Goal: Task Accomplishment & Management: Complete application form

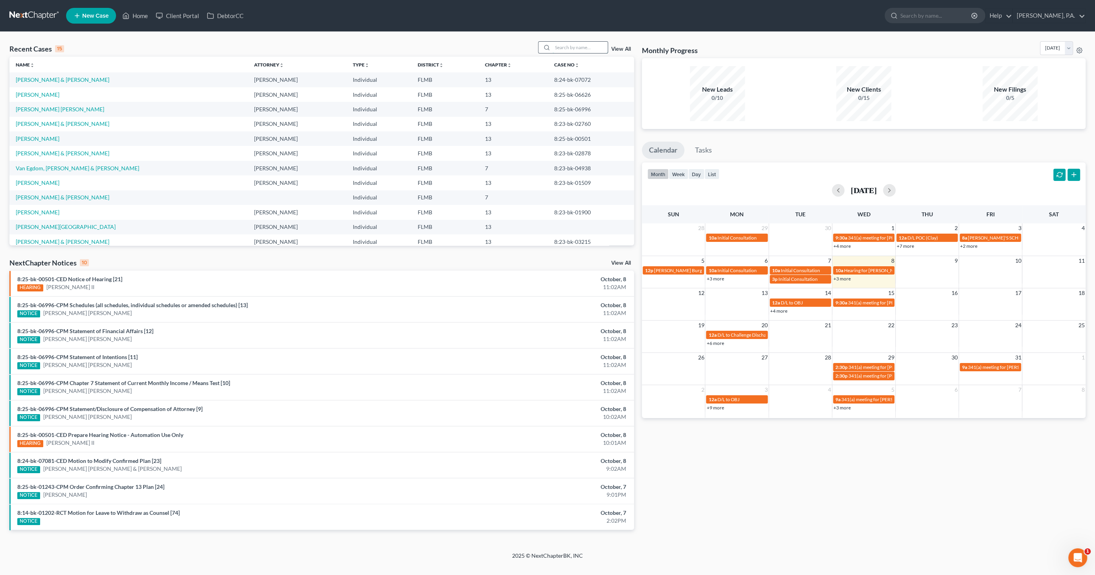
click at [582, 48] on input "search" at bounding box center [580, 47] width 55 height 11
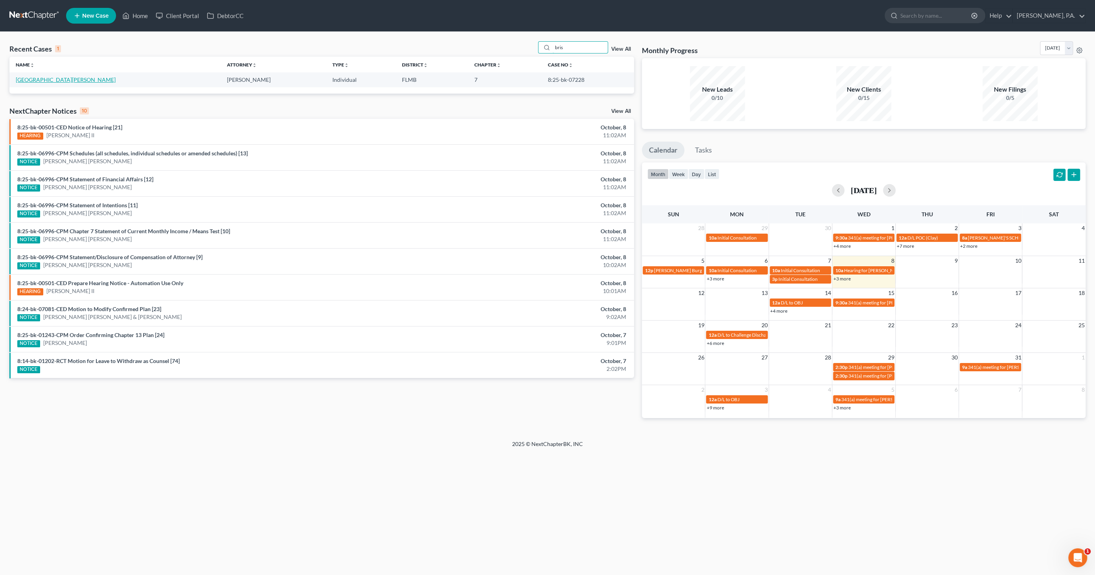
type input "bris"
click at [26, 80] on link "[GEOGRAPHIC_DATA][PERSON_NAME]" at bounding box center [66, 79] width 100 height 7
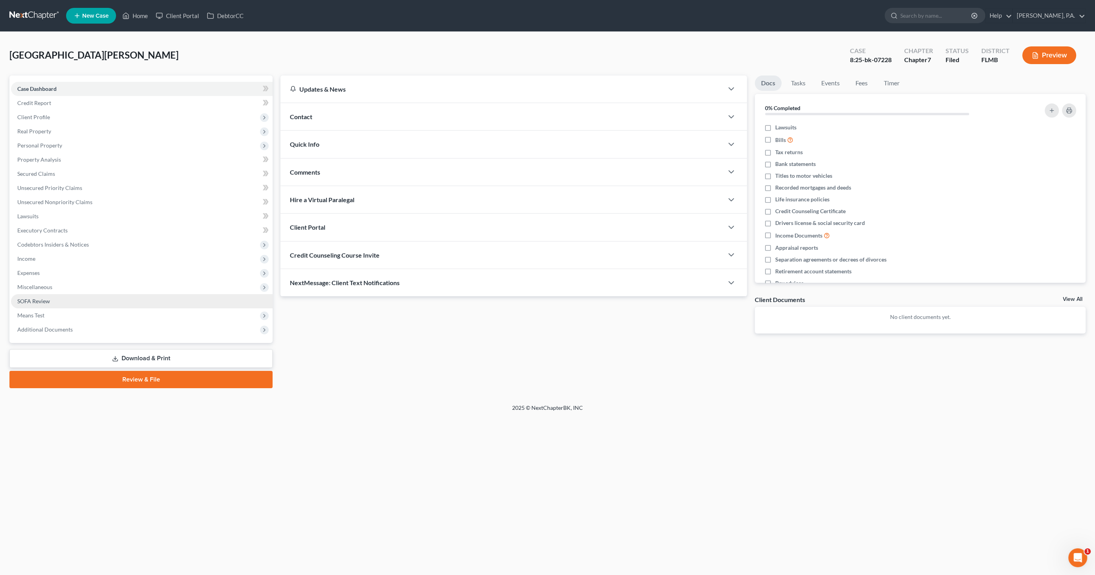
click at [49, 305] on link "SOFA Review" at bounding box center [142, 301] width 262 height 14
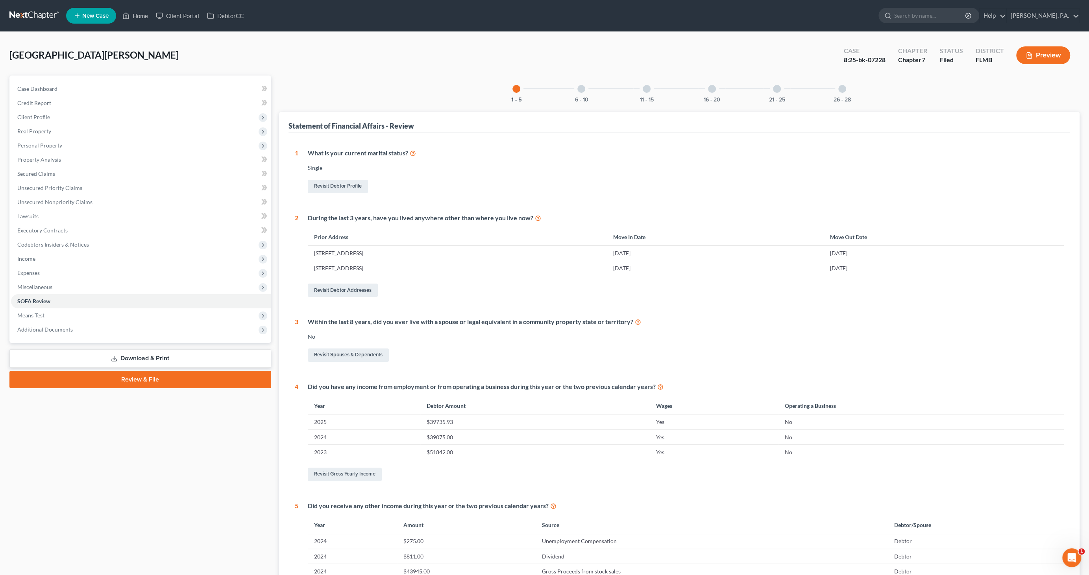
click at [714, 90] on div at bounding box center [712, 89] width 8 height 8
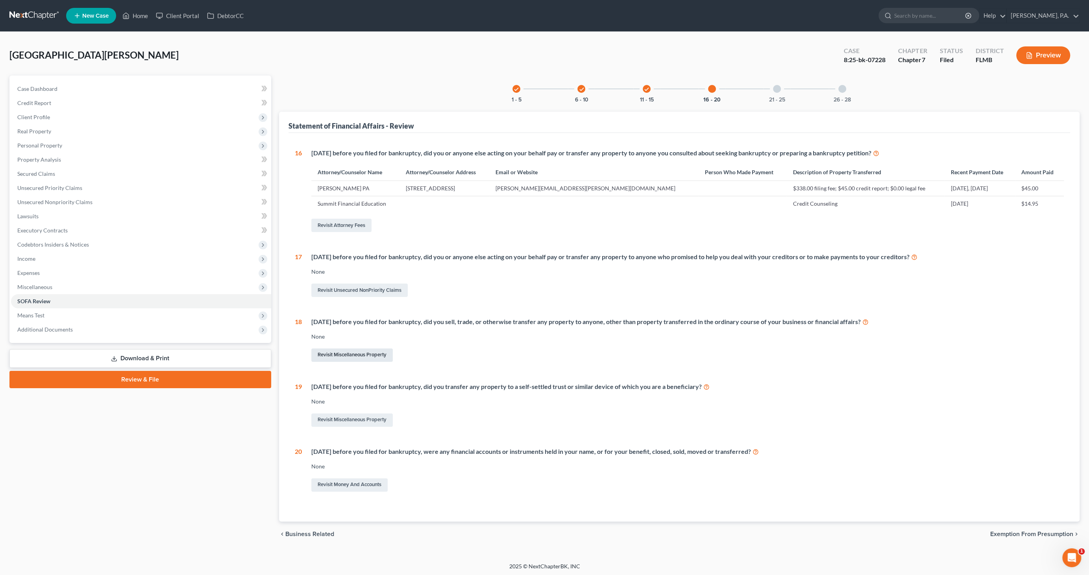
click at [368, 352] on link "Revisit Miscellaneous Property" at bounding box center [351, 355] width 81 height 13
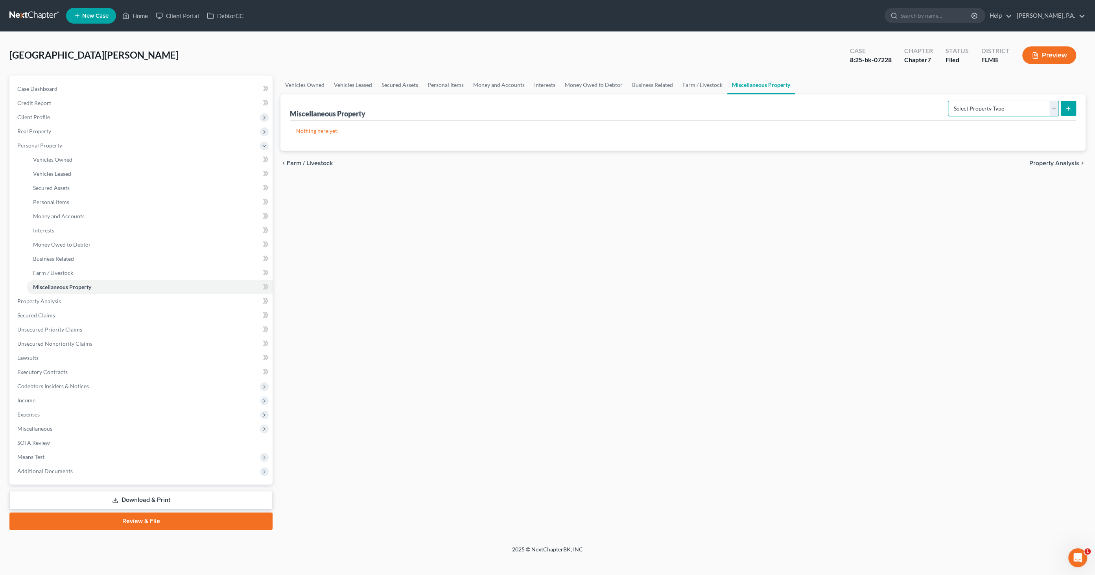
click at [1000, 103] on select "Select Property Type Assigned for Creditor Benefit [DATE] Holding for Another N…" at bounding box center [1003, 109] width 111 height 16
select select "transferred"
click at [948, 101] on select "Select Property Type Assigned for Creditor Benefit [DATE] Holding for Another N…" at bounding box center [1003, 109] width 111 height 16
click at [1070, 107] on icon "submit" at bounding box center [1069, 108] width 6 height 6
select select "Ordinary ([DATE])"
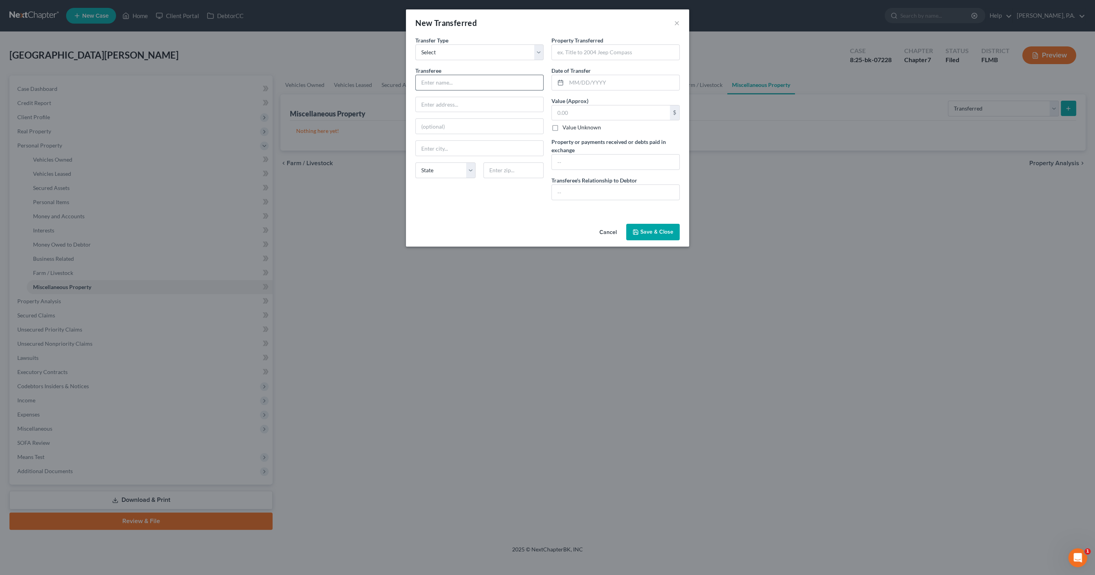
click at [436, 79] on input "text" at bounding box center [479, 82] width 127 height 15
type input "Lakeland Motors, LLC"
type input "[STREET_ADDRESS]"
type input "L"
type input "Lakeland"
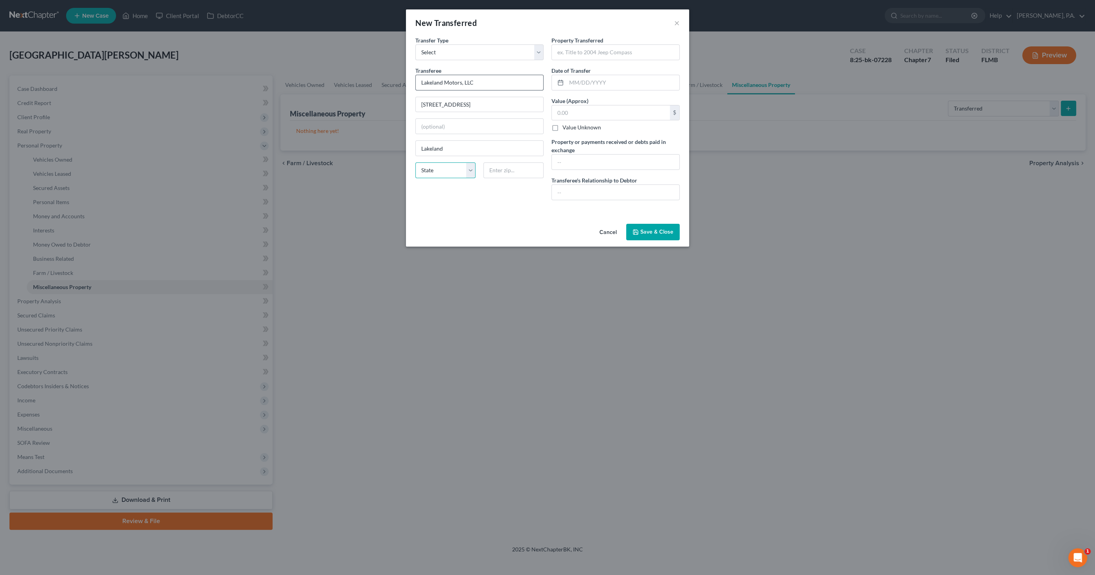
select select "9"
type input "33810"
drag, startPoint x: 584, startPoint y: 52, endPoint x: 540, endPoint y: 52, distance: 44.5
click at [538, 52] on div "Transfer Type * Select Ordinary ([DATE]) [DATE] Transferee * Lakeland Motors, L…" at bounding box center [548, 121] width 272 height 170
type input "2021 Jeep Cherokee"
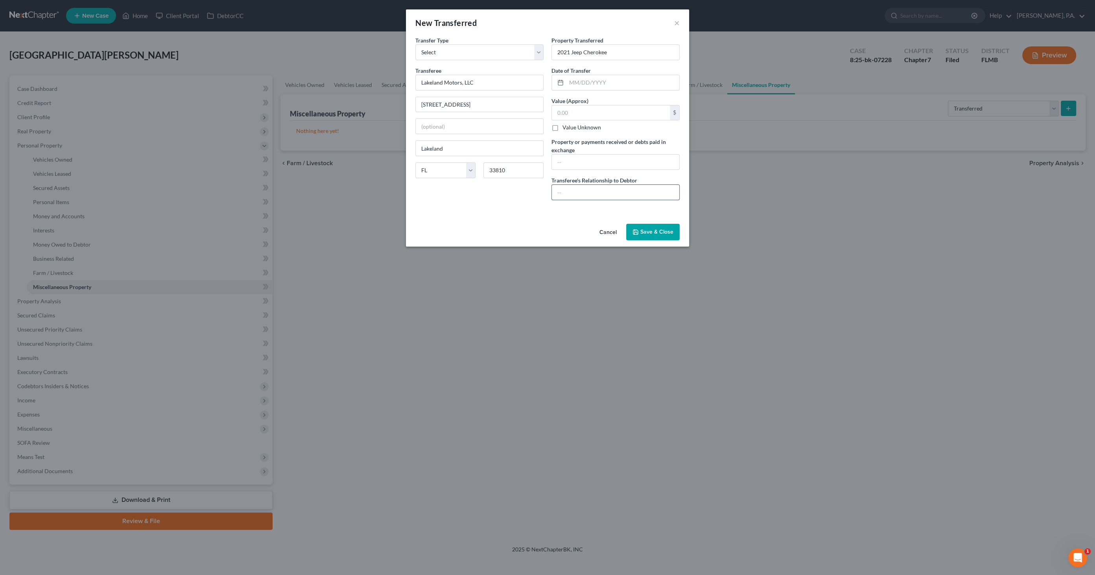
click at [566, 189] on input "text" at bounding box center [615, 192] width 127 height 15
click at [592, 163] on input "text" at bounding box center [615, 162] width 127 height 15
click at [620, 159] on input "Traded in a 2021 Jeep Cherokee for current 2023 Dodge Challenger" at bounding box center [615, 162] width 127 height 15
click at [607, 160] on input "Traded in a 2021 Jeep Cherokee for current 2023 Dodge Challenger; negative equi…" at bounding box center [615, 162] width 127 height 15
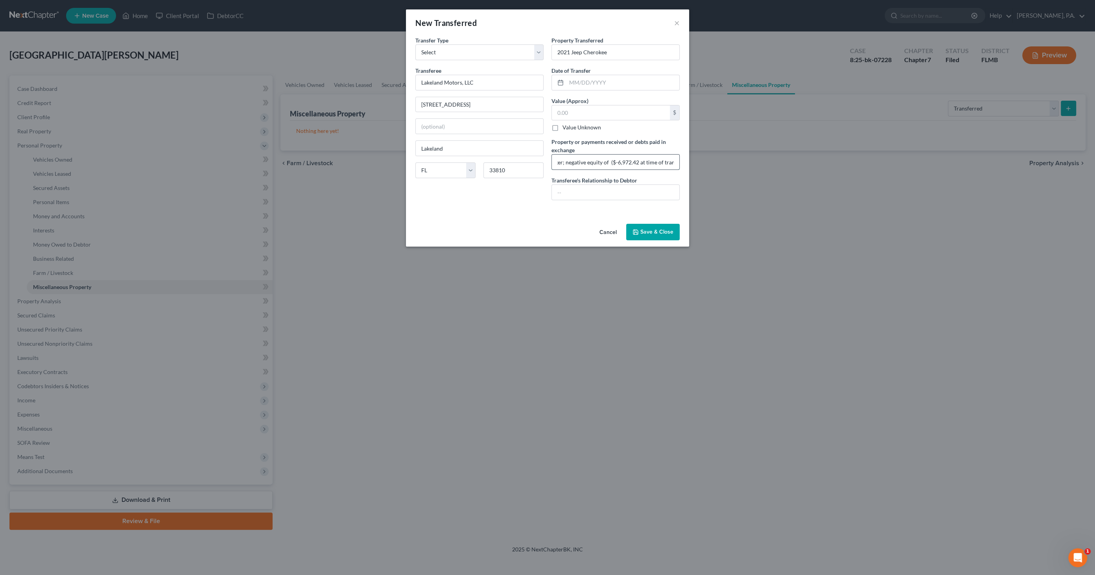
click at [635, 160] on input "Traded in a 2021 Jeep Cherokee for current 2023 Dodge Challenger; negative equi…" at bounding box center [615, 162] width 127 height 15
click at [636, 162] on input "Traded in a 2021 Jeep Cherokee for current 2023 Dodge Challenger; negative equi…" at bounding box center [615, 162] width 127 height 15
type input "Traded in a 2021 Jeep Cherokee for current 2023 Dodge Challenger; negative equi…"
click at [594, 187] on input "text" at bounding box center [615, 192] width 127 height 15
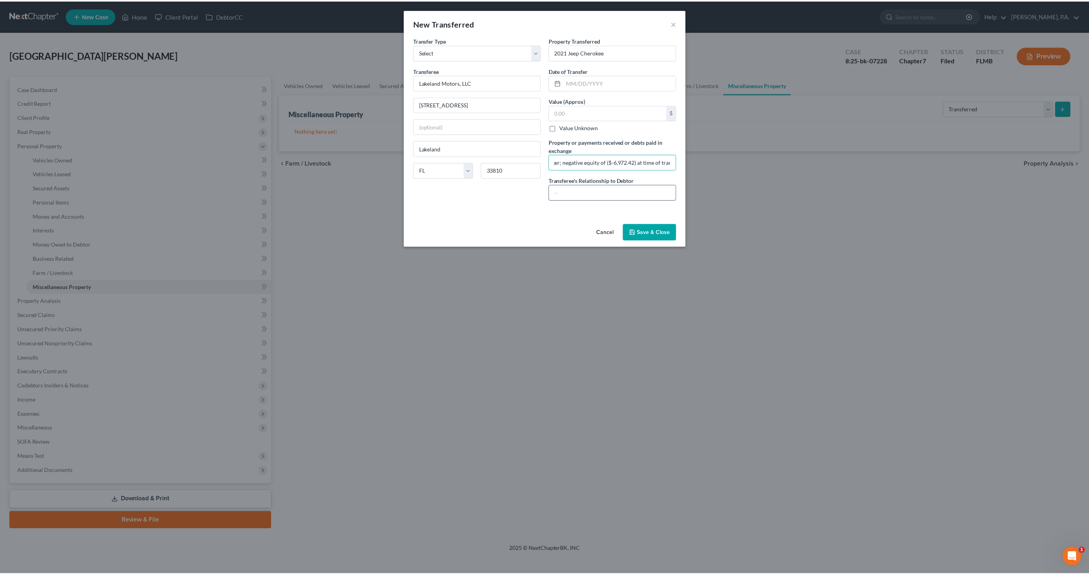
scroll to position [0, 0]
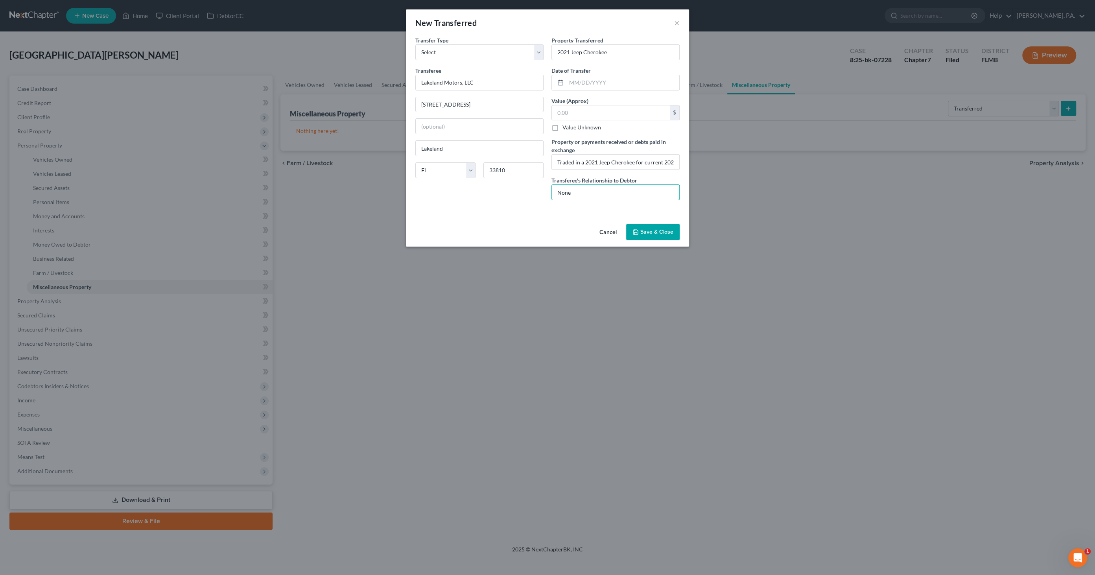
type input "None"
click at [641, 227] on button "Save & Close" at bounding box center [653, 232] width 54 height 17
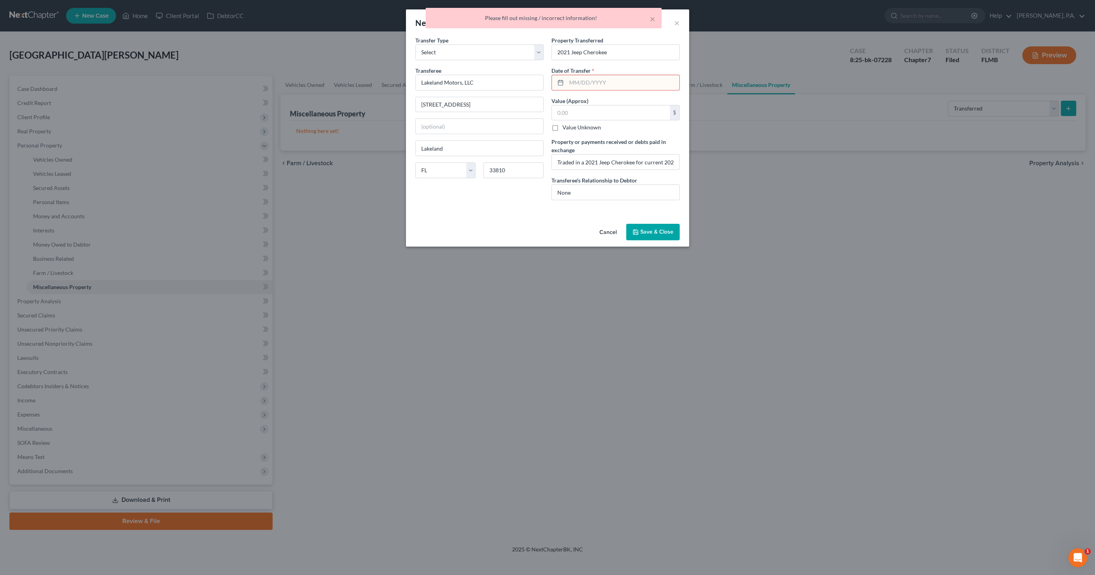
click at [590, 76] on input "text" at bounding box center [623, 82] width 113 height 15
type input "[DATE]"
click at [593, 111] on input "text" at bounding box center [611, 112] width 118 height 15
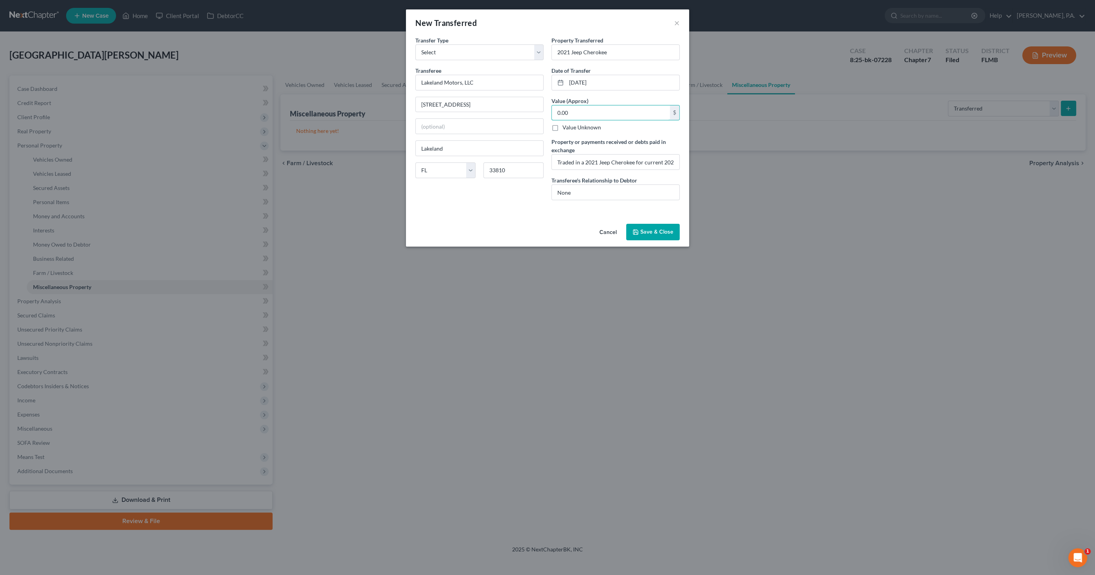
type input "0.00"
click at [659, 236] on button "Save & Close" at bounding box center [653, 232] width 54 height 17
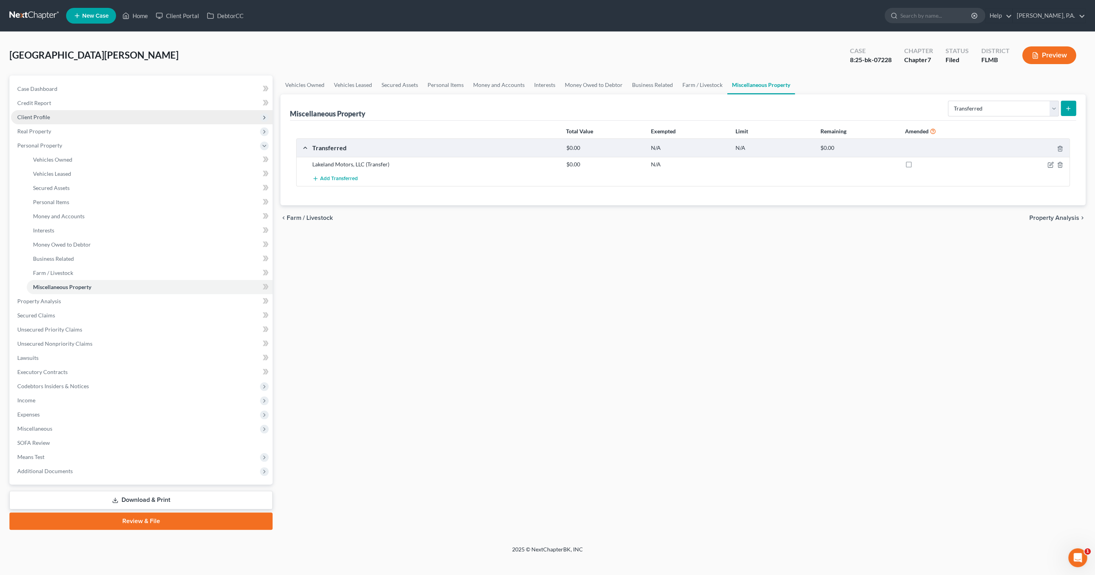
click at [47, 117] on span "Client Profile" at bounding box center [33, 117] width 33 height 7
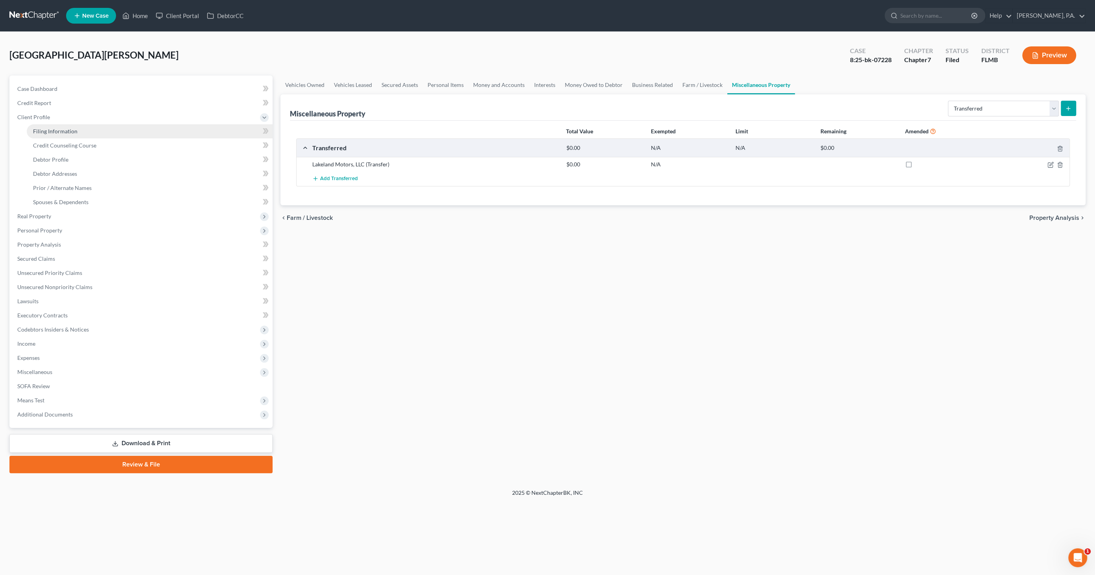
click at [55, 127] on link "Filing Information" at bounding box center [150, 131] width 246 height 14
select select "1"
select select "0"
select select "9"
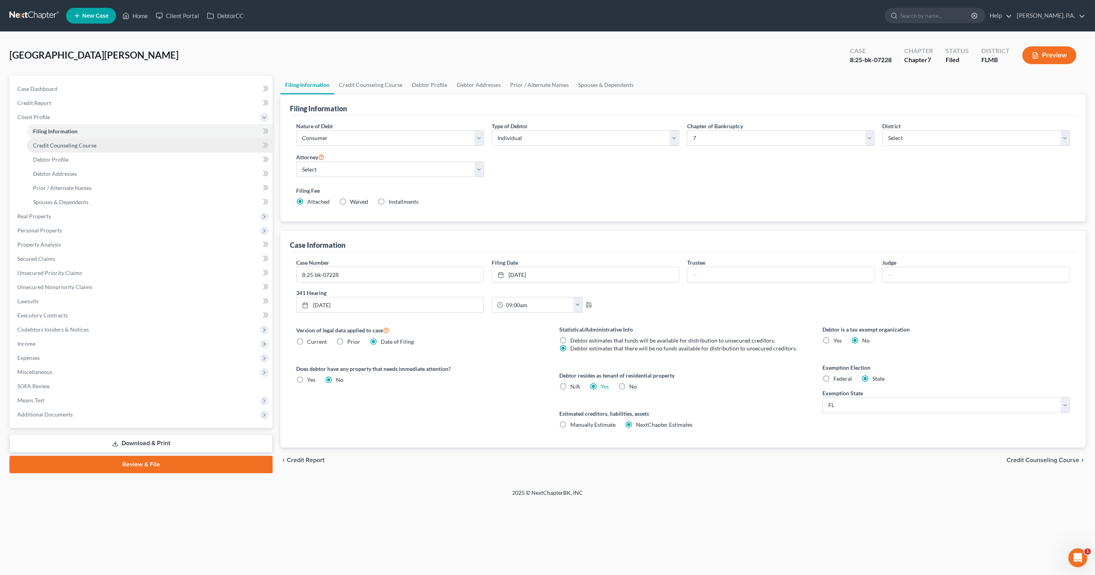
click at [57, 144] on span "Credit Counseling Course" at bounding box center [64, 145] width 63 height 7
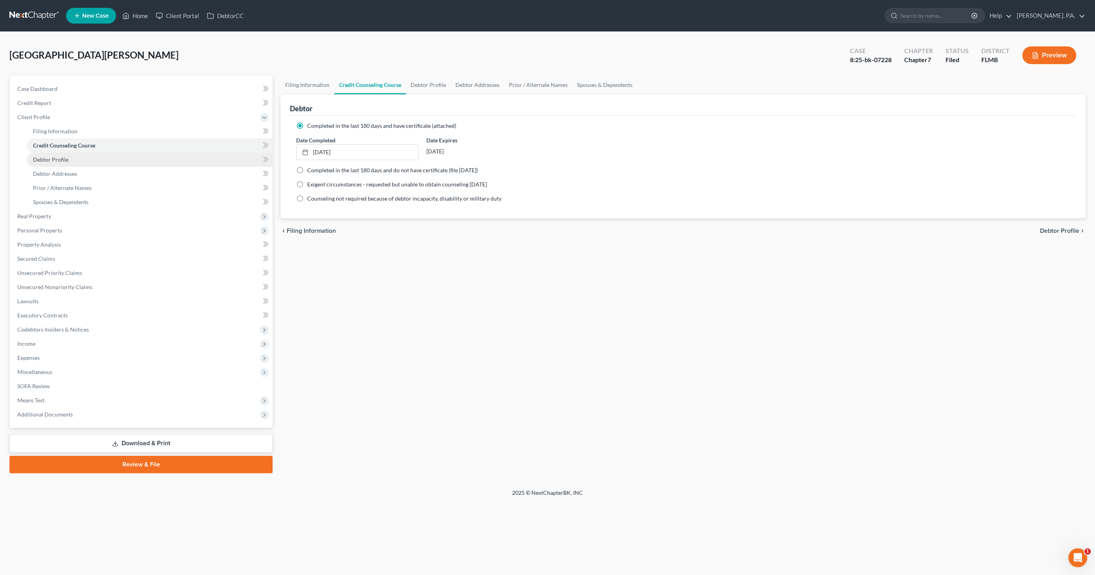
click at [54, 156] on span "Debtor Profile" at bounding box center [50, 159] width 35 height 7
select select "0"
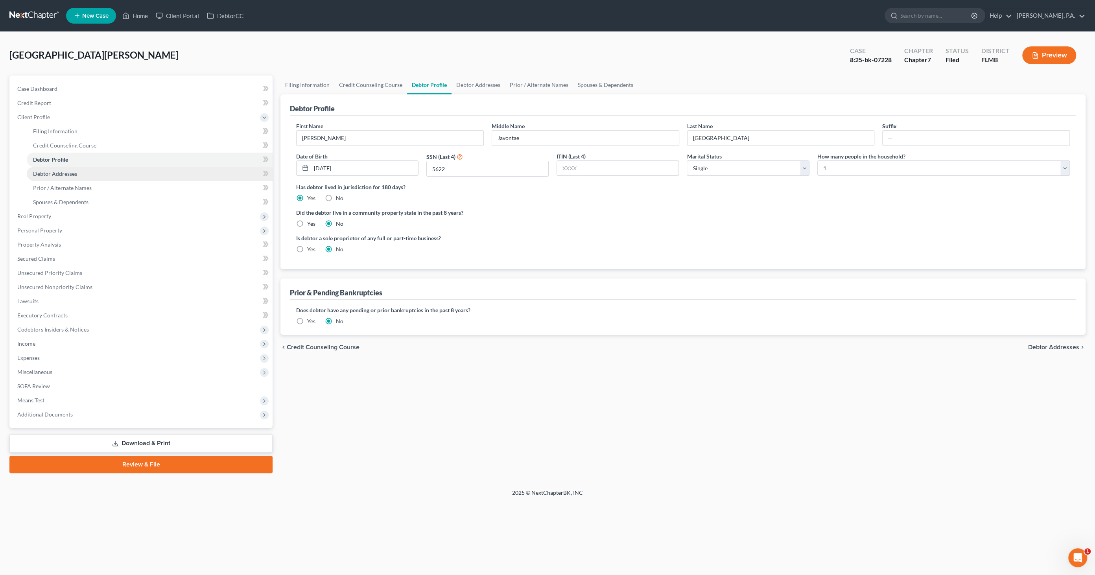
click at [48, 174] on span "Debtor Addresses" at bounding box center [55, 173] width 44 height 7
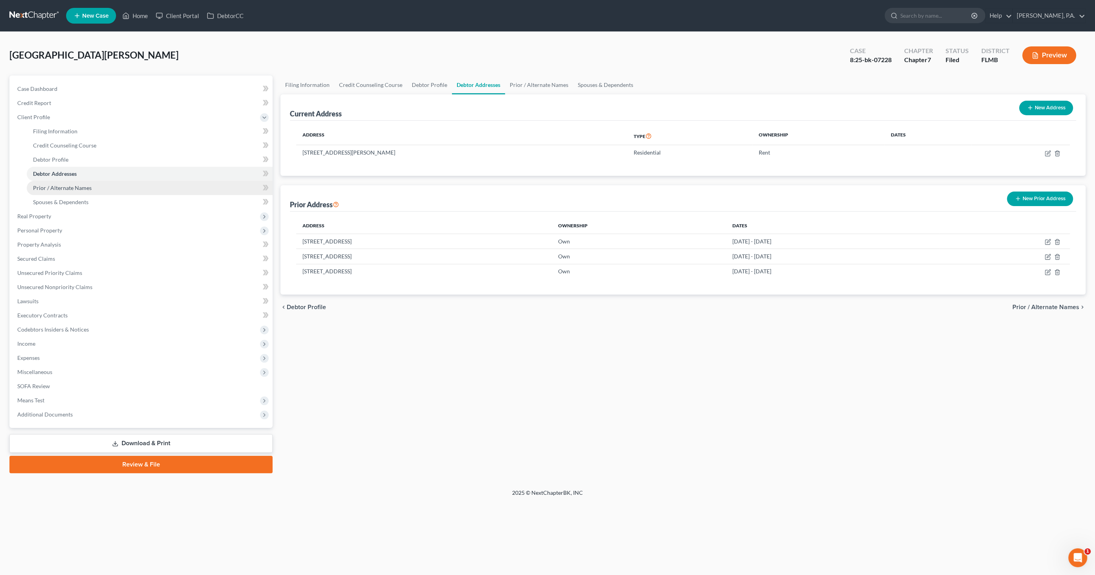
click at [48, 186] on span "Prior / Alternate Names" at bounding box center [62, 188] width 59 height 7
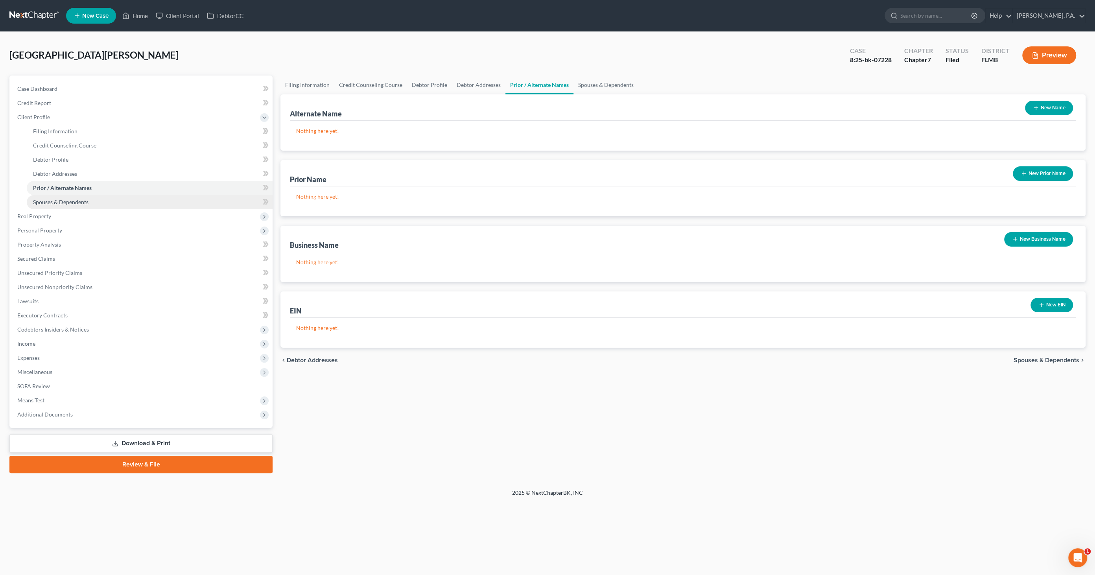
click at [48, 199] on span "Spouses & Dependents" at bounding box center [60, 202] width 55 height 7
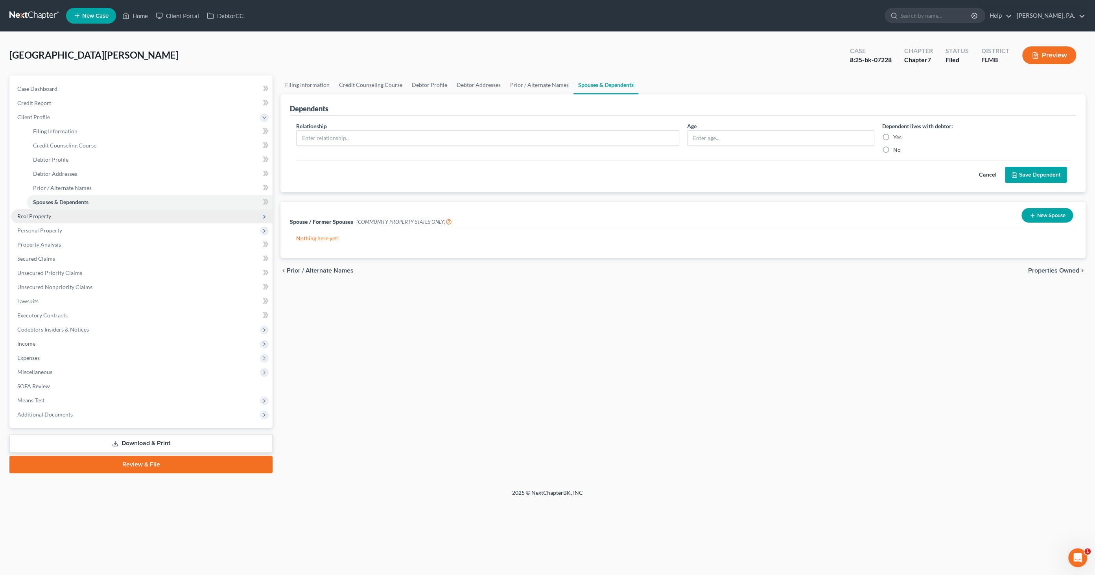
click at [50, 219] on span "Real Property" at bounding box center [142, 216] width 262 height 14
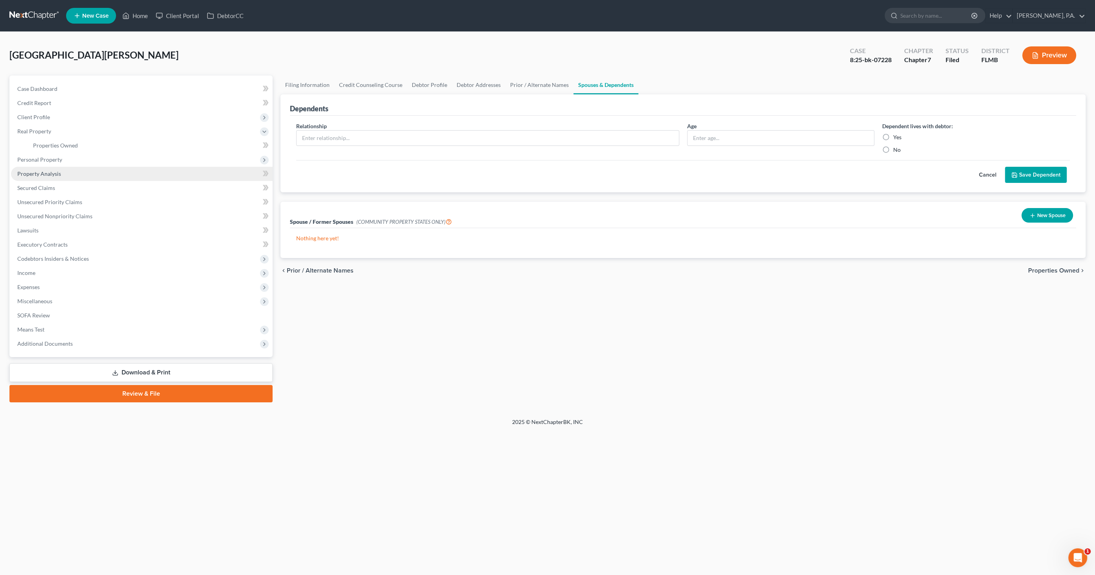
click at [42, 175] on span "Property Analysis" at bounding box center [39, 173] width 44 height 7
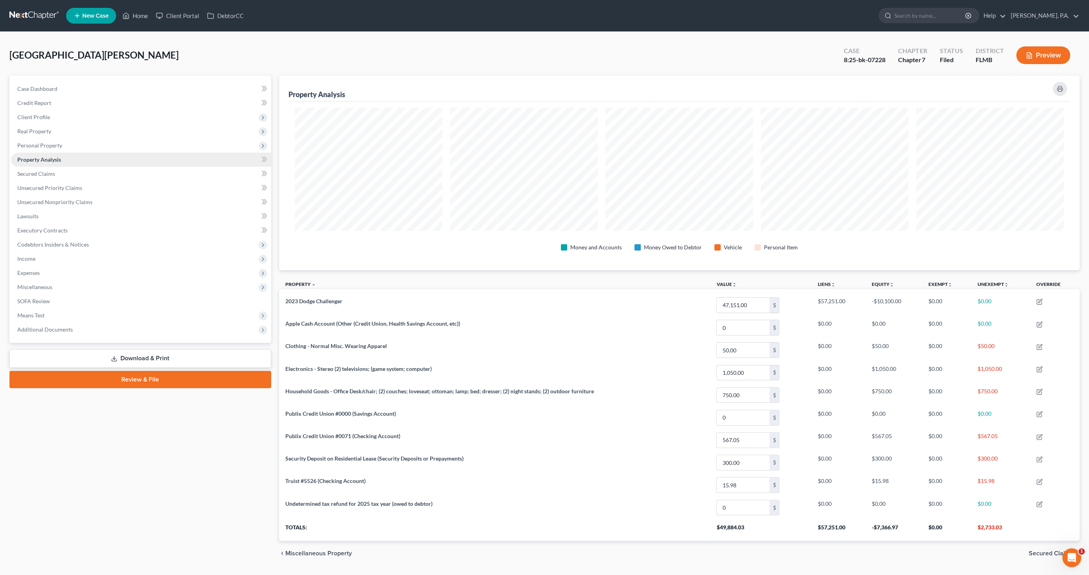
scroll to position [194, 800]
click at [37, 133] on span "Real Property" at bounding box center [34, 131] width 34 height 7
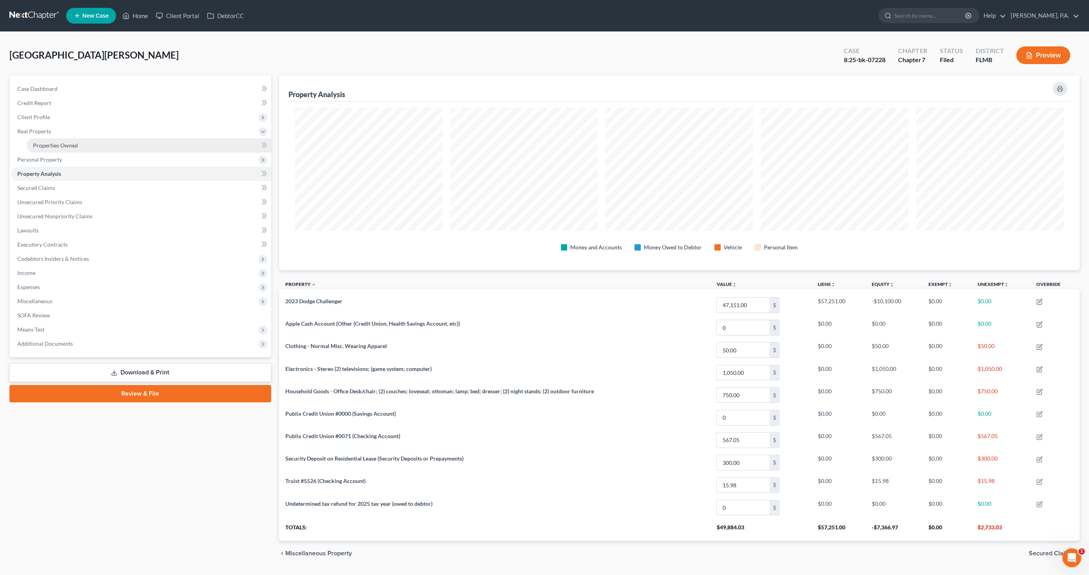
click at [40, 144] on span "Properties Owned" at bounding box center [55, 145] width 45 height 7
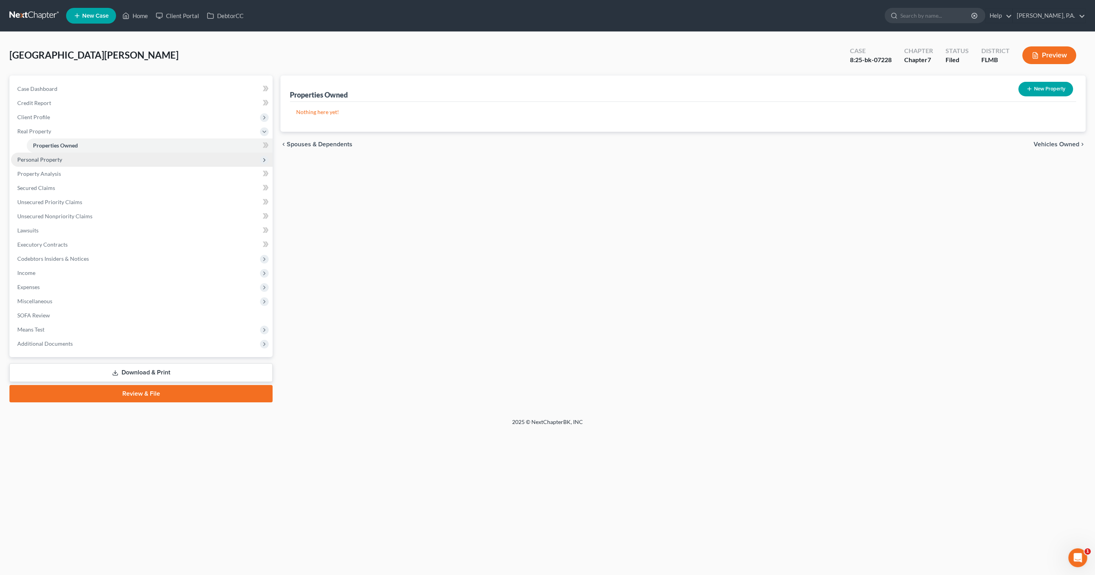
click at [38, 161] on span "Personal Property" at bounding box center [39, 159] width 45 height 7
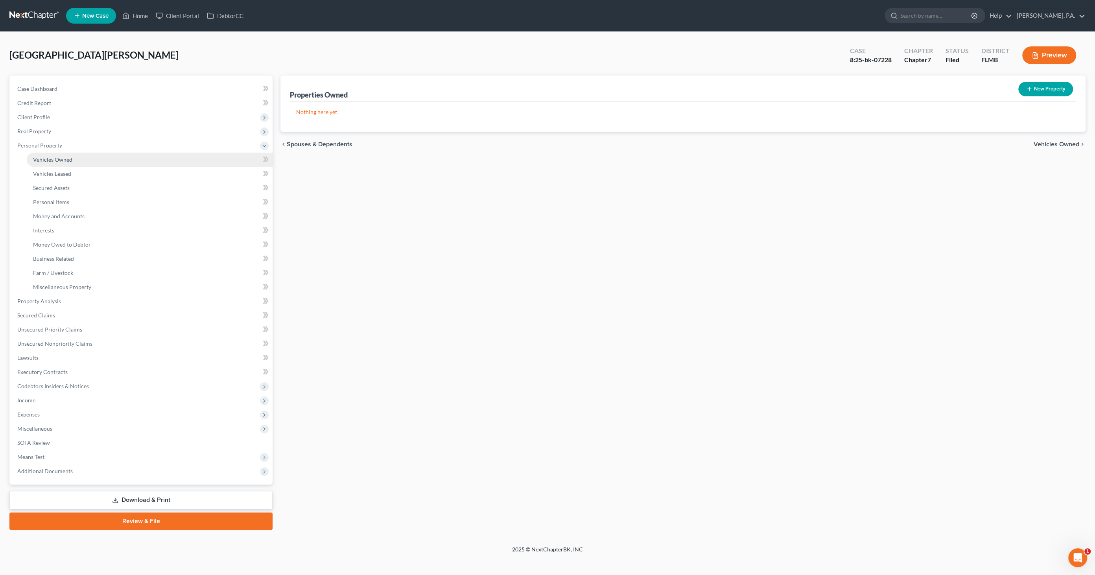
click at [44, 158] on span "Vehicles Owned" at bounding box center [52, 159] width 39 height 7
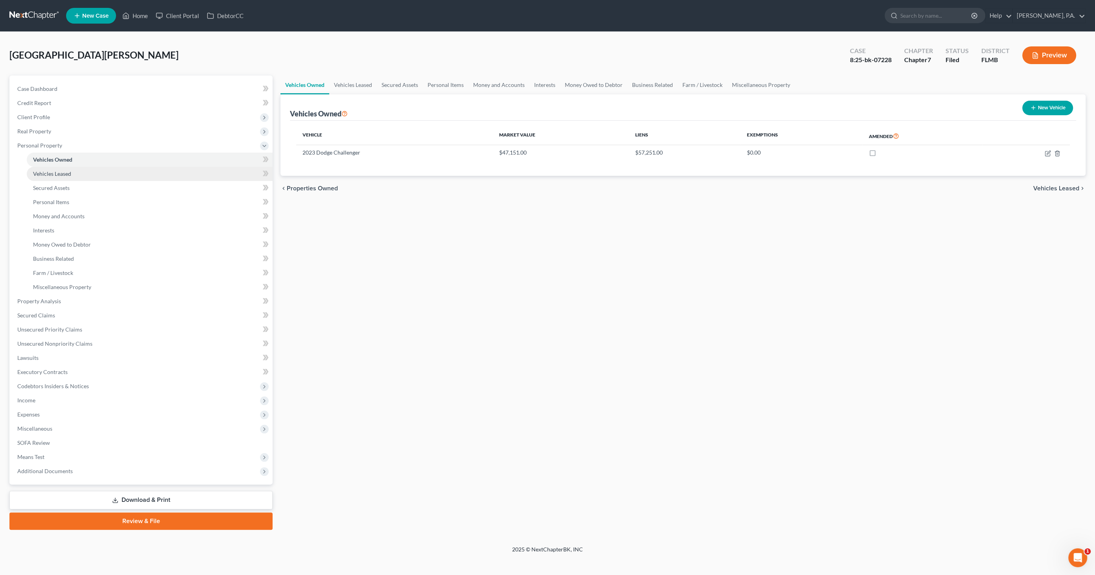
click at [41, 167] on link "Vehicles Leased" at bounding box center [150, 174] width 246 height 14
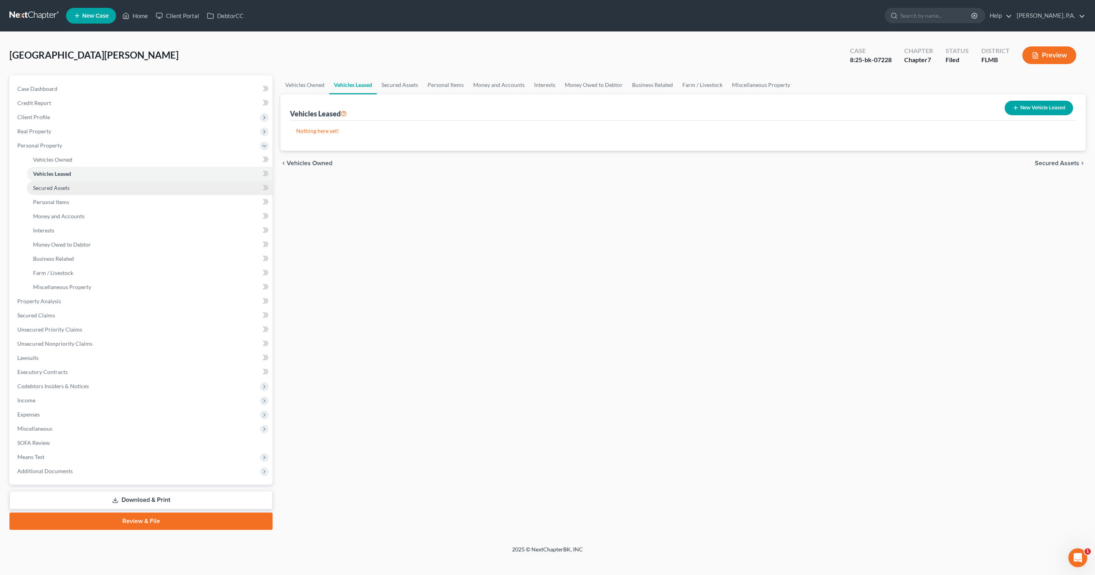
click at [44, 185] on span "Secured Assets" at bounding box center [51, 188] width 37 height 7
click at [42, 202] on span "Personal Items" at bounding box center [51, 202] width 36 height 7
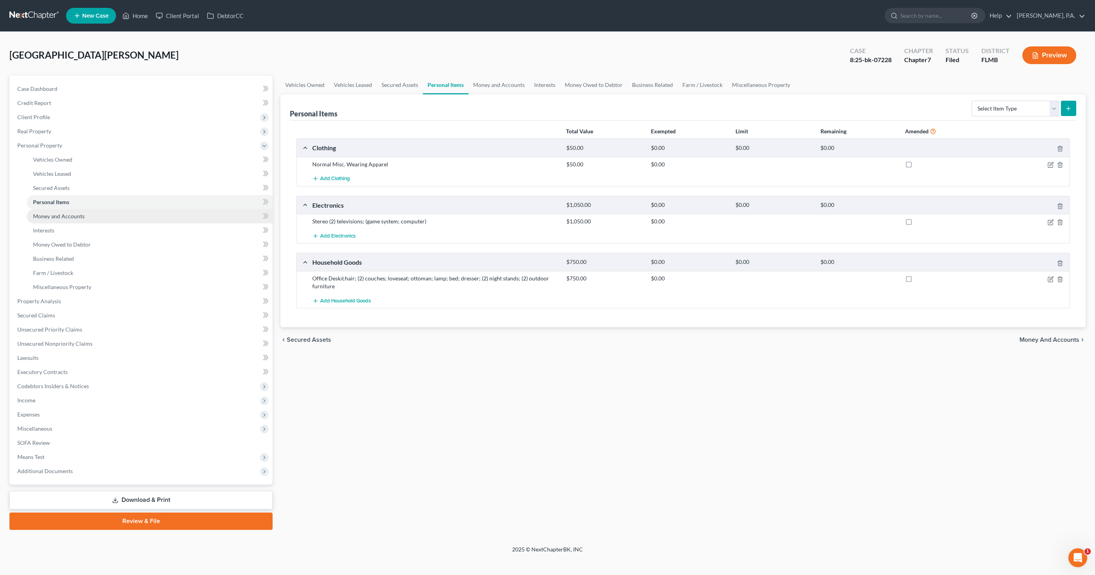
click at [41, 217] on span "Money and Accounts" at bounding box center [59, 216] width 52 height 7
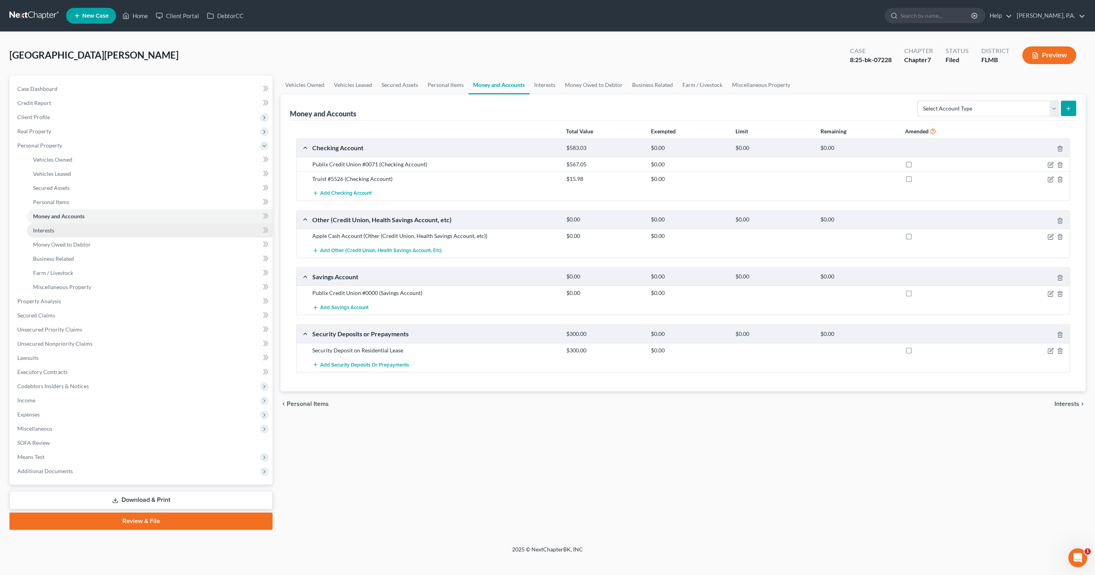
click at [39, 227] on span "Interests" at bounding box center [43, 230] width 21 height 7
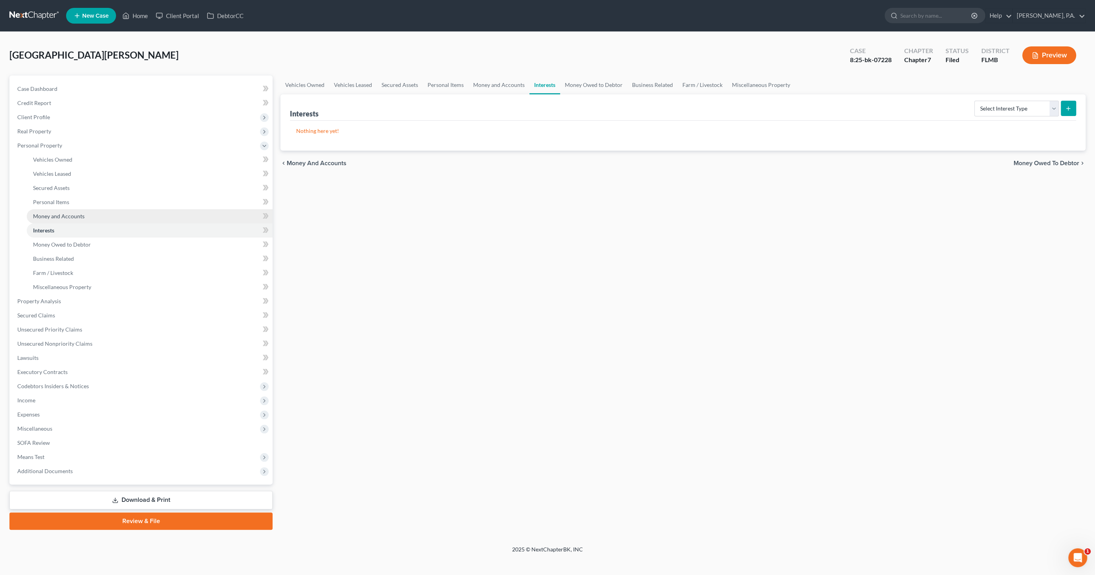
click at [48, 217] on span "Money and Accounts" at bounding box center [59, 216] width 52 height 7
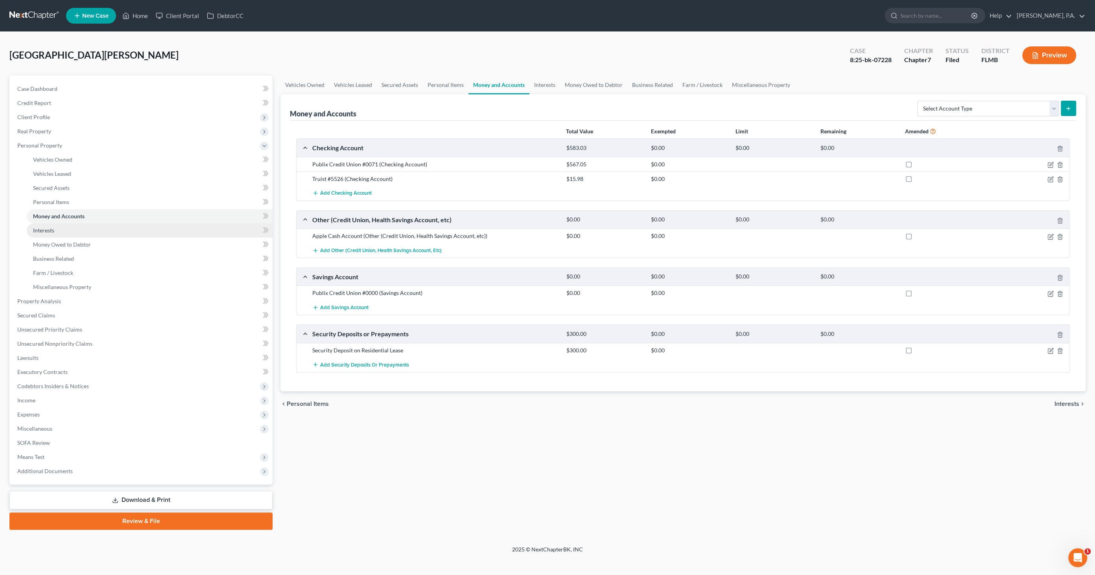
click at [46, 229] on span "Interests" at bounding box center [43, 230] width 21 height 7
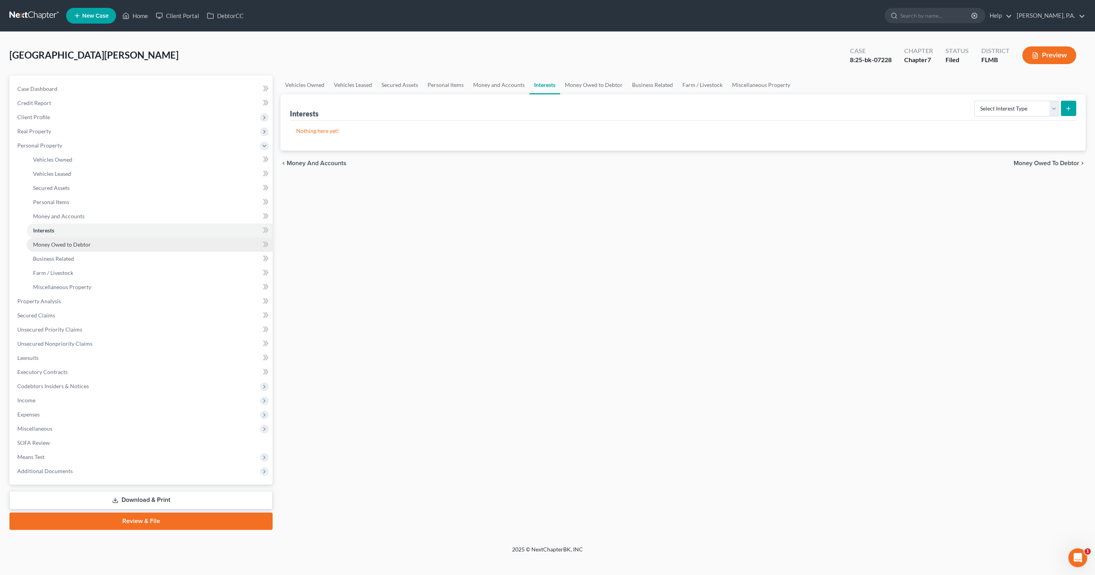
click at [56, 244] on span "Money Owed to Debtor" at bounding box center [62, 244] width 58 height 7
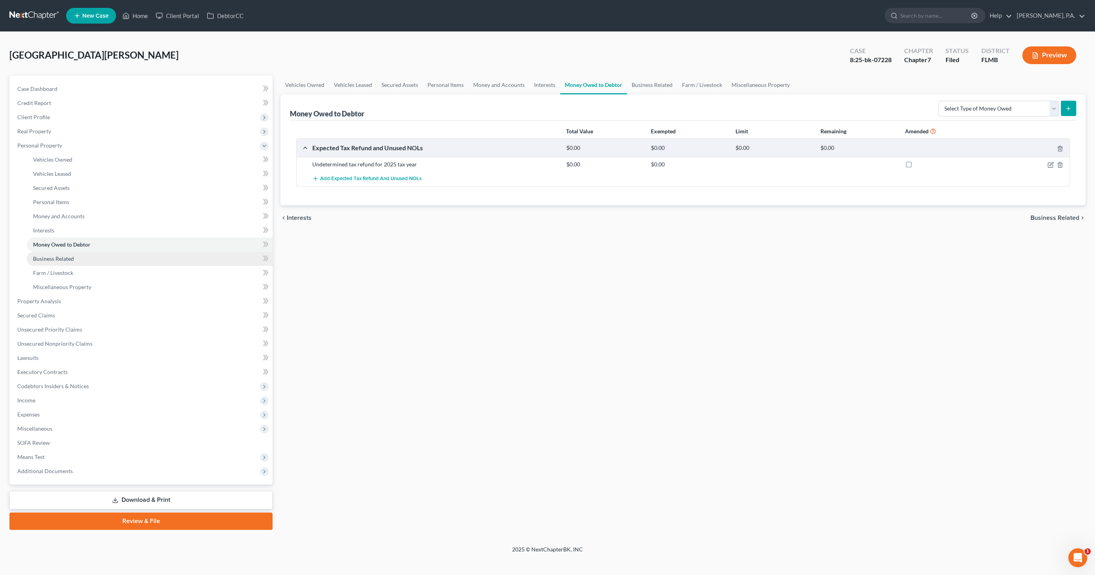
click at [57, 257] on span "Business Related" at bounding box center [53, 258] width 41 height 7
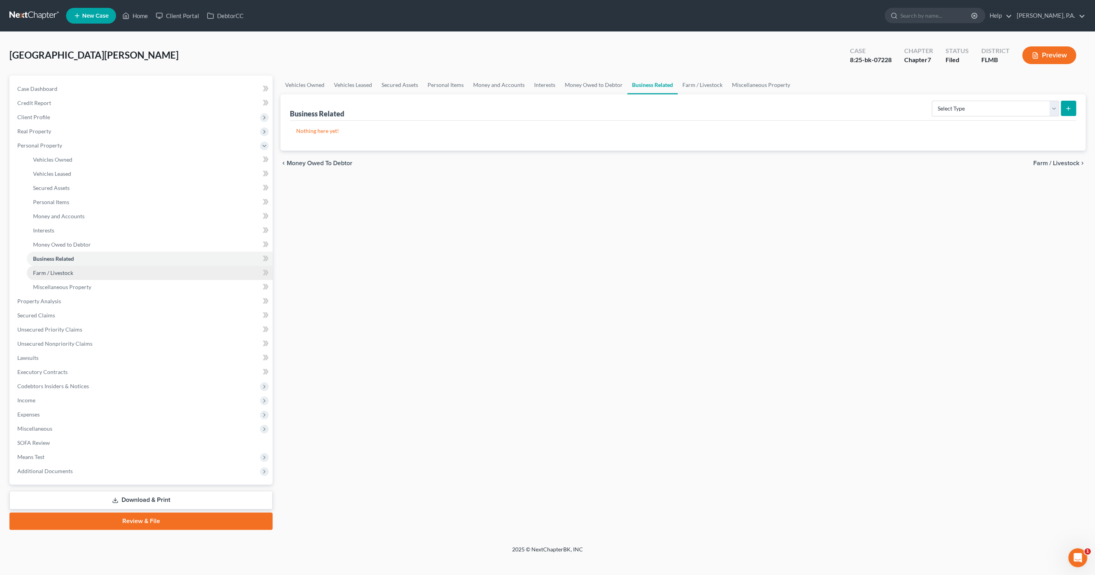
click at [54, 270] on span "Farm / Livestock" at bounding box center [53, 273] width 40 height 7
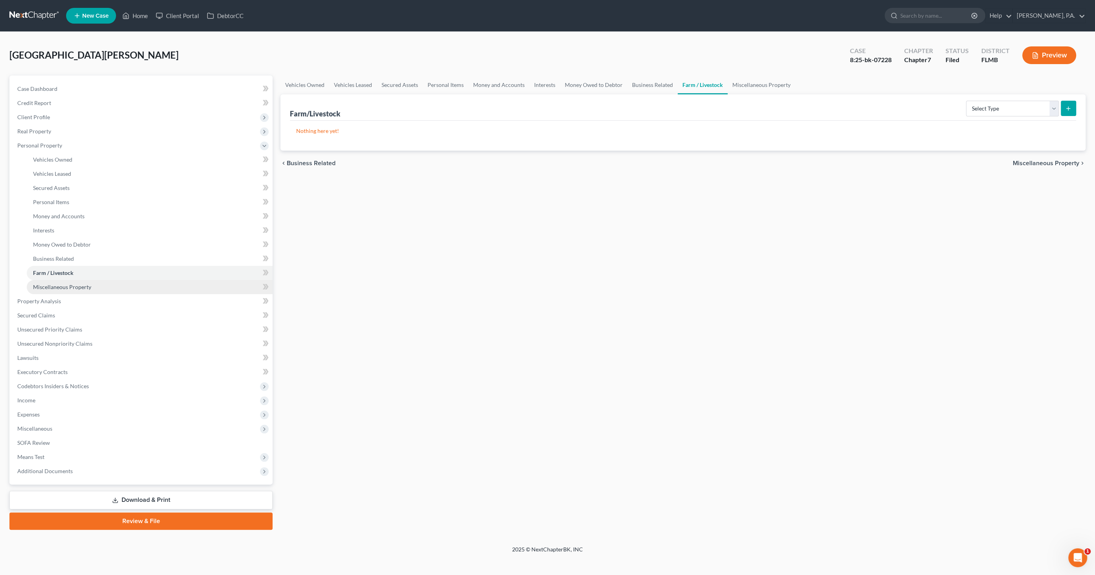
click at [54, 284] on span "Miscellaneous Property" at bounding box center [62, 287] width 58 height 7
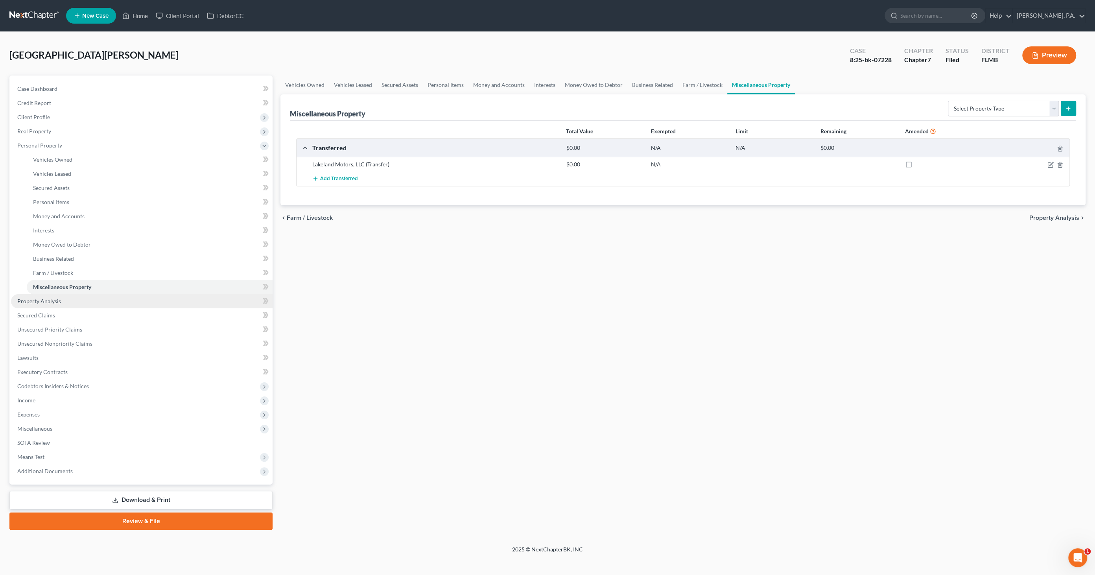
click at [53, 297] on link "Property Analysis" at bounding box center [142, 301] width 262 height 14
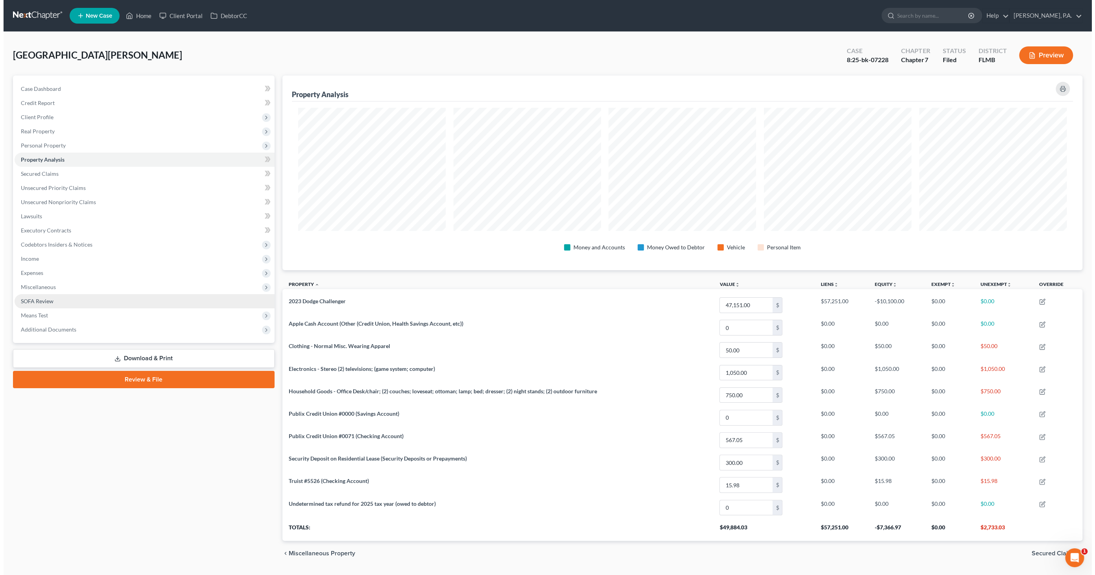
scroll to position [194, 800]
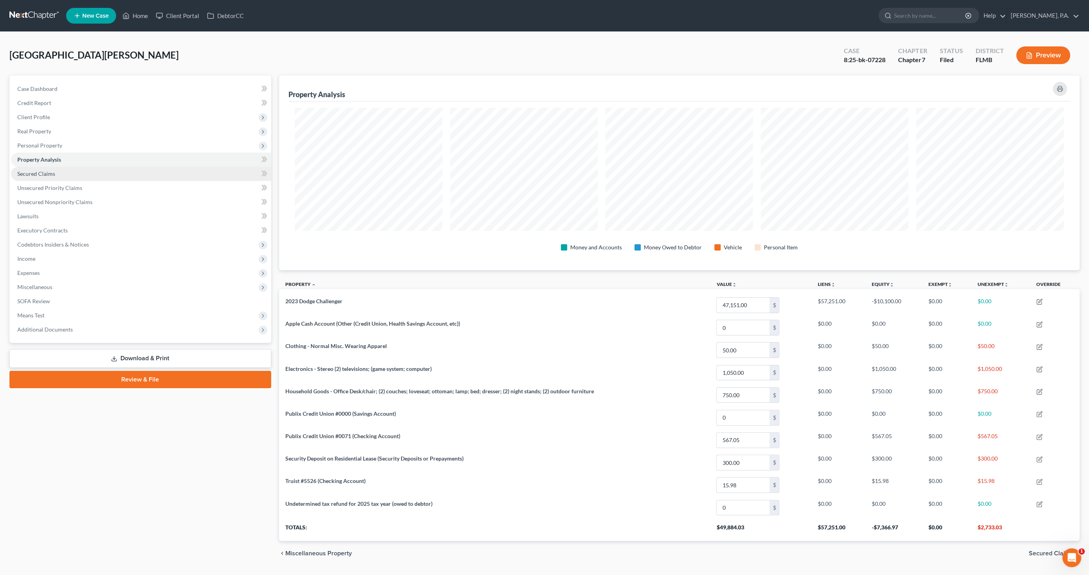
click at [36, 173] on span "Secured Claims" at bounding box center [36, 173] width 38 height 7
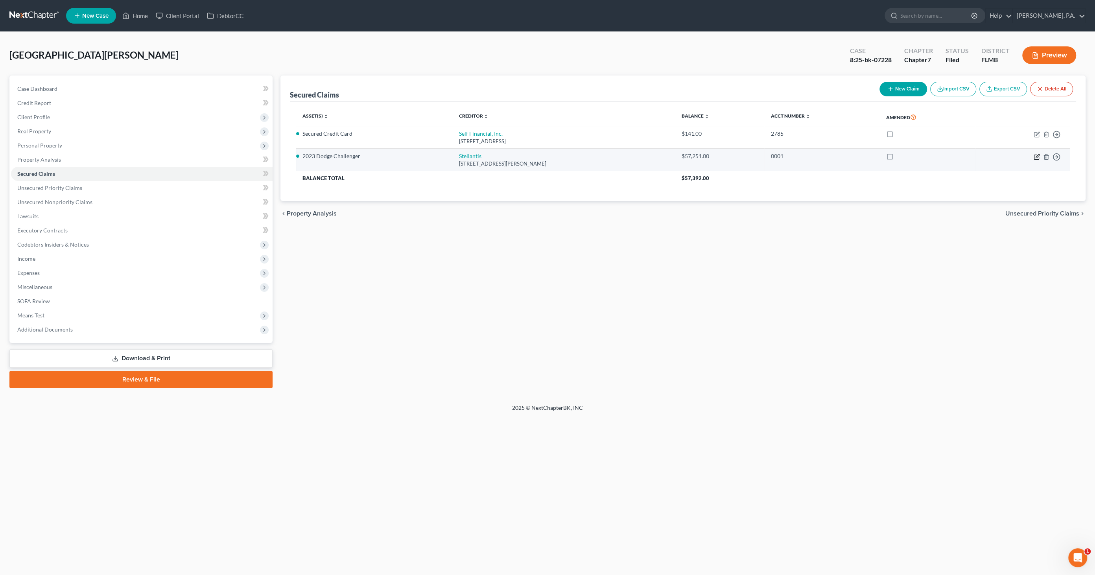
click at [1037, 154] on icon "button" at bounding box center [1037, 157] width 6 height 6
select select "10"
select select "2"
select select "0"
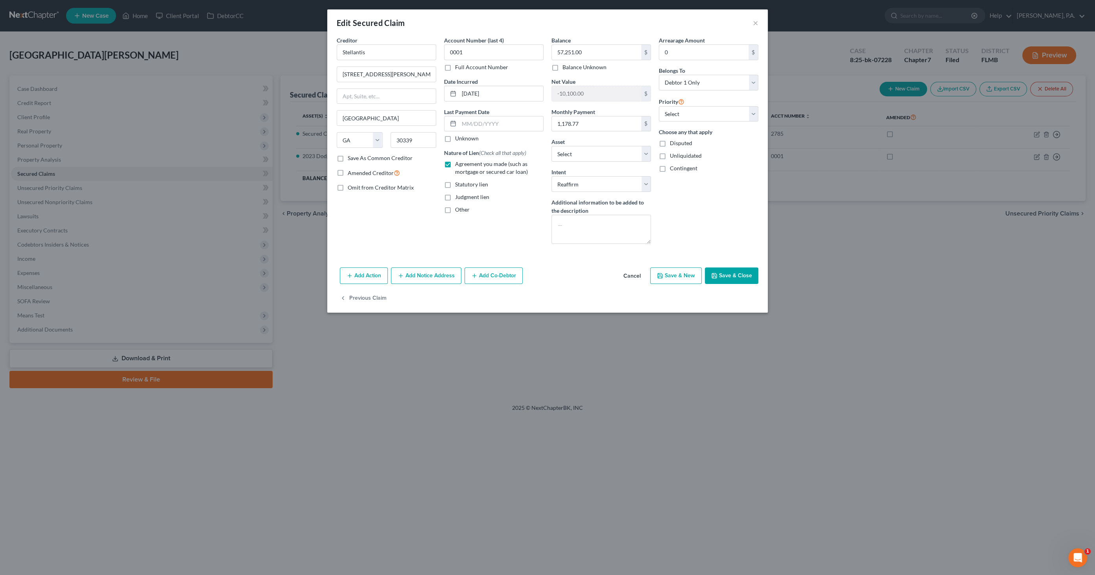
click at [631, 272] on button "Cancel" at bounding box center [632, 276] width 30 height 16
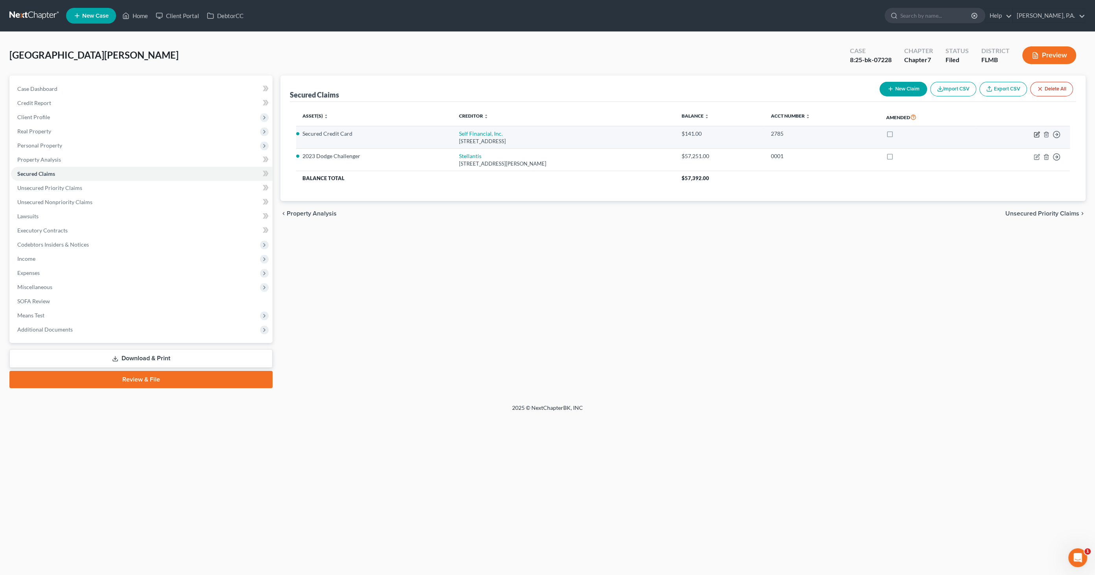
click at [1035, 132] on icon "button" at bounding box center [1036, 134] width 5 height 5
select select "45"
select select "0"
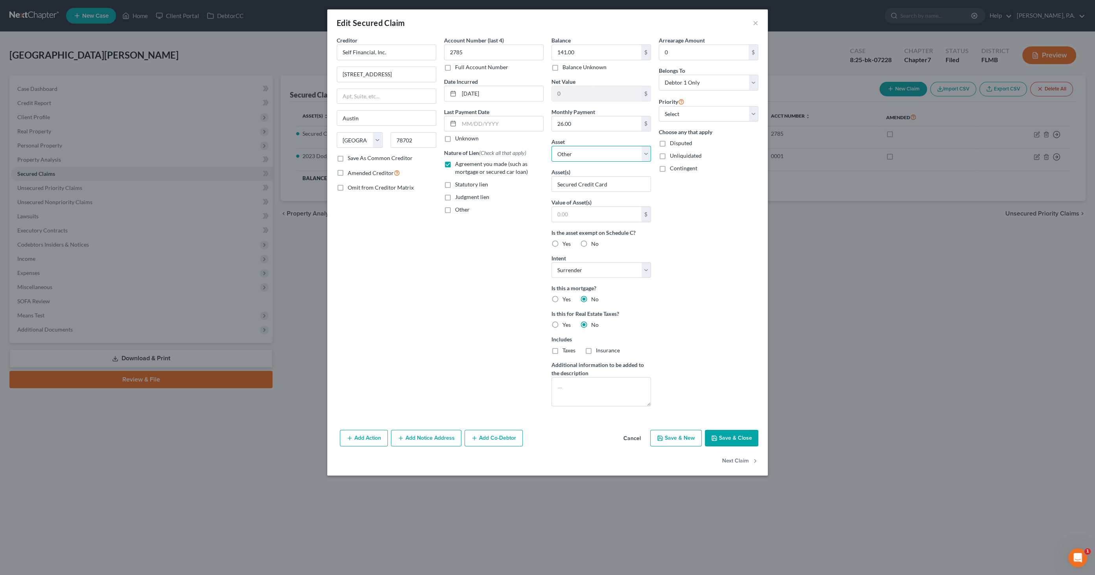
click at [613, 148] on select "Select Other Multiple Assets Security Deposit on Residential Lease (Security De…" at bounding box center [602, 154] width 100 height 16
click at [613, 147] on select "Select Other Multiple Assets Security Deposit on Residential Lease (Security De…" at bounding box center [602, 154] width 100 height 16
click at [591, 240] on label "No" at bounding box center [594, 244] width 7 height 8
click at [595, 240] on input "No" at bounding box center [597, 242] width 5 height 5
radio input "true"
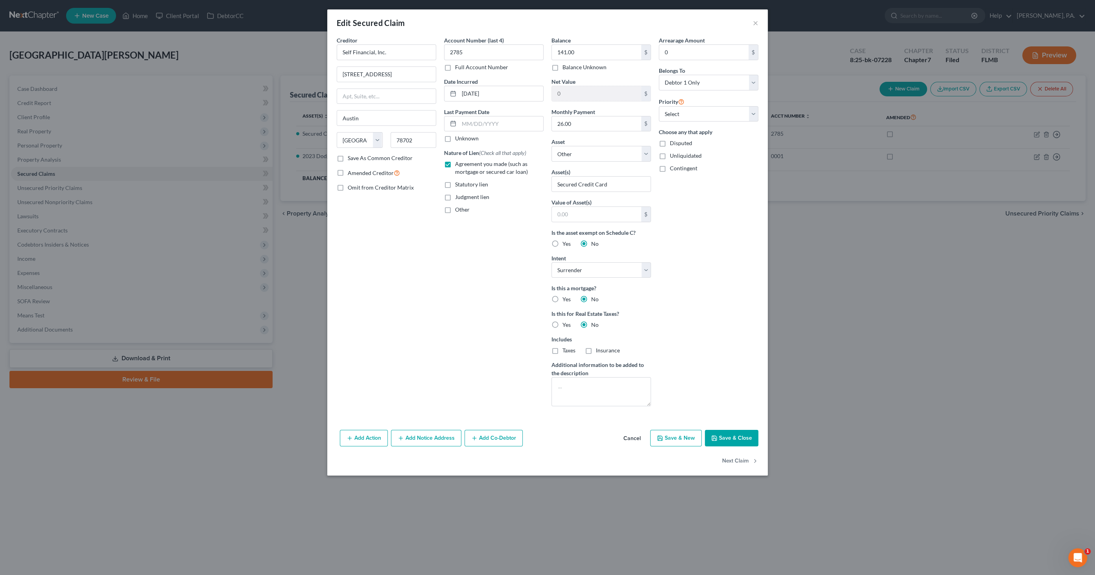
click at [563, 243] on label "Yes" at bounding box center [567, 244] width 8 height 8
click at [566, 243] on input "Yes" at bounding box center [568, 242] width 5 height 5
radio input "true"
click at [591, 243] on label "No" at bounding box center [594, 244] width 7 height 8
click at [595, 243] on input "No" at bounding box center [597, 242] width 5 height 5
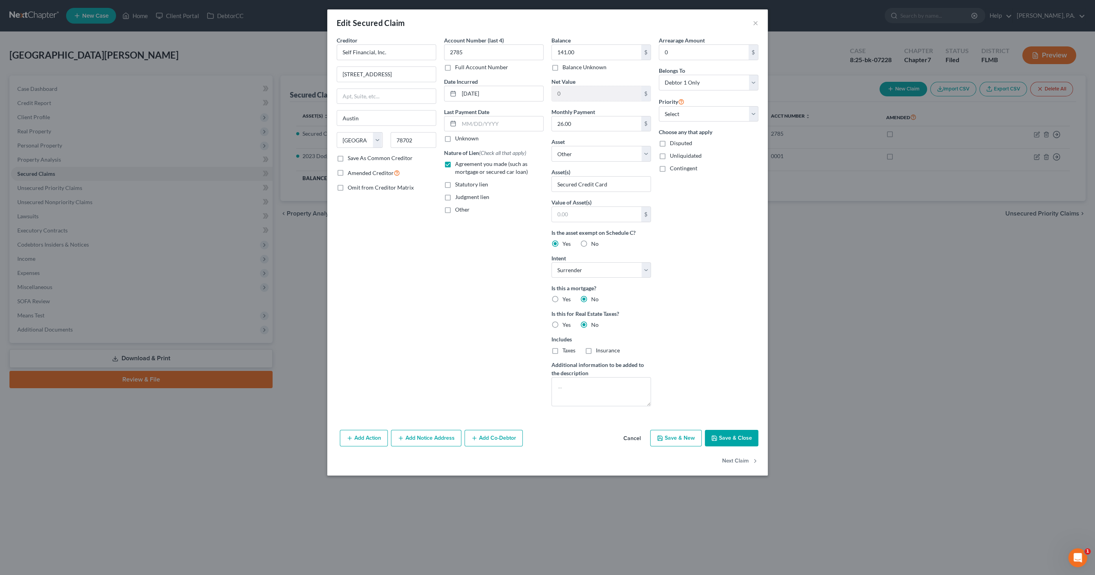
radio input "true"
click at [615, 181] on input "Secured Credit Card" at bounding box center [601, 184] width 99 height 15
click at [623, 183] on input "Secured Credit Card" at bounding box center [601, 184] width 99 height 15
click at [643, 153] on select "Select Other Multiple Assets Security Deposit on Residential Lease (Security De…" at bounding box center [602, 154] width 100 height 16
click at [721, 442] on button "Save & Close" at bounding box center [732, 438] width 54 height 17
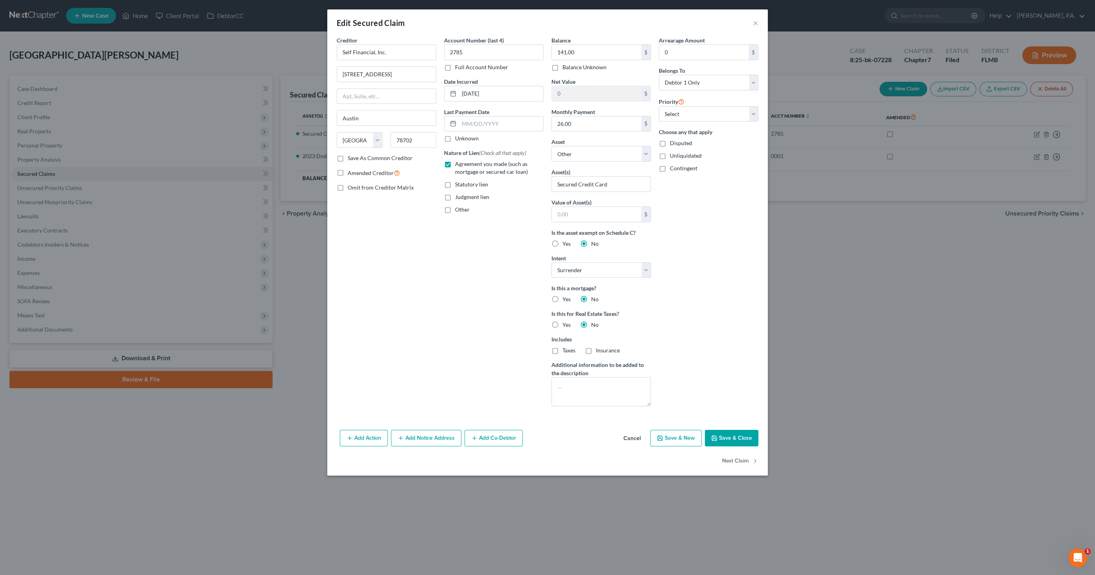
select select
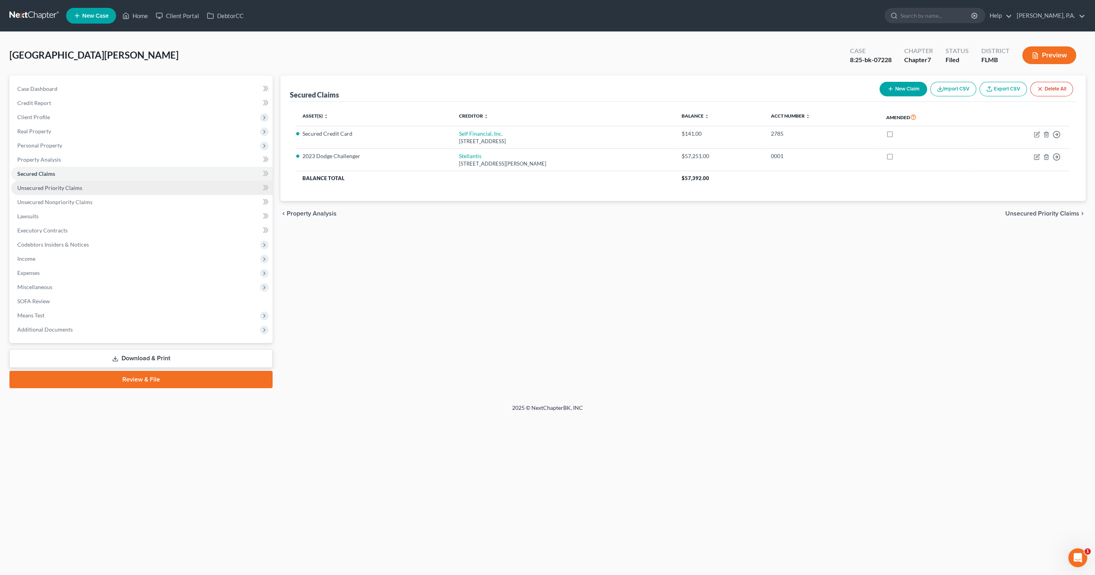
click at [76, 186] on span "Unsecured Priority Claims" at bounding box center [49, 188] width 65 height 7
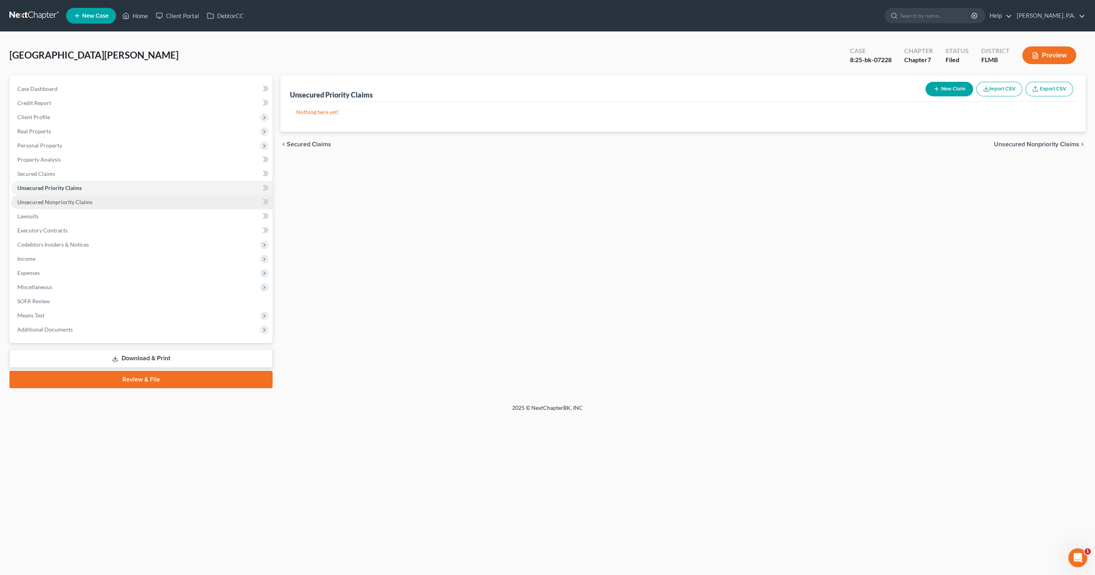
click at [75, 200] on span "Unsecured Nonpriority Claims" at bounding box center [54, 202] width 75 height 7
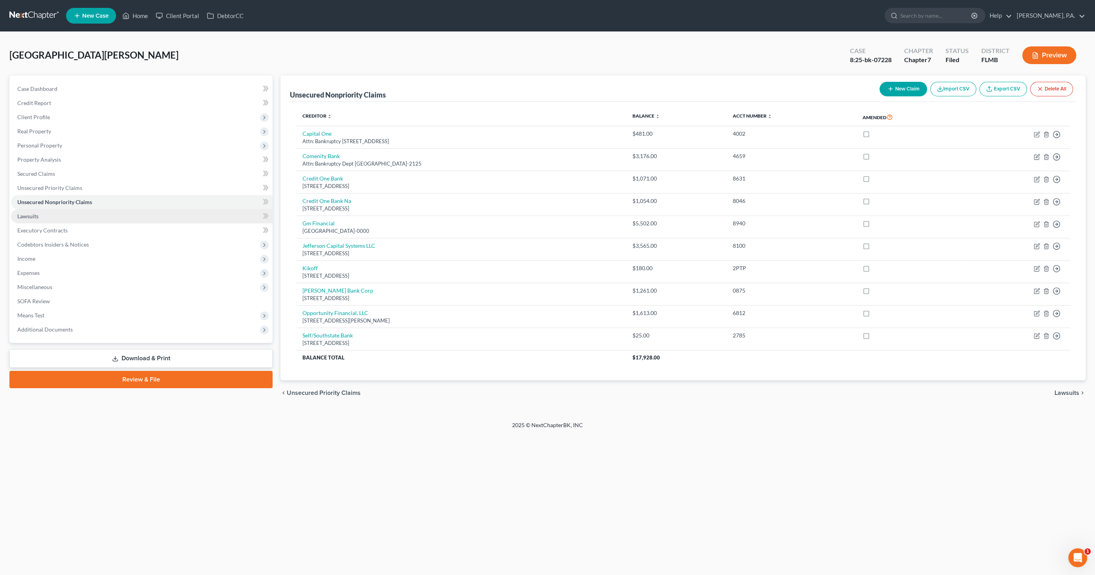
click at [59, 214] on link "Lawsuits" at bounding box center [142, 216] width 262 height 14
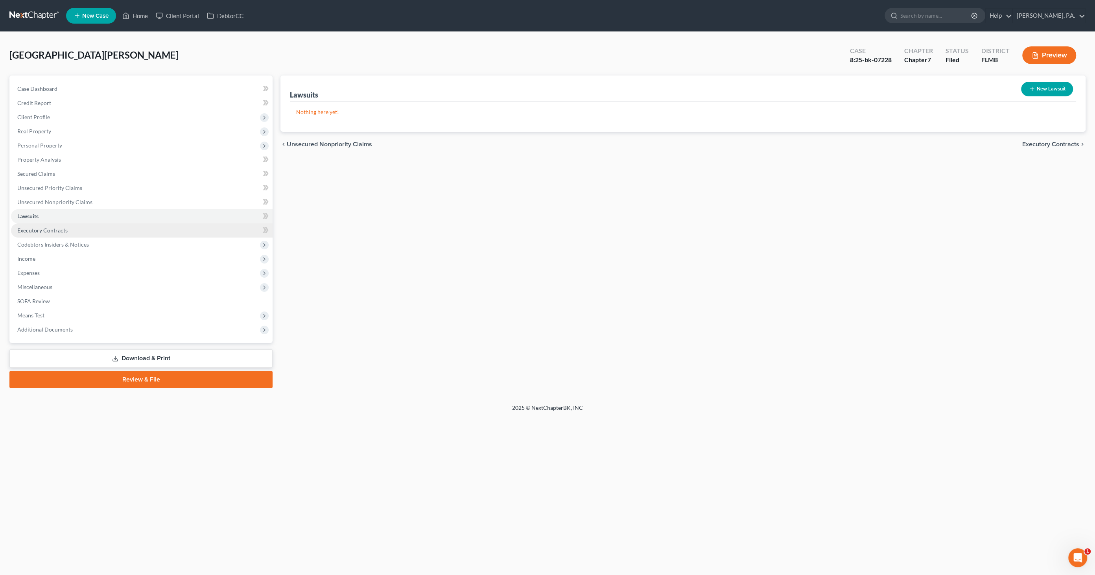
click at [59, 227] on span "Executory Contracts" at bounding box center [42, 230] width 50 height 7
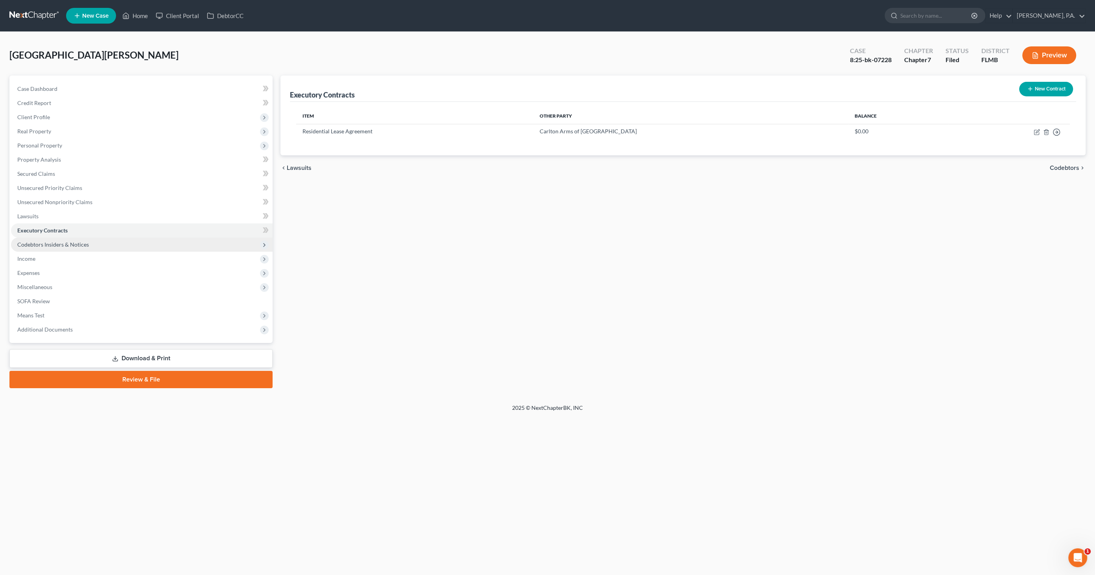
click at [58, 242] on span "Codebtors Insiders & Notices" at bounding box center [53, 244] width 72 height 7
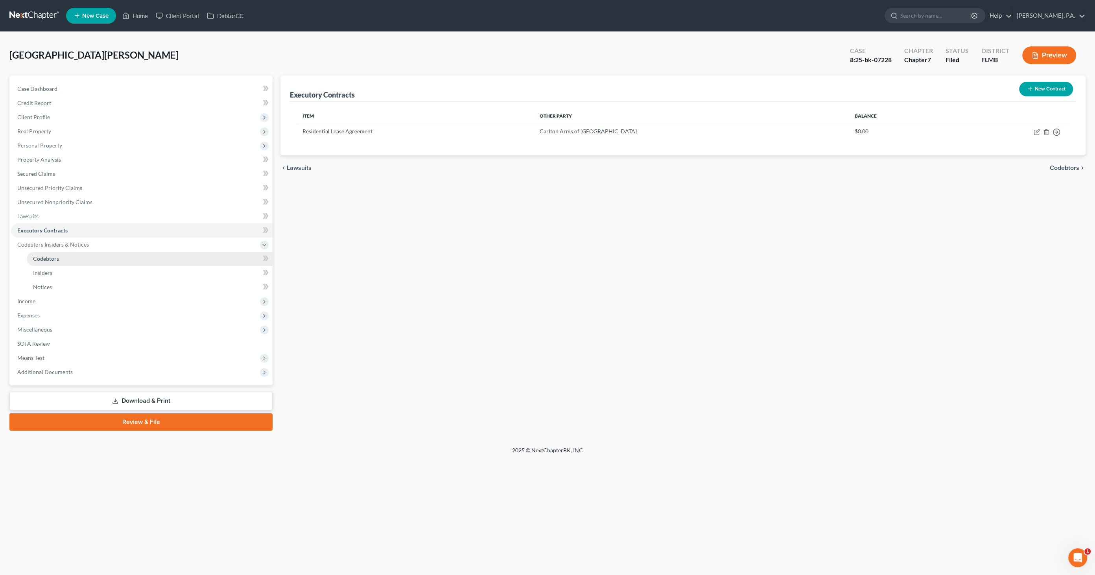
click at [48, 260] on span "Codebtors" at bounding box center [46, 258] width 26 height 7
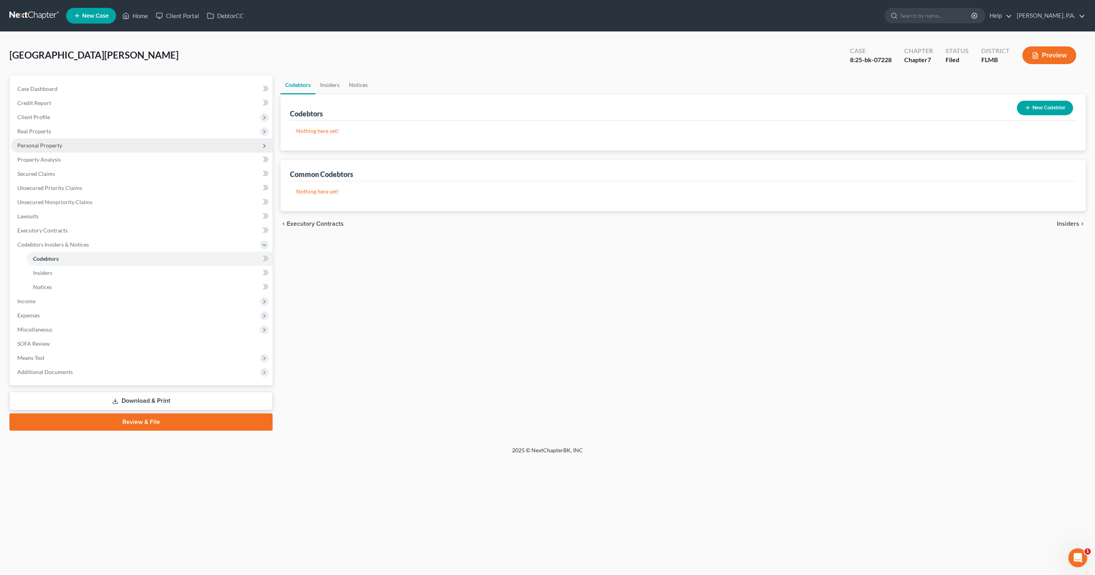
click at [36, 147] on span "Personal Property" at bounding box center [39, 145] width 45 height 7
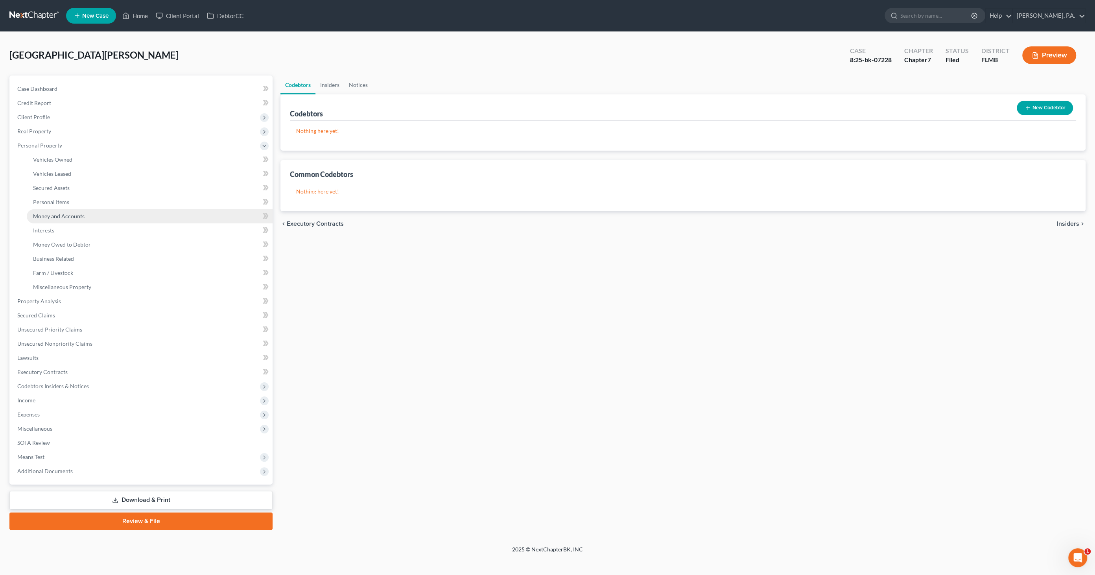
click at [41, 214] on span "Money and Accounts" at bounding box center [59, 216] width 52 height 7
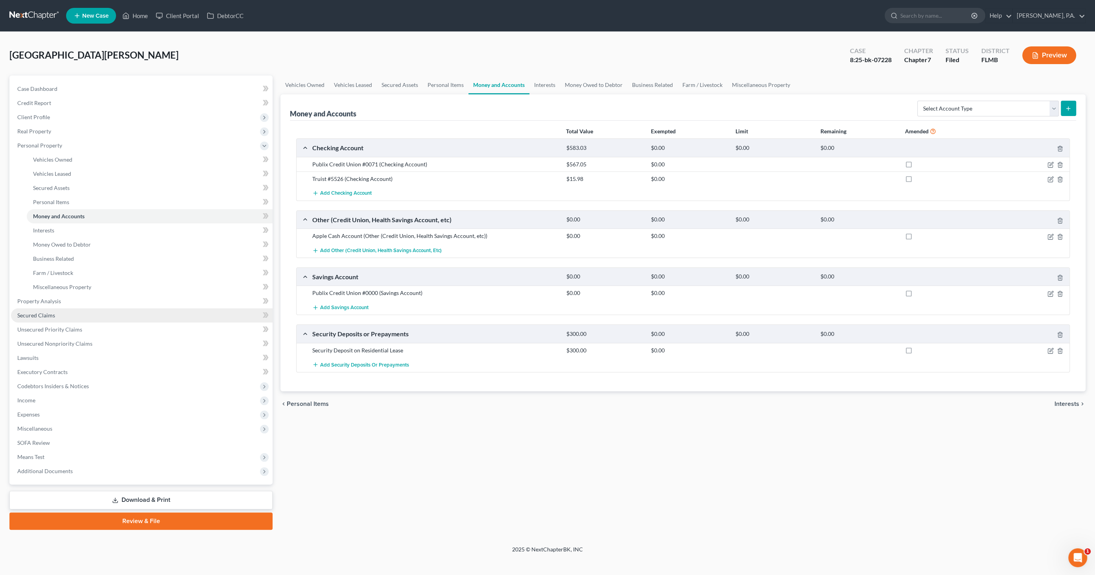
click at [31, 314] on span "Secured Claims" at bounding box center [36, 315] width 38 height 7
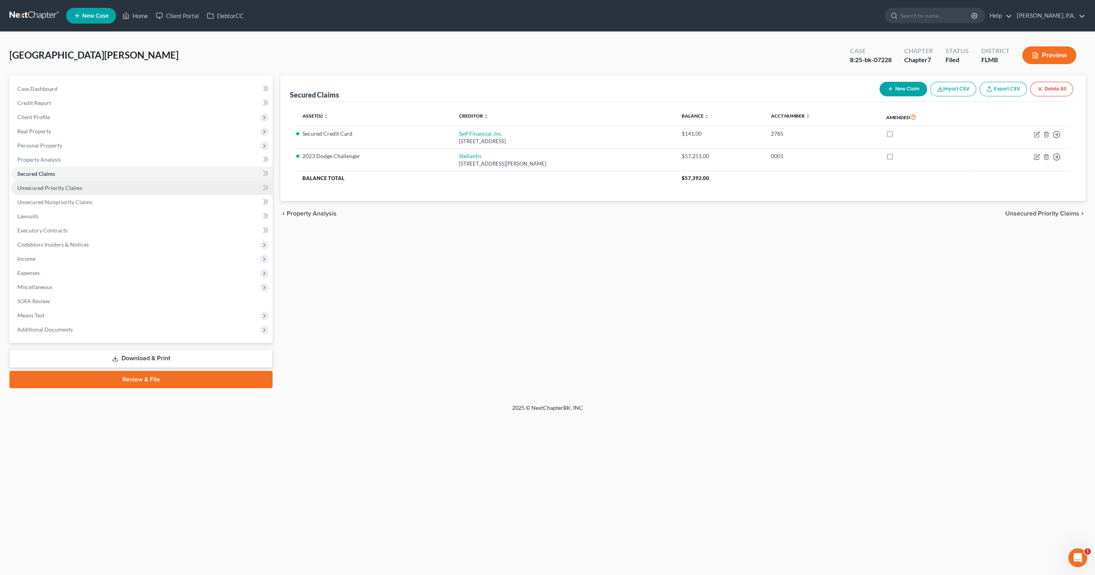
click at [31, 187] on span "Unsecured Priority Claims" at bounding box center [49, 188] width 65 height 7
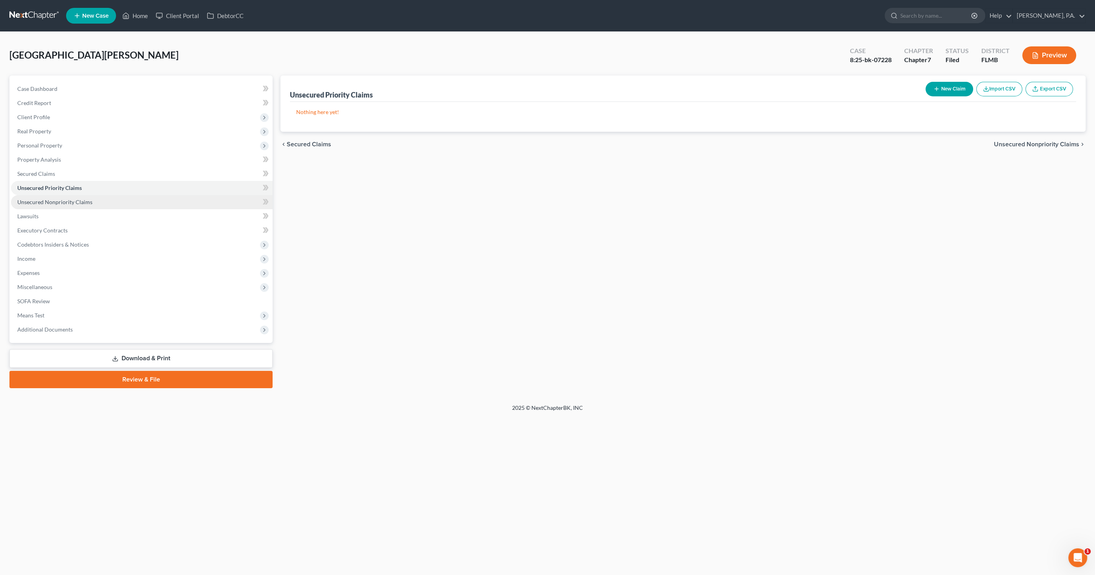
click at [29, 200] on span "Unsecured Nonpriority Claims" at bounding box center [54, 202] width 75 height 7
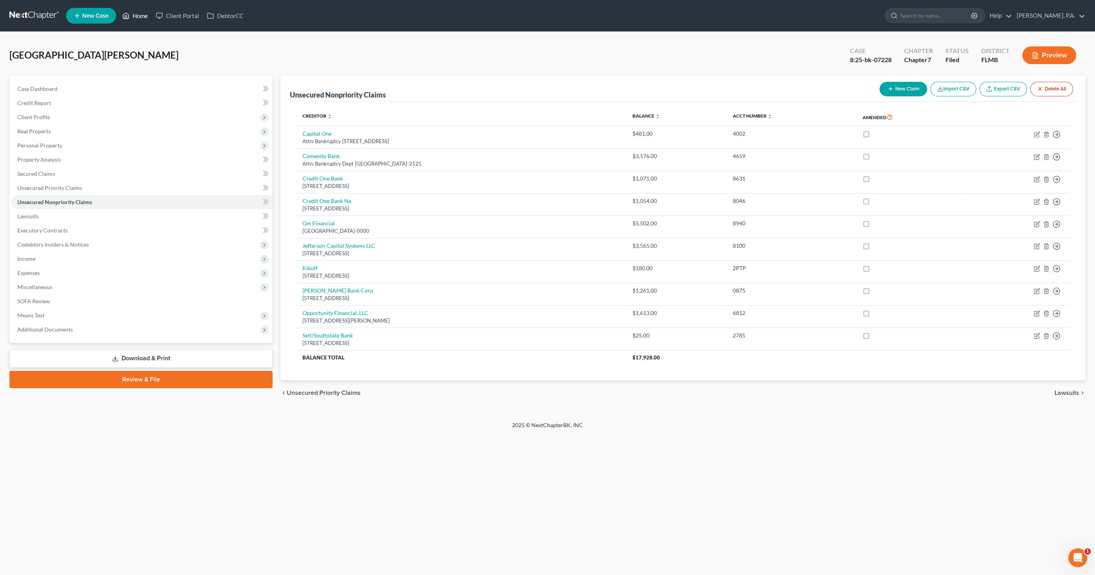
click at [138, 13] on link "Home" at bounding box center [134, 16] width 33 height 14
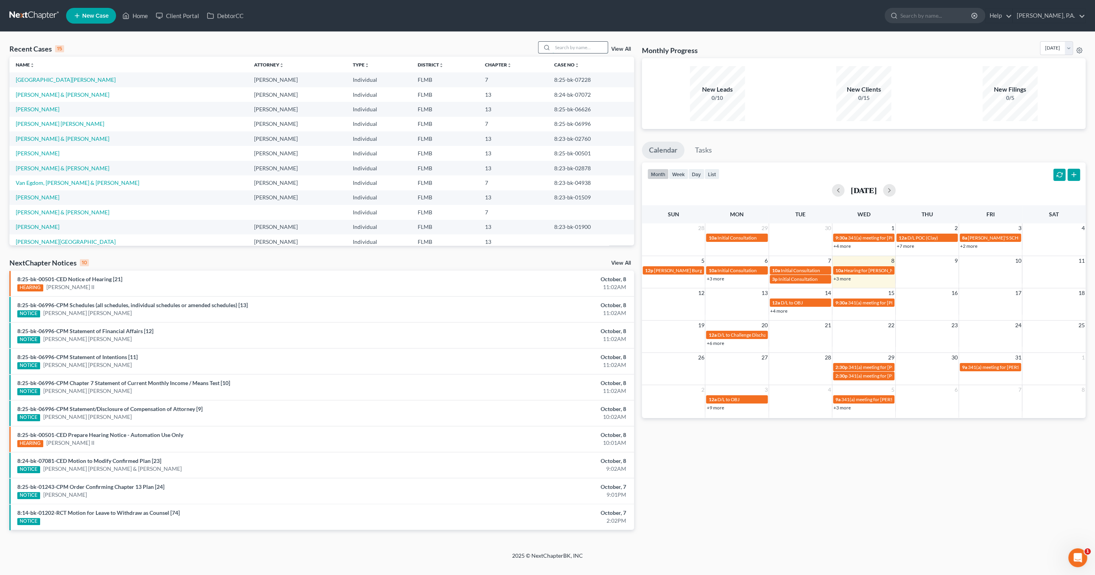
click at [566, 49] on input "search" at bounding box center [580, 47] width 55 height 11
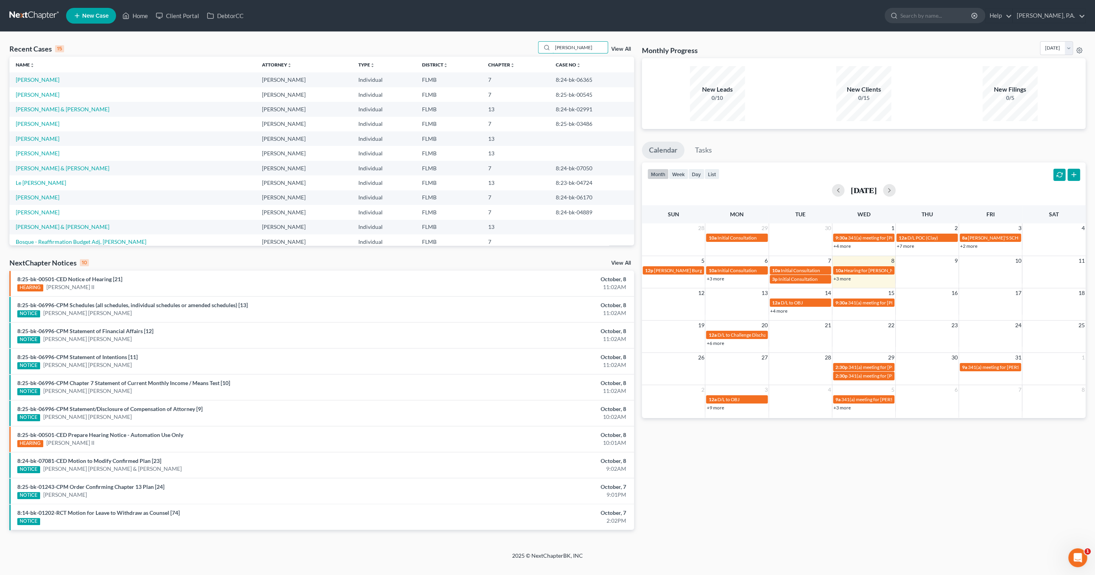
type input "[PERSON_NAME]"
click at [96, 15] on span "New Case" at bounding box center [95, 16] width 26 height 6
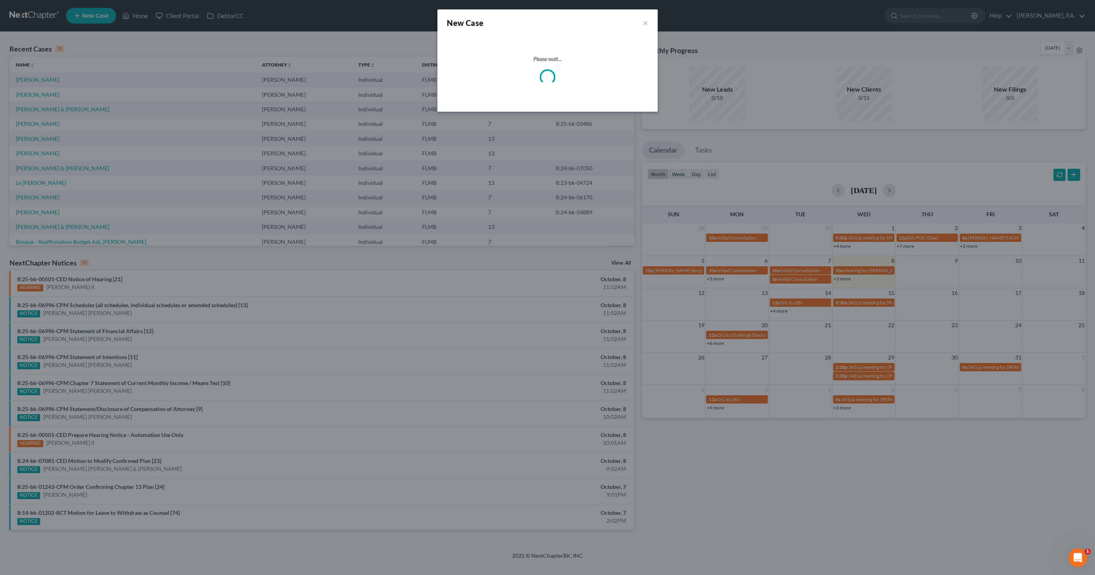
select select "15"
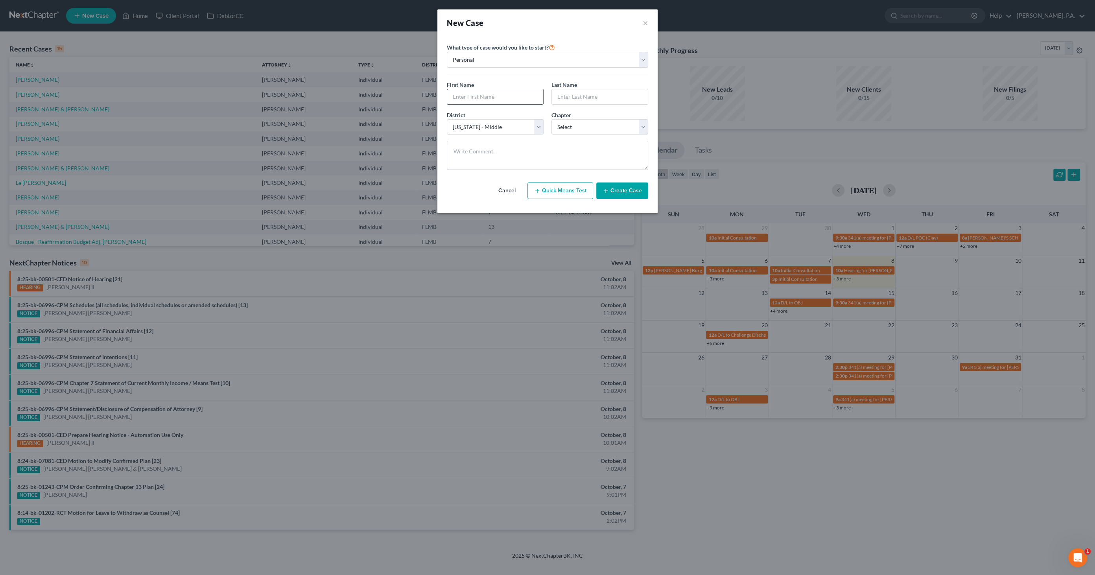
click at [474, 97] on input "text" at bounding box center [495, 96] width 96 height 15
type input "[PERSON_NAME]"
click at [581, 124] on select "Select 7 11 12 13" at bounding box center [600, 127] width 97 height 16
select select "0"
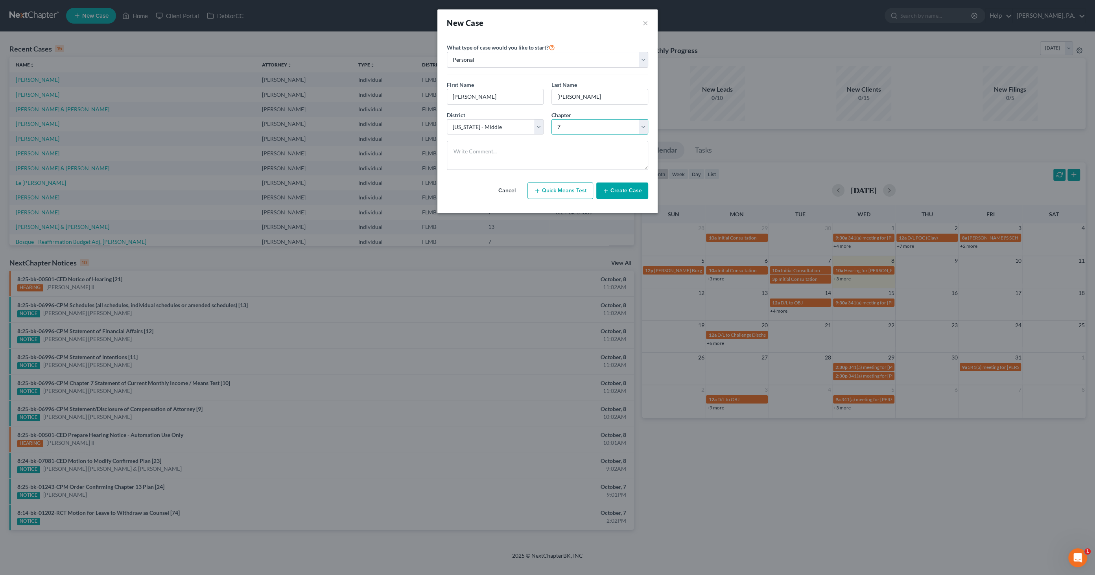
click at [552, 119] on select "Select 7 11 12 13" at bounding box center [600, 127] width 97 height 16
click at [635, 192] on button "Create Case" at bounding box center [623, 191] width 52 height 17
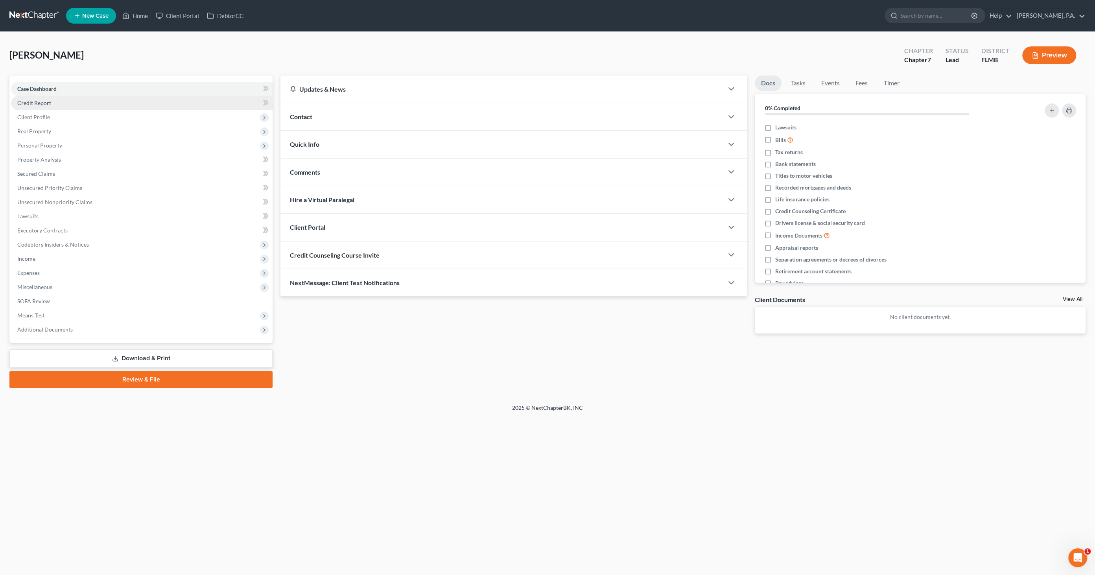
click at [38, 100] on span "Credit Report" at bounding box center [34, 103] width 34 height 7
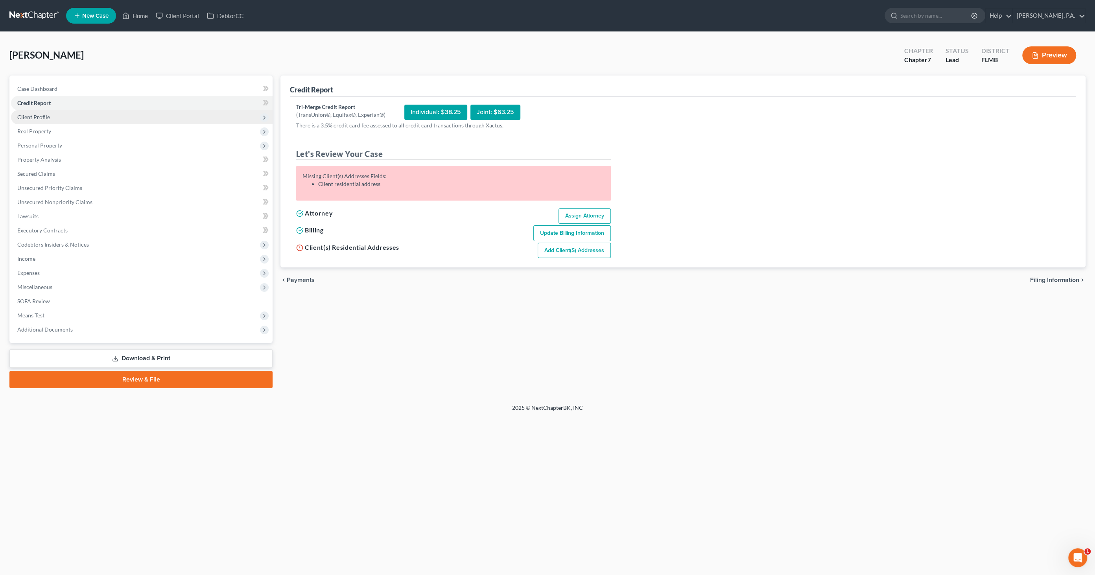
click at [24, 118] on span "Client Profile" at bounding box center [33, 117] width 33 height 7
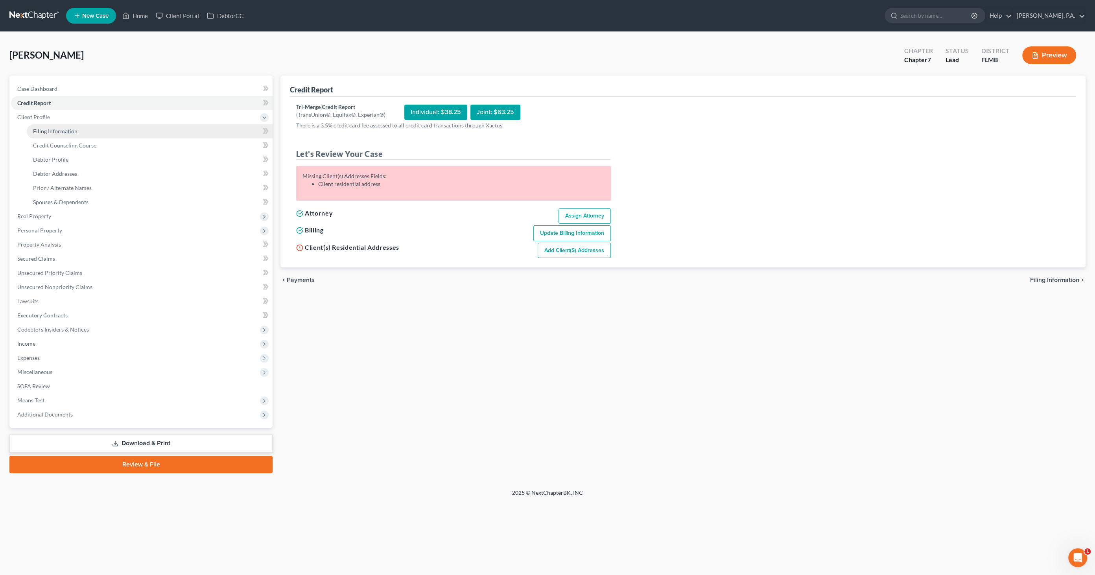
click at [43, 128] on span "Filing Information" at bounding box center [55, 131] width 44 height 7
select select "1"
select select "0"
select select "15"
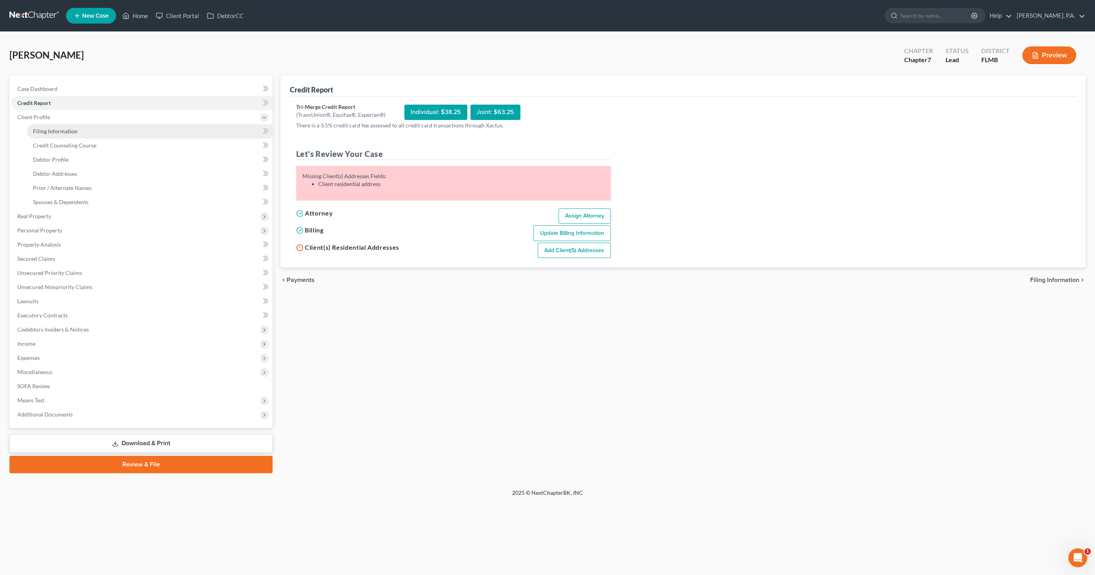
select select "0"
select select "9"
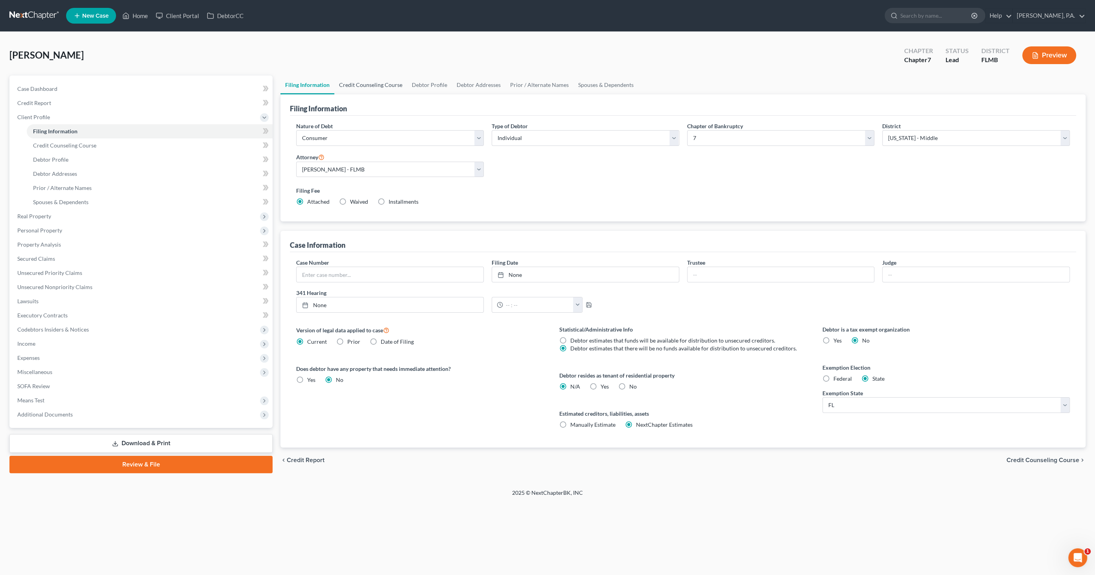
click at [366, 81] on link "Credit Counseling Course" at bounding box center [370, 85] width 73 height 19
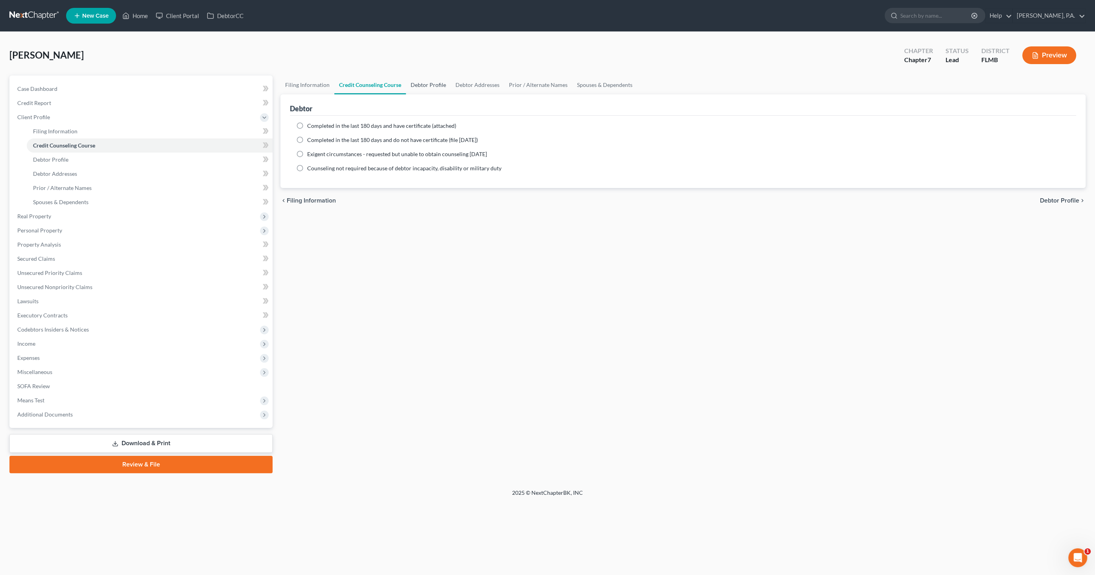
click at [430, 84] on link "Debtor Profile" at bounding box center [428, 85] width 45 height 19
select select "0"
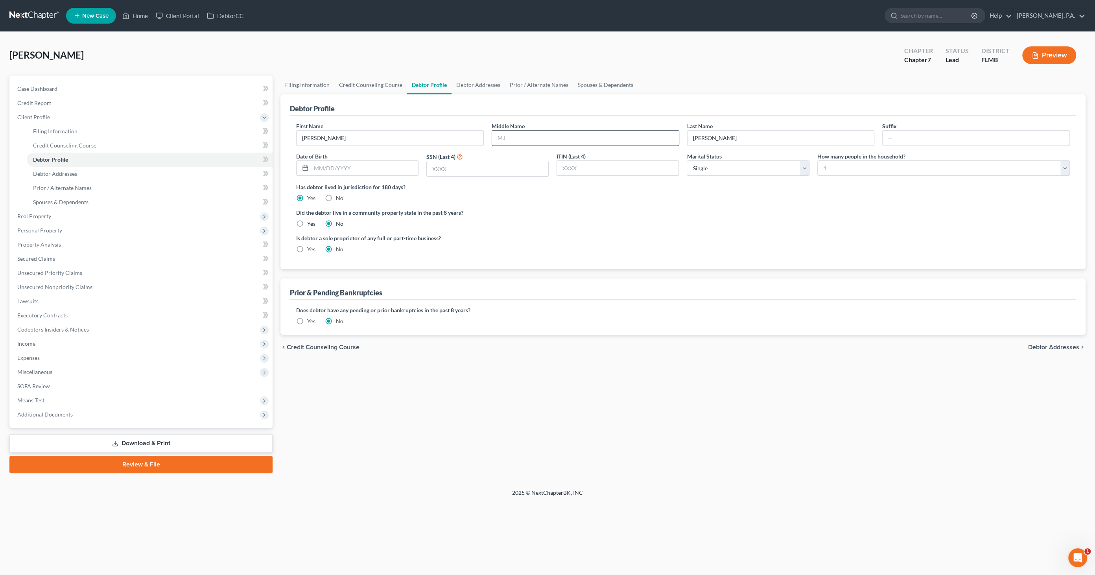
click at [508, 139] on input "text" at bounding box center [585, 138] width 187 height 15
type input "Jo"
type input "[DATE]"
click at [490, 168] on input "text" at bounding box center [488, 168] width 122 height 15
drag, startPoint x: 481, startPoint y: 167, endPoint x: 482, endPoint y: 162, distance: 5.2
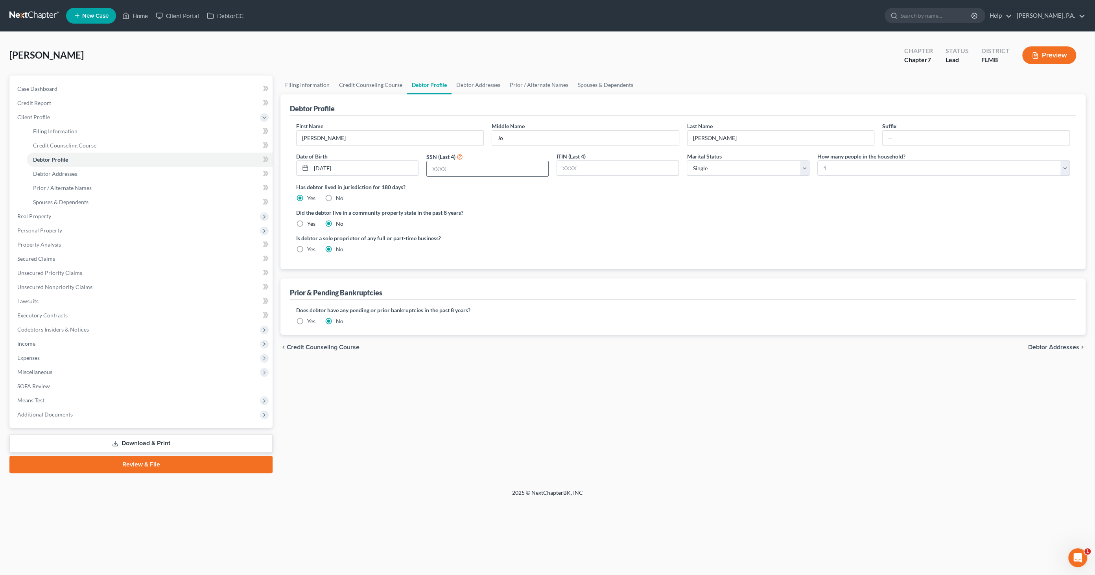
click at [481, 167] on input "text" at bounding box center [488, 168] width 122 height 15
type input "1051"
click at [845, 166] on select "Select 1 2 3 4 5 6 7 8 9 10 11 12 13 14 15 16 17 18 19 20" at bounding box center [944, 169] width 253 height 16
select select "1"
click at [818, 161] on select "Select 1 2 3 4 5 6 7 8 9 10 11 12 13 14 15 16 17 18 19 20" at bounding box center [944, 169] width 253 height 16
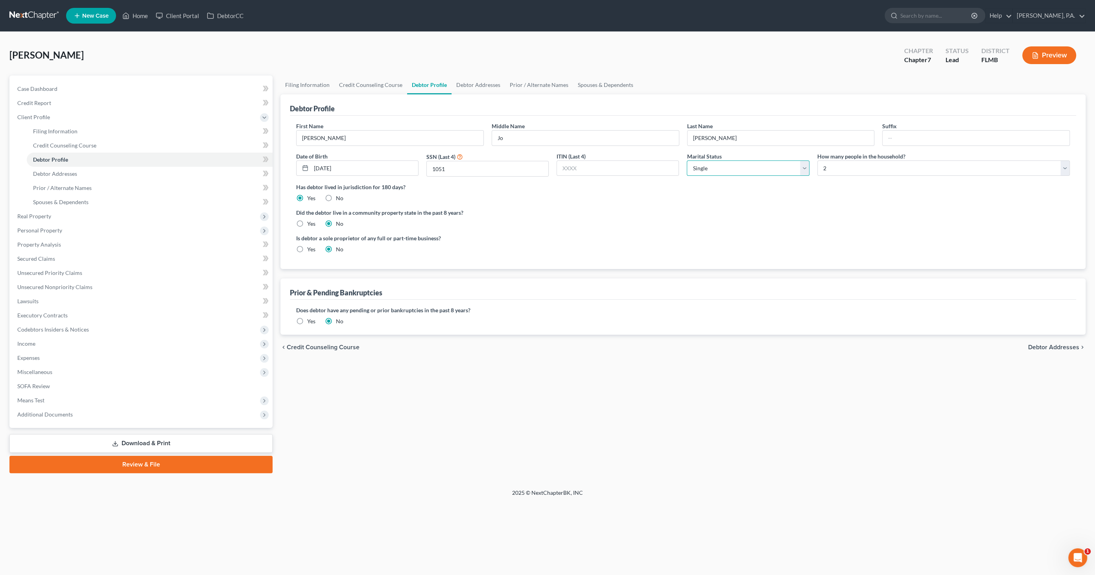
click at [717, 164] on select "Select Single Married Separated Divorced Widowed" at bounding box center [748, 169] width 122 height 16
select select "3"
click at [687, 161] on select "Select Single Married Separated Divorced Widowed" at bounding box center [748, 169] width 122 height 16
click at [87, 169] on link "Debtor Addresses" at bounding box center [150, 174] width 246 height 14
select select "0"
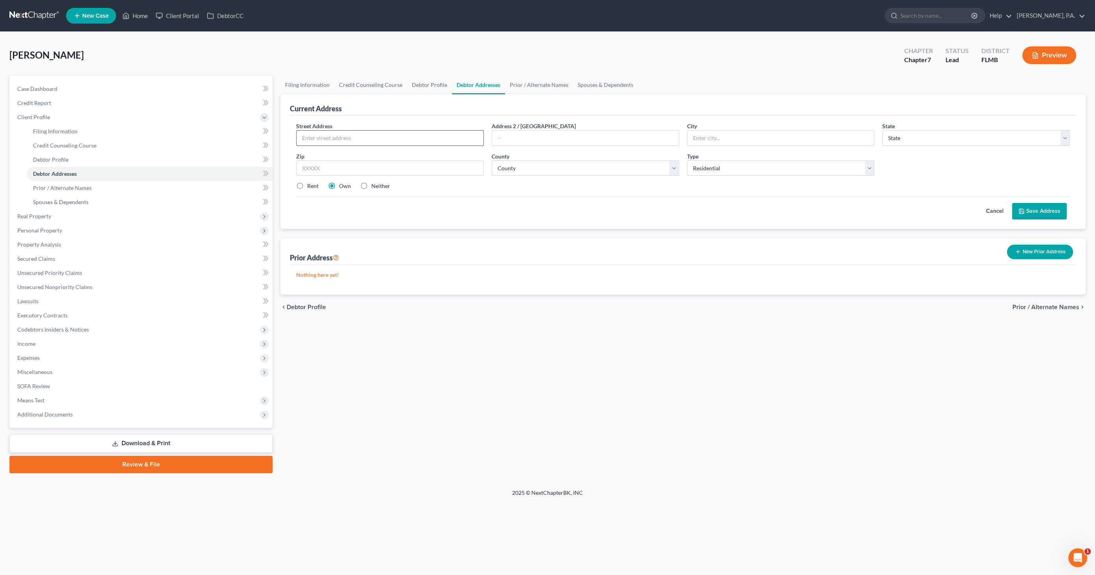
click at [402, 133] on input "text" at bounding box center [390, 138] width 187 height 15
click at [349, 135] on input "text" at bounding box center [390, 138] width 187 height 15
type input "[STREET_ADDRESS]"
type input "[PERSON_NAME]"
select select "9"
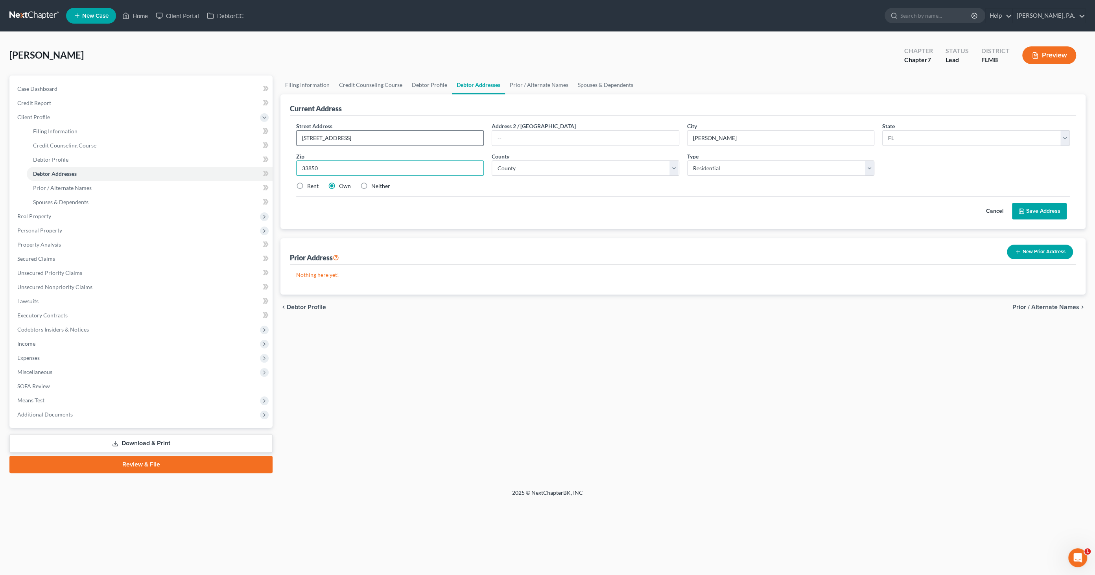
type input "33850"
select select "52"
click at [1035, 211] on button "Save Address" at bounding box center [1039, 211] width 55 height 17
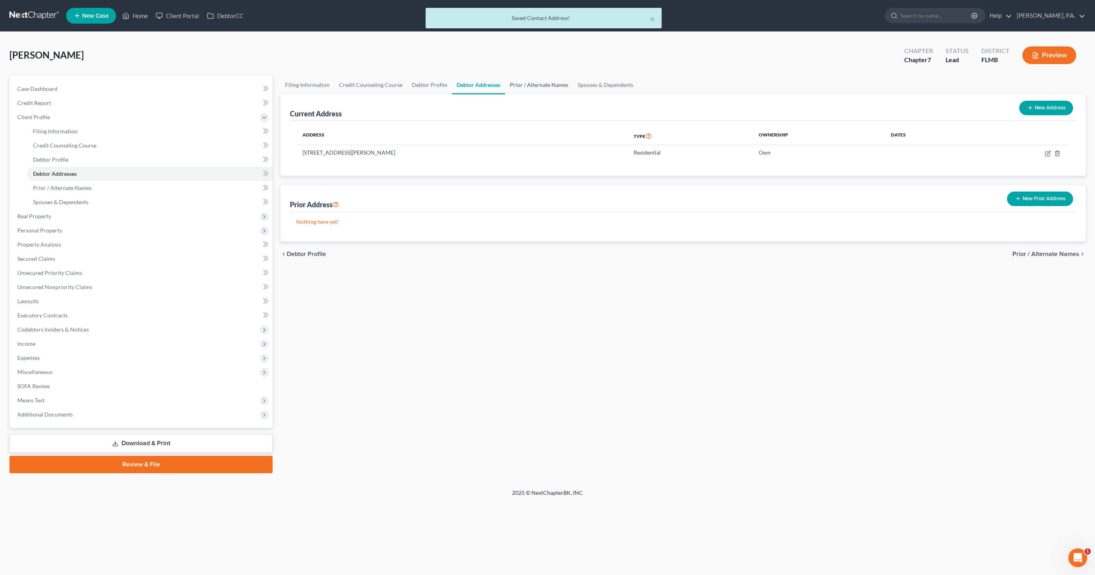
click at [536, 84] on link "Prior / Alternate Names" at bounding box center [539, 85] width 68 height 19
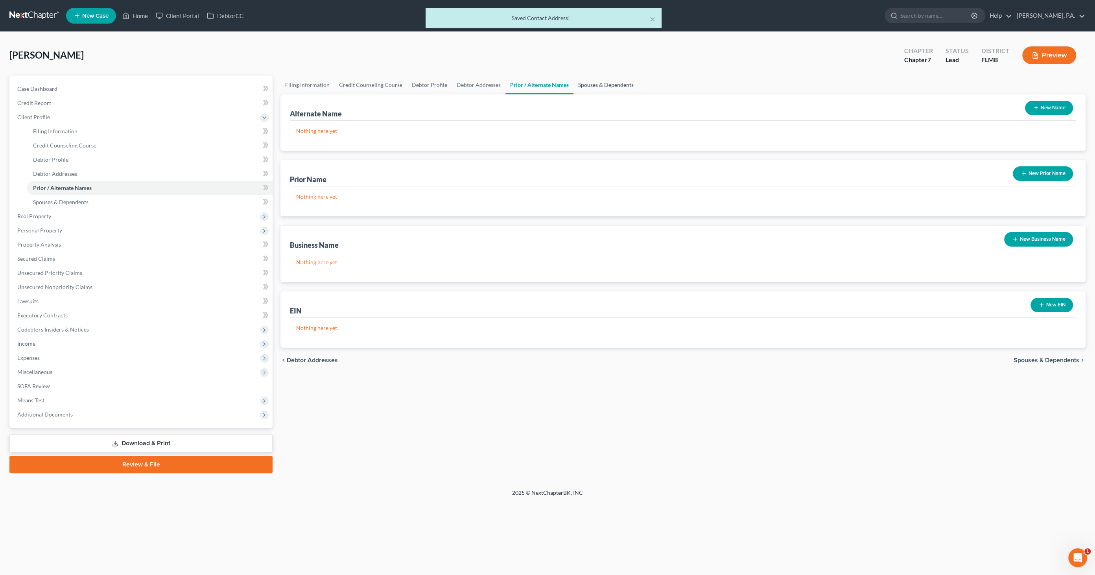
click at [611, 85] on link "Spouses & Dependents" at bounding box center [606, 85] width 65 height 19
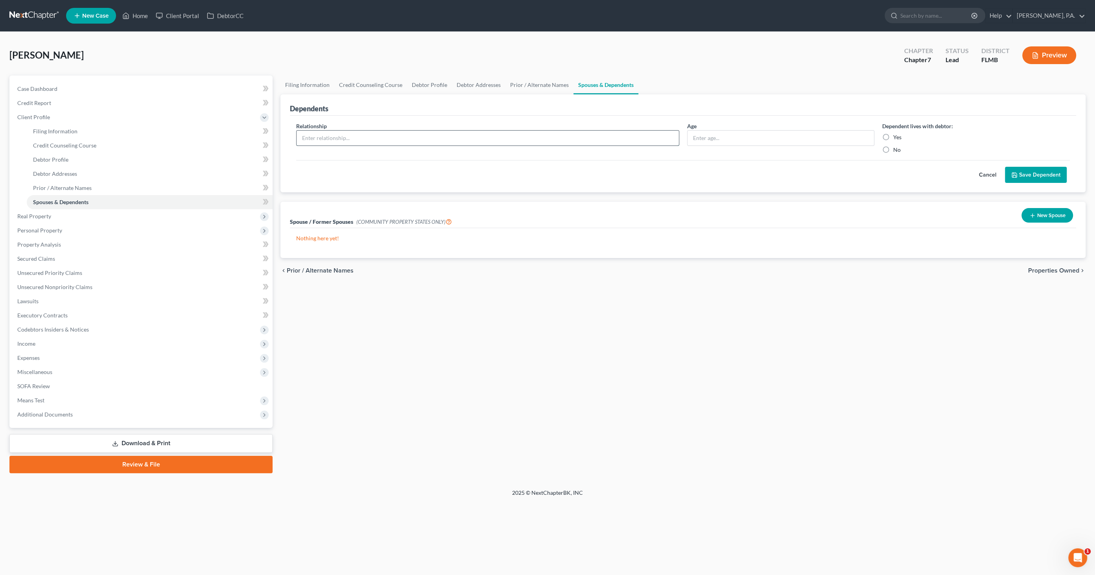
click at [369, 137] on input "text" at bounding box center [488, 138] width 382 height 15
type input "[PERSON_NAME]"
type input "19"
click at [894, 136] on label "Yes" at bounding box center [898, 137] width 8 height 8
click at [897, 136] on input "Yes" at bounding box center [899, 135] width 5 height 5
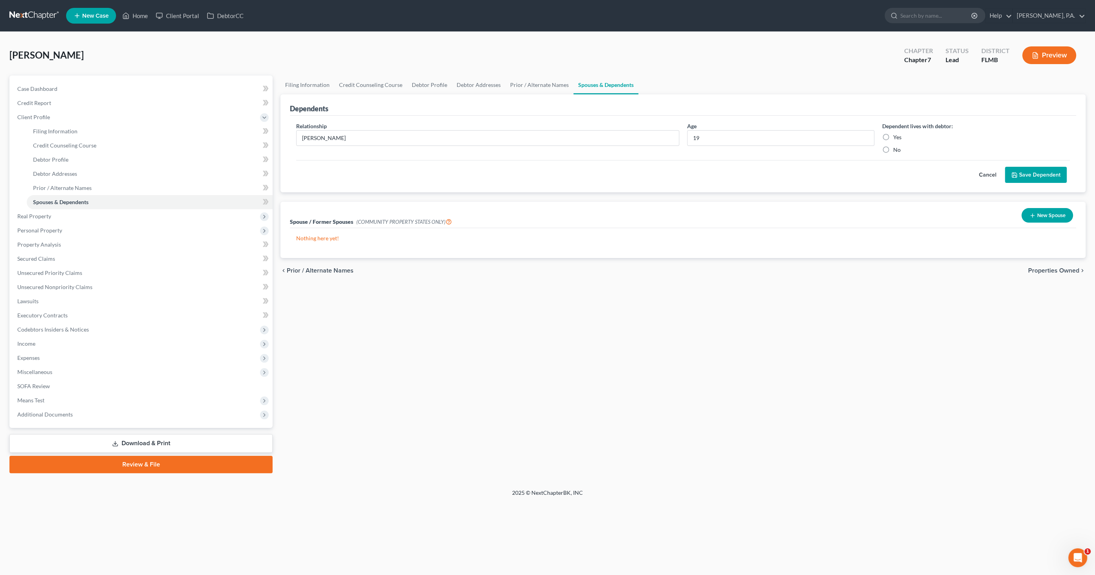
radio input "true"
drag, startPoint x: 369, startPoint y: 139, endPoint x: 255, endPoint y: 140, distance: 114.1
click at [255, 140] on div "Petition Navigation Case Dashboard Payments Invoices Payments Payments Credit R…" at bounding box center [548, 275] width 1084 height 398
type input "Son"
click at [1051, 176] on button "Save Dependent" at bounding box center [1036, 175] width 62 height 17
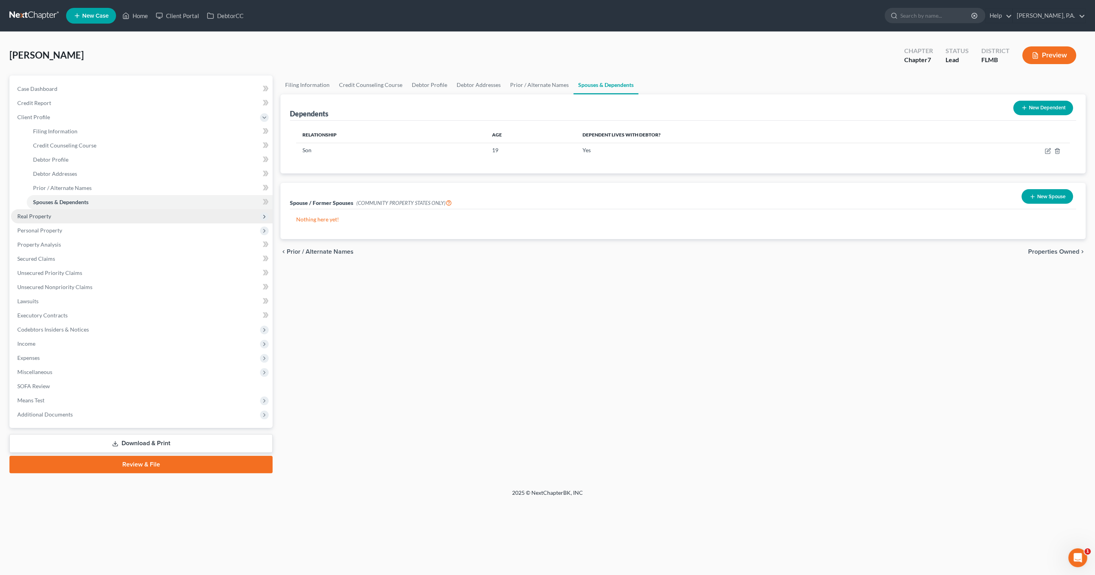
click at [43, 213] on span "Real Property" at bounding box center [34, 216] width 34 height 7
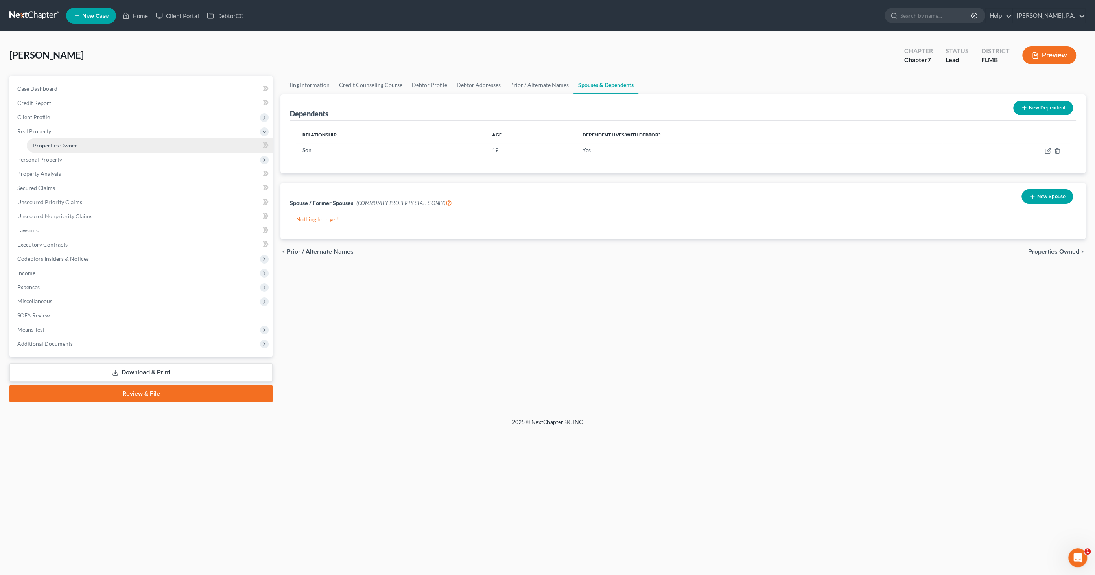
click at [50, 145] on span "Properties Owned" at bounding box center [55, 145] width 45 height 7
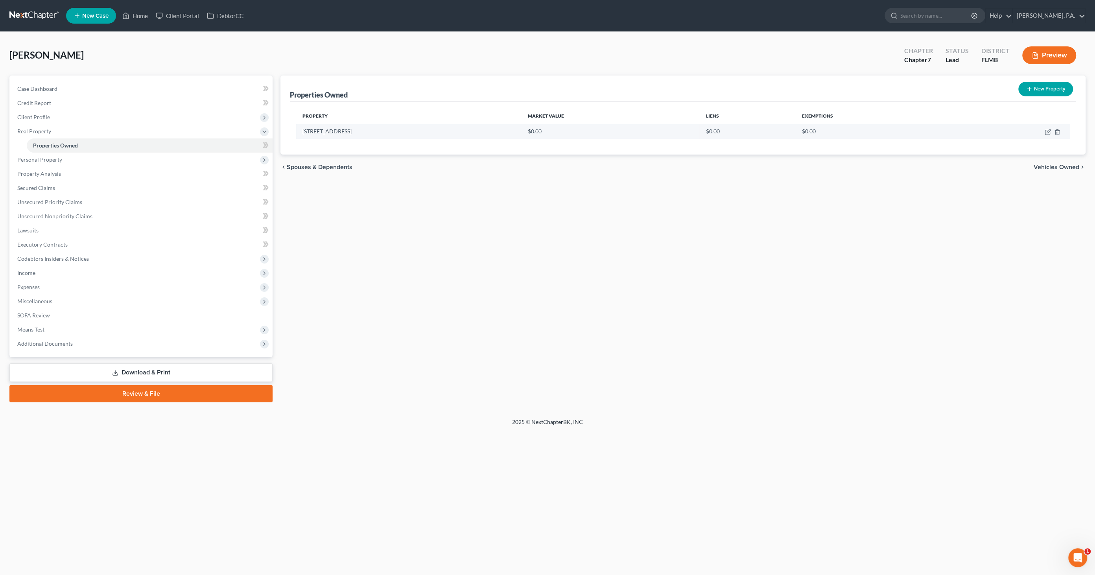
click at [1049, 128] on td at bounding box center [1012, 131] width 115 height 15
click at [1047, 133] on icon "button" at bounding box center [1049, 131] width 4 height 4
select select "9"
select select "52"
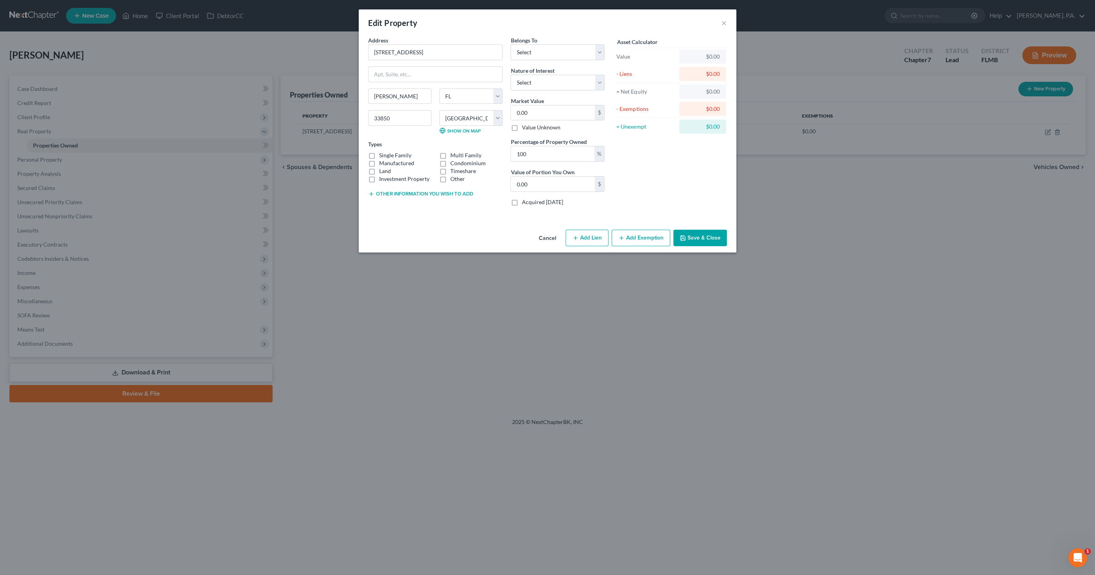
click at [379, 153] on label "Single Family" at bounding box center [395, 155] width 32 height 8
click at [382, 153] on input "Single Family" at bounding box center [384, 153] width 5 height 5
checkbox input "true"
click at [536, 78] on select "Select Fee Simple Joint Tenant Life Estate Equitable Interest Future Interest T…" at bounding box center [558, 83] width 94 height 16
select select "2"
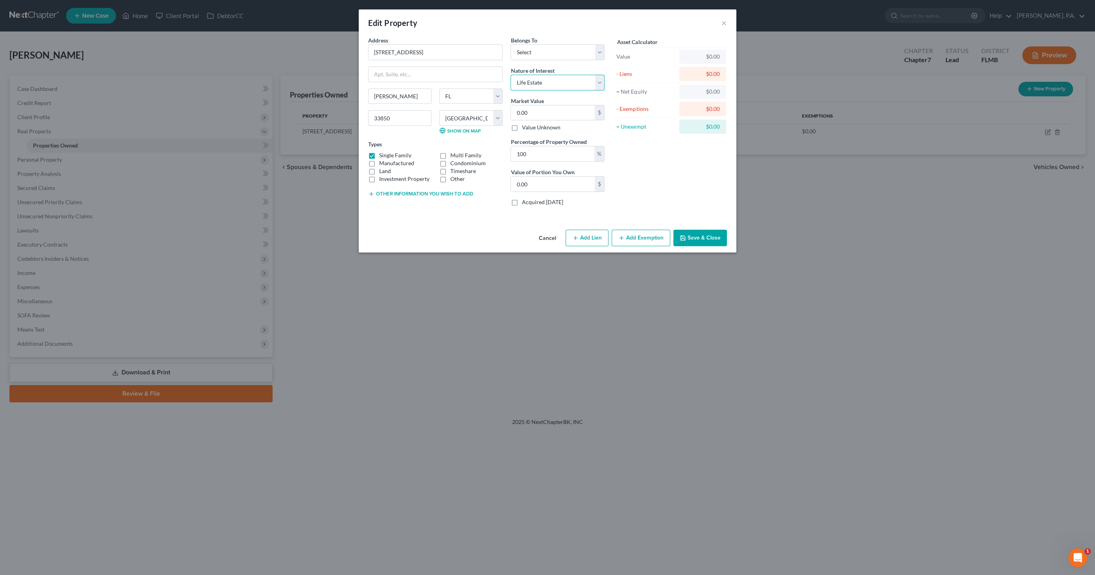
click at [511, 75] on select "Select Fee Simple Joint Tenant Life Estate Equitable Interest Future Interest T…" at bounding box center [558, 83] width 94 height 16
click at [545, 111] on input "0.00" at bounding box center [553, 112] width 84 height 15
type input "2"
type input "2.00"
type input "24"
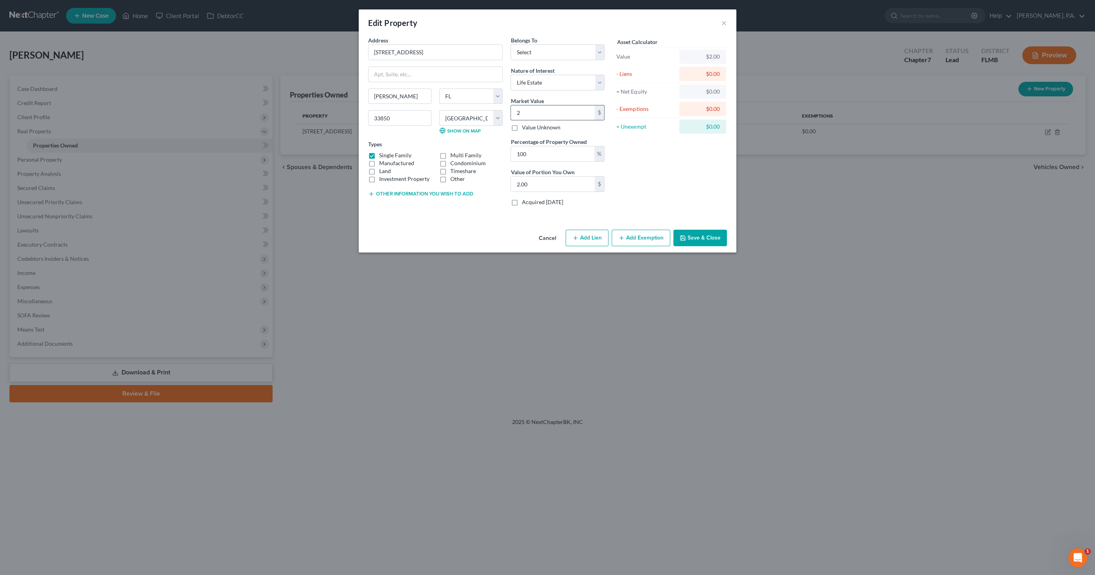
type input "24.00"
type input "242"
type input "242.00"
type input "2424"
type input "2,424.00"
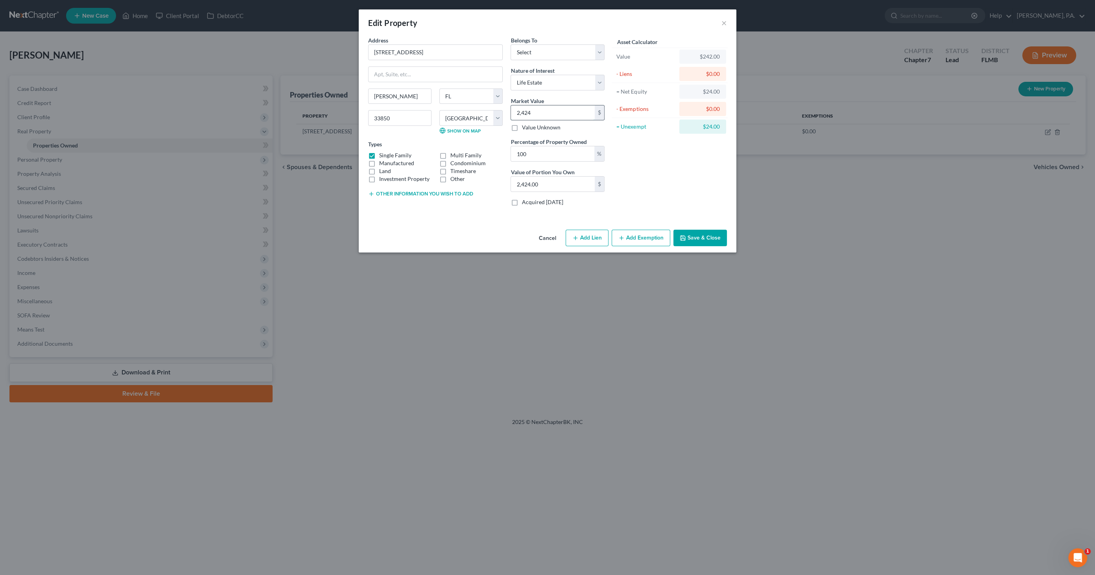
type input "2,4240"
type input "24,240.00"
type input "24,2400"
type input "242,400.00"
type input "242,400"
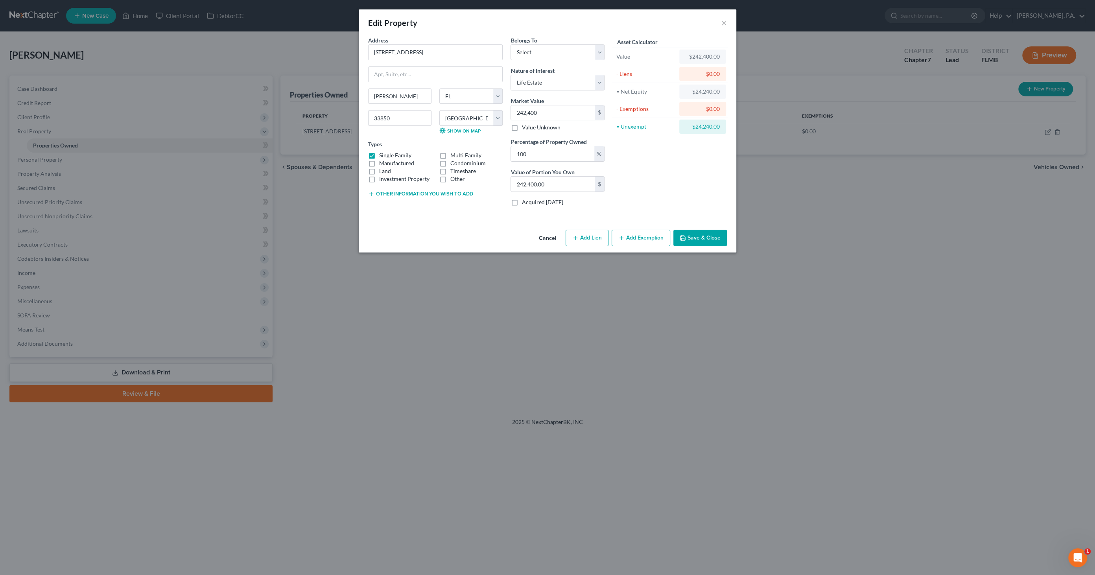
click at [709, 235] on button "Save & Close" at bounding box center [701, 238] width 54 height 17
click at [530, 50] on select "Select Debtor 1 Only Debtor 2 Only Debtor 1 And Debtor 2 Only At Least One Of T…" at bounding box center [558, 52] width 94 height 16
select select "0"
click at [511, 44] on select "Select Debtor 1 Only Debtor 2 Only Debtor 1 And Debtor 2 Only At Least One Of T…" at bounding box center [558, 52] width 94 height 16
click at [706, 239] on button "Save & Close" at bounding box center [701, 238] width 54 height 17
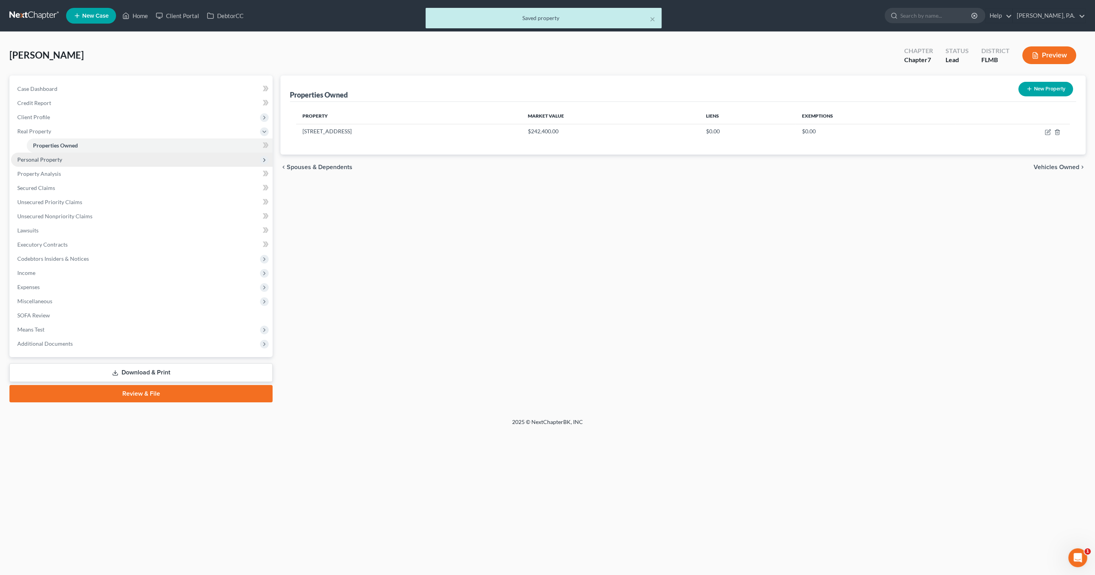
click at [40, 163] on span "Personal Property" at bounding box center [142, 160] width 262 height 14
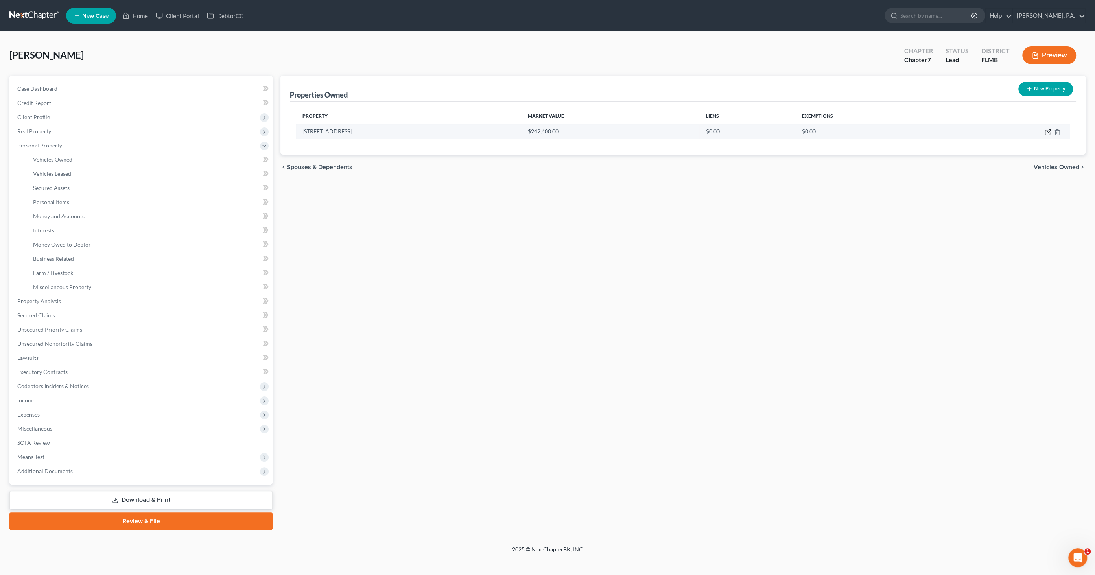
click at [1049, 132] on icon "button" at bounding box center [1048, 132] width 6 height 6
select select "9"
select select "52"
select select "0"
select select "2"
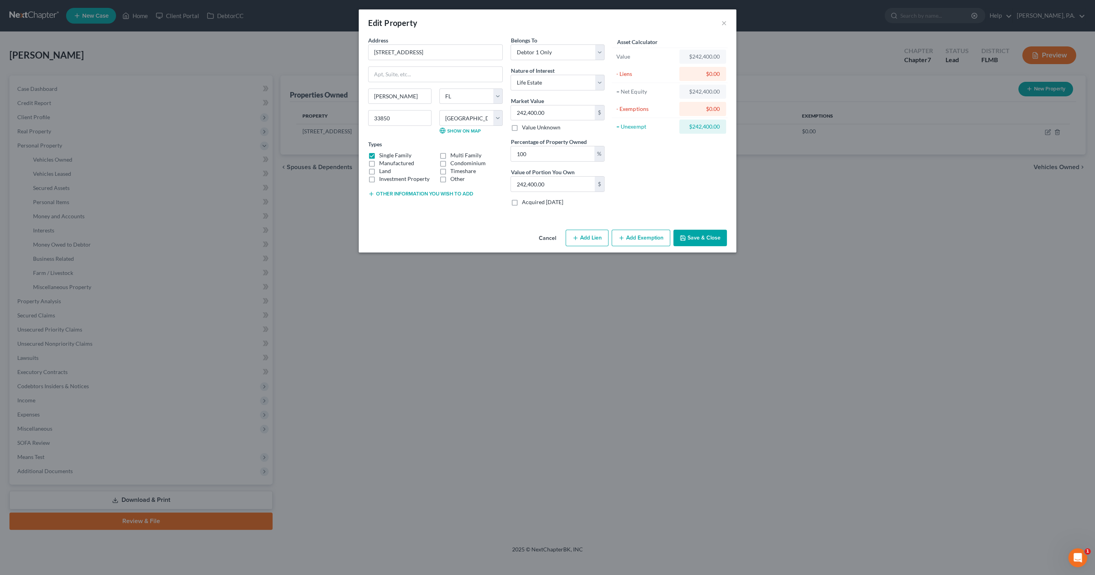
click at [648, 236] on button "Add Exemption" at bounding box center [641, 238] width 59 height 17
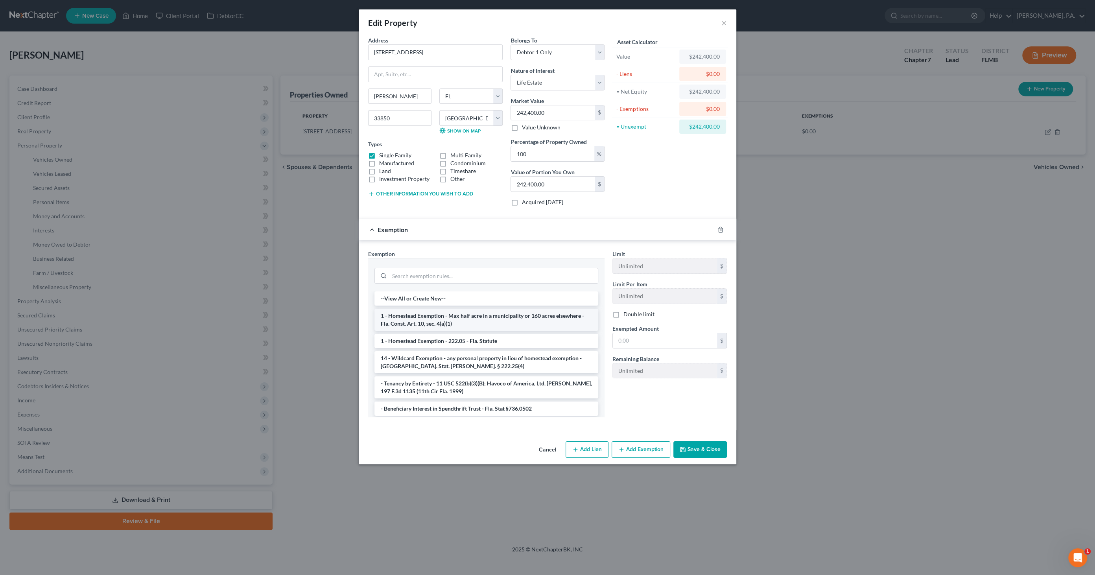
click at [441, 316] on li "1 - Homestead Exemption - Max half acre in a municipality or 160 acres elsewher…" at bounding box center [487, 320] width 224 height 22
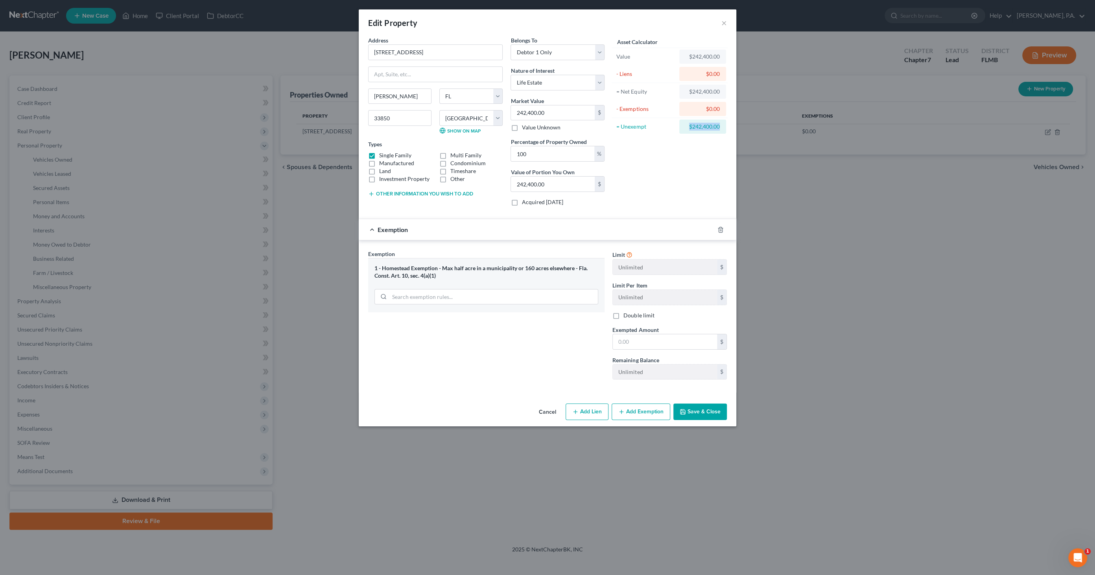
drag, startPoint x: 686, startPoint y: 124, endPoint x: 737, endPoint y: 128, distance: 51.7
click at [737, 128] on div "Edit Property × Address * 640 W [GEOGRAPHIC_DATA][PERSON_NAME][GEOGRAPHIC_DATA]…" at bounding box center [547, 287] width 1095 height 575
drag, startPoint x: 733, startPoint y: 128, endPoint x: 710, endPoint y: 128, distance: 23.2
copy div "$242,400.00"
click at [656, 342] on input "text" at bounding box center [665, 341] width 104 height 15
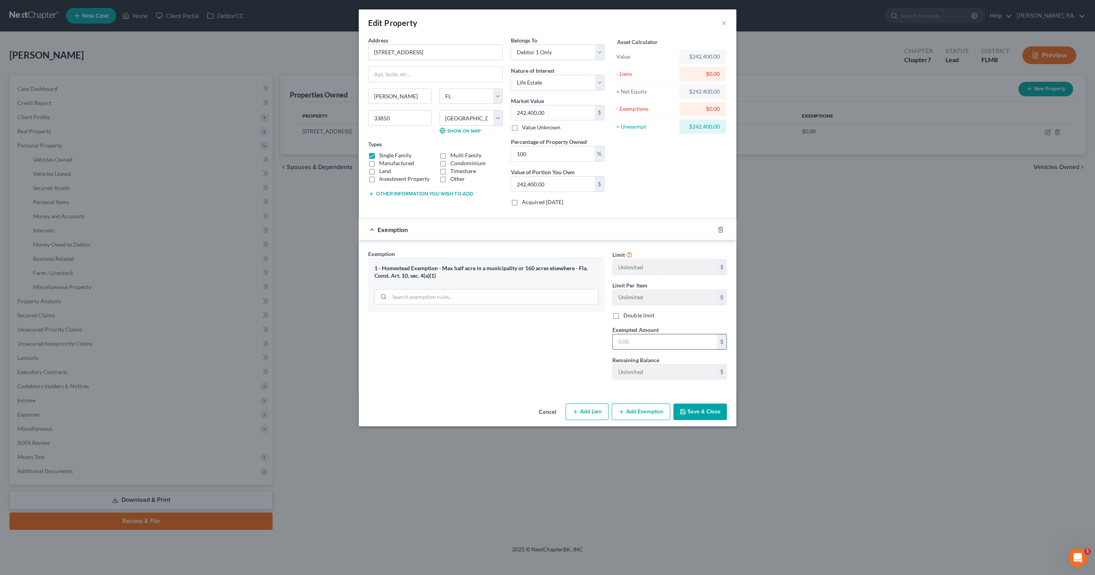
paste input "$242,400.00"
type input "$242,400.00"
click at [704, 410] on button "Save & Close" at bounding box center [701, 412] width 54 height 17
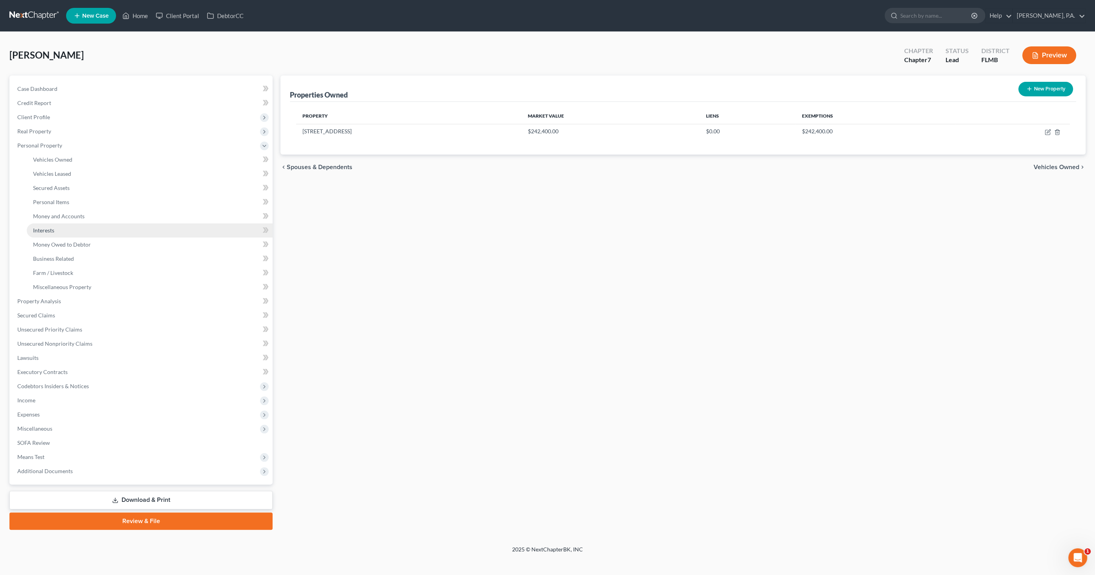
click at [56, 232] on link "Interests" at bounding box center [150, 231] width 246 height 14
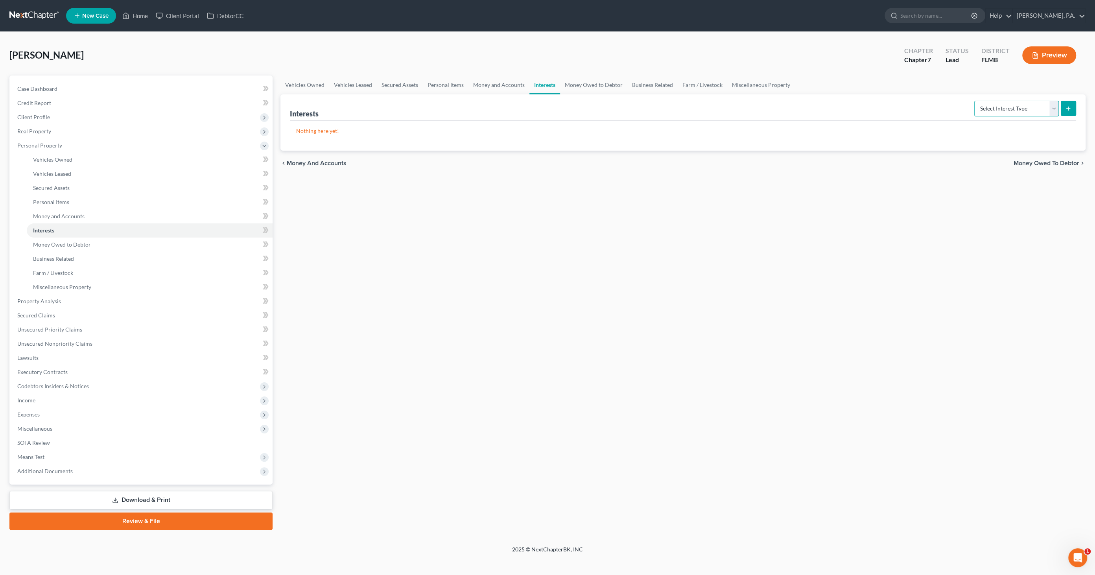
click at [1018, 105] on select "Select Interest Type 401K Annuity Bond Education IRA Government Bond Government…" at bounding box center [1017, 109] width 85 height 16
click at [1013, 109] on select "Select Interest Type 401K Annuity Bond Education IRA Government Bond Government…" at bounding box center [1017, 109] width 85 height 16
select select "term_life_insurance"
click at [976, 101] on select "Select Interest Type 401K Annuity Bond Education IRA Government Bond Government…" at bounding box center [1017, 109] width 85 height 16
click at [1068, 107] on icon "submit" at bounding box center [1069, 108] width 6 height 6
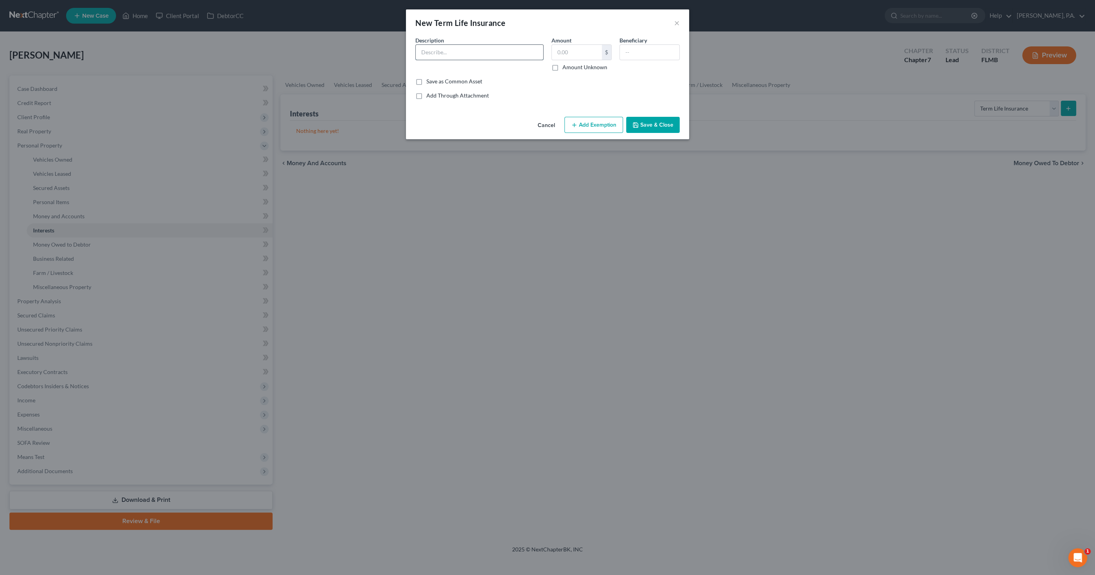
click at [451, 54] on input "text" at bounding box center [479, 52] width 127 height 15
type input "United of Omaha Life Insurance Company - Term Life"
type input "0.00"
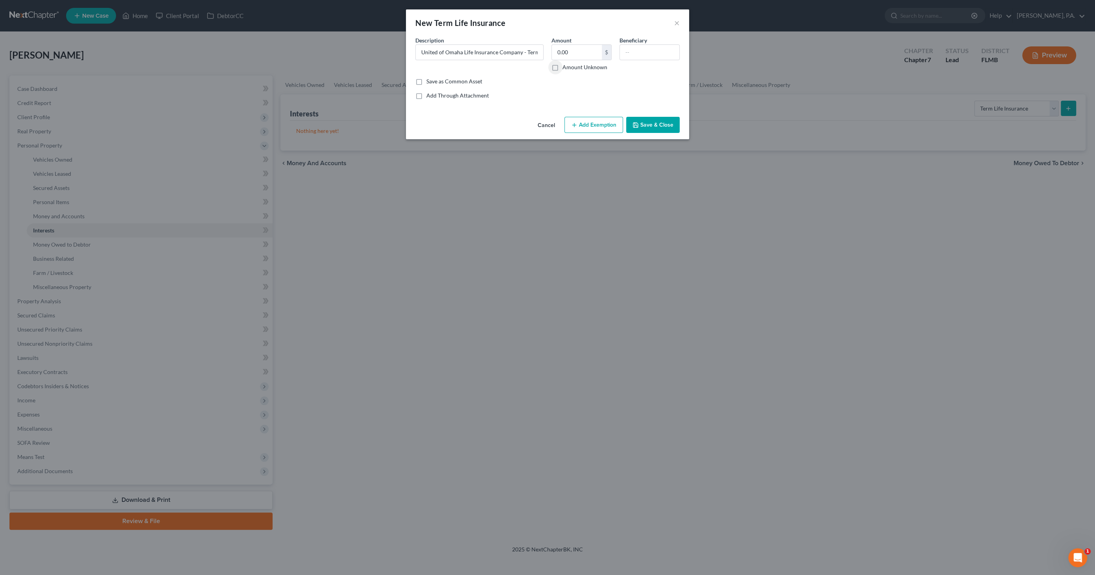
click at [595, 126] on button "Add Exemption" at bounding box center [594, 125] width 59 height 17
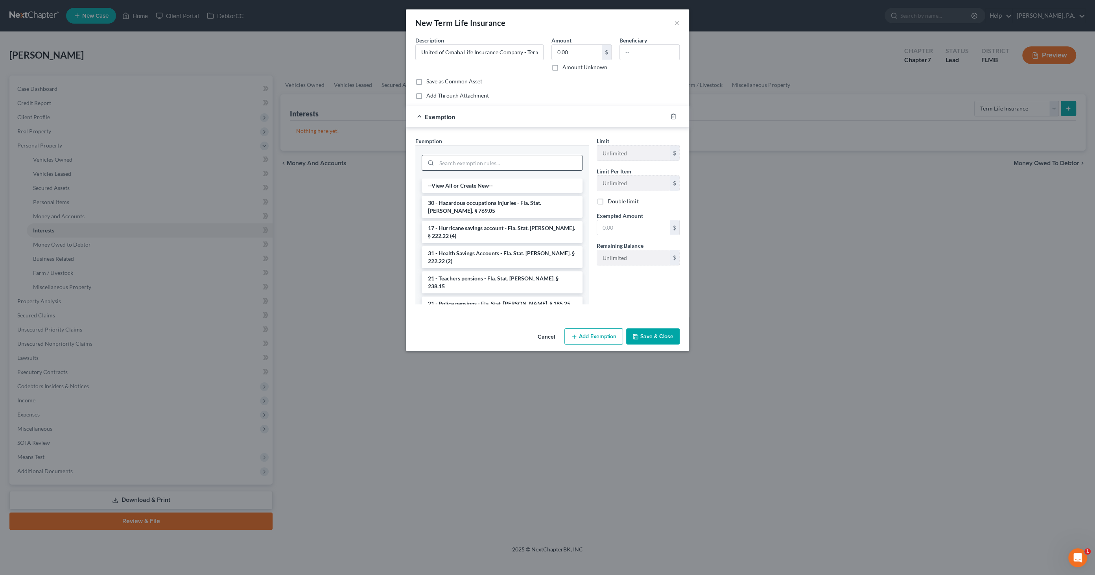
click at [492, 163] on input "search" at bounding box center [510, 162] width 146 height 15
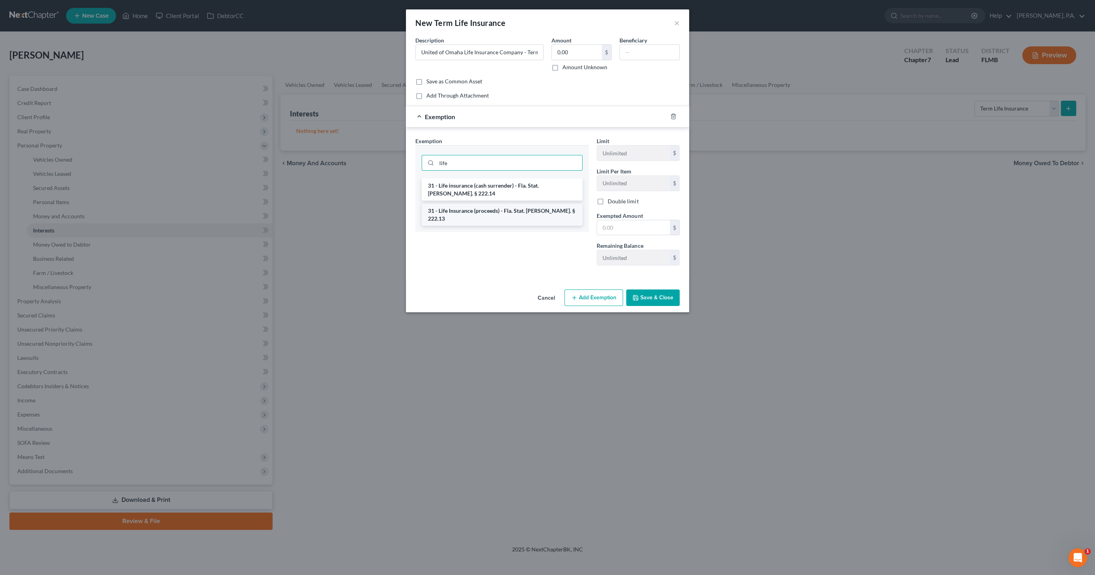
type input "life"
click at [489, 205] on li "31 - Life Insurance (proceeds) - Fla. Stat. [PERSON_NAME]. § 222.13" at bounding box center [502, 215] width 161 height 22
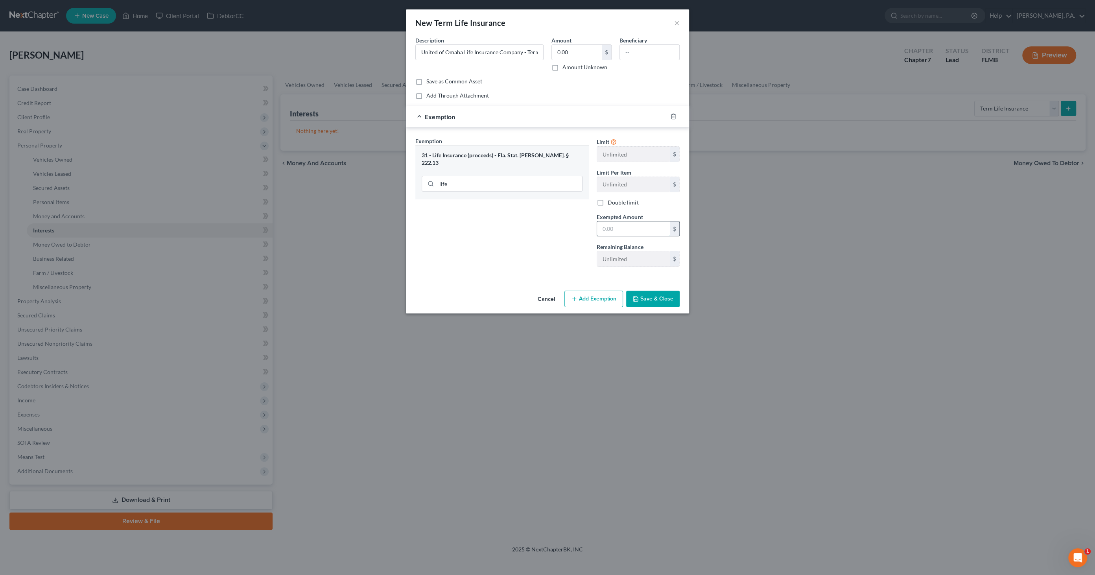
click at [639, 223] on input "text" at bounding box center [633, 229] width 73 height 15
type input "1.00"
click at [647, 300] on button "Save & Close" at bounding box center [653, 299] width 54 height 17
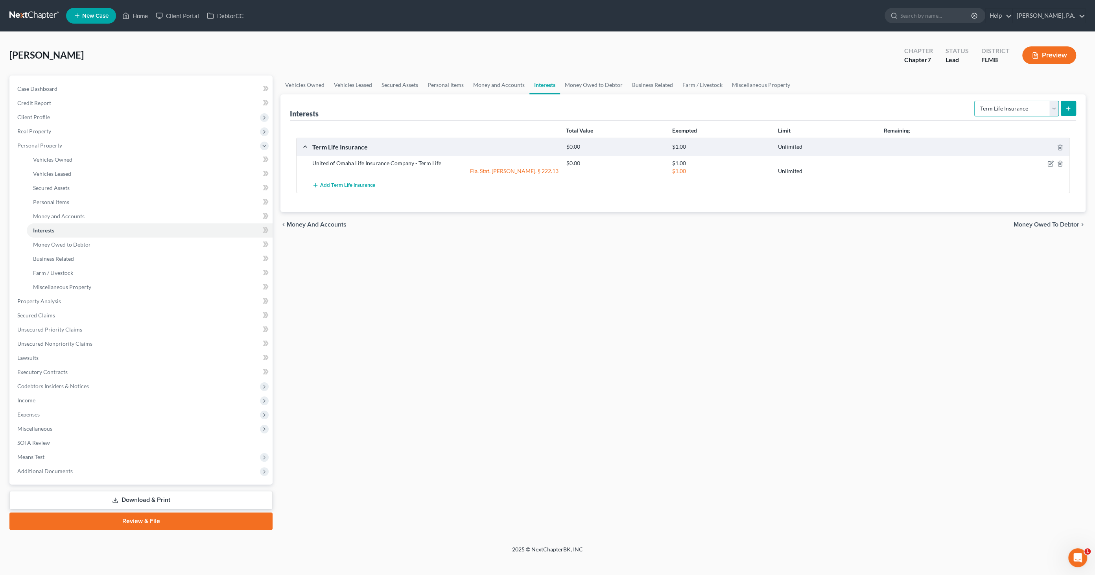
click at [1005, 107] on select "Select Interest Type 401K Annuity Bond Education IRA Government Bond Government…" at bounding box center [1017, 109] width 85 height 16
select select "401k"
click at [976, 101] on select "Select Interest Type 401K Annuity Bond Education IRA Government Bond Government…" at bounding box center [1017, 109] width 85 height 16
click at [1075, 109] on button "submit" at bounding box center [1068, 108] width 15 height 15
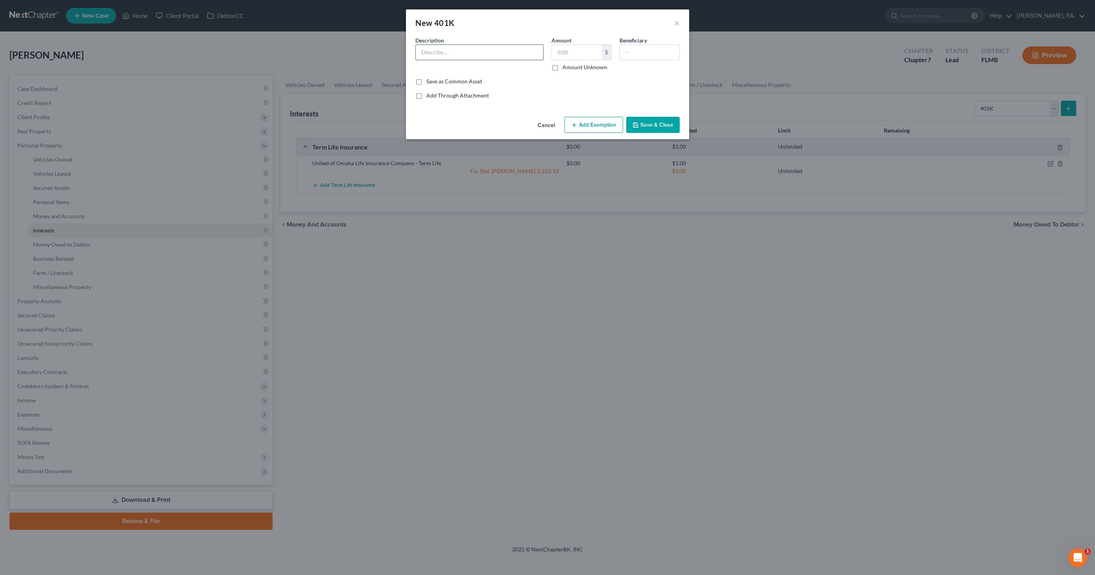
click at [465, 54] on input "text" at bounding box center [479, 52] width 127 height 15
drag, startPoint x: 514, startPoint y: 54, endPoint x: 477, endPoint y: 51, distance: 37.1
click at [477, 51] on input "[PERSON_NAME] Law 401k/[PERSON_NAME]" at bounding box center [479, 52] width 127 height 15
click at [422, 52] on input "[PERSON_NAME] Law 401k" at bounding box center [479, 52] width 127 height 15
type input "Capital Group/[PERSON_NAME] Law 401k"
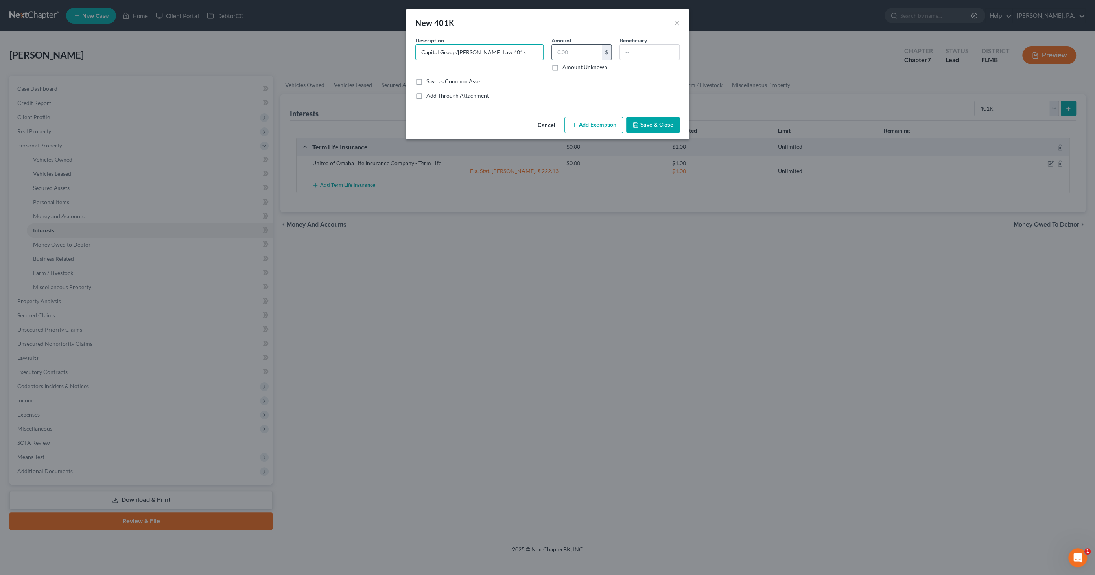
click at [577, 52] on input "text" at bounding box center [577, 52] width 50 height 15
click at [571, 50] on input "text" at bounding box center [577, 52] width 50 height 15
type input "4,364.27"
click at [593, 124] on button "Add Exemption" at bounding box center [594, 125] width 59 height 17
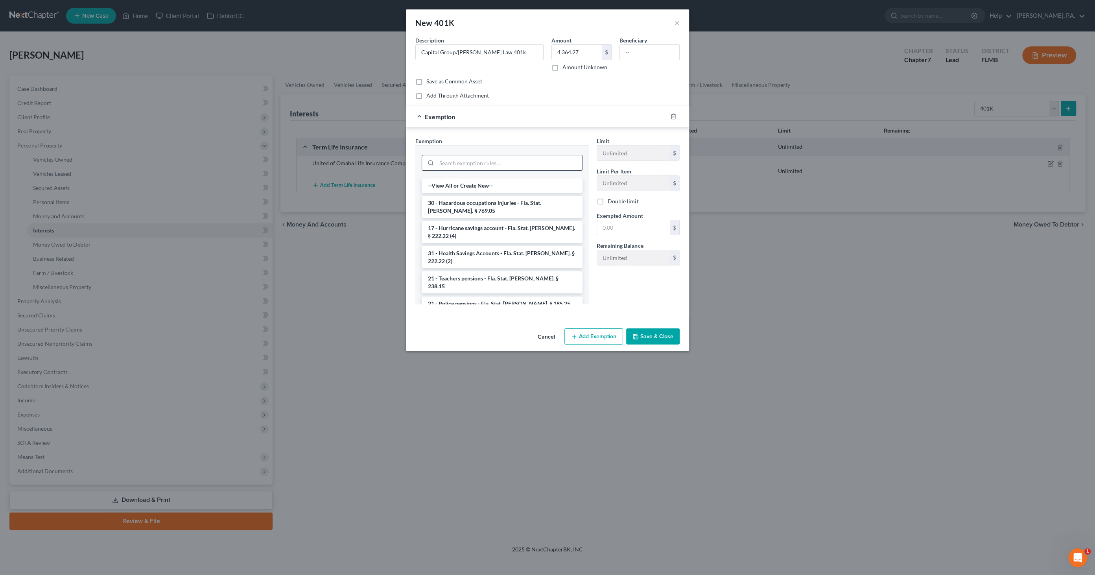
click at [503, 160] on input "search" at bounding box center [510, 162] width 146 height 15
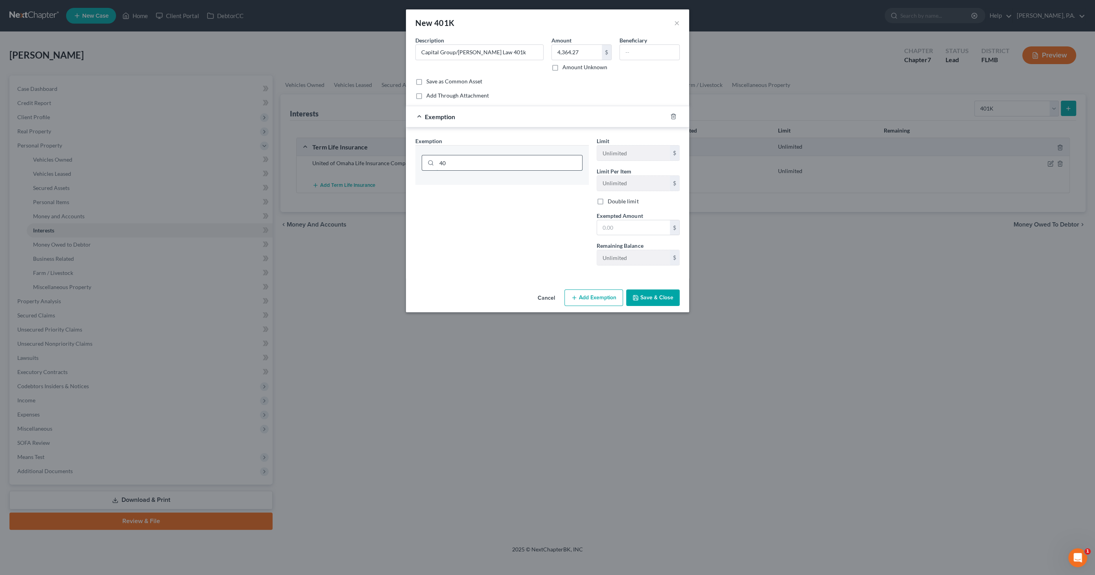
type input "4"
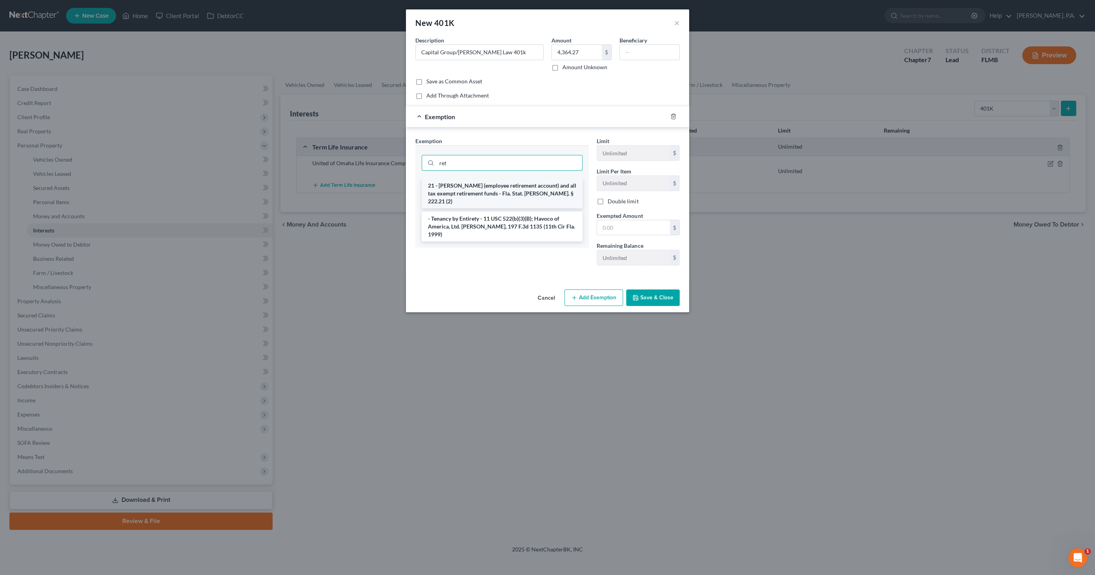
type input "ret"
click at [528, 192] on li "21 - [PERSON_NAME] (employee retirement account) and all tax exempt retirement …" at bounding box center [502, 194] width 161 height 30
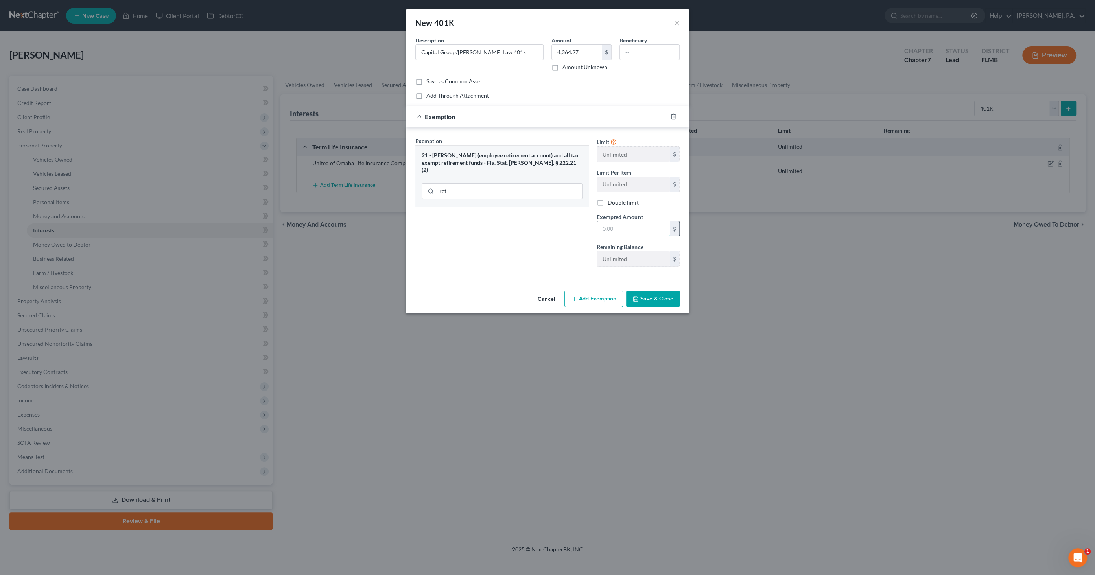
click at [634, 227] on input "text" at bounding box center [633, 229] width 73 height 15
type input "4,364.27"
click at [671, 296] on button "Save & Close" at bounding box center [653, 299] width 54 height 17
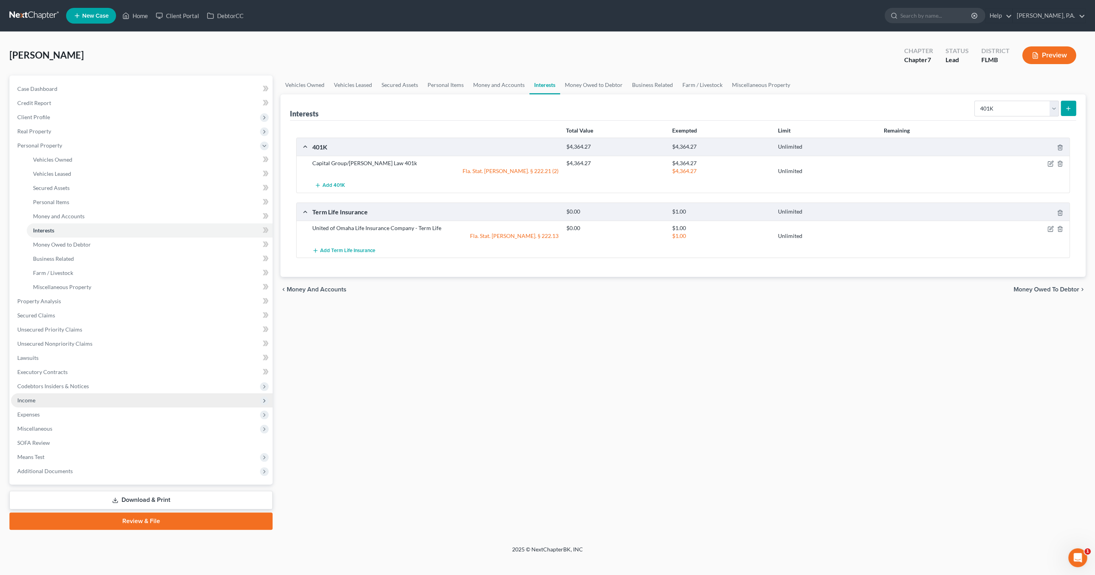
click at [39, 402] on span "Income" at bounding box center [142, 400] width 262 height 14
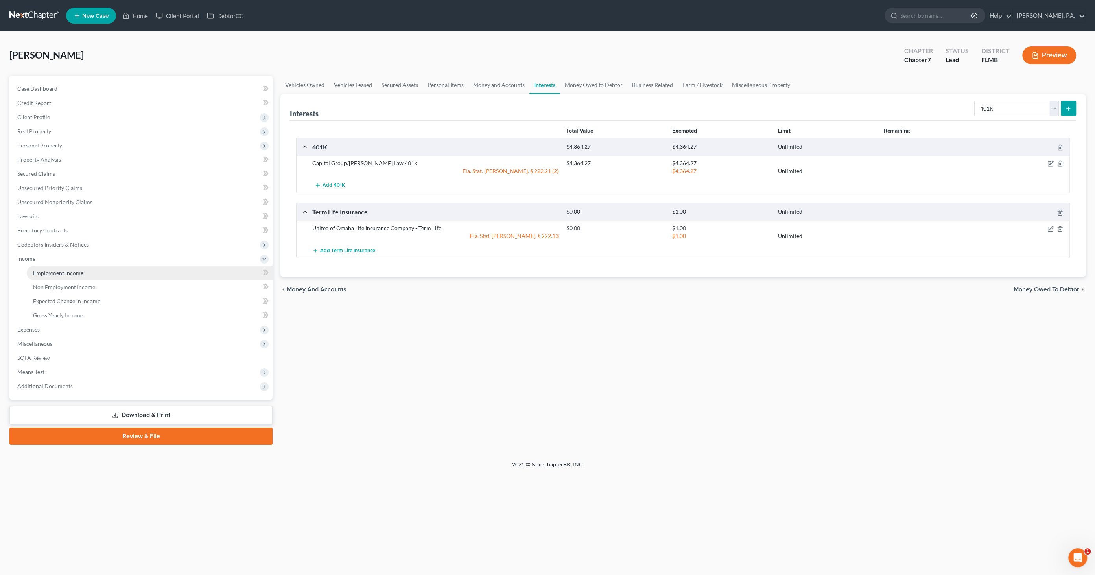
click at [54, 274] on span "Employment Income" at bounding box center [58, 273] width 50 height 7
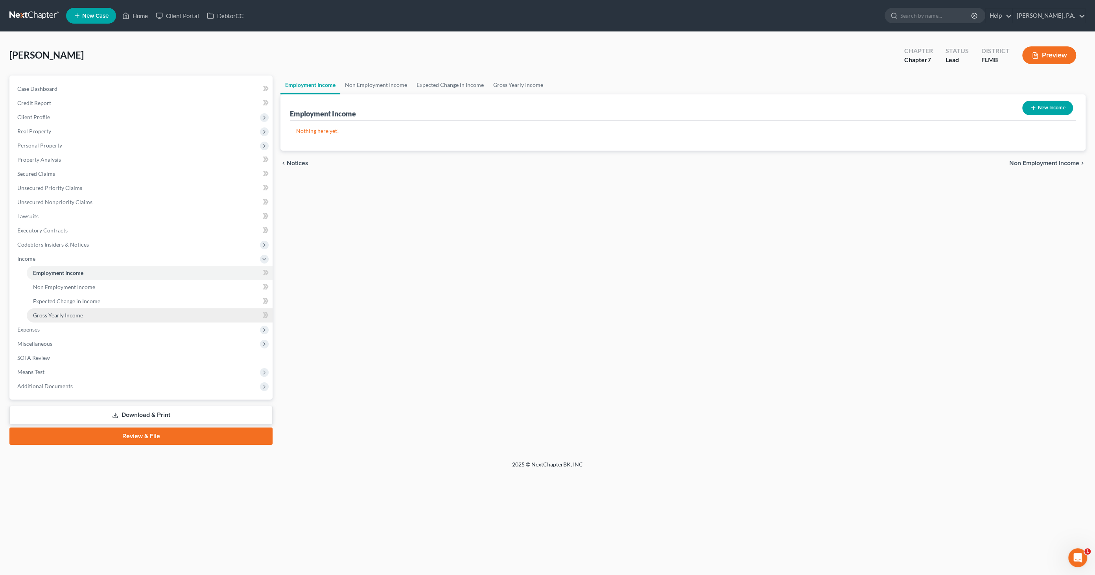
click at [66, 315] on span "Gross Yearly Income" at bounding box center [58, 315] width 50 height 7
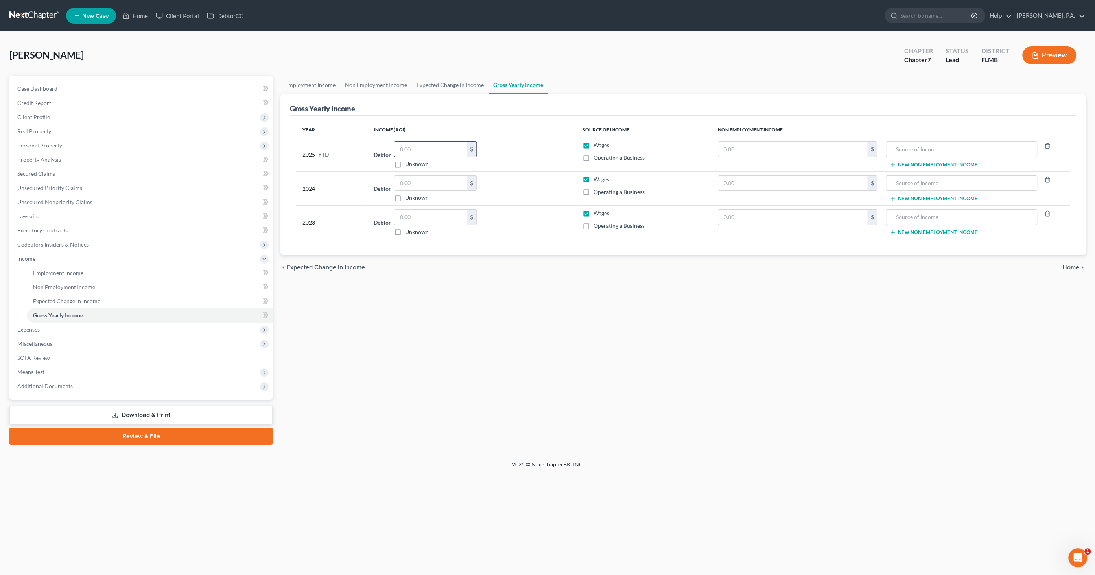
click at [413, 151] on input "text" at bounding box center [431, 149] width 72 height 15
type input "0.00"
drag, startPoint x: 408, startPoint y: 179, endPoint x: 443, endPoint y: 176, distance: 35.9
click at [409, 179] on input "text" at bounding box center [431, 183] width 72 height 15
click at [422, 181] on input "text" at bounding box center [431, 183] width 72 height 15
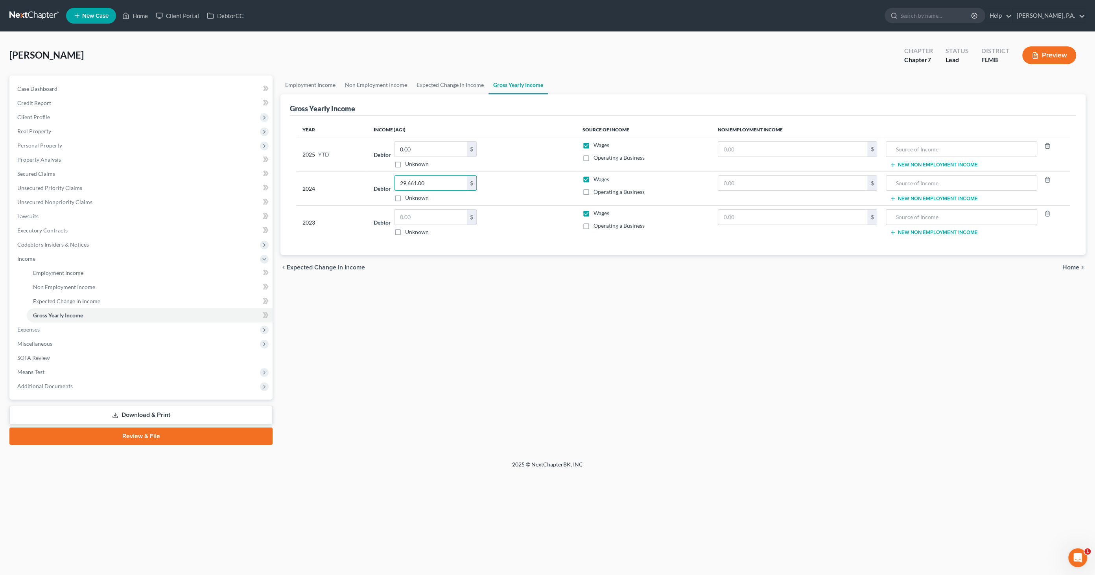
type input "29,661.00"
click at [415, 216] on input "text" at bounding box center [431, 217] width 72 height 15
type input "24,695"
click at [40, 326] on span "Expenses" at bounding box center [28, 329] width 22 height 7
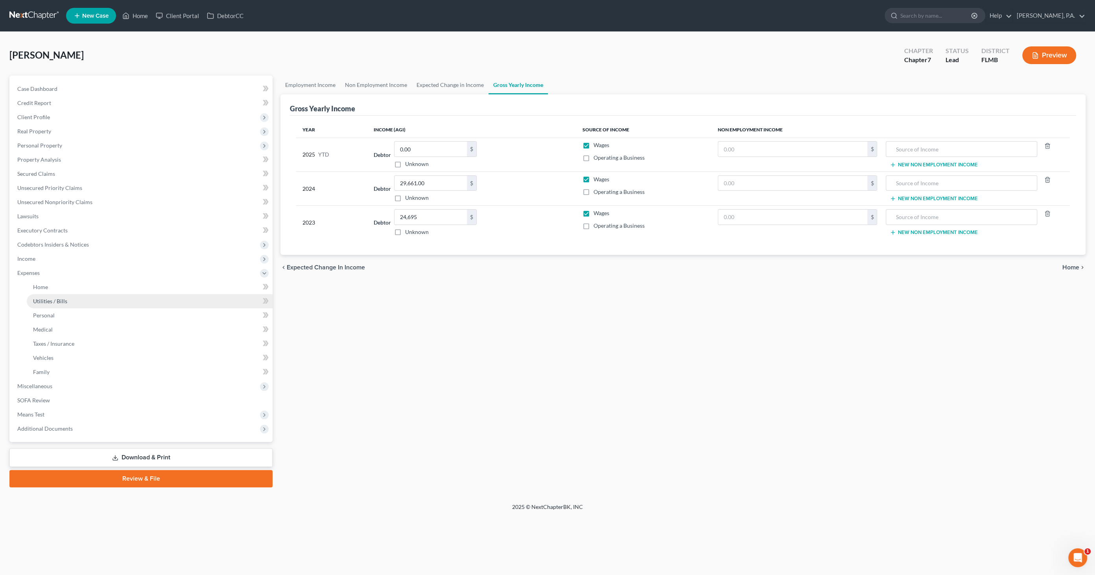
click at [58, 298] on span "Utilities / Bills" at bounding box center [50, 301] width 34 height 7
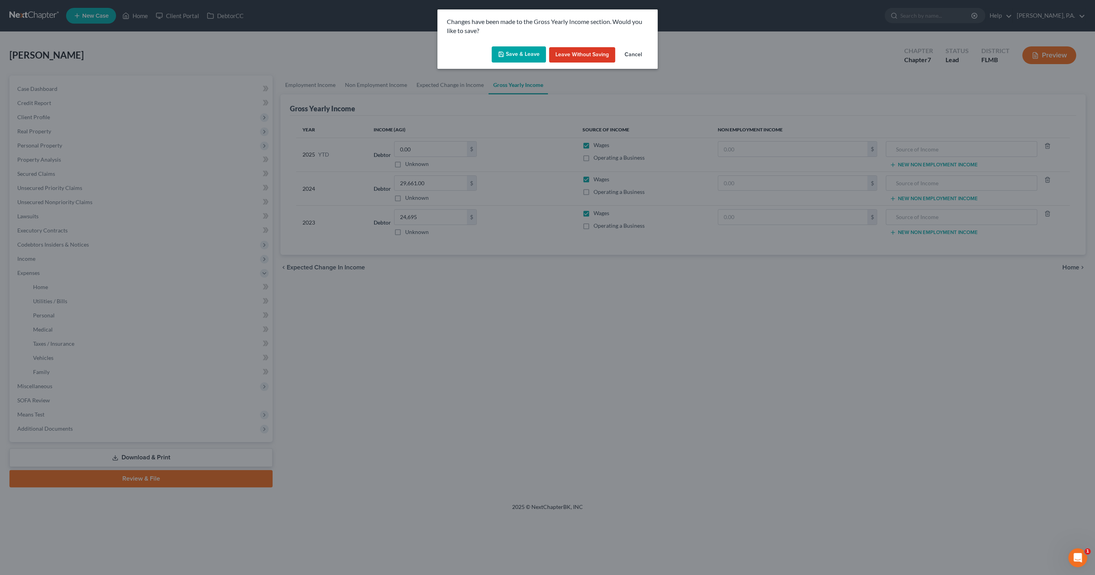
click at [532, 47] on button "Save & Leave" at bounding box center [519, 54] width 54 height 17
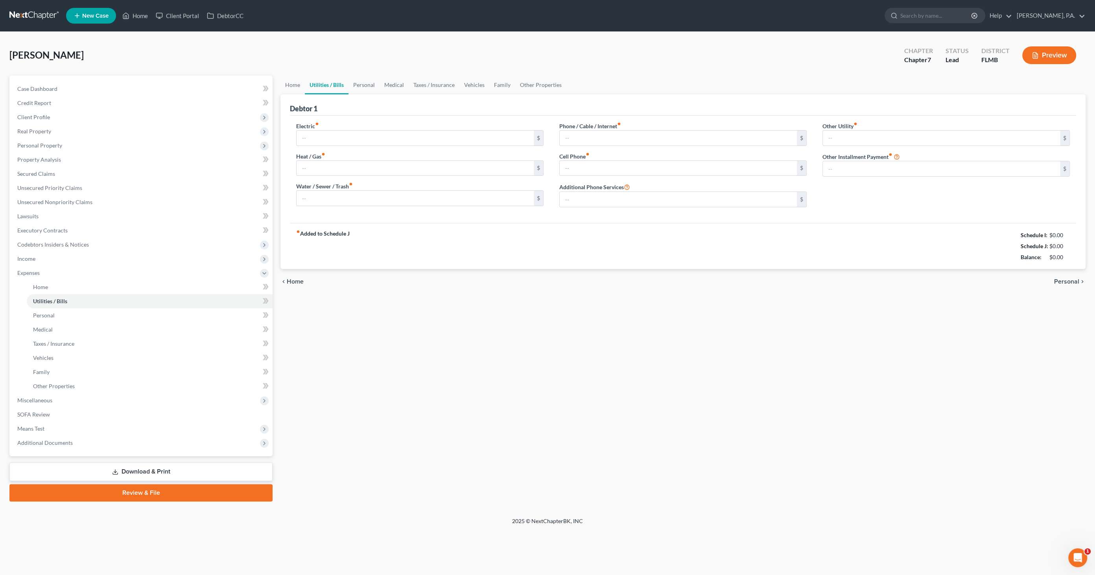
type input "0.00"
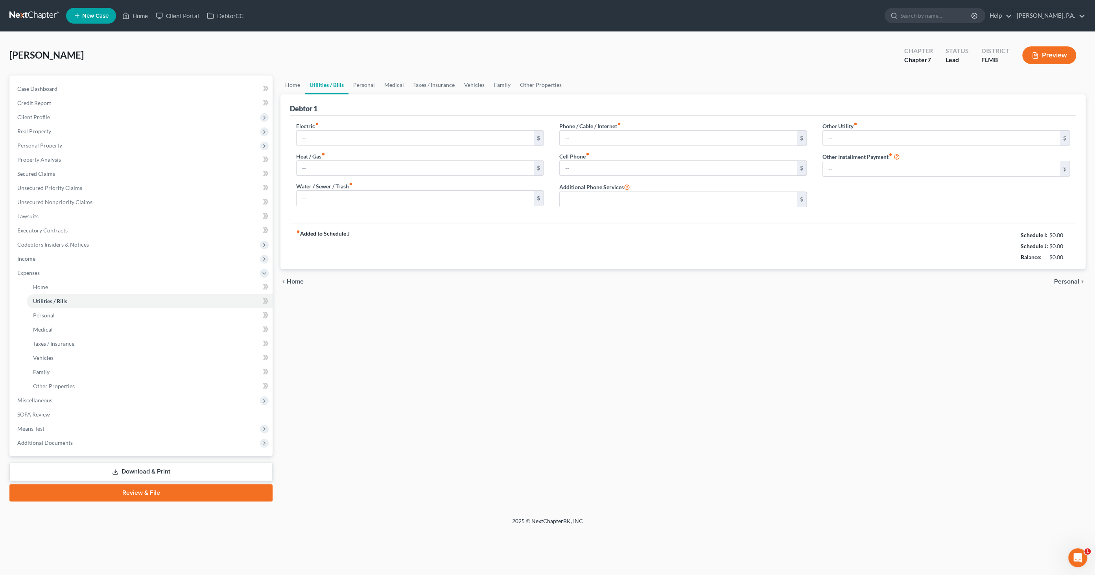
type input "0.00"
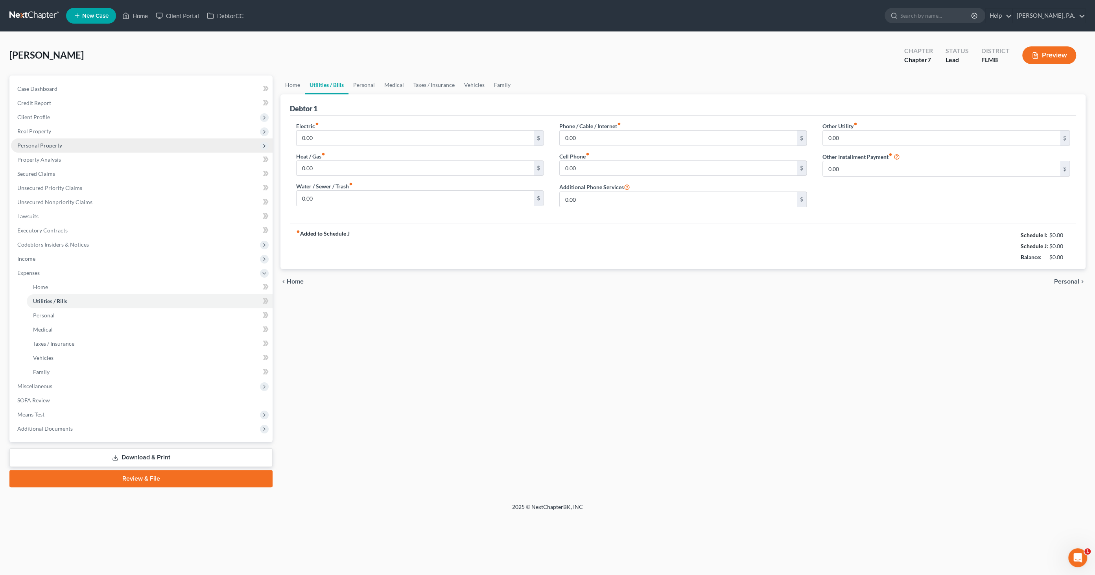
click at [46, 142] on span "Personal Property" at bounding box center [39, 145] width 45 height 7
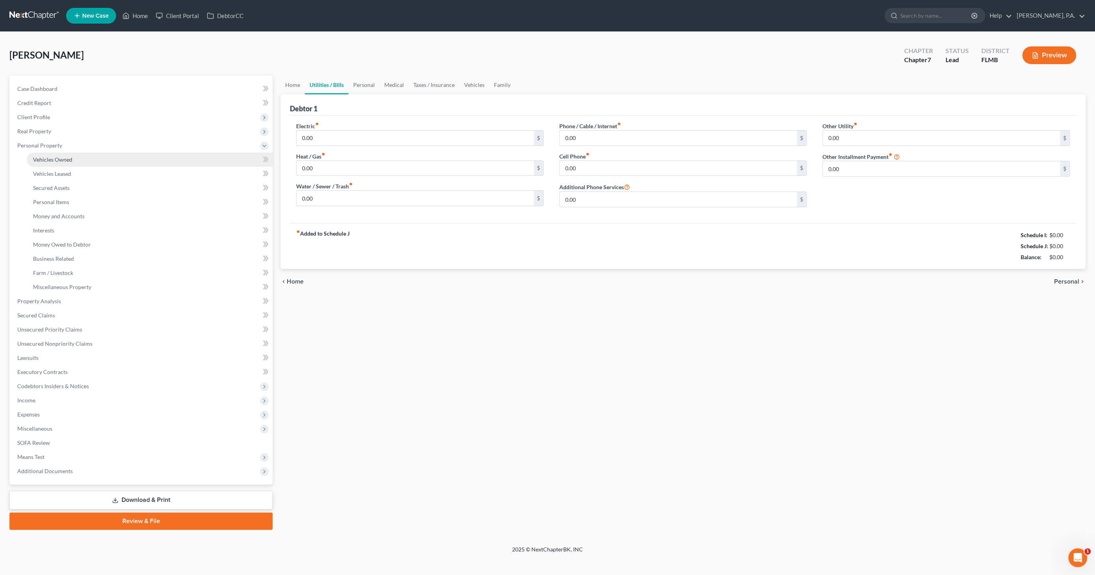
click at [50, 156] on span "Vehicles Owned" at bounding box center [52, 159] width 39 height 7
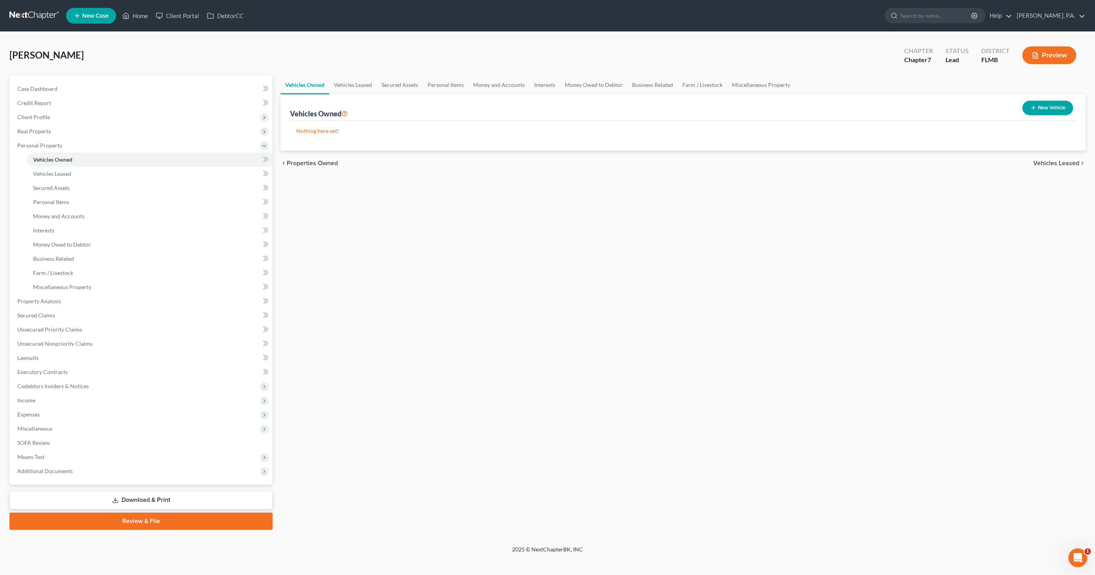
click at [1047, 108] on button "New Vehicle" at bounding box center [1048, 108] width 51 height 15
select select "0"
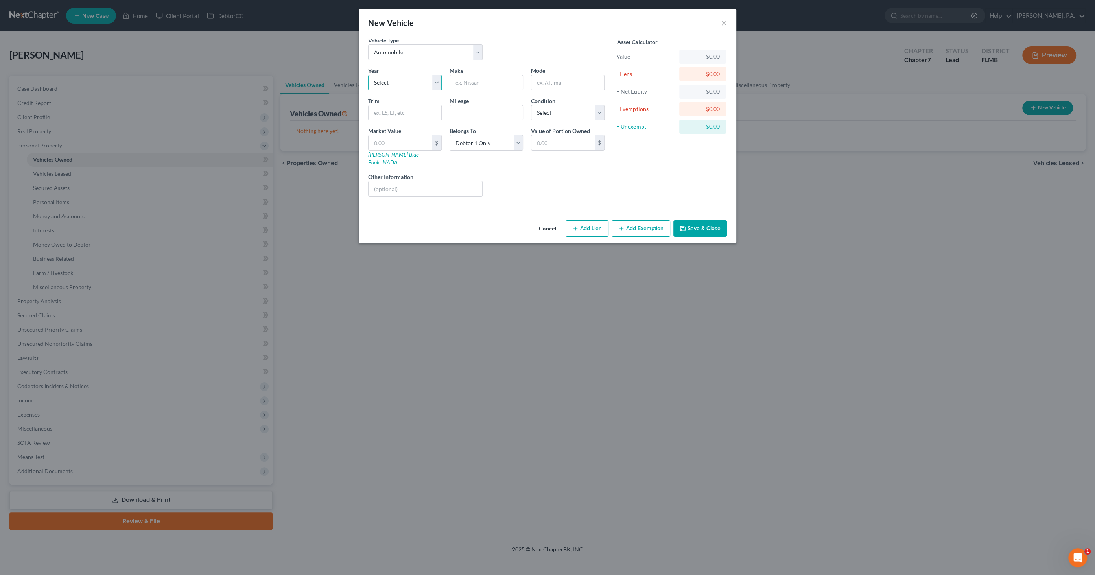
click at [414, 83] on select "Select 2026 2025 2024 2023 2022 2021 2020 2019 2018 2017 2016 2015 2014 2013 20…" at bounding box center [405, 83] width 74 height 16
select select "18"
click at [368, 75] on select "Select 2026 2025 2024 2023 2022 2021 2020 2019 2018 2017 2016 2015 2014 2013 20…" at bounding box center [405, 83] width 74 height 16
click at [480, 79] on input "text" at bounding box center [486, 82] width 73 height 15
click at [493, 79] on input "text" at bounding box center [486, 82] width 73 height 15
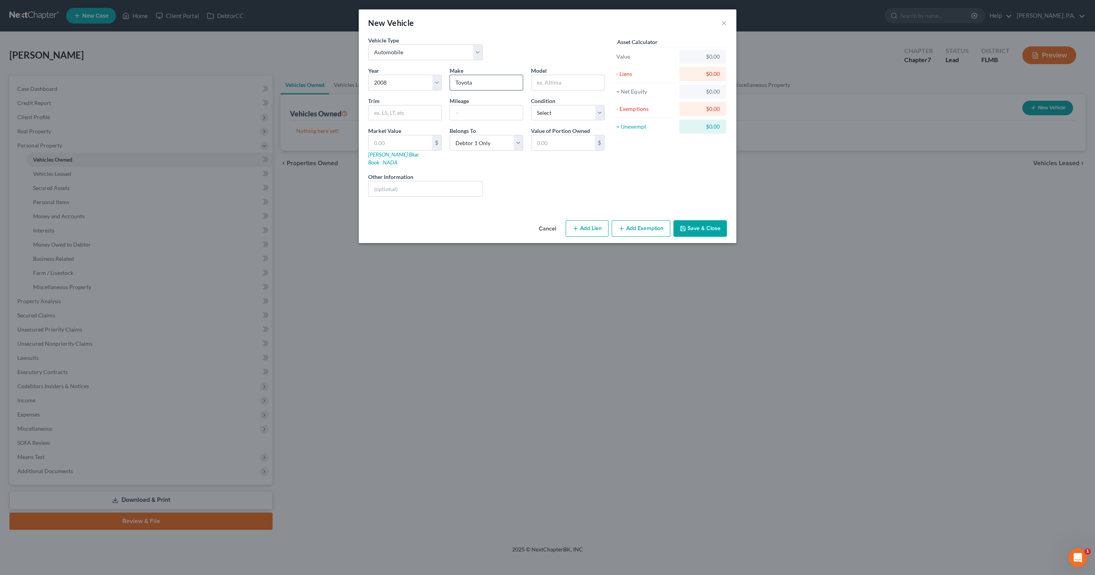
type input "Toyota"
type input "Camry"
type input "Sedan"
type input "177000"
click at [559, 111] on select "Select Excellent Very Good Good Fair Poor" at bounding box center [568, 113] width 74 height 16
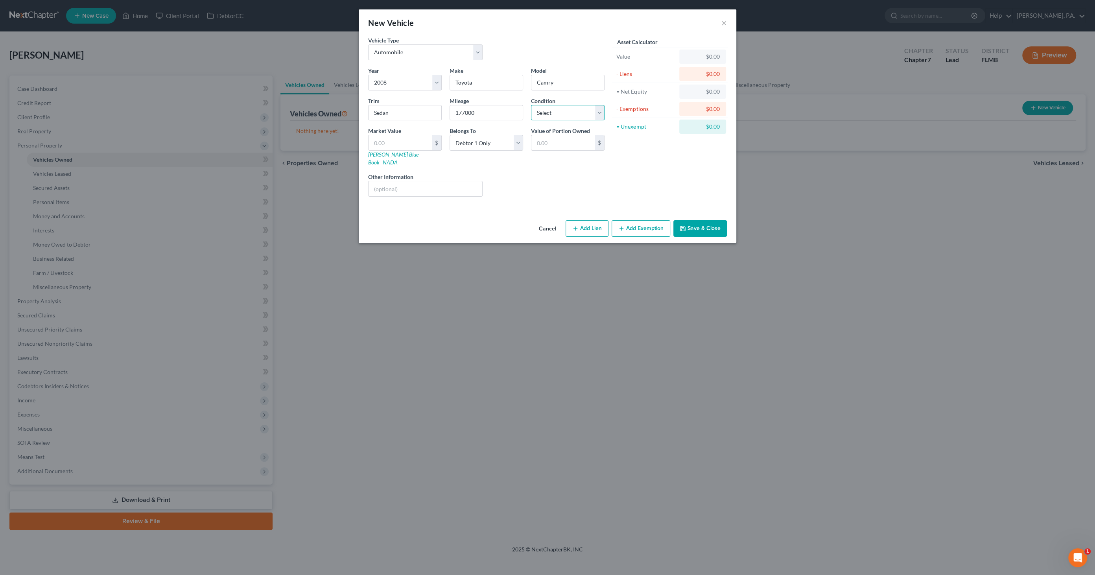
select select "3"
click at [531, 105] on select "Select Excellent Very Good Good Fair Poor" at bounding box center [568, 113] width 74 height 16
click at [410, 181] on input "text" at bounding box center [426, 188] width 114 height 15
type input "[PERSON_NAME] Blue Book Private Party Value"
click at [384, 151] on link "[PERSON_NAME] Blue Book" at bounding box center [393, 158] width 50 height 15
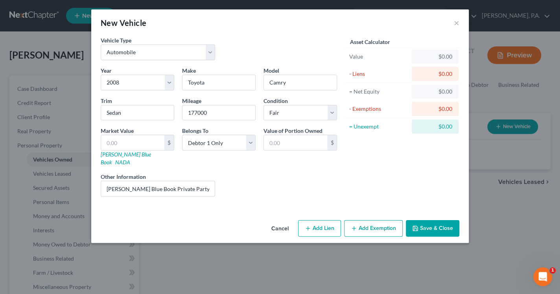
click at [442, 220] on button "Save & Close" at bounding box center [433, 228] width 54 height 17
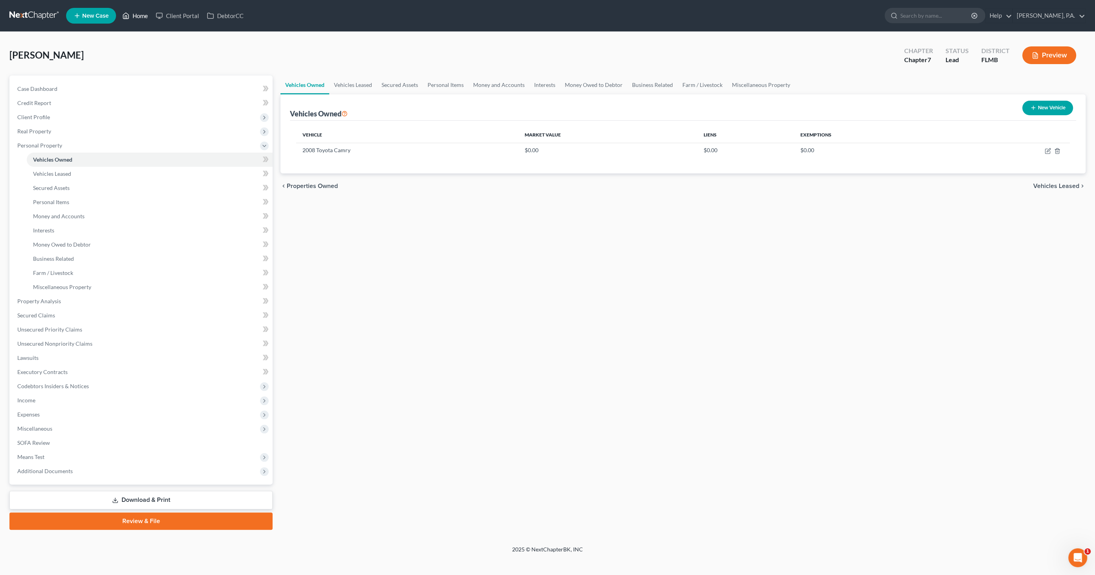
click at [138, 17] on link "Home" at bounding box center [134, 16] width 33 height 14
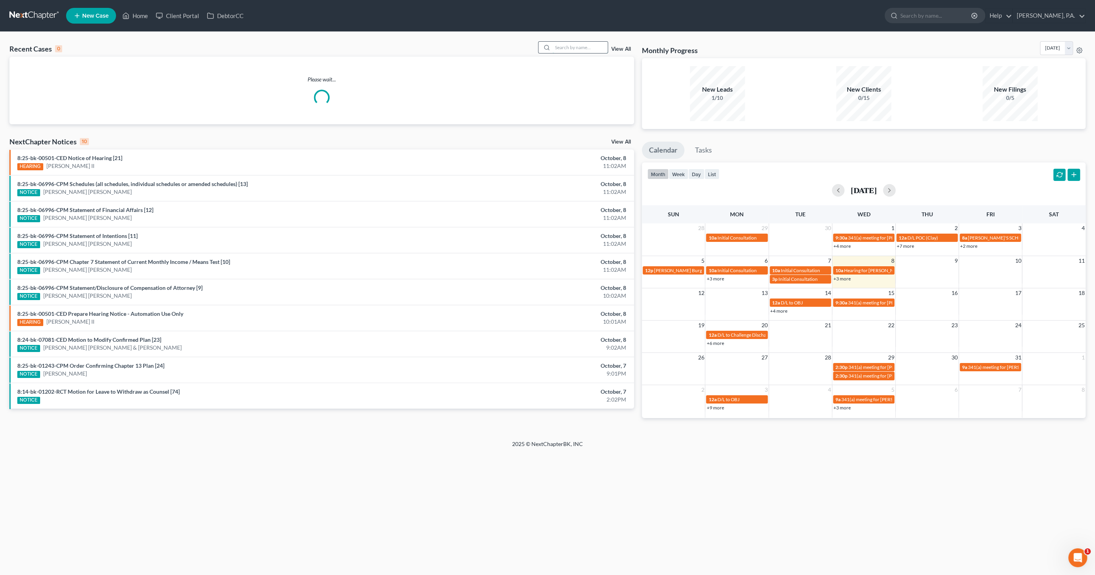
click at [582, 48] on input "search" at bounding box center [580, 47] width 55 height 11
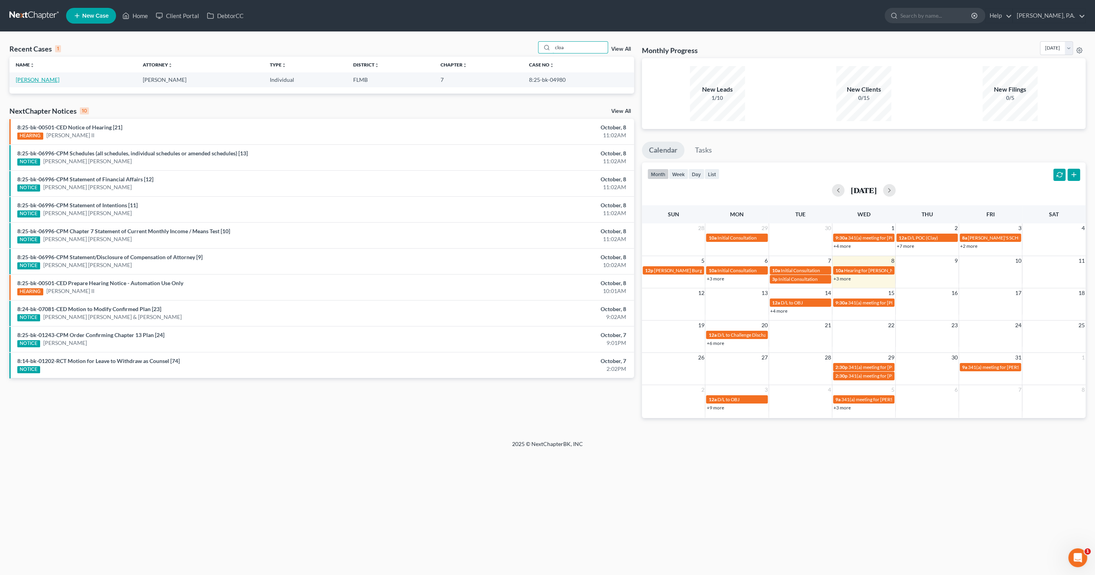
type input "cloa"
click at [37, 78] on link "[PERSON_NAME]" at bounding box center [38, 79] width 44 height 7
select select "6"
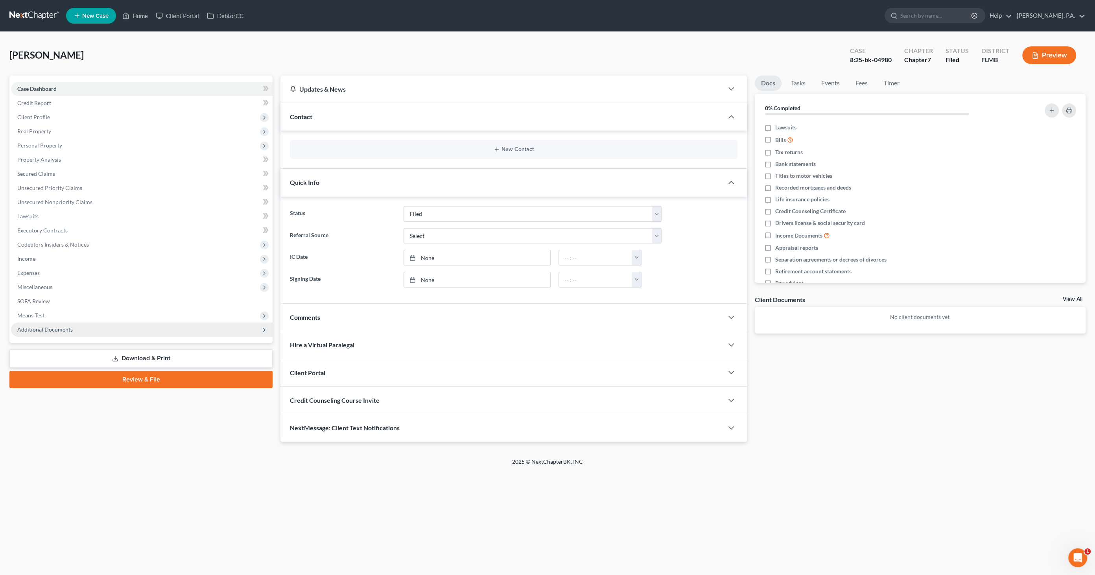
click at [52, 333] on span "Additional Documents" at bounding box center [142, 330] width 262 height 14
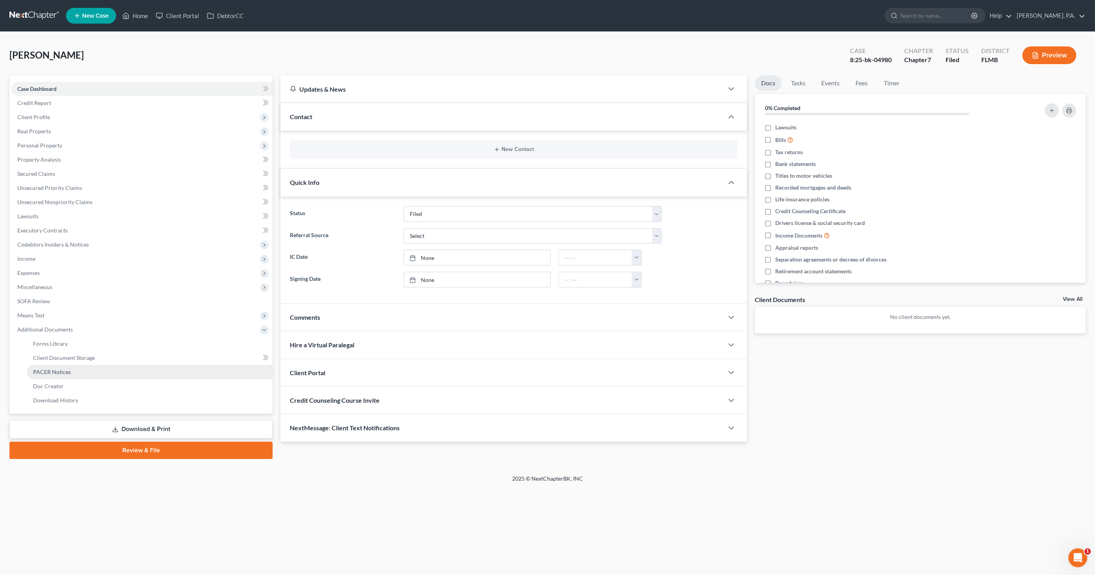
click at [66, 371] on span "PACER Notices" at bounding box center [52, 372] width 38 height 7
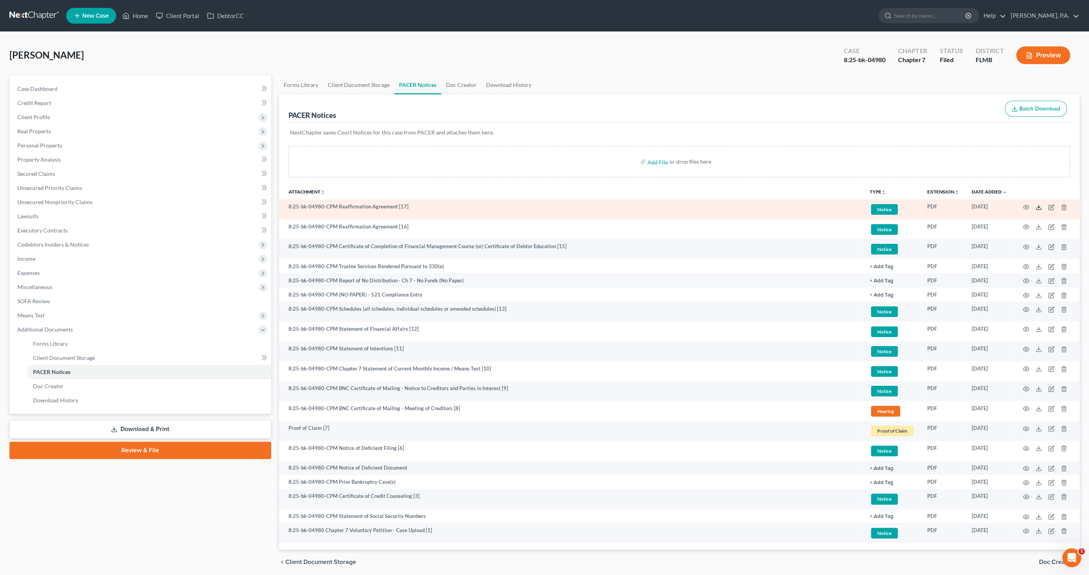
click at [1039, 207] on icon at bounding box center [1038, 207] width 6 height 6
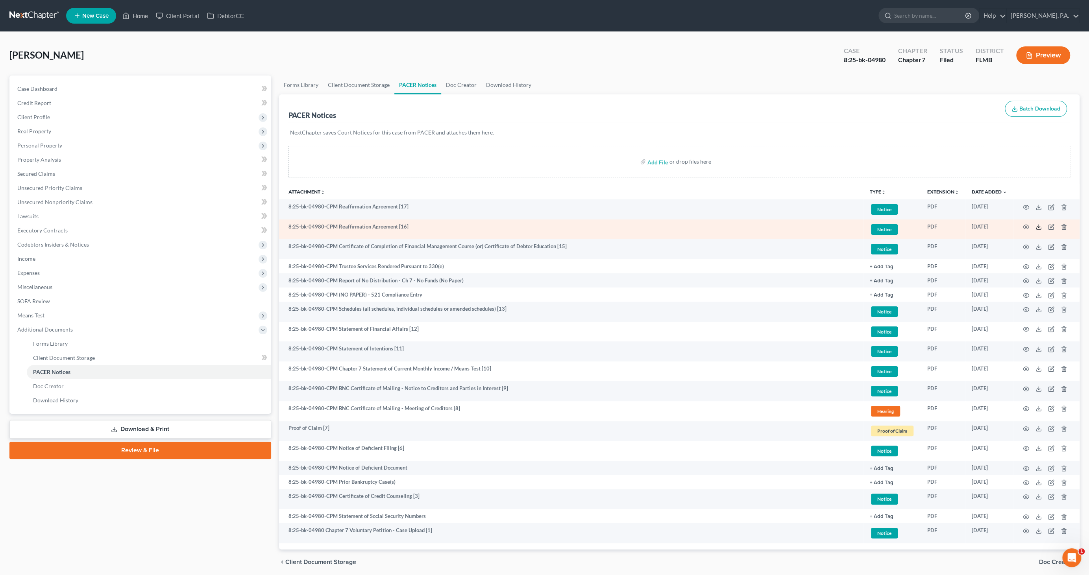
click at [1039, 227] on icon at bounding box center [1038, 227] width 6 height 6
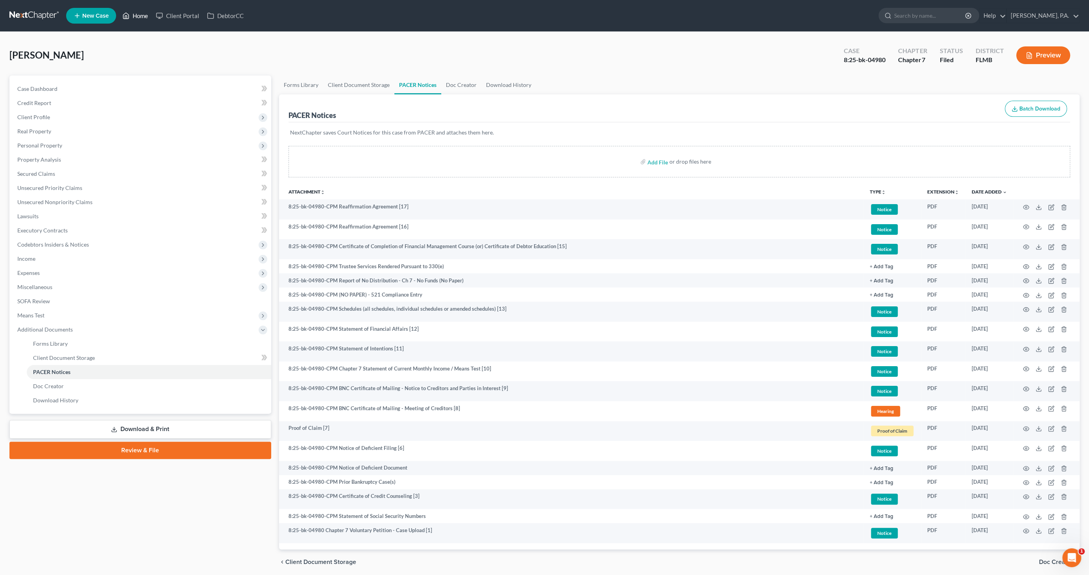
click at [136, 17] on link "Home" at bounding box center [134, 16] width 33 height 14
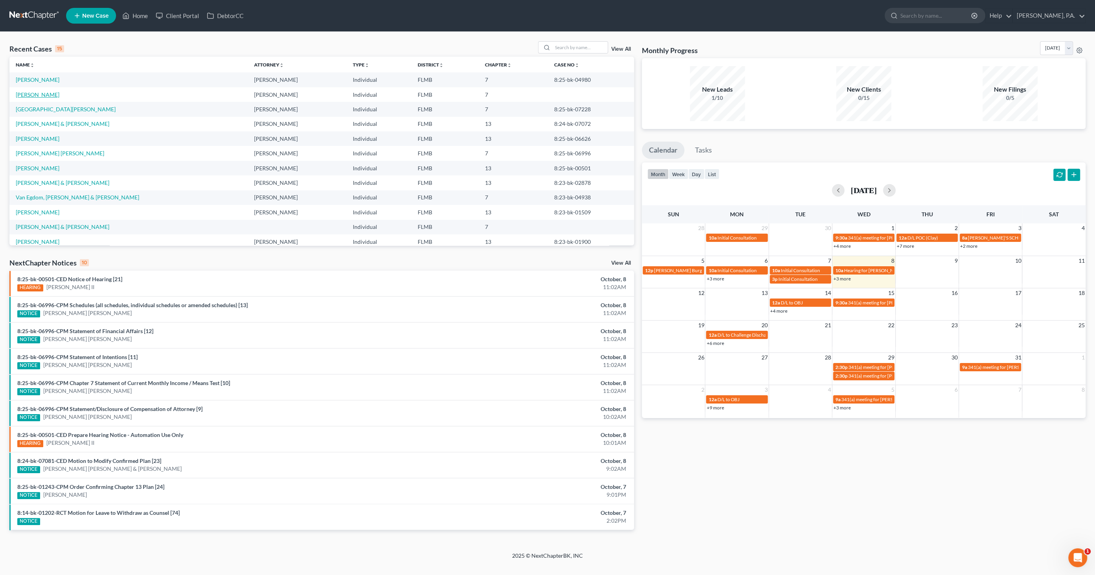
click at [29, 95] on link "[PERSON_NAME]" at bounding box center [38, 94] width 44 height 7
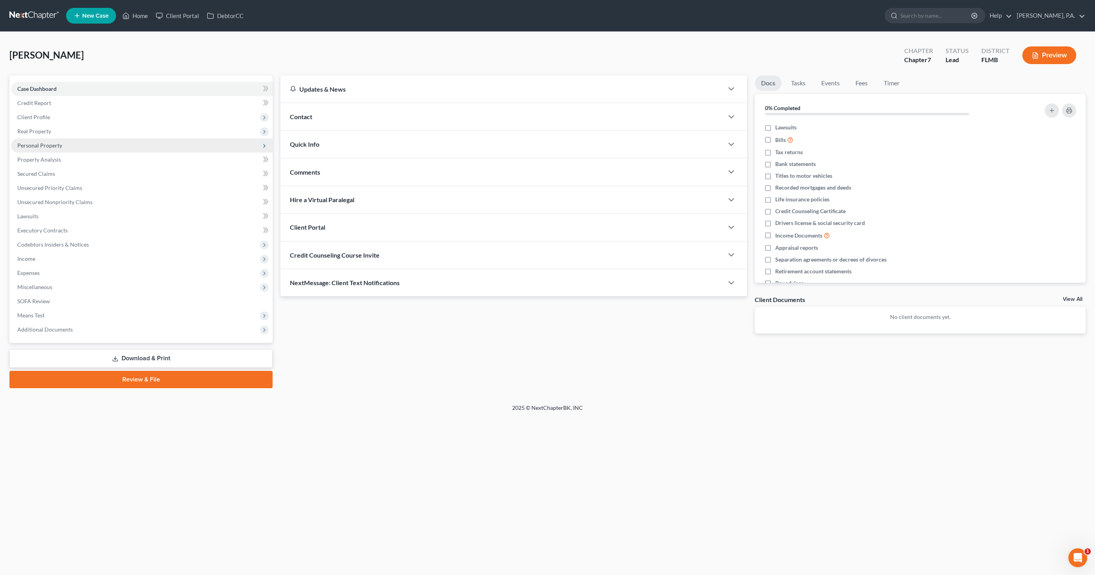
click at [46, 143] on span "Personal Property" at bounding box center [39, 145] width 45 height 7
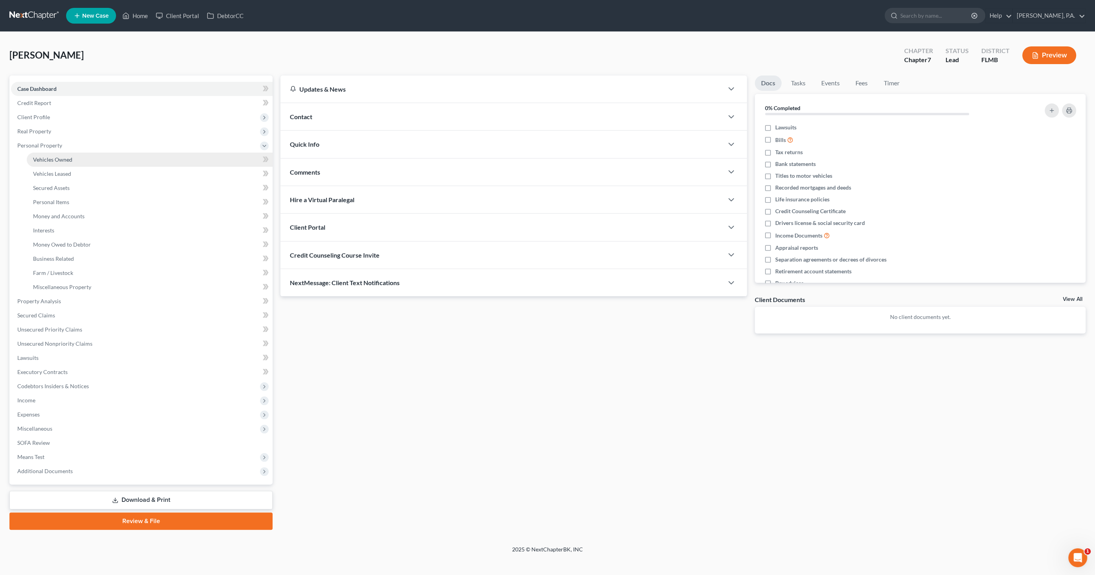
click at [51, 159] on span "Vehicles Owned" at bounding box center [52, 159] width 39 height 7
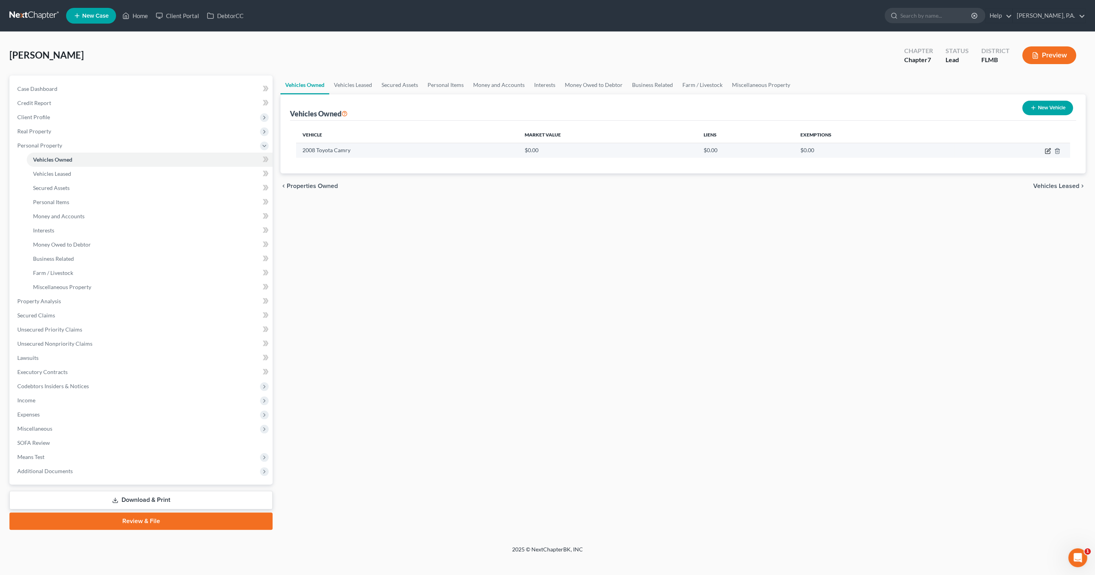
click at [1047, 150] on icon "button" at bounding box center [1049, 150] width 4 height 4
select select "0"
select select "18"
select select "3"
select select "0"
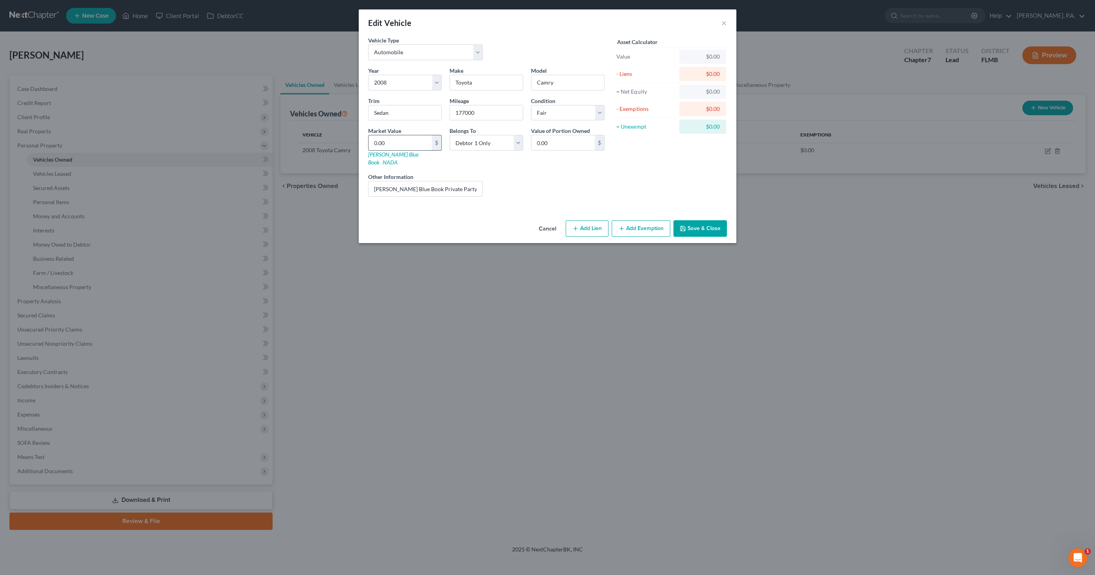
click at [403, 143] on input "0.00" at bounding box center [400, 142] width 63 height 15
type input "3"
type input "3.00"
type input "33"
type input "33.00"
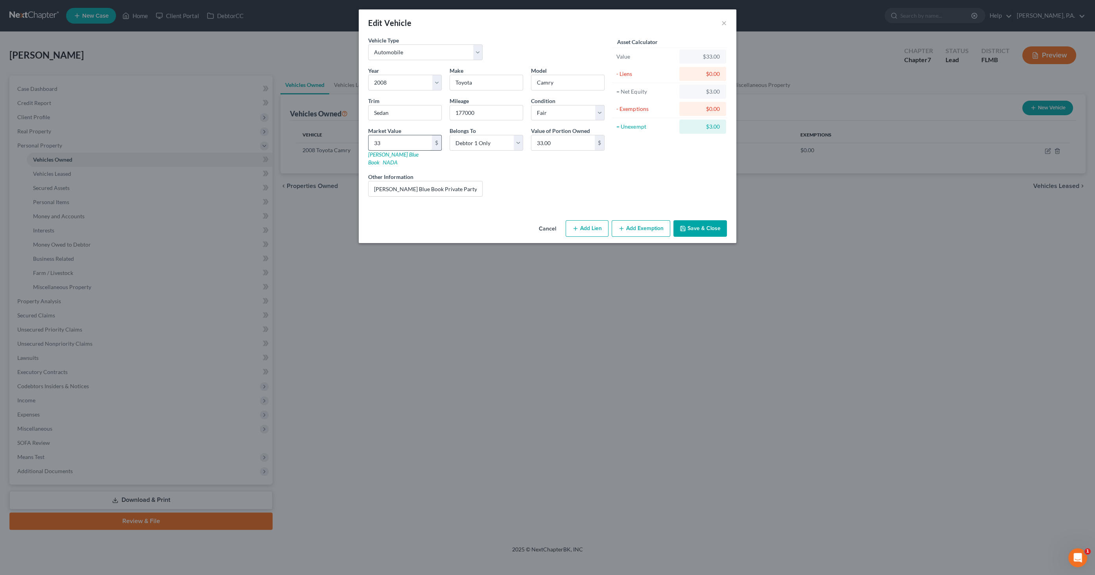
type input "337"
type input "337.00"
type input "3379"
type input "3,379.00"
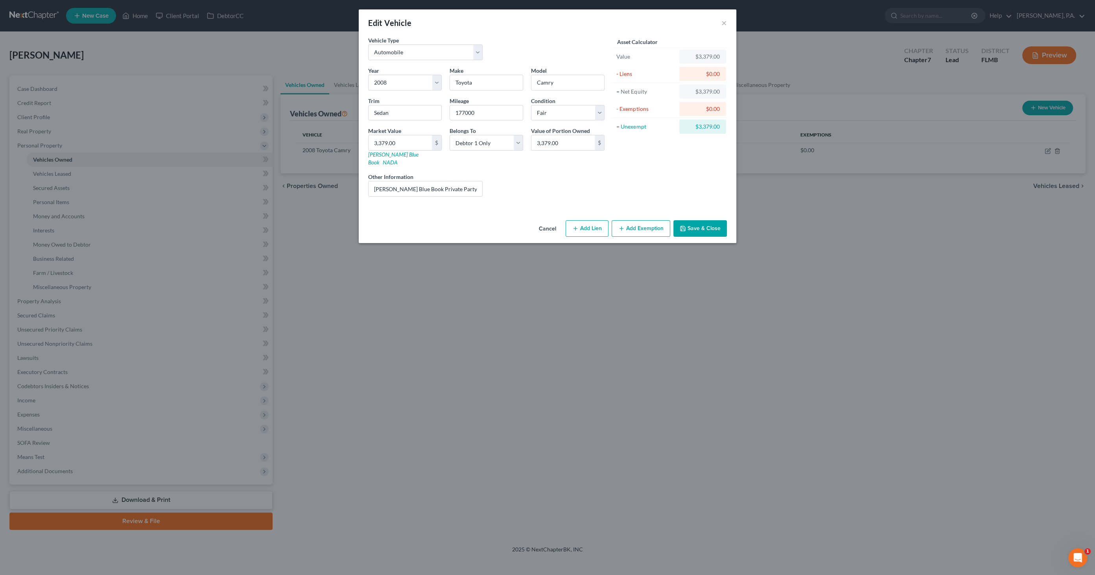
click at [683, 225] on icon "button" at bounding box center [683, 228] width 6 height 6
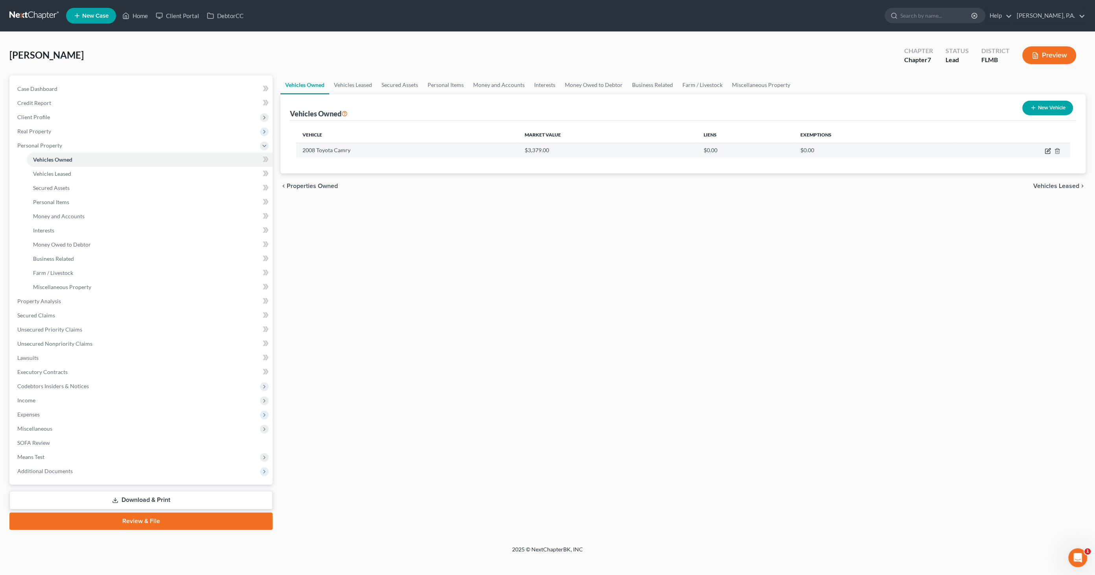
click at [1047, 151] on icon "button" at bounding box center [1048, 151] width 6 height 6
select select "0"
select select "18"
select select "3"
select select "0"
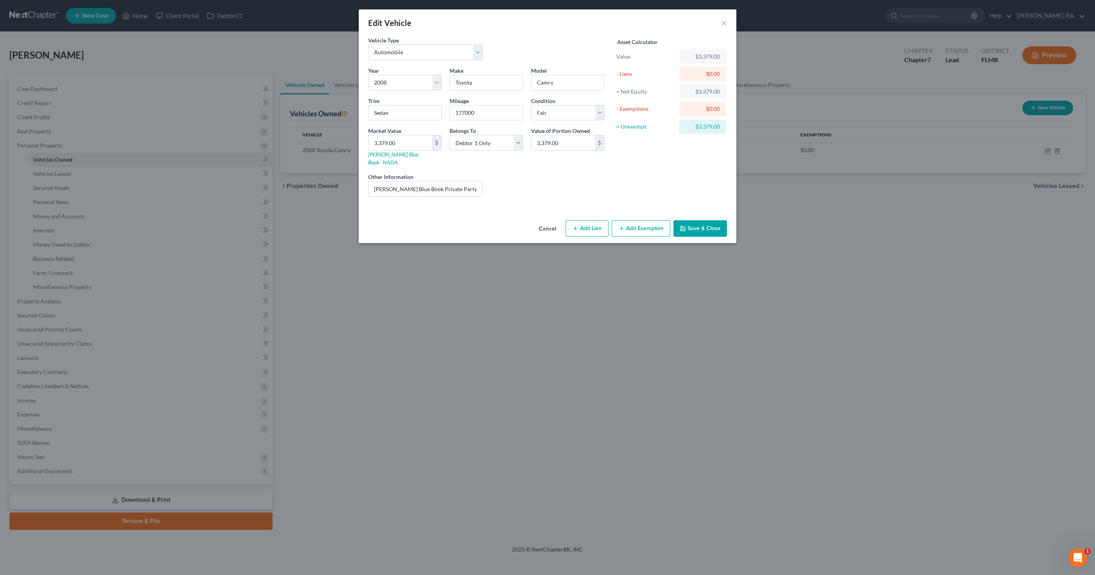
click at [698, 220] on button "Save & Close" at bounding box center [701, 228] width 54 height 17
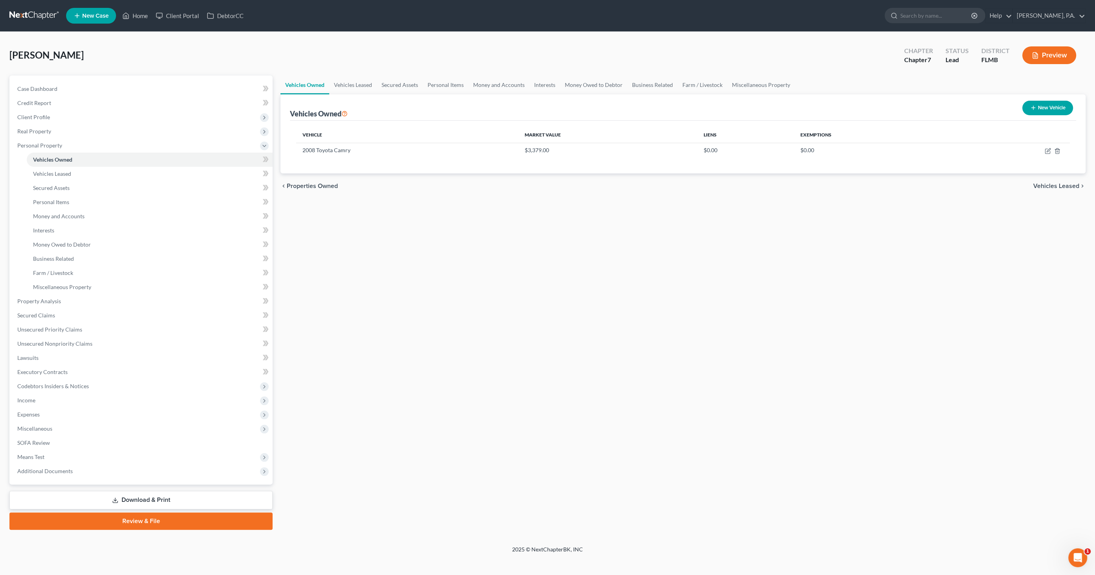
click at [1059, 108] on button "New Vehicle" at bounding box center [1048, 108] width 51 height 15
select select "0"
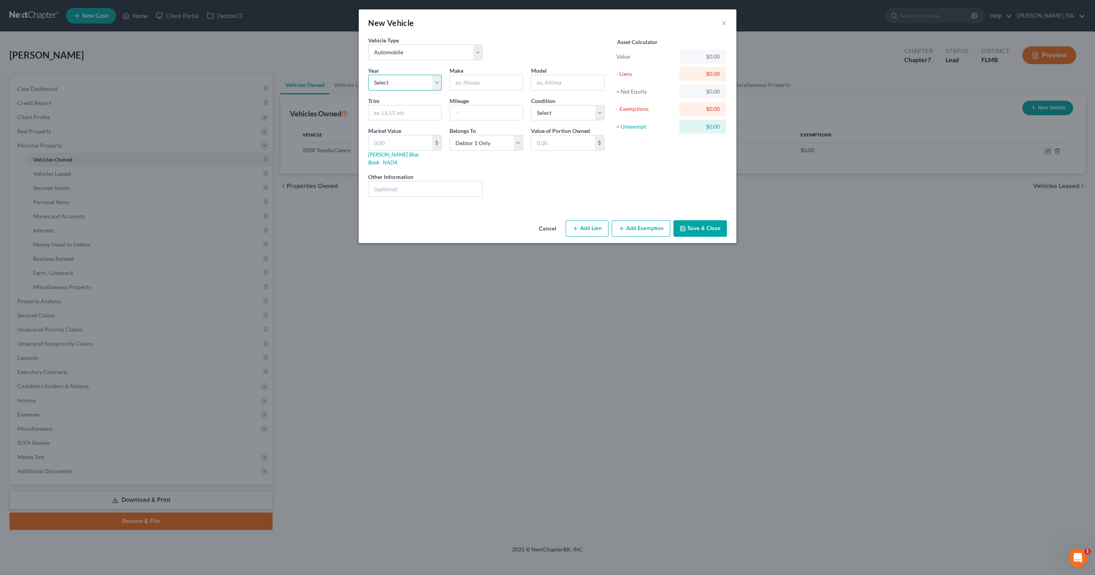
click at [392, 79] on select "Select 2026 2025 2024 2023 2022 2021 2020 2019 2018 2017 2016 2015 2014 2013 20…" at bounding box center [405, 83] width 74 height 16
click at [403, 81] on select "Select 2026 2025 2024 2023 2022 2021 2020 2019 2018 2017 2016 2015 2014 2013 20…" at bounding box center [405, 83] width 74 height 16
select select "23"
click at [368, 75] on select "Select 2026 2025 2024 2023 2022 2021 2020 2019 2018 2017 2016 2015 2014 2013 20…" at bounding box center [405, 83] width 74 height 16
click at [476, 84] on input "text" at bounding box center [486, 82] width 73 height 15
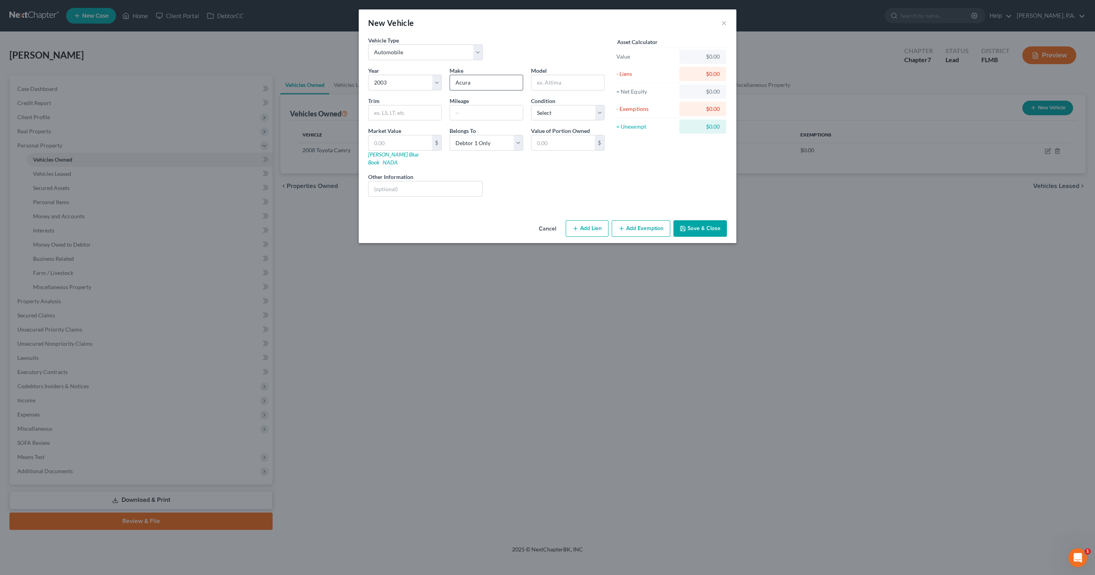
type input "Acura"
type input "TL"
type input "3.2 Sedan"
type input "190000"
click at [569, 113] on select "Select Excellent Very Good Good Fair Poor" at bounding box center [568, 113] width 74 height 16
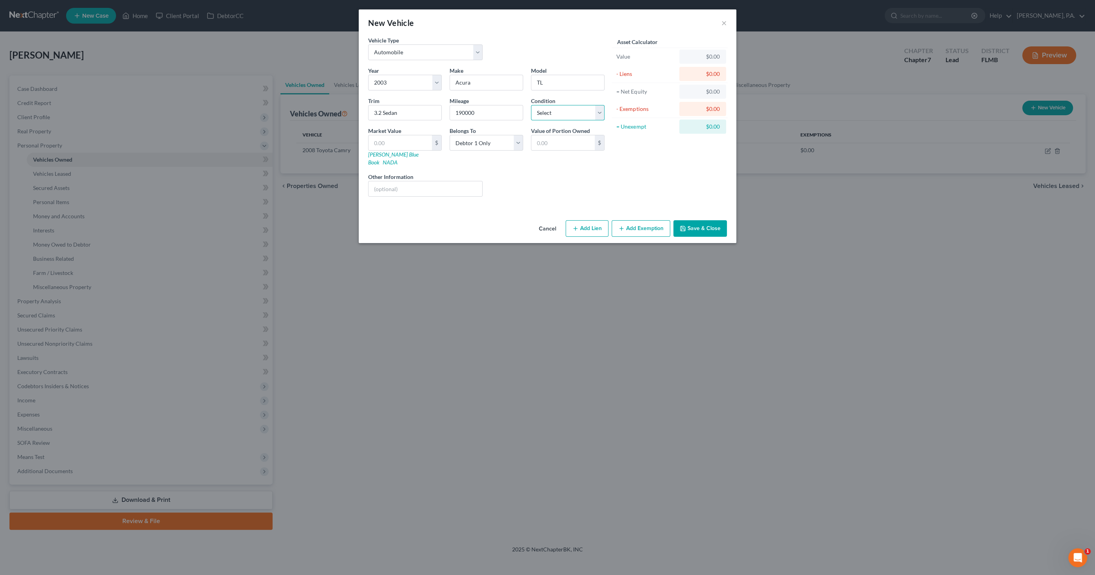
select select "3"
click at [531, 105] on select "Select Excellent Very Good Good Fair Poor" at bounding box center [568, 113] width 74 height 16
click at [416, 144] on input "text" at bounding box center [400, 142] width 63 height 15
type input "2"
type input "2.00"
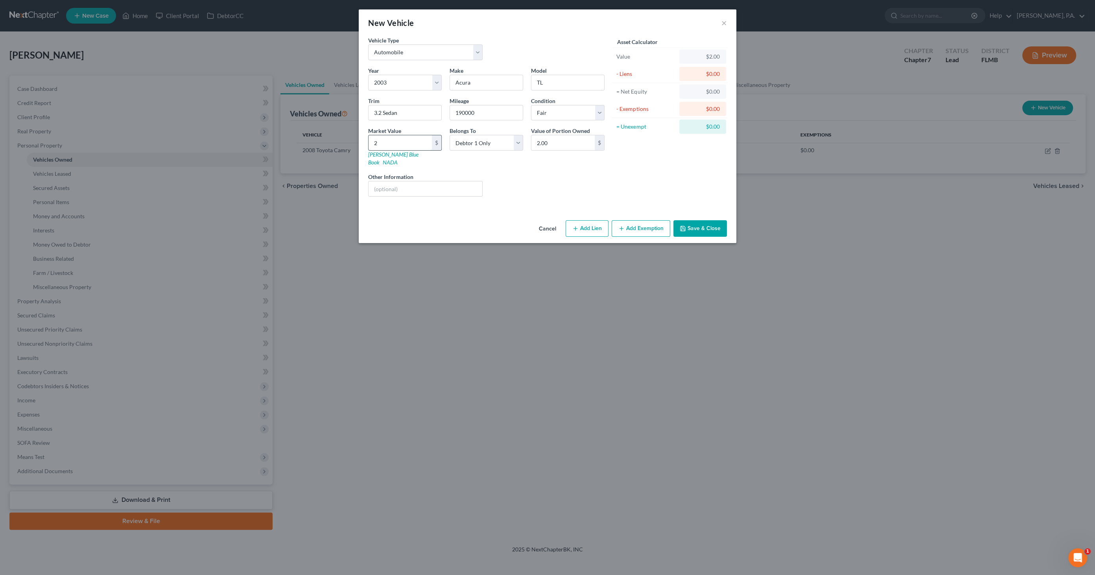
type input "23"
type input "23.00"
type input "237"
type input "237.00"
type input "2378"
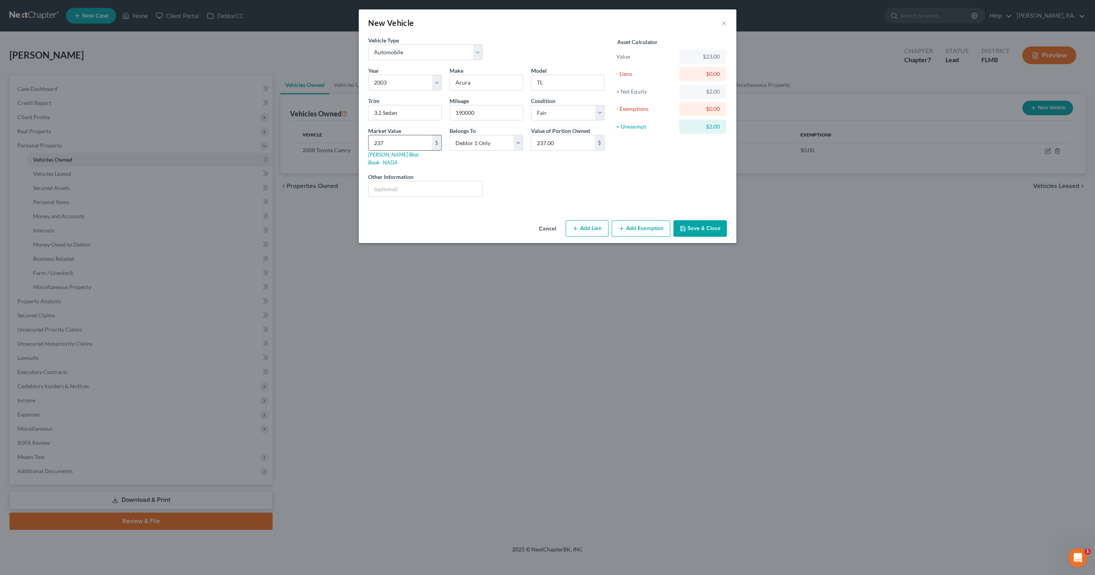
type input "2,378.00"
click at [444, 181] on input "text" at bounding box center [426, 188] width 114 height 15
type input "[PERSON_NAME] Blue Book Private Party Value"
click at [716, 222] on button "Save & Close" at bounding box center [701, 228] width 54 height 17
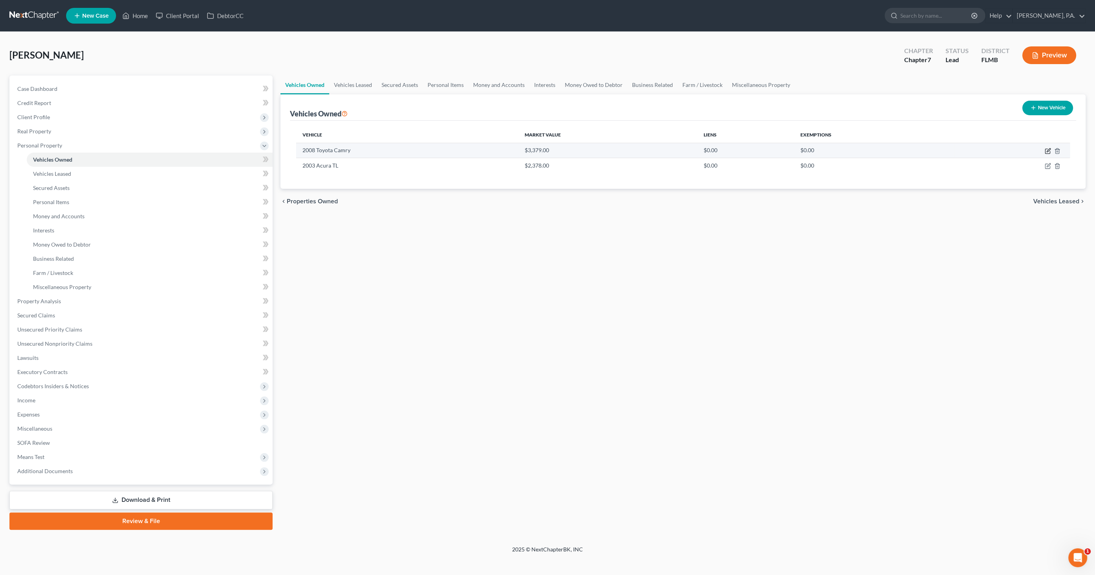
click at [1046, 150] on icon "button" at bounding box center [1048, 151] width 6 height 6
select select "0"
select select "18"
select select "3"
select select "0"
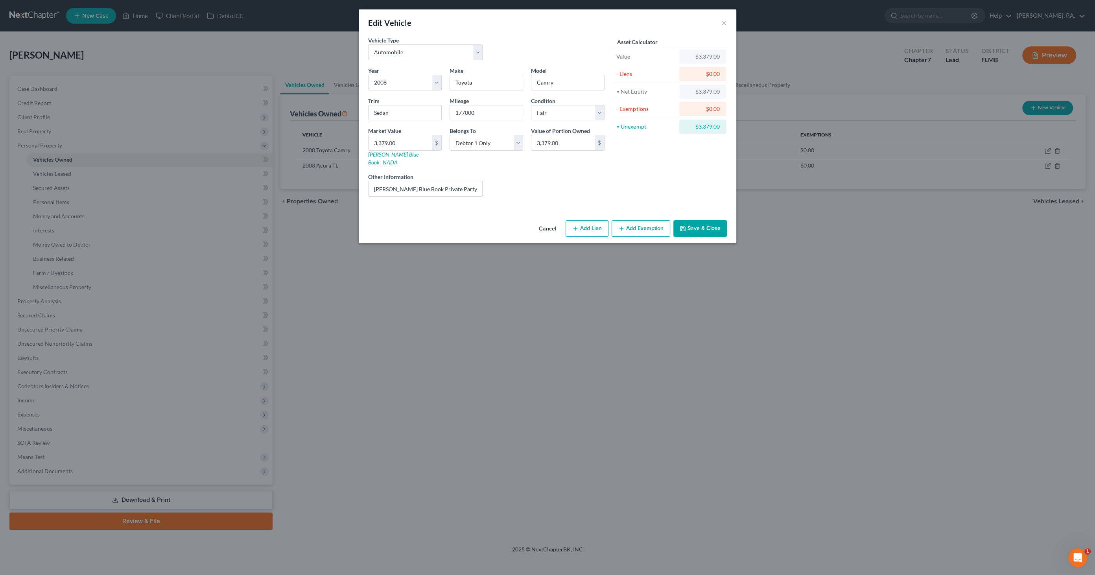
click at [652, 220] on button "Add Exemption" at bounding box center [641, 228] width 59 height 17
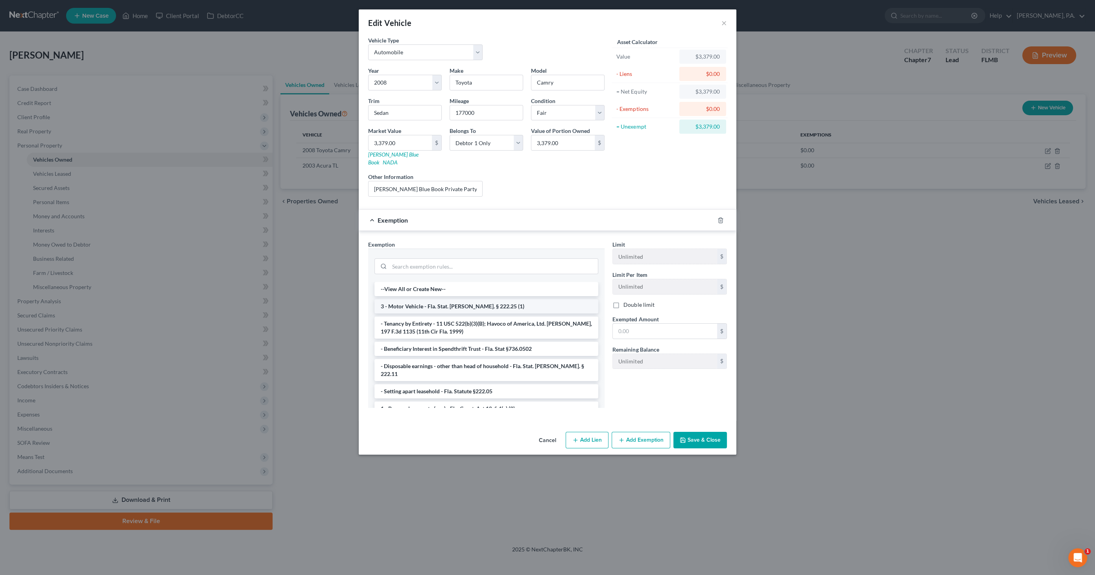
click at [423, 299] on li "3 - Motor Vehicle - Fla. Stat. [PERSON_NAME]. § 222.25 (1)" at bounding box center [487, 306] width 224 height 14
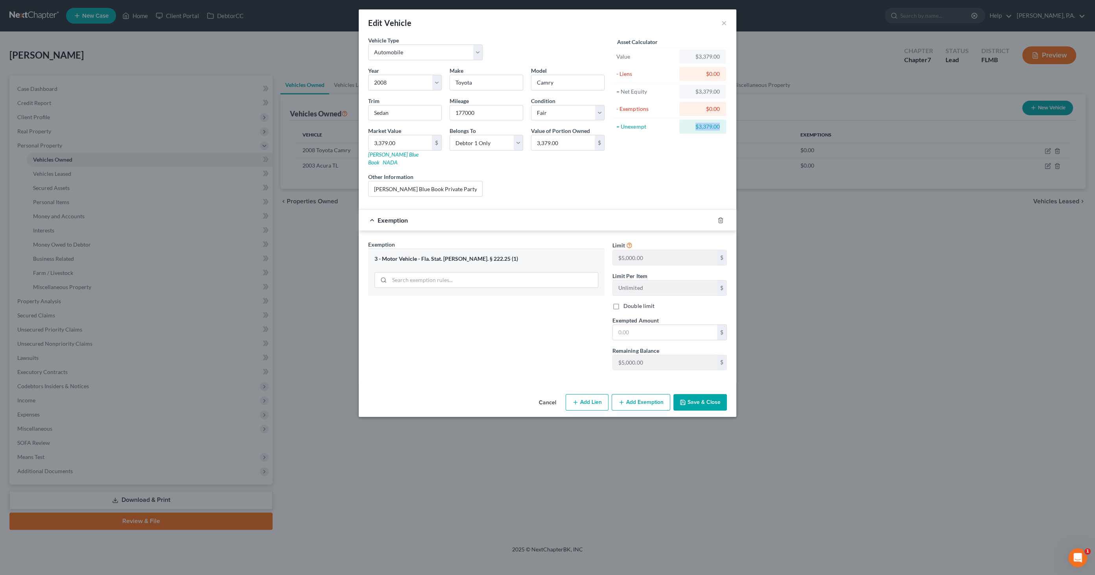
drag, startPoint x: 691, startPoint y: 127, endPoint x: 738, endPoint y: 126, distance: 46.4
click at [738, 126] on div "Edit Vehicle × Vehicle Type Select Automobile Truck Trailer Watercraft Aircraft…" at bounding box center [547, 287] width 1095 height 575
drag, startPoint x: 735, startPoint y: 126, endPoint x: 719, endPoint y: 126, distance: 15.7
copy div "$3,379.00"
click at [635, 325] on input "text" at bounding box center [665, 332] width 104 height 15
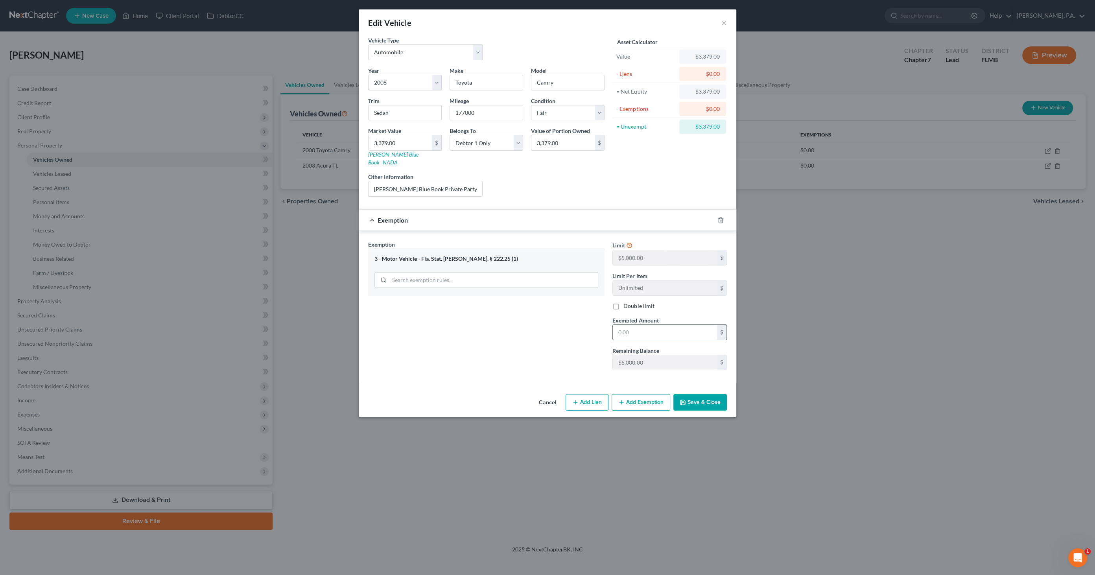
paste input "$3,379.00"
type input "$3,379.00"
click at [691, 394] on button "Save & Close" at bounding box center [701, 402] width 54 height 17
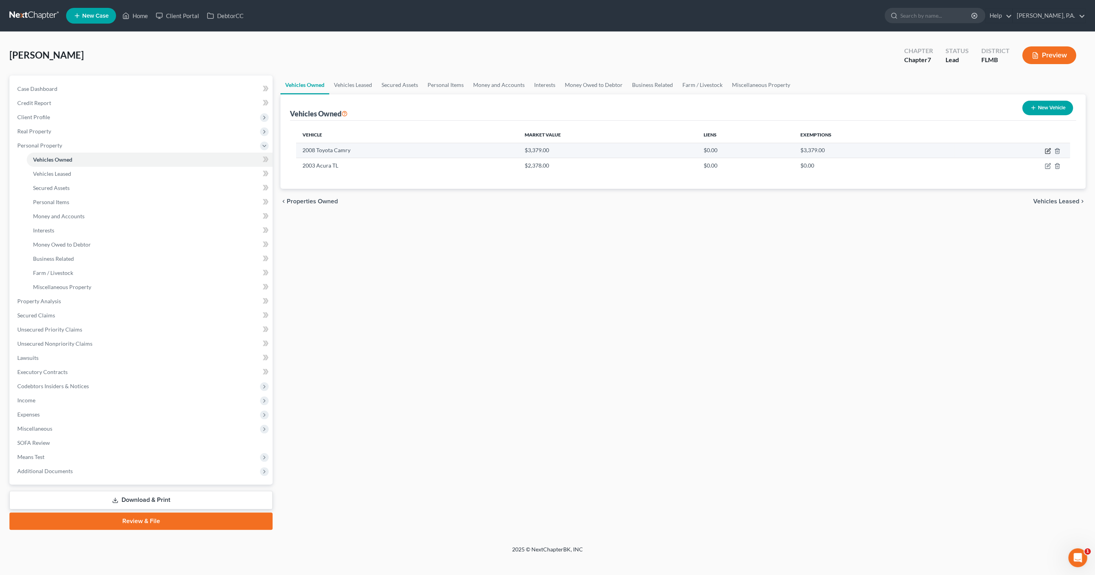
click at [1046, 150] on icon "button" at bounding box center [1048, 151] width 6 height 6
select select "0"
select select "18"
select select "3"
select select "0"
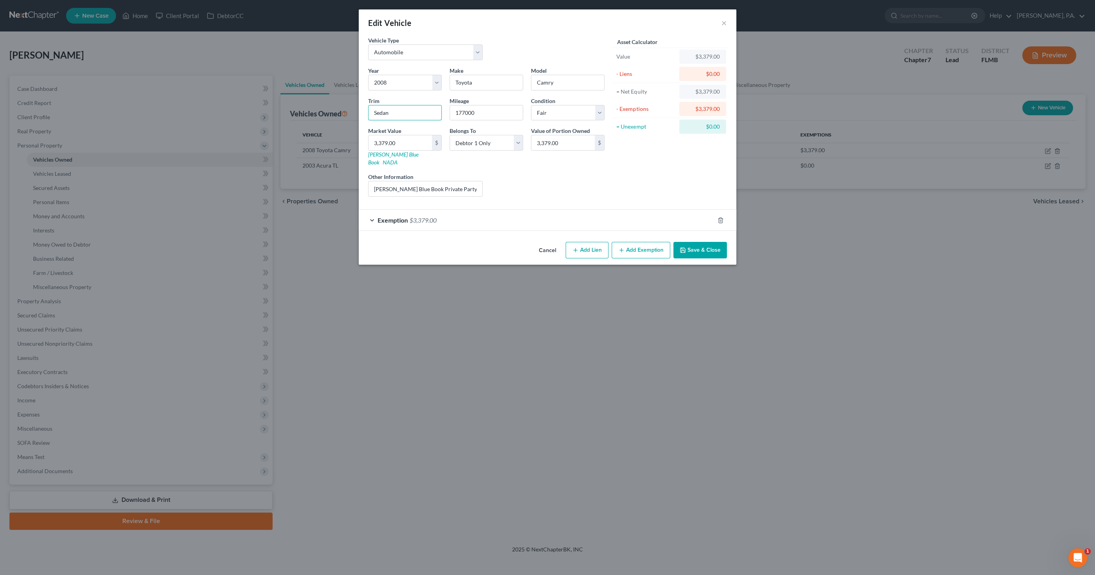
drag, startPoint x: 368, startPoint y: 110, endPoint x: 464, endPoint y: 131, distance: 97.5
click at [369, 110] on input "Sedan" at bounding box center [405, 112] width 73 height 15
type input "LE Sedan"
click at [704, 245] on button "Save & Close" at bounding box center [701, 250] width 54 height 17
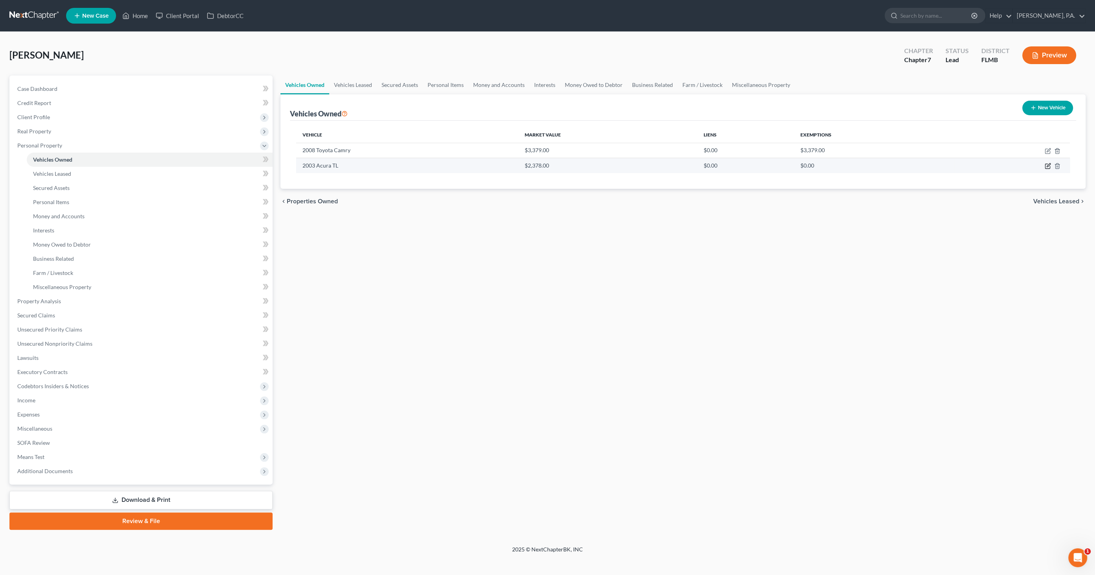
click at [1046, 164] on icon "button" at bounding box center [1048, 166] width 6 height 6
select select "0"
select select "23"
select select "3"
select select "0"
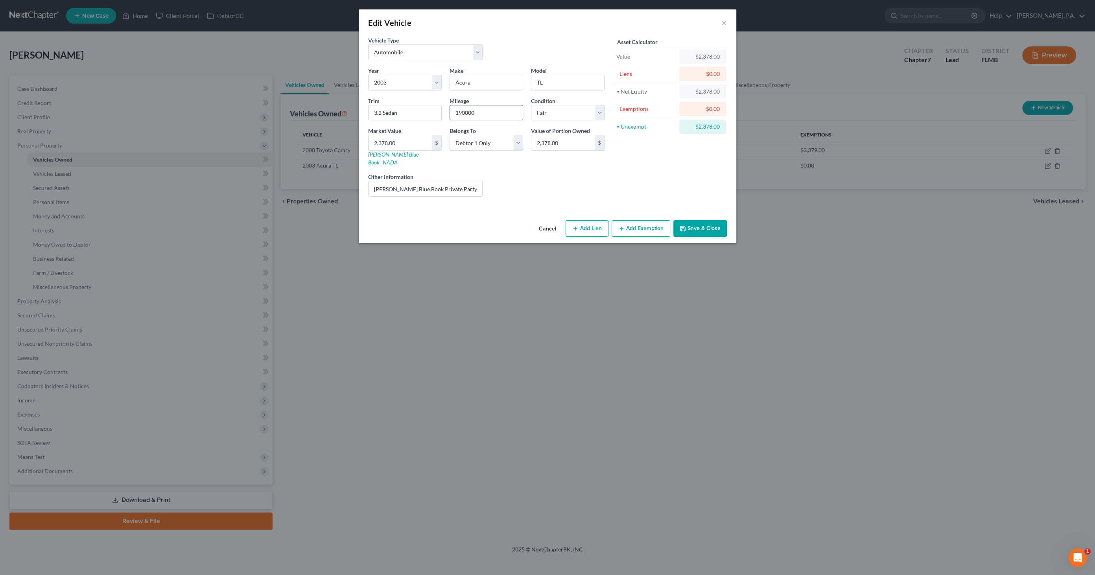
click at [490, 114] on input "190000" at bounding box center [486, 112] width 73 height 15
drag, startPoint x: 495, startPoint y: 112, endPoint x: 436, endPoint y: 104, distance: 59.5
click at [436, 104] on div "Year Select 2026 2025 2024 2023 2022 2021 2020 2019 2018 2017 2016 2015 2014 20…" at bounding box center [486, 135] width 244 height 137
type input "169000"
click at [403, 142] on input "2,378.00" at bounding box center [400, 142] width 63 height 15
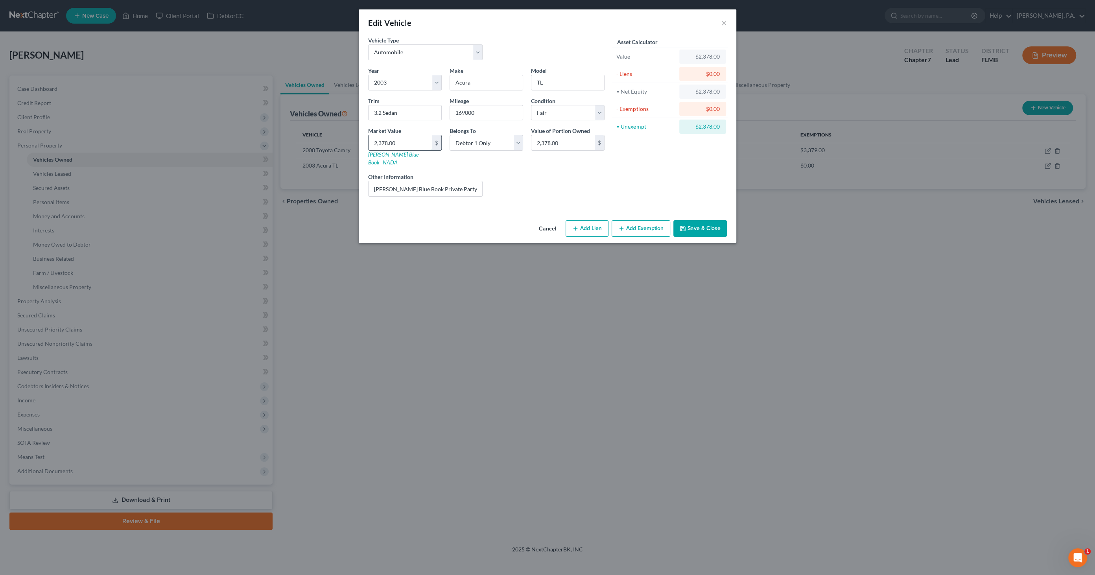
type input "2"
type input "2.00"
type input "29"
type input "29.00"
type input "296"
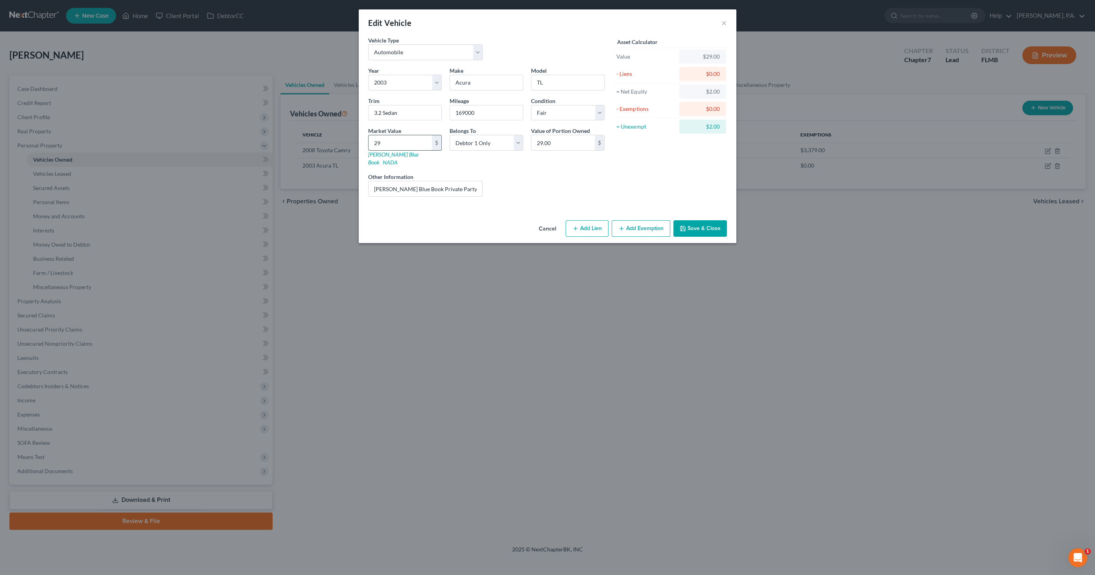
type input "296.00"
type input "2966"
type input "2,966.00"
type input "2,966"
click at [694, 222] on button "Save & Close" at bounding box center [701, 228] width 54 height 17
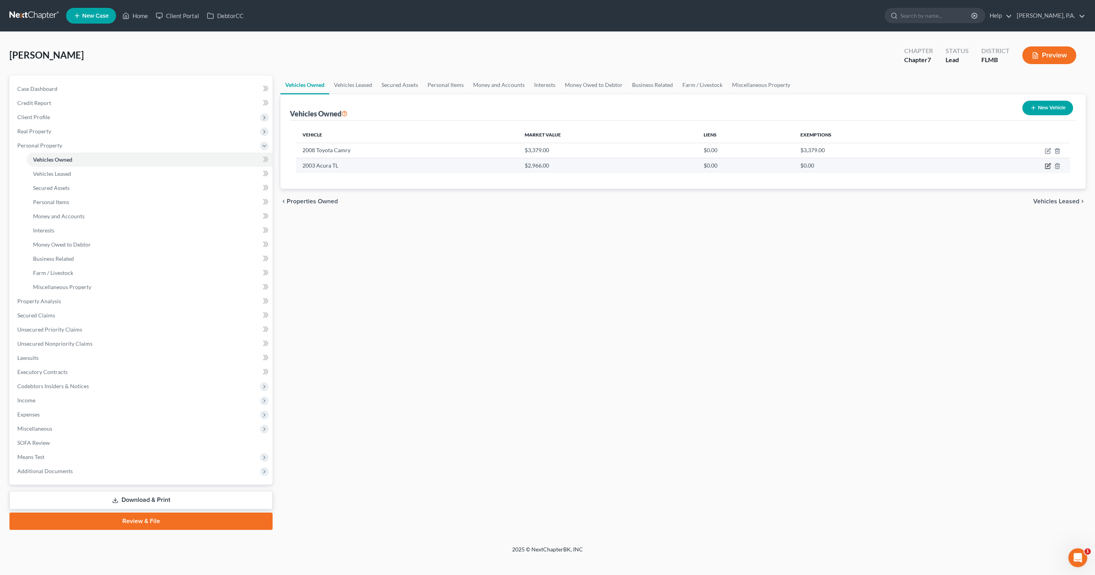
click at [1047, 165] on icon "button" at bounding box center [1048, 166] width 6 height 6
select select "0"
select select "23"
select select "3"
select select "0"
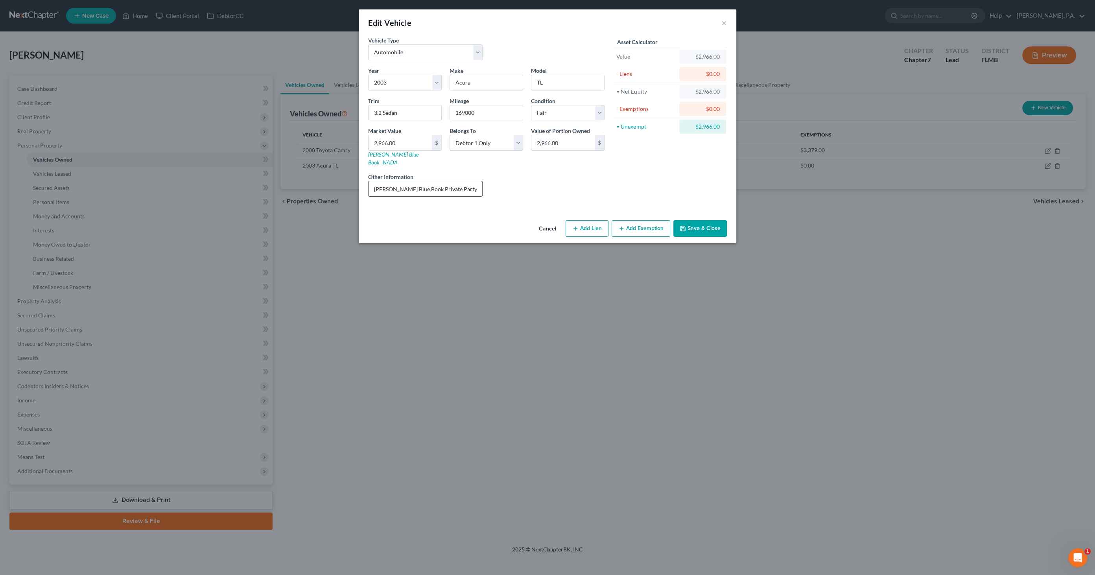
drag, startPoint x: 464, startPoint y: 177, endPoint x: 473, endPoint y: 177, distance: 8.3
click at [464, 181] on input "[PERSON_NAME] Blue Book Private Party Value" at bounding box center [426, 188] width 114 height 15
drag, startPoint x: 474, startPoint y: 177, endPoint x: 501, endPoint y: 183, distance: 28.0
click at [474, 181] on input "[PERSON_NAME] Blue Book Private Party Value" at bounding box center [426, 188] width 114 height 15
drag, startPoint x: 704, startPoint y: 224, endPoint x: 506, endPoint y: 209, distance: 198.1
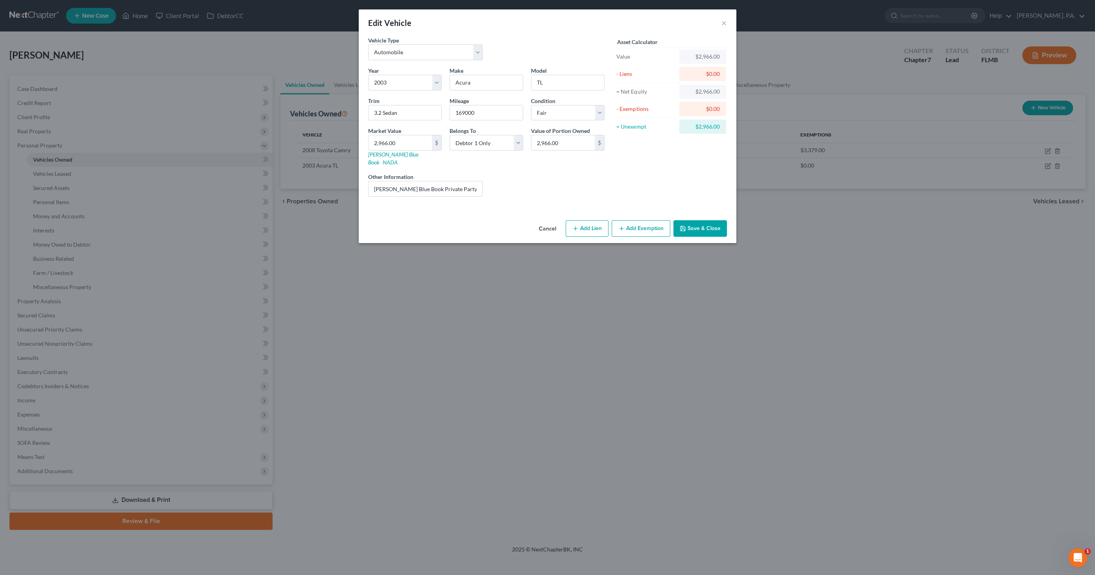
click at [517, 241] on div "Edit Vehicle × Vehicle Type Select Automobile Truck Trailer Watercraft Aircraft…" at bounding box center [547, 287] width 1095 height 575
click at [476, 181] on input "[PERSON_NAME] Blue Book Private Party Value" at bounding box center [426, 188] width 114 height 15
type input "K"
type input "*Damaged in accident on [DATE]"
click at [711, 221] on button "Save & Close" at bounding box center [701, 228] width 54 height 17
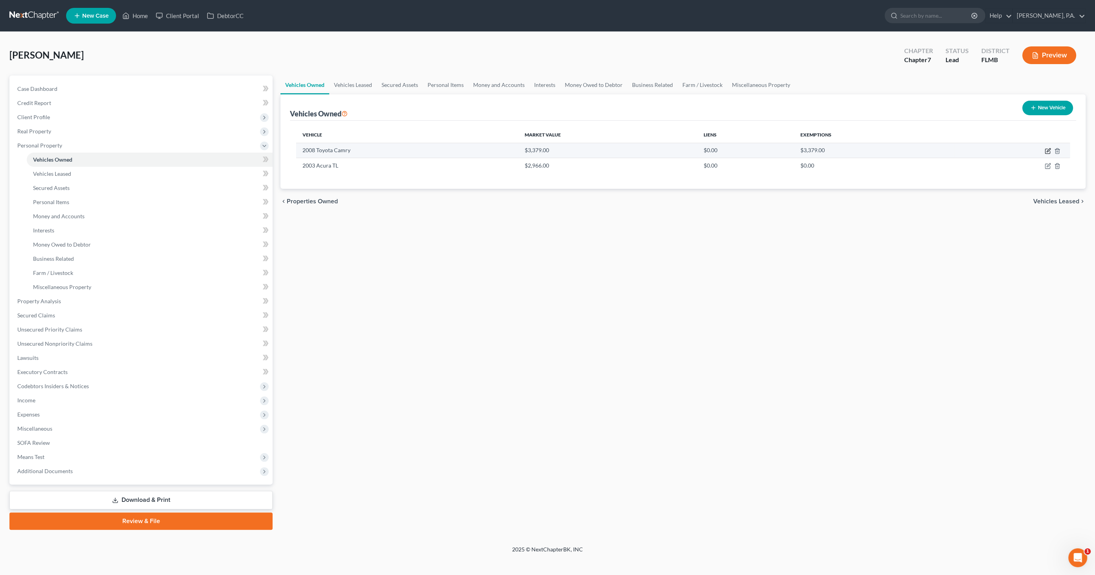
click at [1049, 150] on icon "button" at bounding box center [1048, 151] width 6 height 6
select select "0"
select select "18"
select select "3"
select select "0"
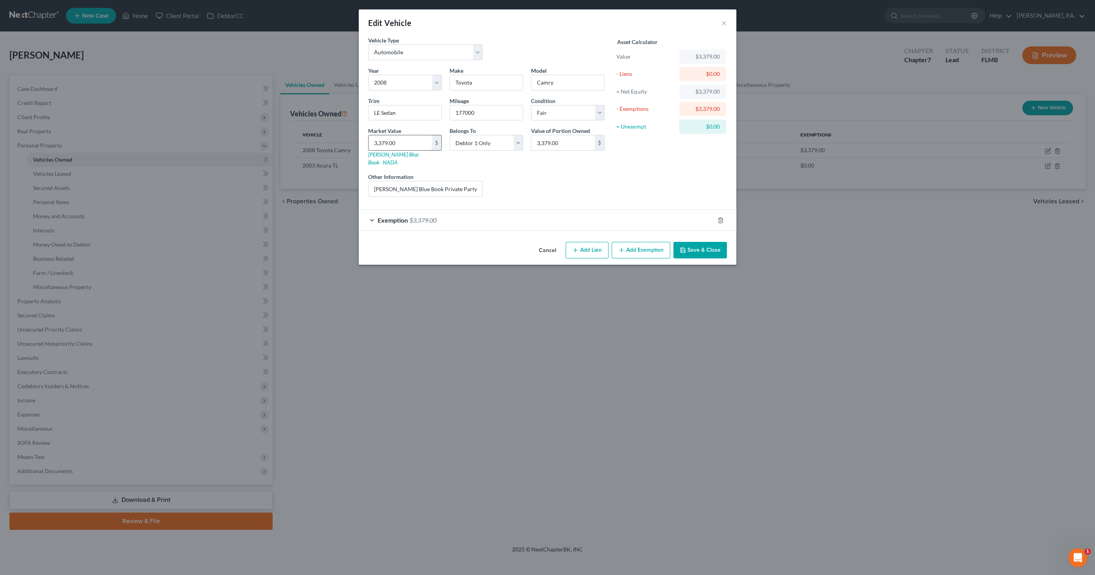
click at [415, 145] on input "3,379.00" at bounding box center [400, 142] width 63 height 15
type input "3"
type input "3.00"
type input "38"
type input "38.00"
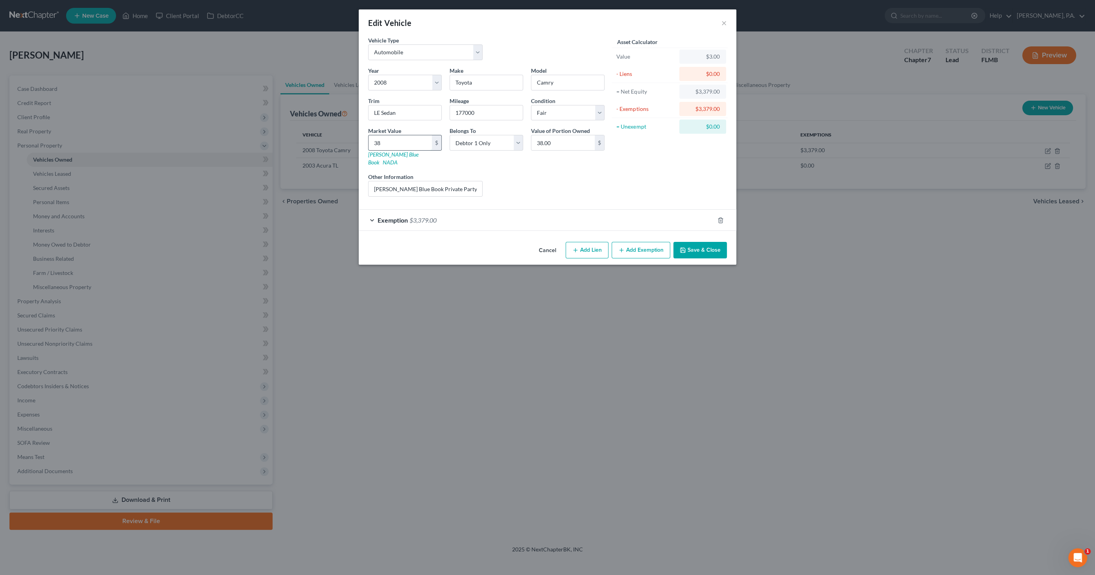
type input "380"
type input "380.00"
type input "3804"
type input "3,804.00"
type input "3,804"
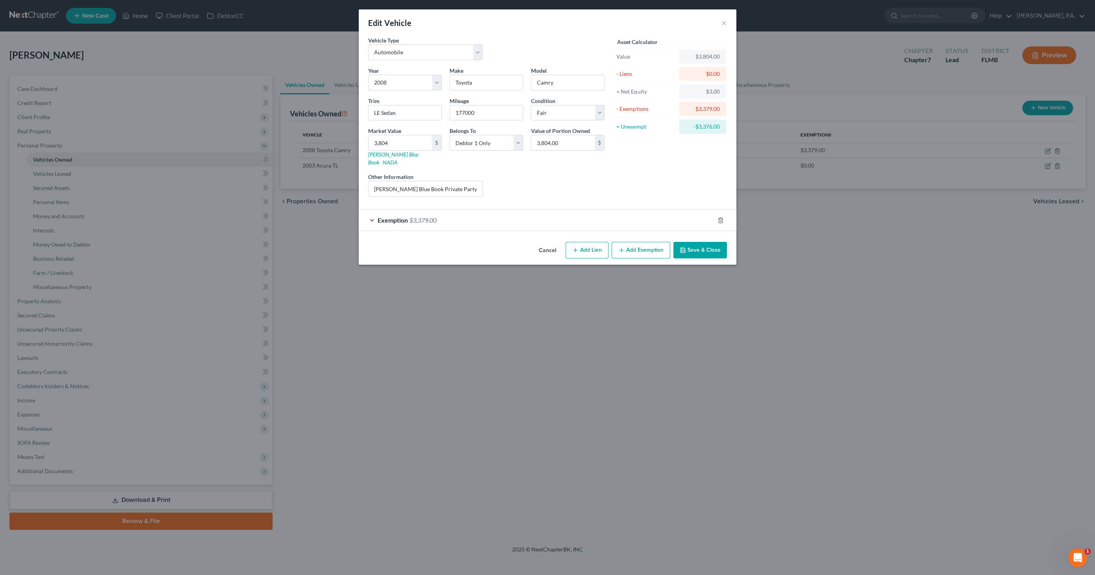
click at [416, 216] on span "$3,379.00" at bounding box center [423, 219] width 27 height 7
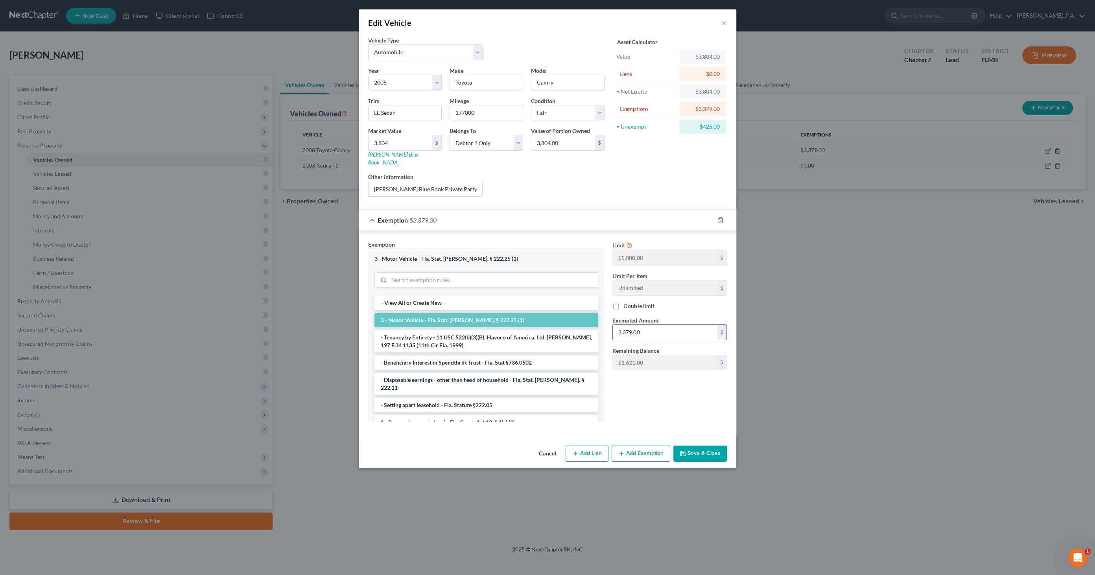
click at [666, 325] on input "3,379.00" at bounding box center [665, 332] width 104 height 15
type input "3,804"
click at [720, 446] on button "Save & Close" at bounding box center [701, 454] width 54 height 17
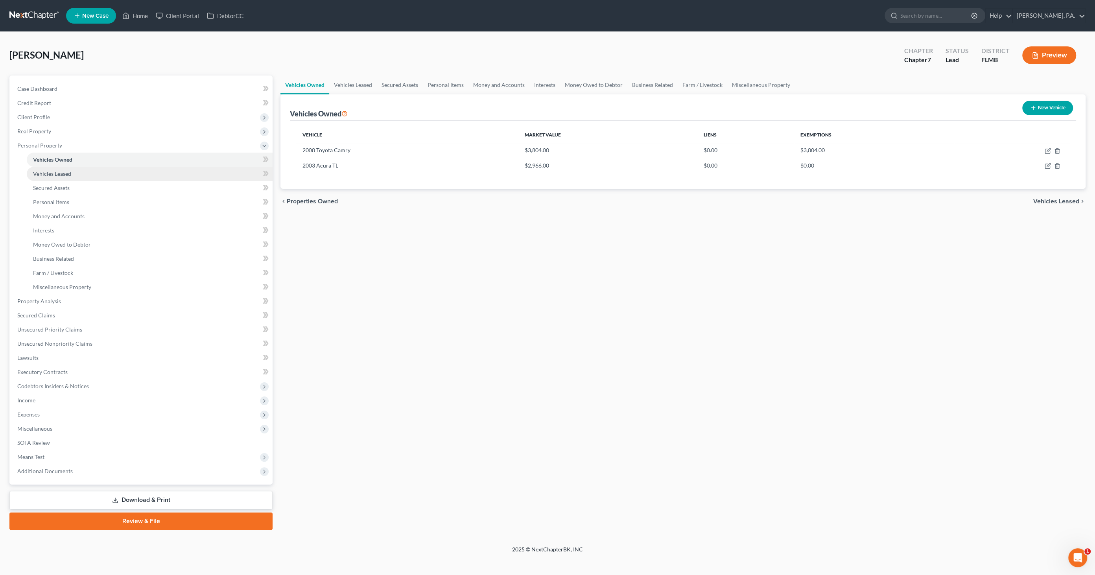
click at [61, 174] on span "Vehicles Leased" at bounding box center [52, 173] width 38 height 7
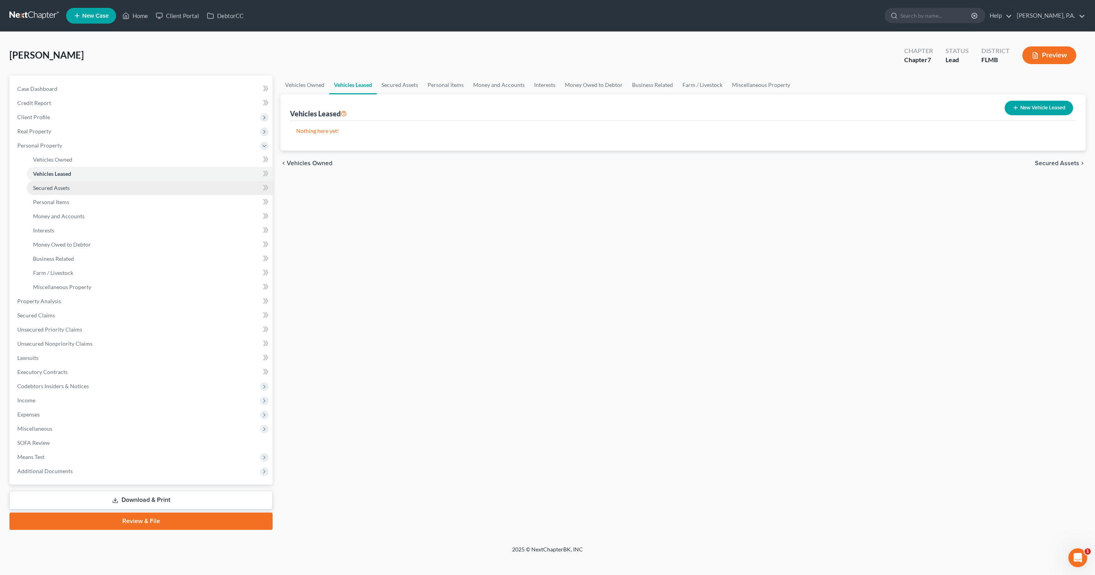
click at [61, 187] on span "Secured Assets" at bounding box center [51, 188] width 37 height 7
click at [59, 199] on span "Personal Items" at bounding box center [51, 202] width 36 height 7
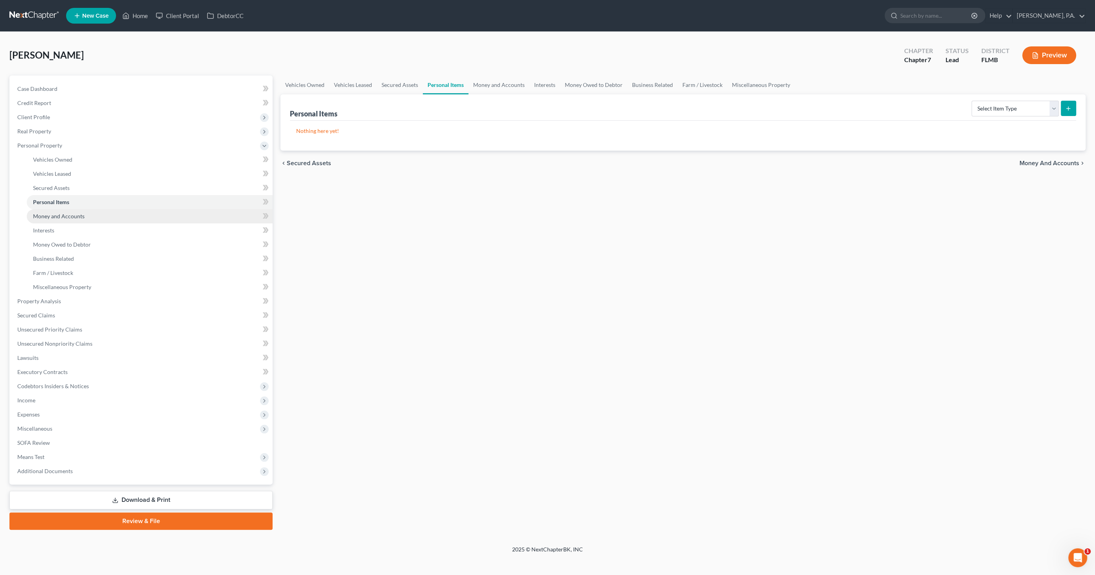
click at [53, 217] on span "Money and Accounts" at bounding box center [59, 216] width 52 height 7
click at [956, 107] on select "Select Account Type Brokerage Cash on Hand Certificates of Deposit Checking Acc…" at bounding box center [989, 109] width 142 height 16
select select "checking"
click at [919, 101] on select "Select Account Type Brokerage Cash on Hand Certificates of Deposit Checking Acc…" at bounding box center [989, 109] width 142 height 16
click at [1072, 104] on button "submit" at bounding box center [1068, 108] width 15 height 15
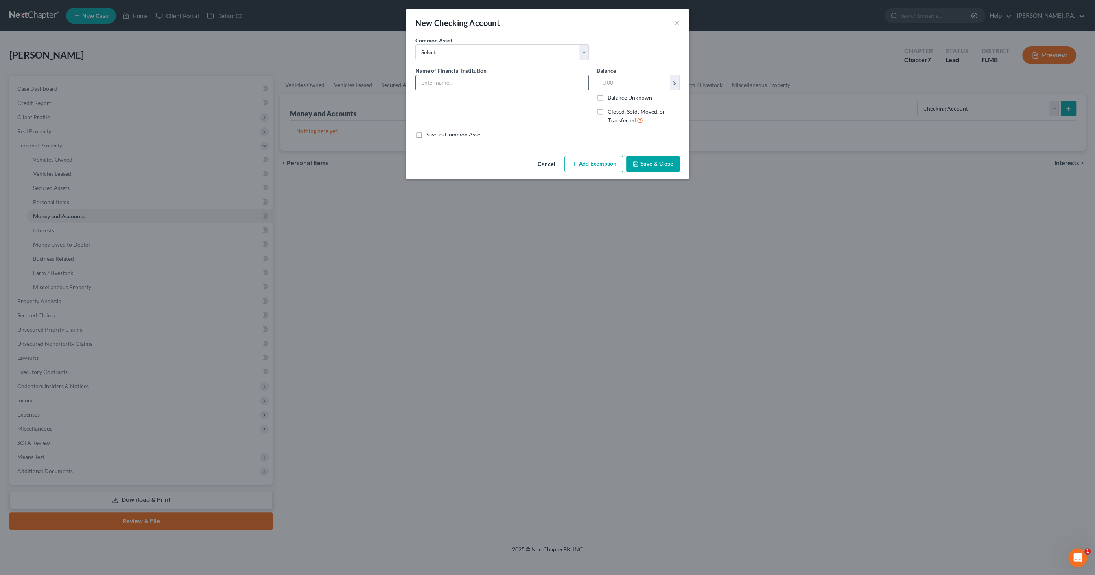
click at [467, 85] on input "text" at bounding box center [502, 82] width 173 height 15
type input "Bank of America #8666"
click at [658, 163] on button "Save & Close" at bounding box center [653, 164] width 54 height 17
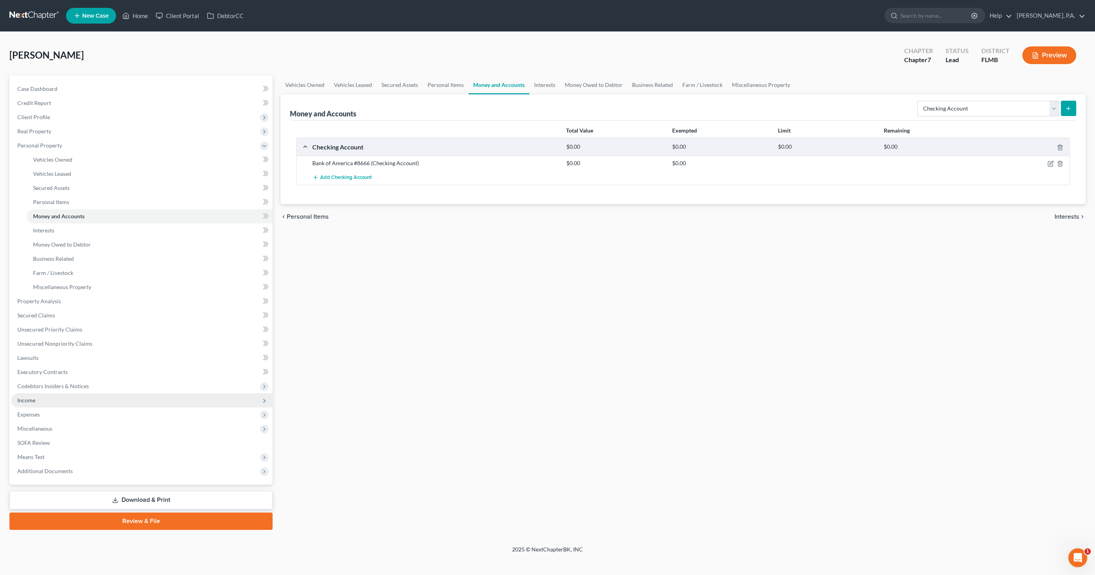
click at [33, 400] on span "Income" at bounding box center [26, 400] width 18 height 7
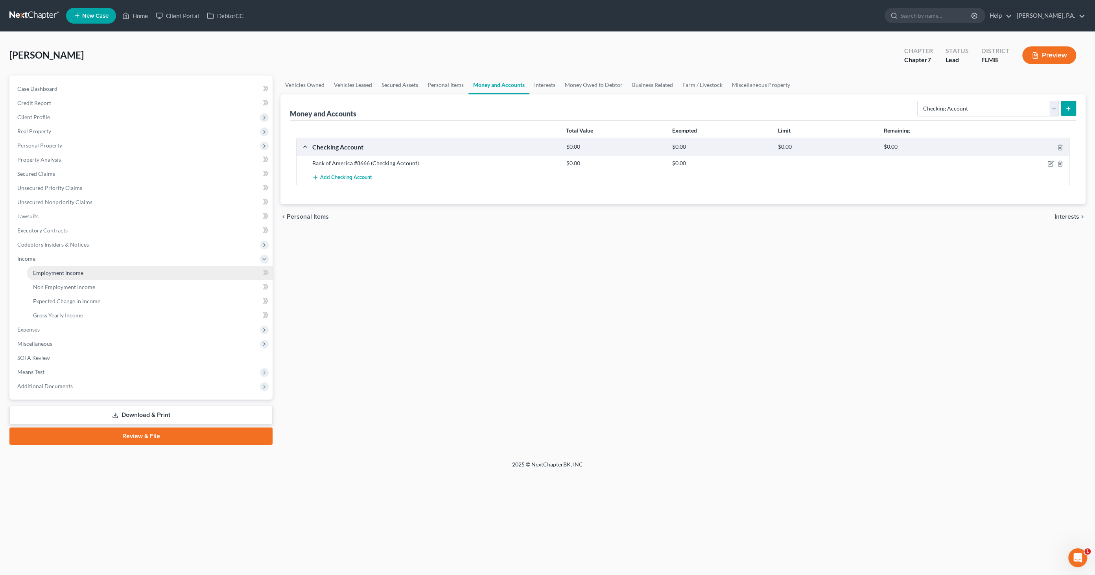
click at [57, 272] on span "Employment Income" at bounding box center [58, 273] width 50 height 7
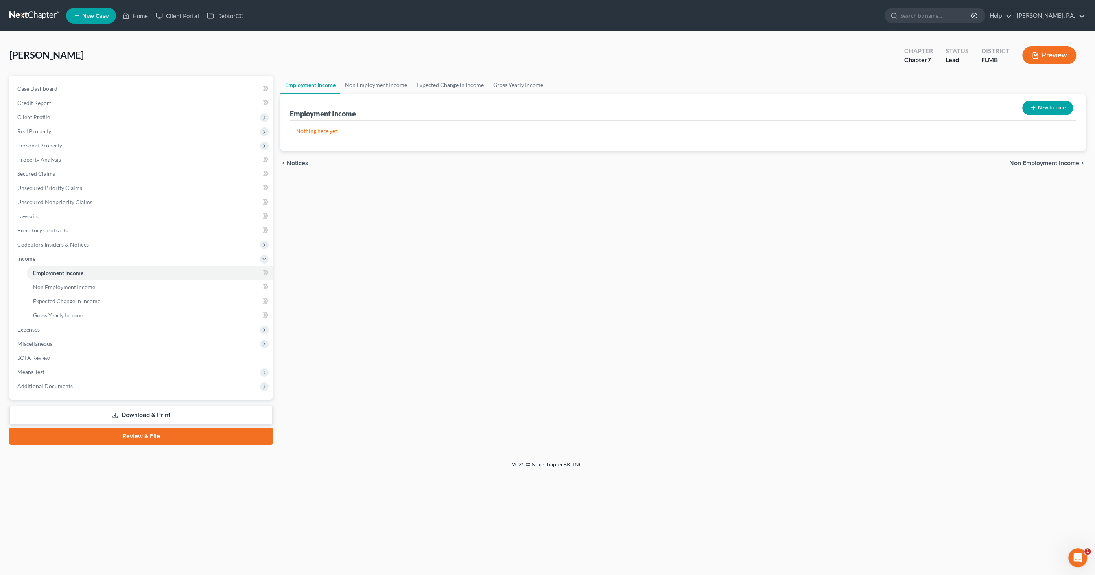
click at [1050, 107] on button "New Income" at bounding box center [1048, 108] width 51 height 15
select select "0"
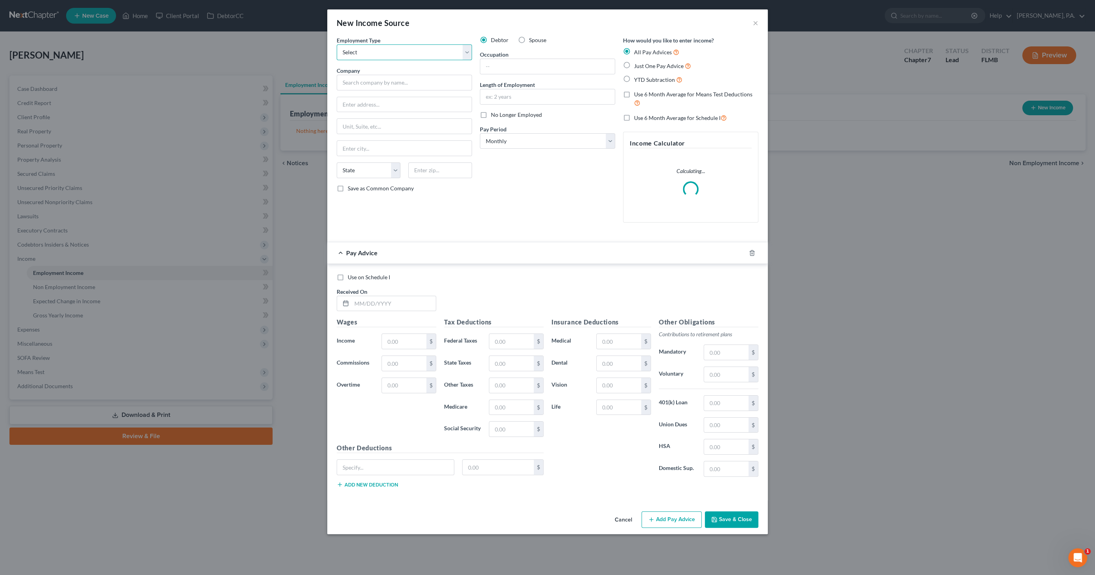
click at [375, 54] on select "Select Full or [DEMOGRAPHIC_DATA] Employment Self Employment" at bounding box center [404, 52] width 135 height 16
click at [337, 44] on select "Select Full or [DEMOGRAPHIC_DATA] Employment Self Employment" at bounding box center [404, 52] width 135 height 16
click at [370, 86] on input "text" at bounding box center [404, 83] width 135 height 16
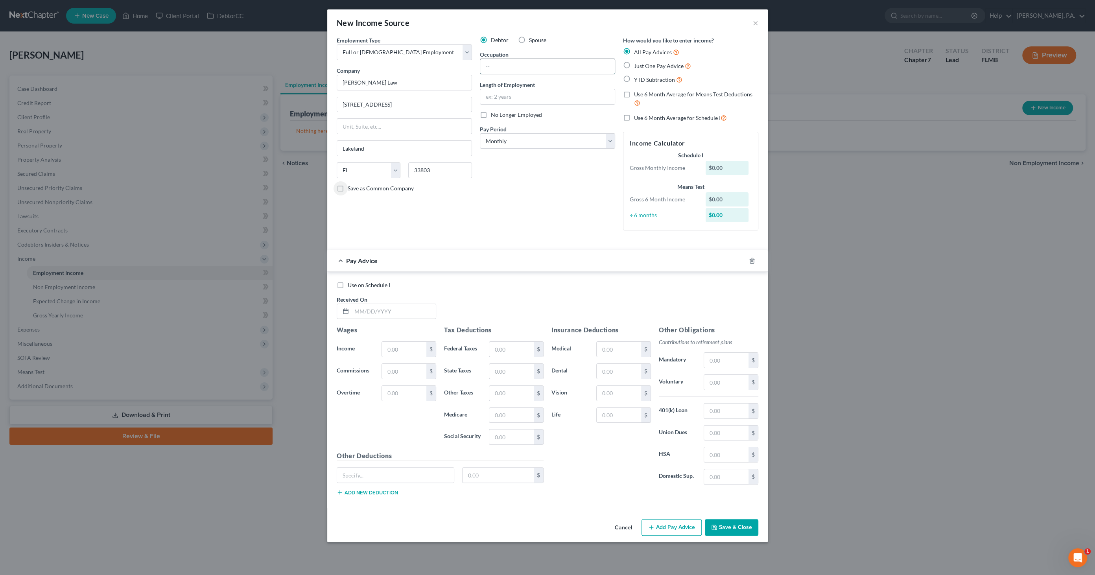
click at [511, 63] on input "text" at bounding box center [547, 66] width 135 height 15
click at [676, 64] on span "Just One Pay Advice" at bounding box center [659, 66] width 50 height 7
click at [643, 64] on input "Just One Pay Advice" at bounding box center [639, 63] width 5 height 5
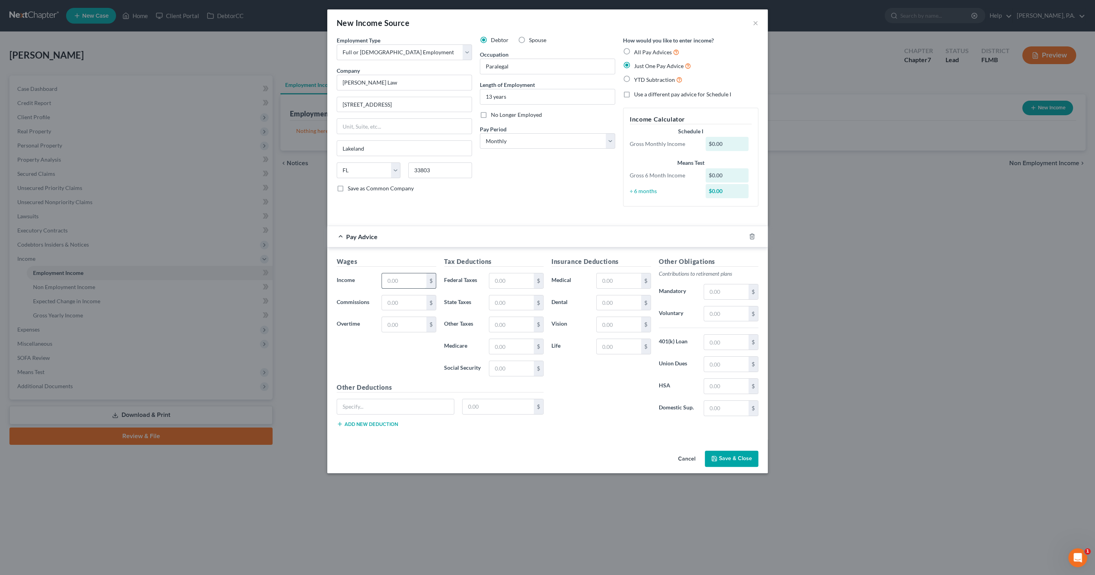
click at [397, 275] on input "text" at bounding box center [404, 280] width 44 height 15
click at [746, 460] on button "Save & Close" at bounding box center [732, 459] width 54 height 17
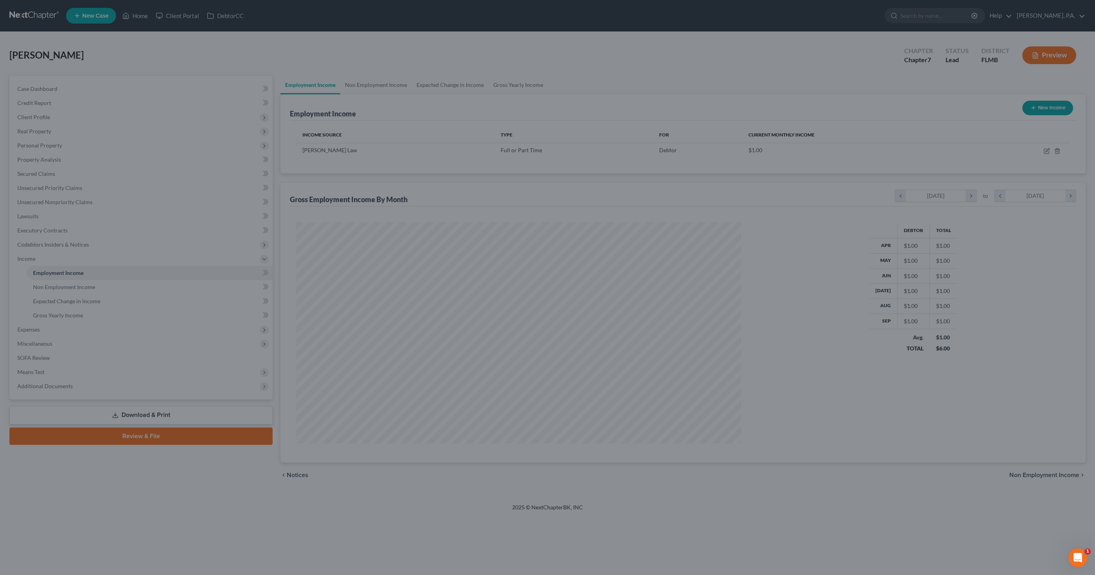
scroll to position [221, 461]
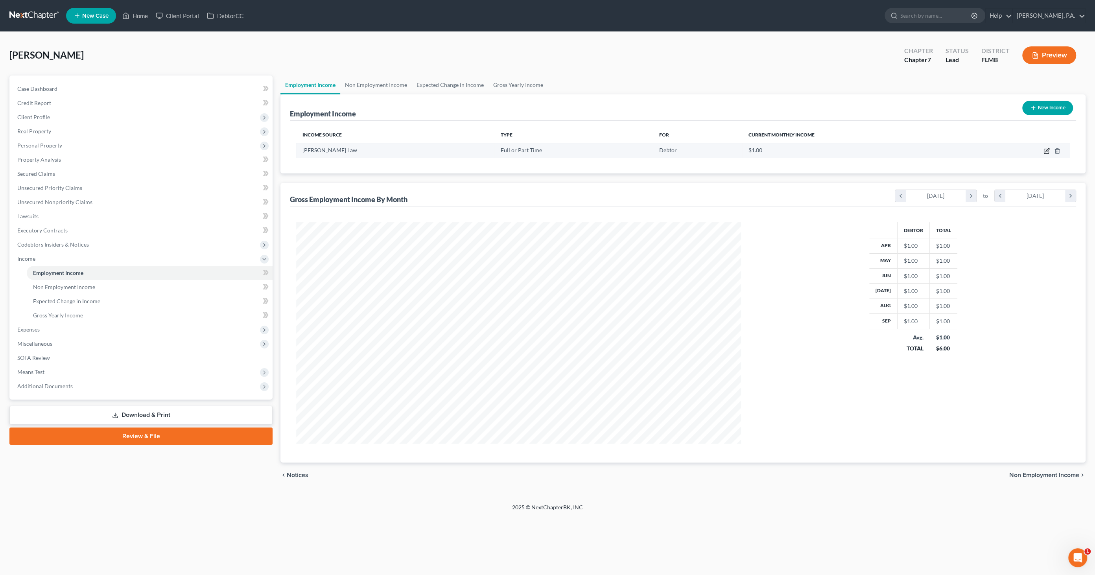
click at [1046, 148] on icon "button" at bounding box center [1047, 151] width 6 height 6
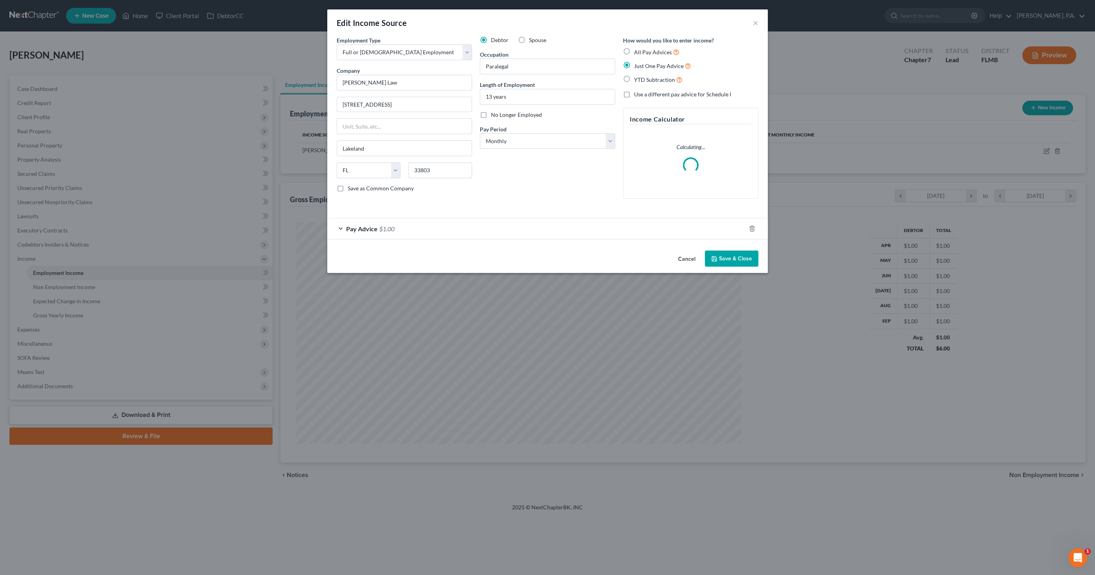
click at [372, 228] on span "Pay Advice" at bounding box center [361, 228] width 31 height 7
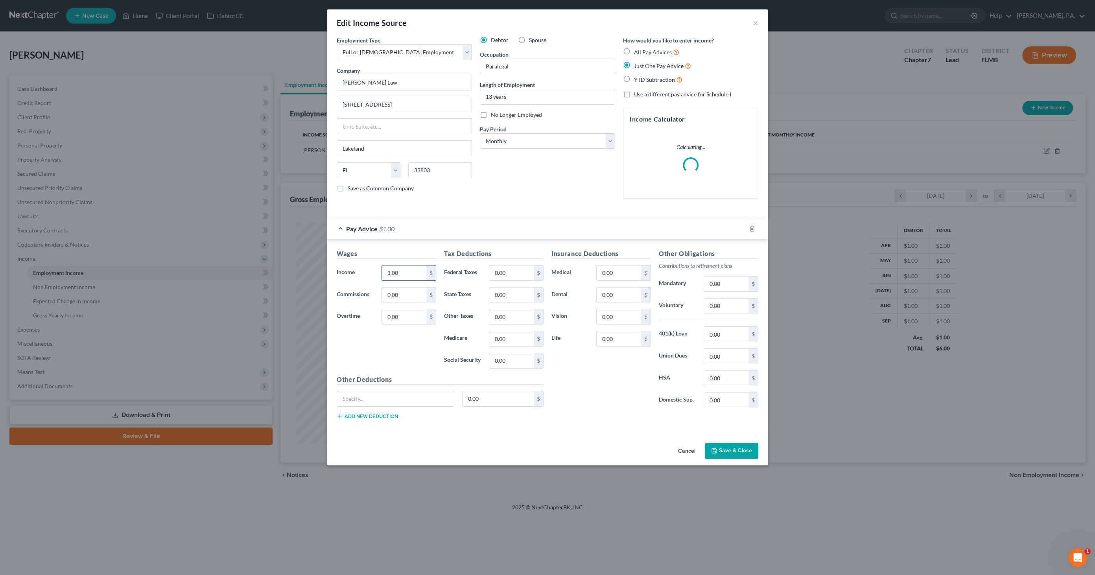
click at [409, 275] on input "1.00" at bounding box center [404, 273] width 44 height 15
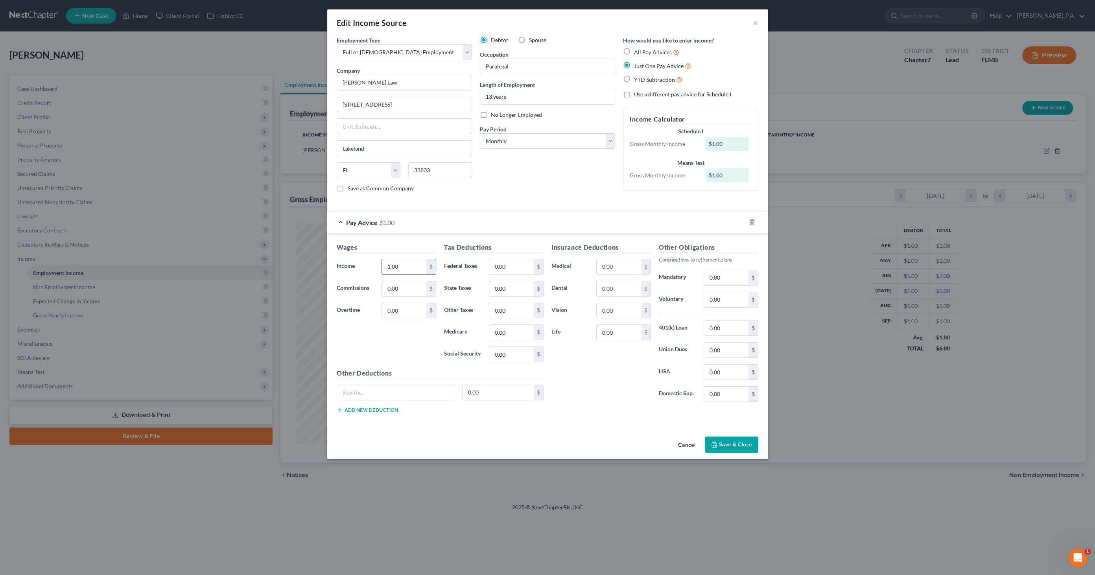
click at [406, 266] on input "1.00" at bounding box center [404, 266] width 44 height 15
drag, startPoint x: 406, startPoint y: 263, endPoint x: 365, endPoint y: 264, distance: 41.3
click at [365, 264] on div "Income * 1.00 $" at bounding box center [386, 267] width 107 height 16
click at [513, 268] on input "0.00" at bounding box center [512, 266] width 44 height 15
click at [718, 301] on input "0.00" at bounding box center [726, 299] width 44 height 15
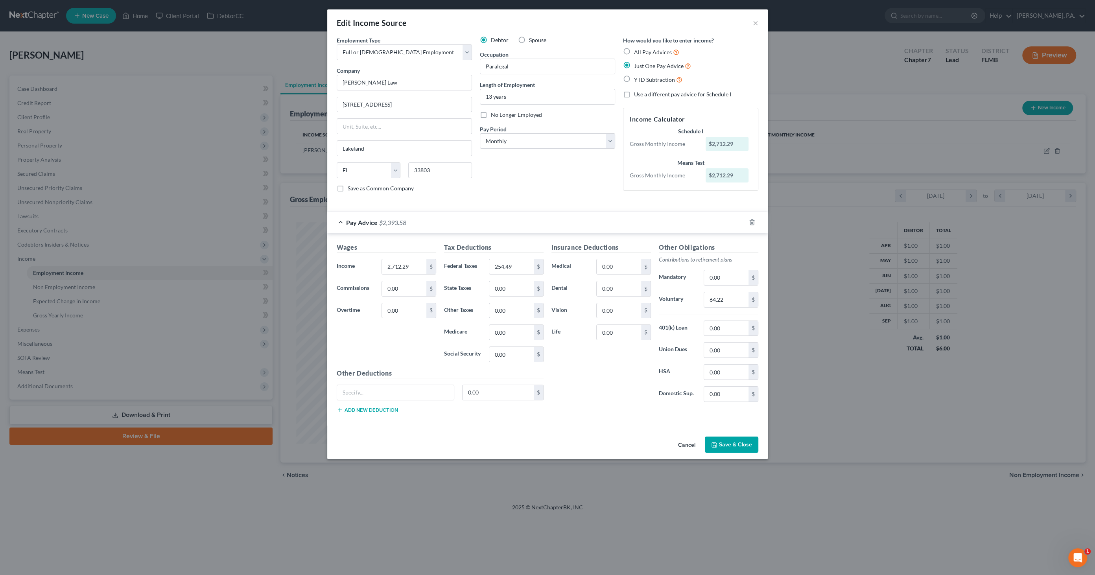
click at [726, 446] on button "Save & Close" at bounding box center [732, 445] width 54 height 17
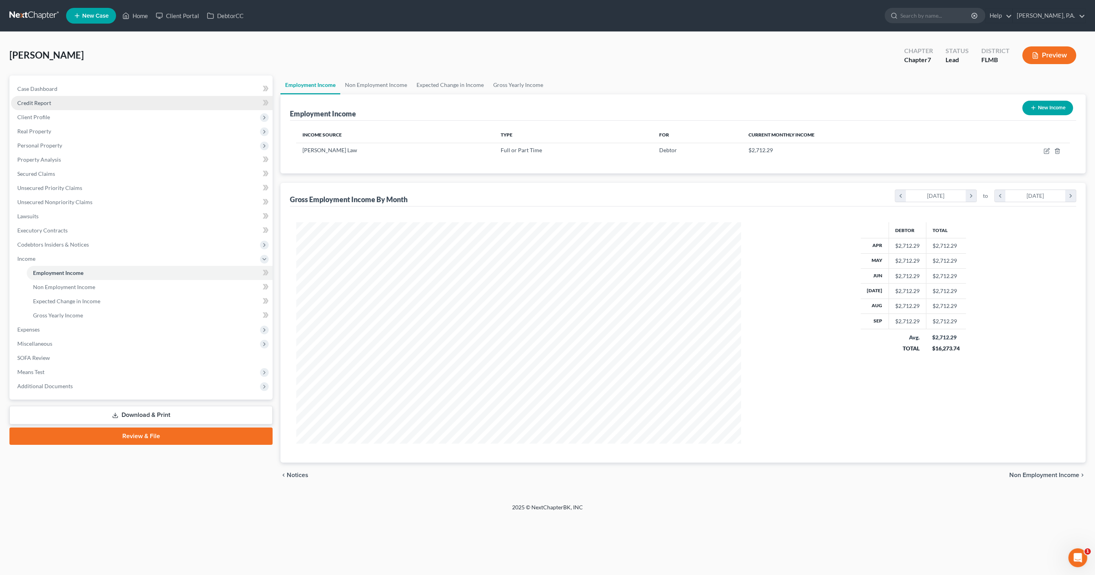
click at [44, 102] on span "Credit Report" at bounding box center [34, 103] width 34 height 7
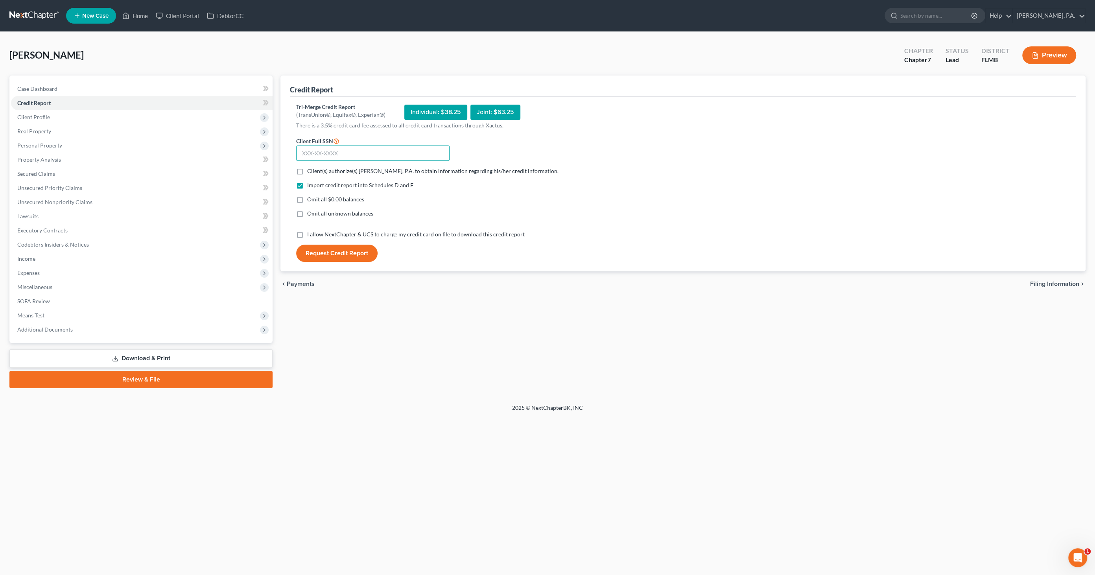
click at [329, 150] on input "text" at bounding box center [372, 154] width 153 height 16
click at [307, 170] on label "Client(s) authorize(s) [PERSON_NAME], P.A. to obtain information regarding his/…" at bounding box center [432, 171] width 251 height 8
click at [310, 170] on input "Client(s) authorize(s) [PERSON_NAME], P.A. to obtain information regarding his/…" at bounding box center [312, 169] width 5 height 5
click at [307, 197] on label "Omit all $0.00 balances" at bounding box center [335, 200] width 57 height 8
click at [310, 197] on input "Omit all $0.00 balances" at bounding box center [312, 198] width 5 height 5
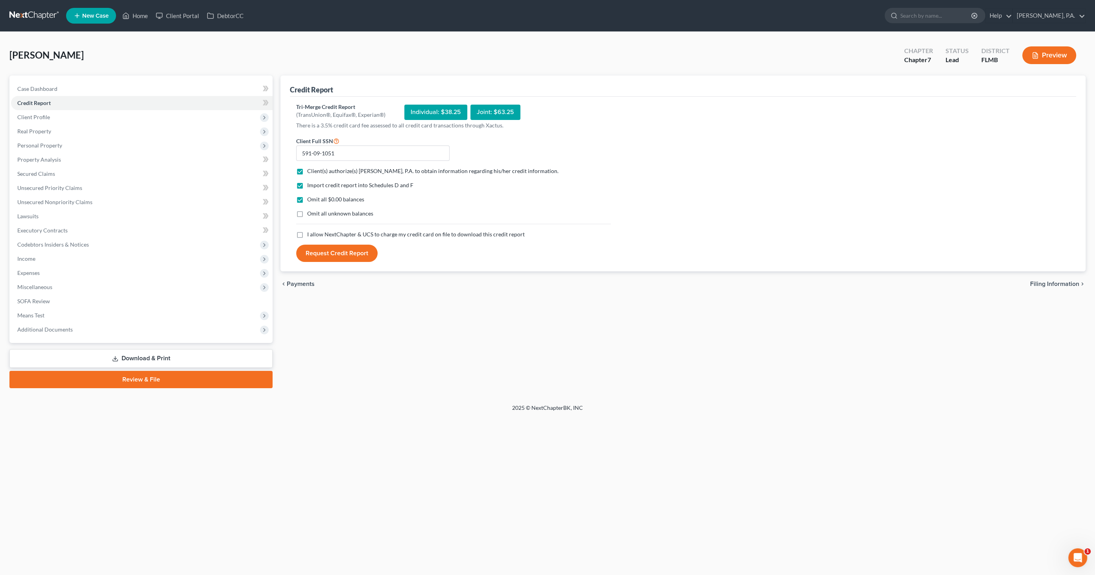
click at [307, 212] on label "Omit all unknown balances" at bounding box center [340, 214] width 66 height 8
click at [310, 212] on input "Omit all unknown balances" at bounding box center [312, 212] width 5 height 5
click at [307, 235] on label "I allow NextChapter & UCS to charge my credit card on file to download this cre…" at bounding box center [416, 235] width 218 height 8
click at [310, 235] on input "I allow NextChapter & UCS to charge my credit card on file to download this cre…" at bounding box center [312, 233] width 5 height 5
click at [313, 248] on button "Request Credit Report" at bounding box center [336, 253] width 81 height 17
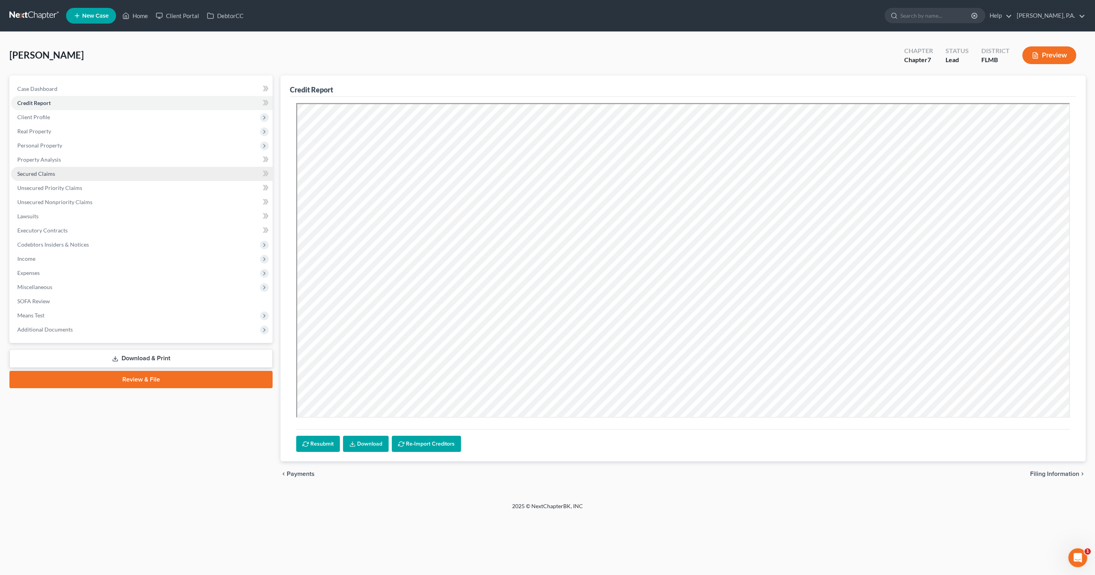
click at [40, 173] on span "Secured Claims" at bounding box center [36, 173] width 38 height 7
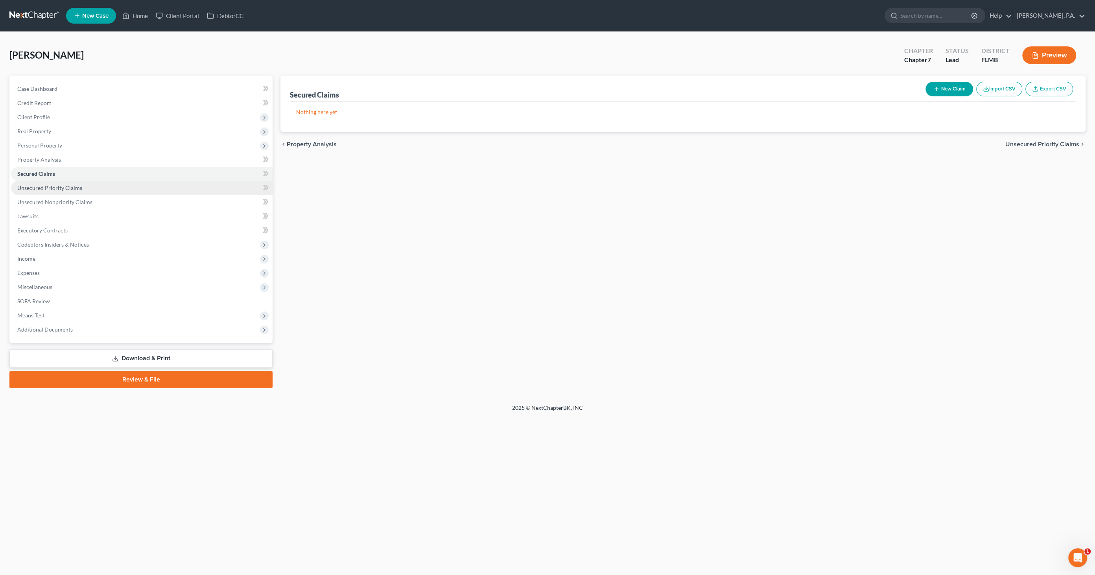
click at [39, 187] on span "Unsecured Priority Claims" at bounding box center [49, 188] width 65 height 7
click at [37, 201] on span "Unsecured Nonpriority Claims" at bounding box center [54, 202] width 75 height 7
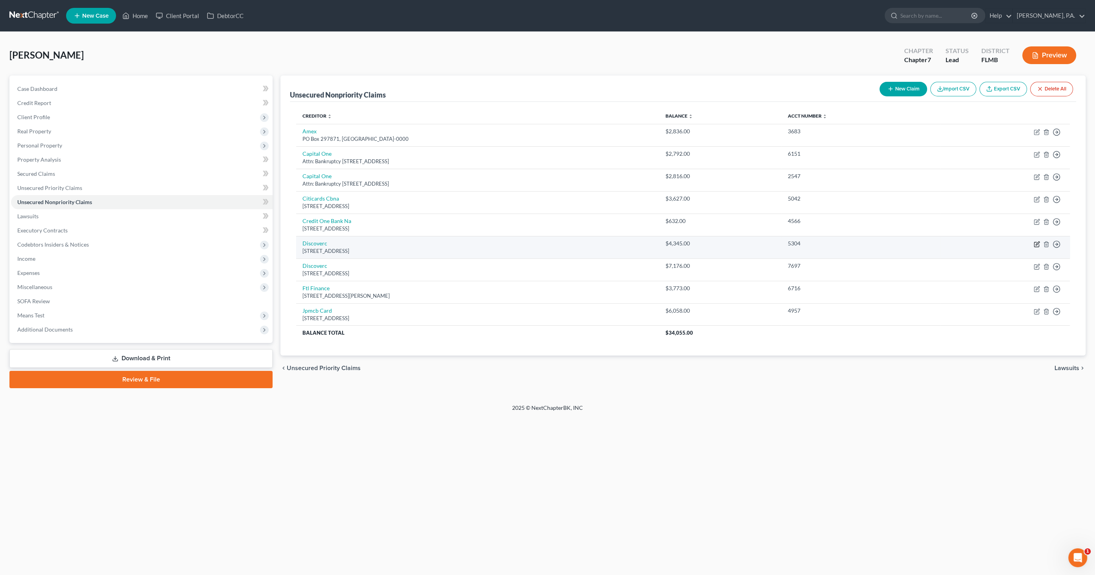
click at [1039, 245] on icon "button" at bounding box center [1037, 244] width 6 height 6
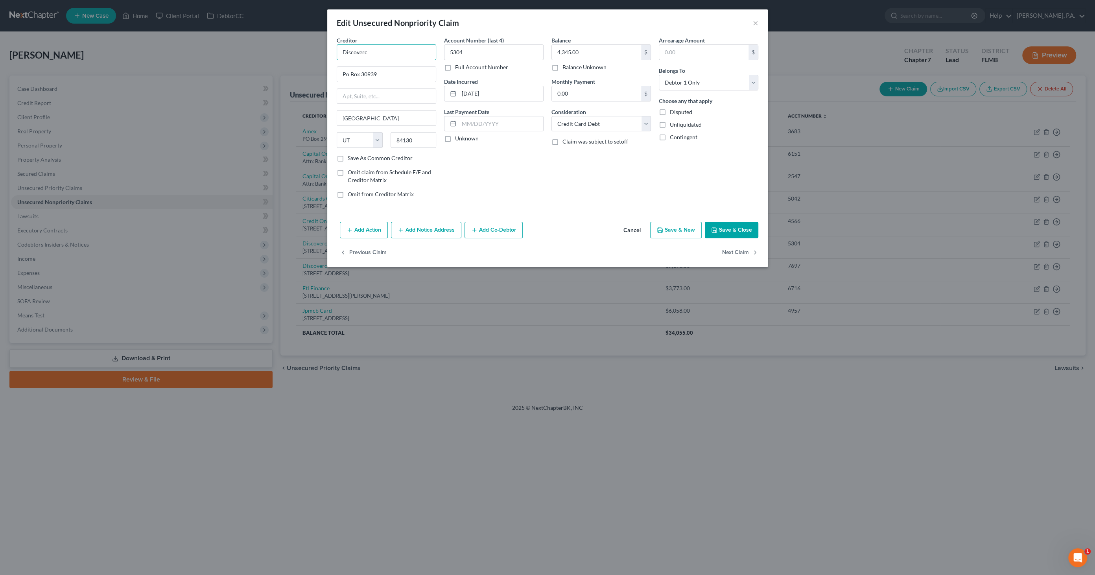
click at [390, 53] on input "Discoverc" at bounding box center [387, 52] width 100 height 16
click at [740, 228] on button "Save & Close" at bounding box center [732, 230] width 54 height 17
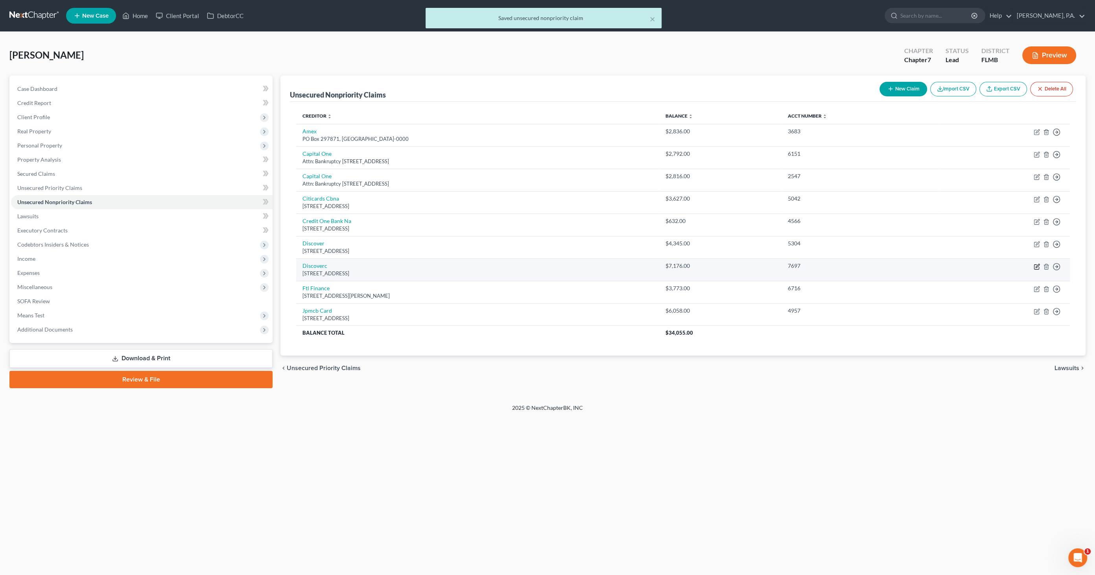
click at [1035, 265] on icon "button" at bounding box center [1037, 267] width 6 height 6
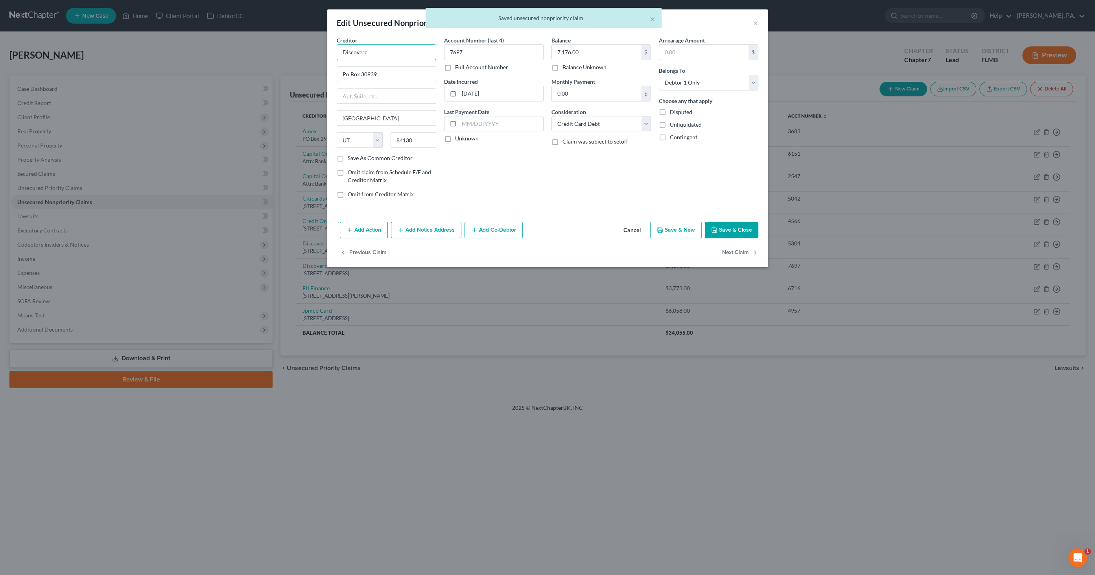
click at [380, 50] on input "Discoverc" at bounding box center [387, 52] width 100 height 16
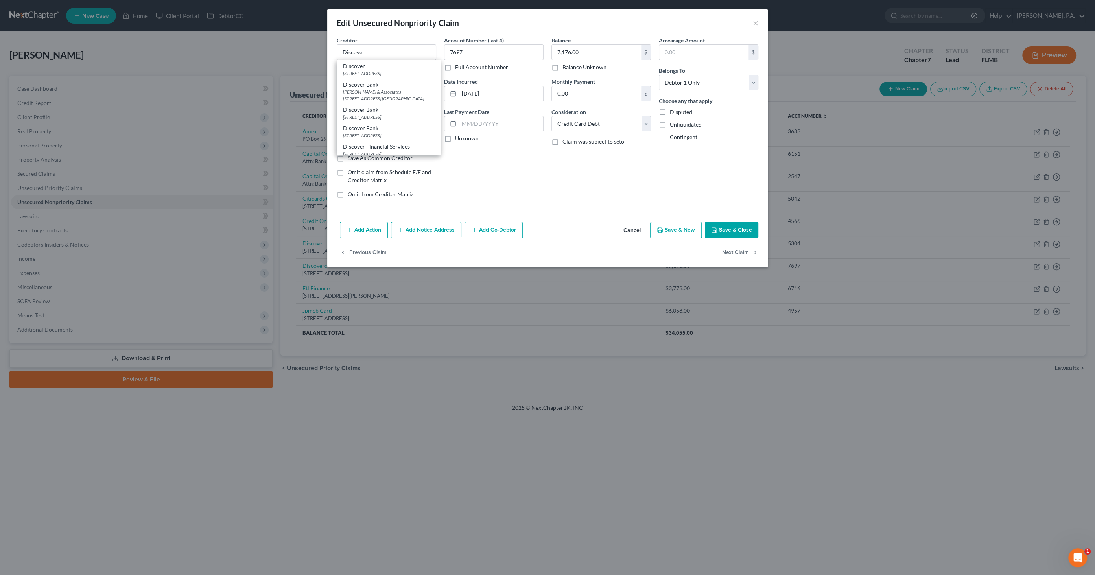
click at [729, 227] on button "Save & Close" at bounding box center [732, 230] width 54 height 17
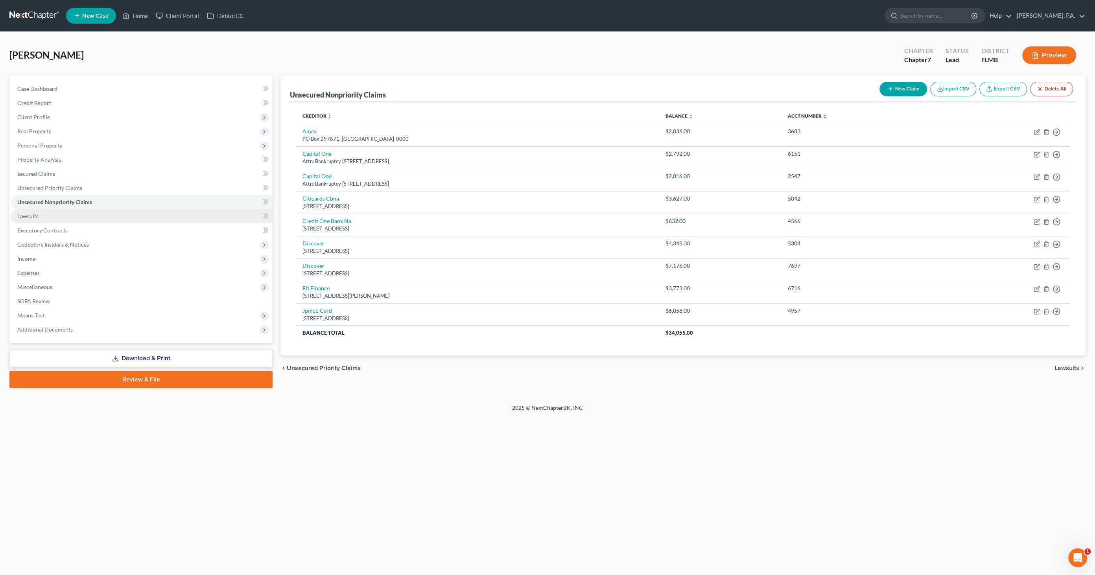
click at [28, 215] on span "Lawsuits" at bounding box center [27, 216] width 21 height 7
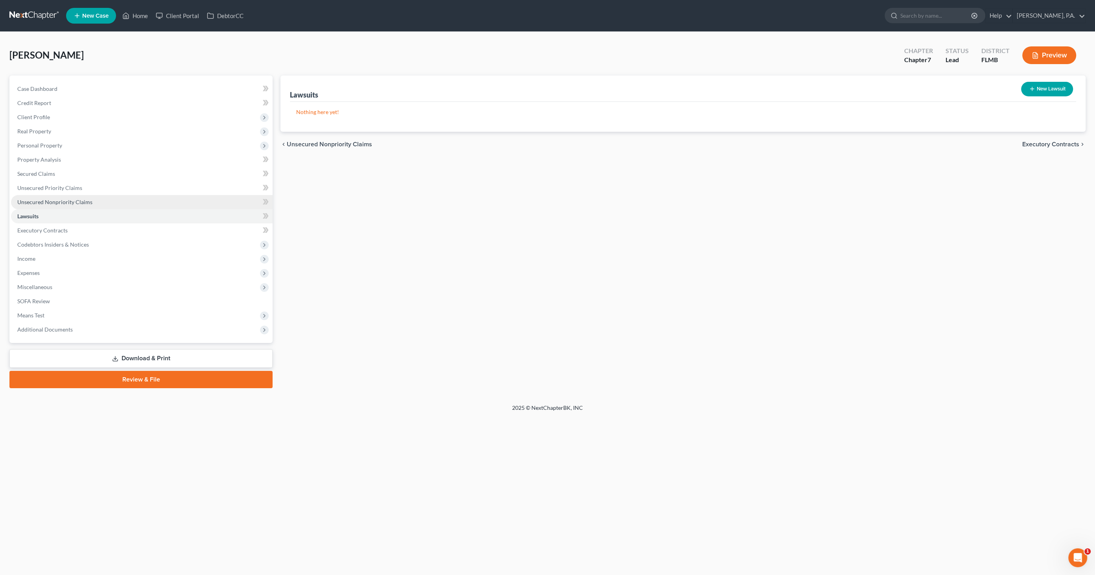
click at [34, 201] on span "Unsecured Nonpriority Claims" at bounding box center [54, 202] width 75 height 7
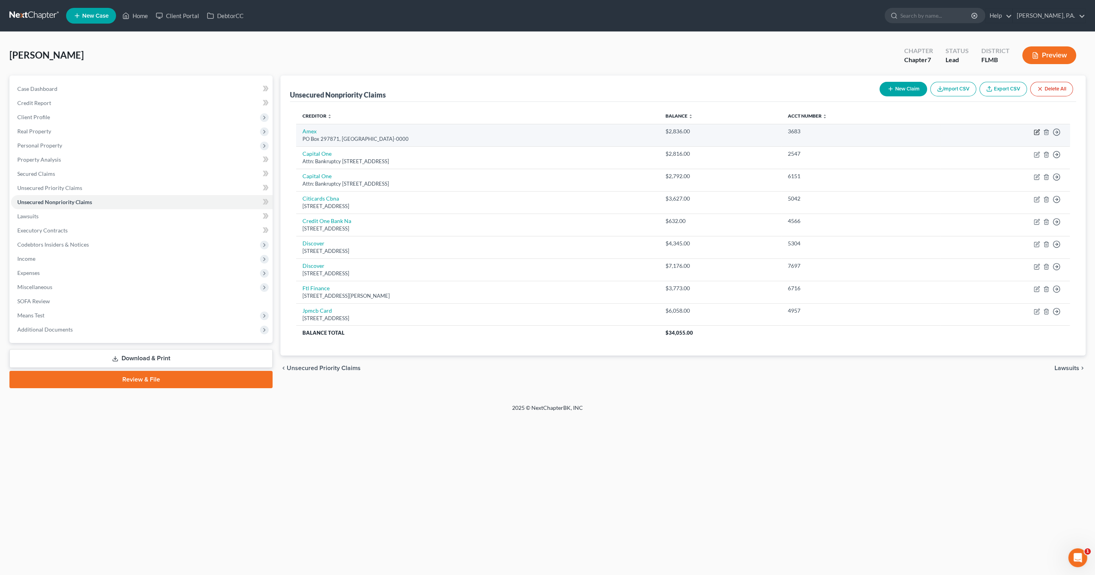
click at [1034, 129] on icon "button" at bounding box center [1037, 132] width 6 height 6
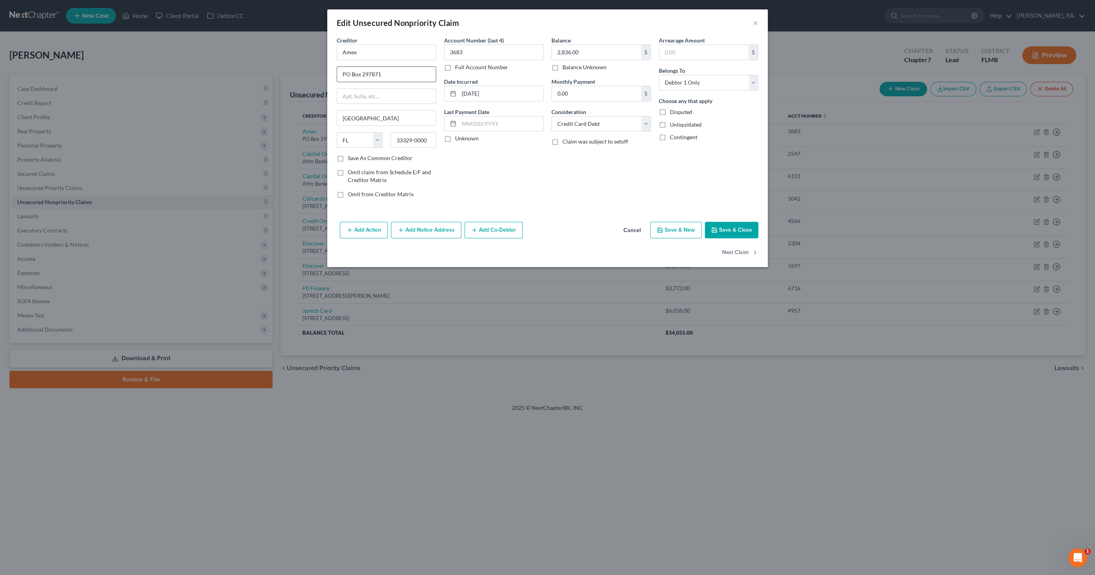
click at [392, 74] on input "PO Box 297871" at bounding box center [386, 74] width 99 height 15
drag, startPoint x: 404, startPoint y: 74, endPoint x: 322, endPoint y: 72, distance: 82.3
click at [322, 72] on div "Edit Unsecured Nonpriority Claim × Creditor * Amex [GEOGRAPHIC_DATA] [GEOGRAPHI…" at bounding box center [547, 287] width 1095 height 575
click at [731, 229] on button "Save & Close" at bounding box center [732, 230] width 54 height 17
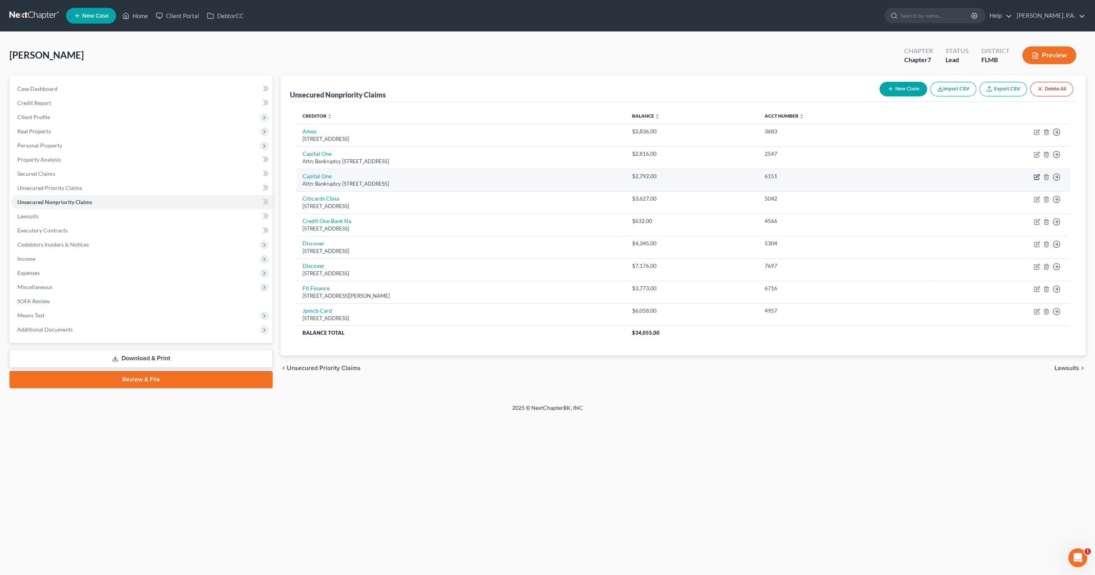
click at [1038, 177] on icon "button" at bounding box center [1037, 177] width 6 height 6
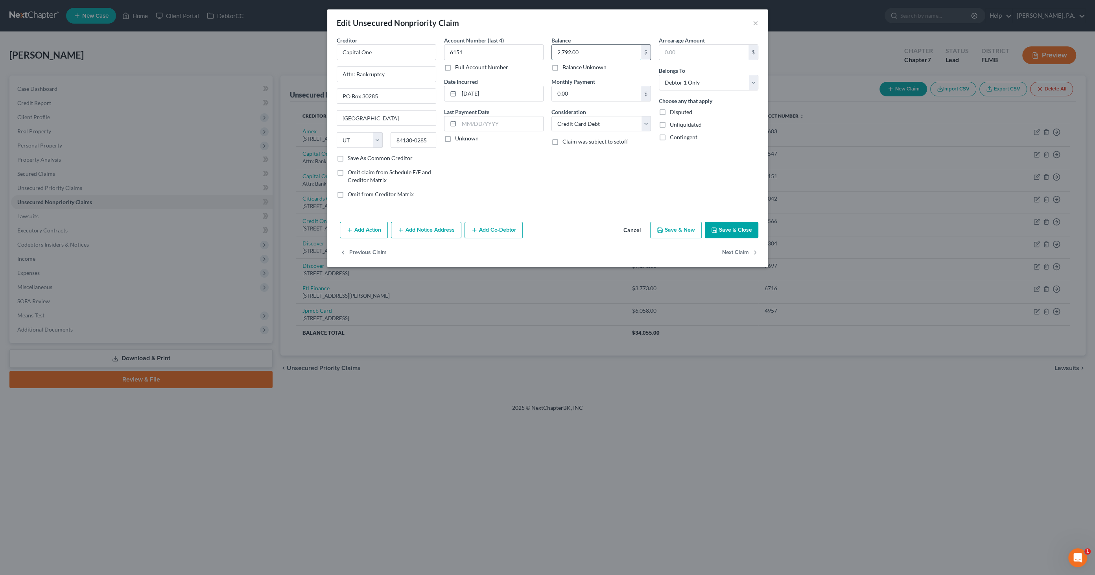
click at [584, 52] on input "2,792.00" at bounding box center [596, 52] width 89 height 15
click at [635, 230] on button "Cancel" at bounding box center [632, 231] width 30 height 16
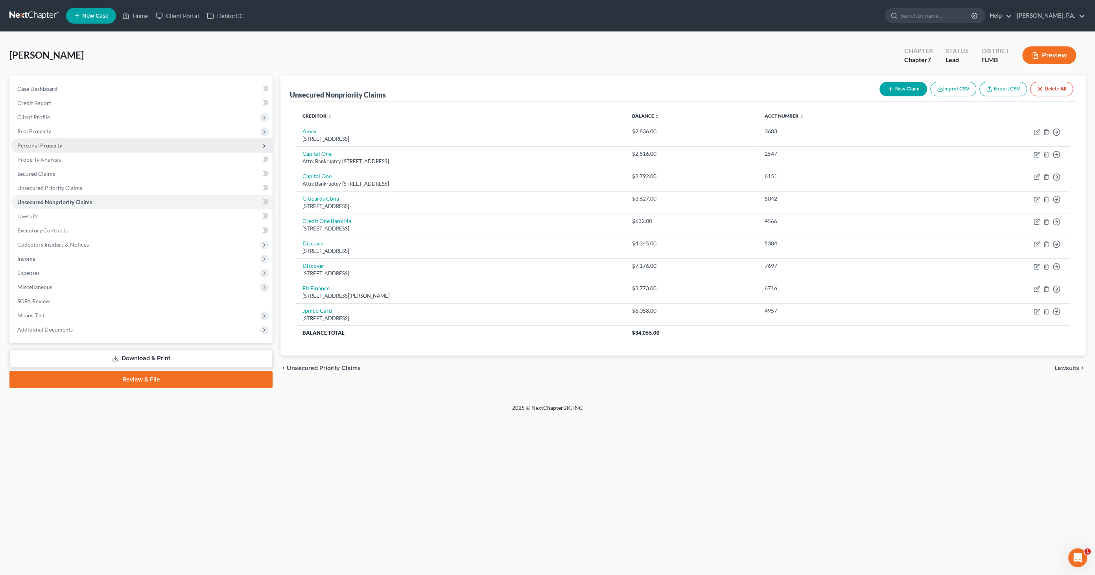
click at [35, 145] on span "Personal Property" at bounding box center [39, 145] width 45 height 7
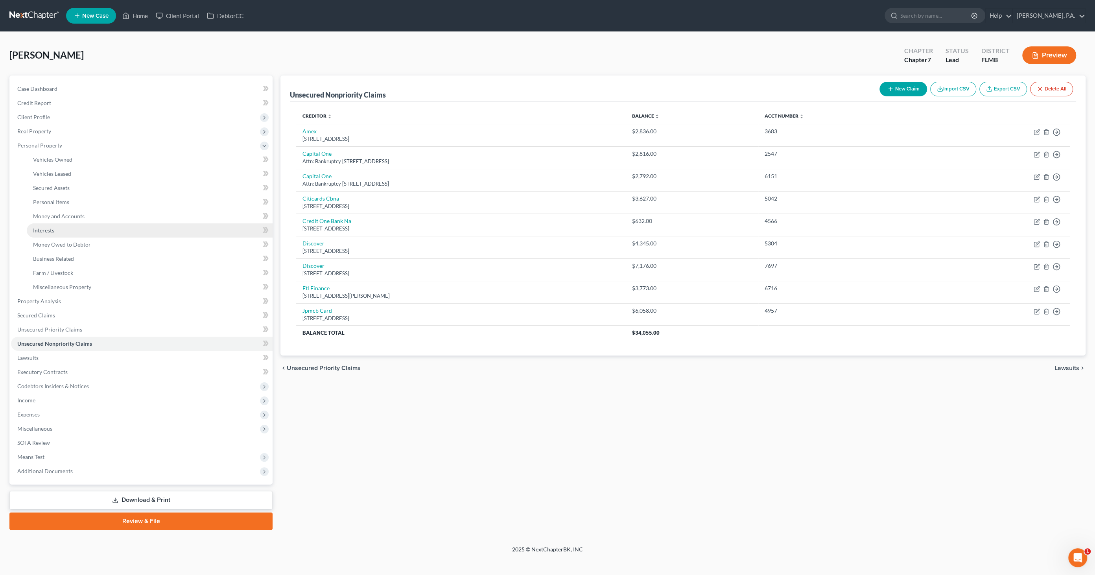
click at [51, 227] on span "Interests" at bounding box center [43, 230] width 21 height 7
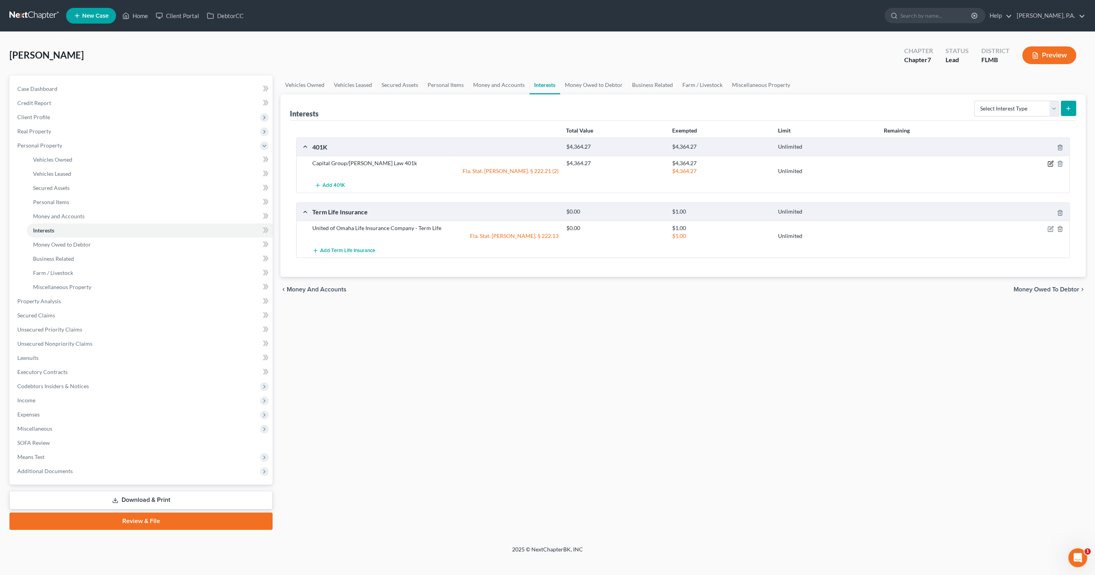
click at [1051, 163] on icon "button" at bounding box center [1051, 164] width 6 height 6
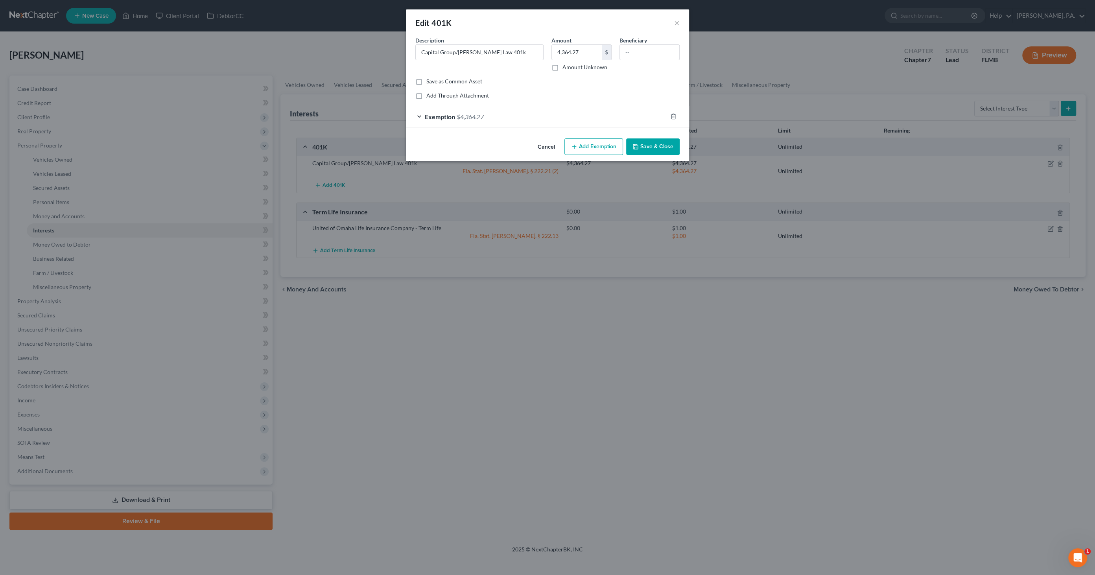
click at [591, 114] on div "Exemption $4,364.27" at bounding box center [536, 116] width 261 height 21
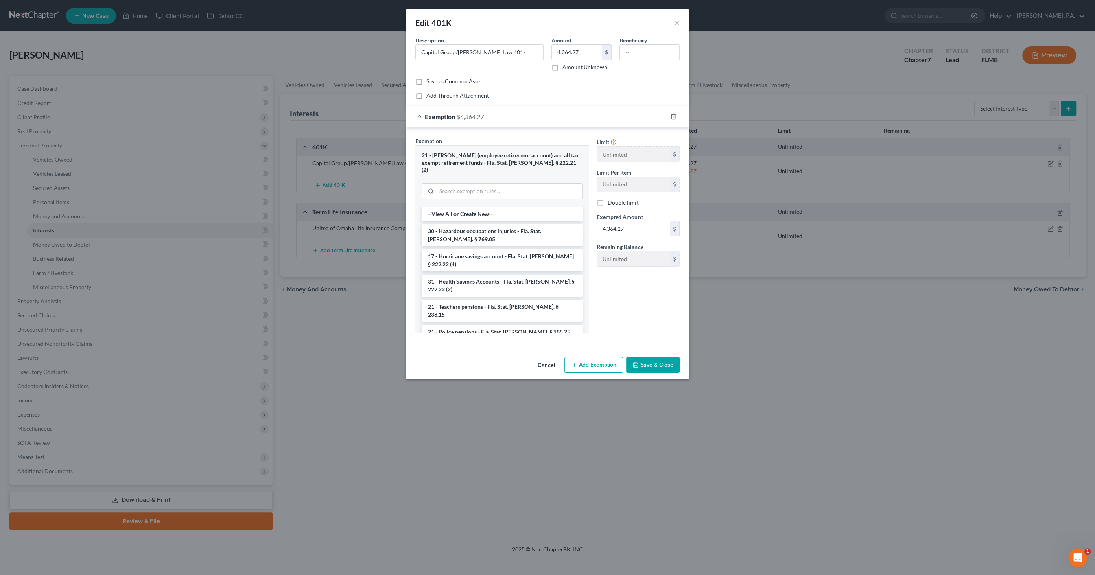
click at [545, 358] on button "Cancel" at bounding box center [547, 366] width 30 height 16
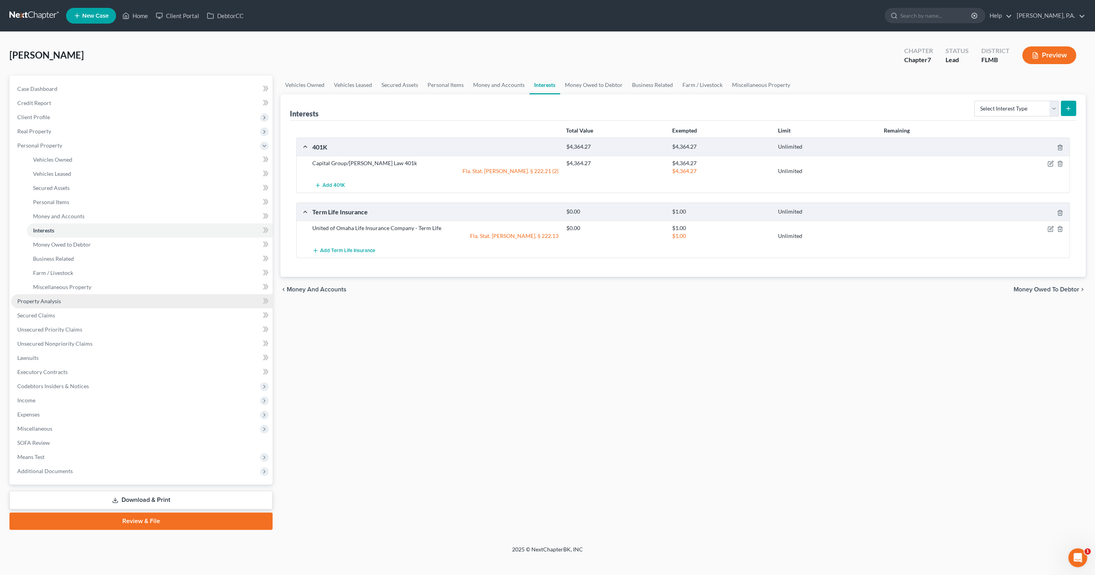
click at [54, 303] on span "Property Analysis" at bounding box center [39, 301] width 44 height 7
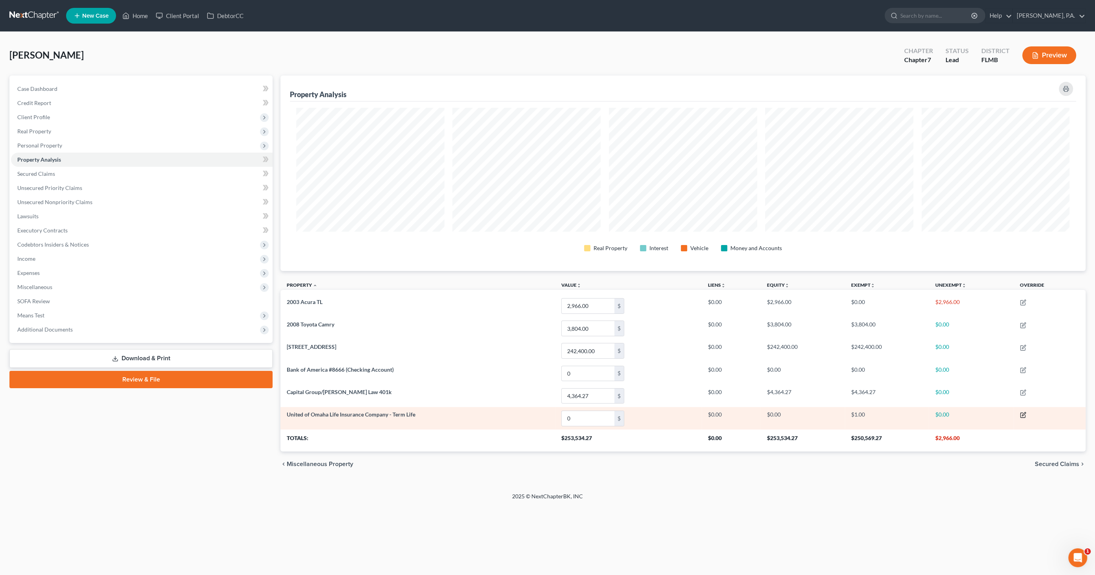
scroll to position [195, 805]
click at [1026, 413] on icon "button" at bounding box center [1025, 415] width 4 height 4
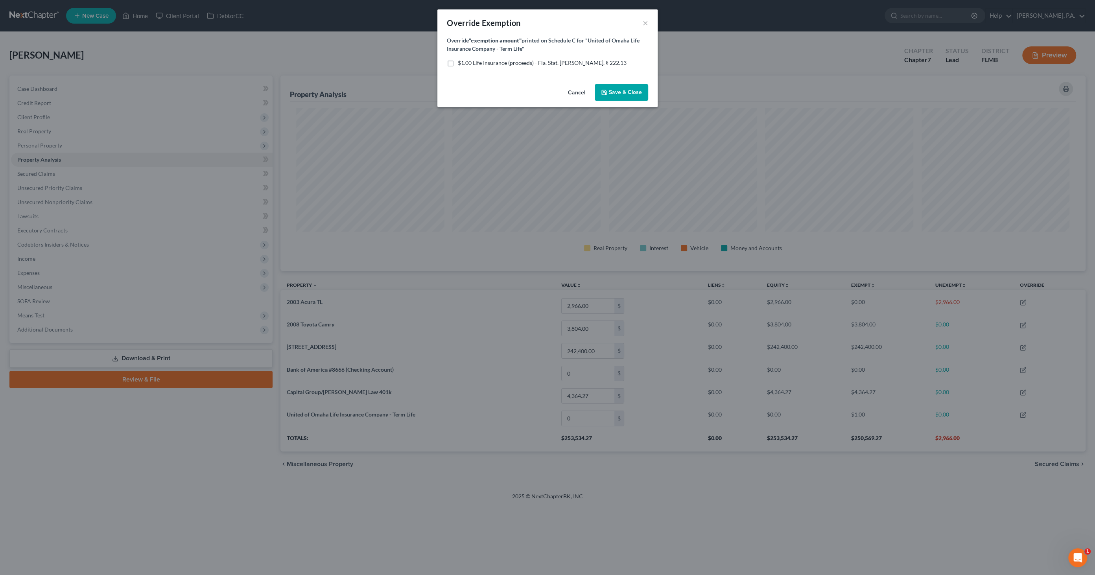
click at [528, 64] on span "$1.00 Life Insurance (proceeds) - Fla. Stat. [PERSON_NAME]. § 222.13" at bounding box center [542, 62] width 169 height 7
click at [466, 64] on input "$1.00 Life Insurance (proceeds) - Fla. Stat. [PERSON_NAME]. § 222.13" at bounding box center [463, 61] width 5 height 5
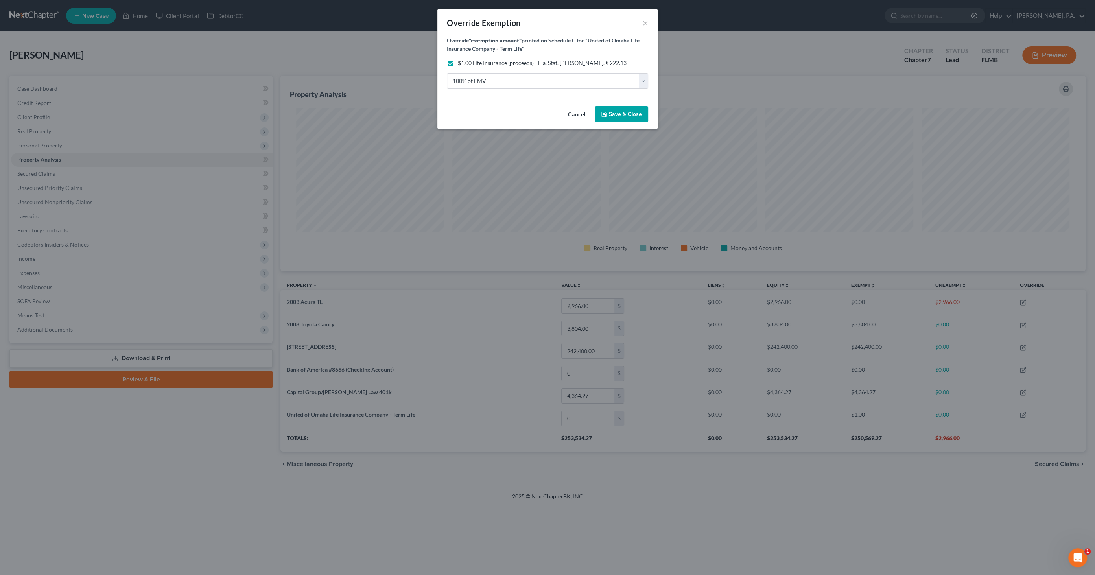
click at [616, 115] on span "Save & Close" at bounding box center [625, 114] width 33 height 7
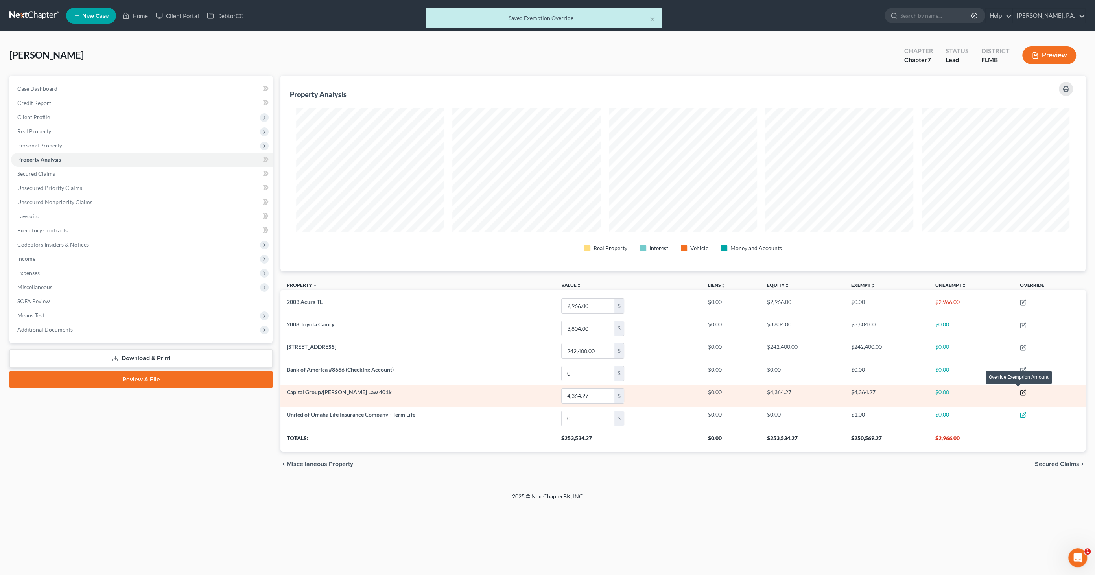
click at [1027, 392] on icon "button" at bounding box center [1023, 393] width 6 height 6
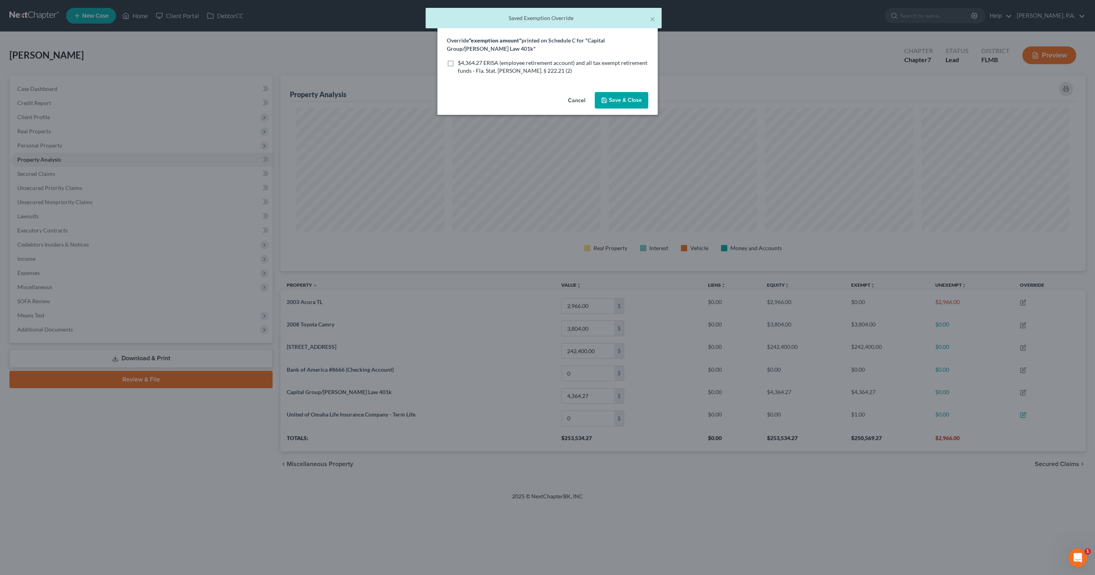
click at [463, 64] on span "$4,364.27 ERISA (employee retirement account) and all tax exempt retirement fun…" at bounding box center [553, 66] width 190 height 15
click at [463, 64] on input "$4,364.27 ERISA (employee retirement account) and all tax exempt retirement fun…" at bounding box center [463, 61] width 5 height 5
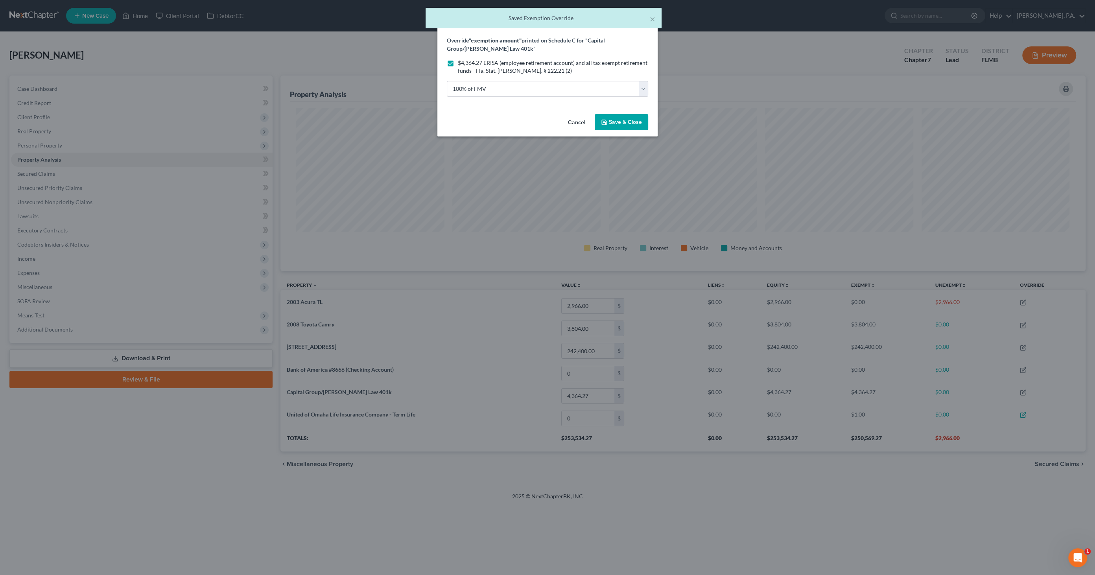
click at [616, 125] on span "Save & Close" at bounding box center [625, 122] width 33 height 7
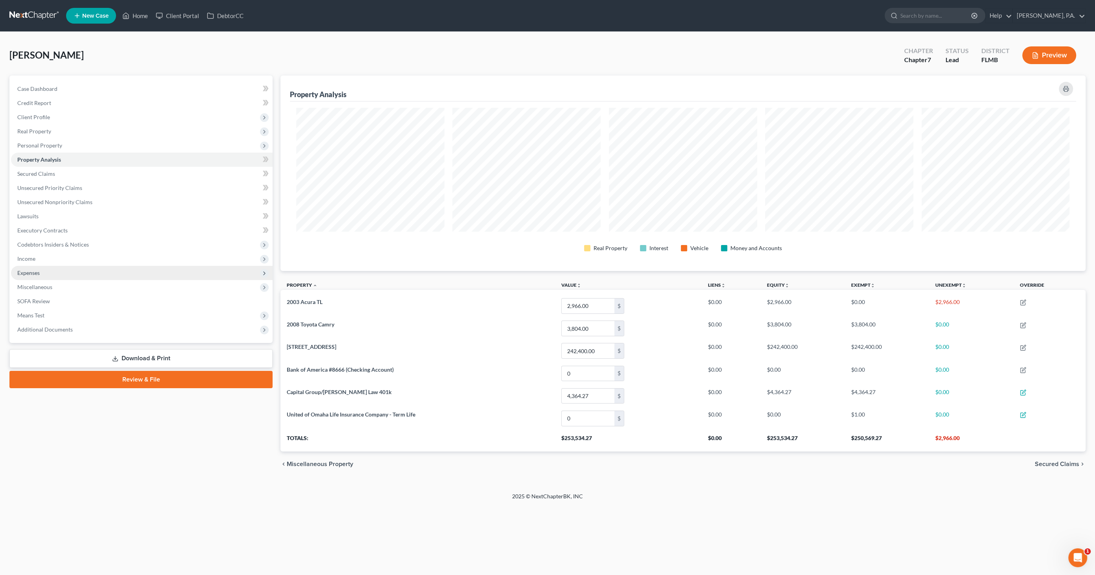
click at [28, 275] on span "Expenses" at bounding box center [28, 273] width 22 height 7
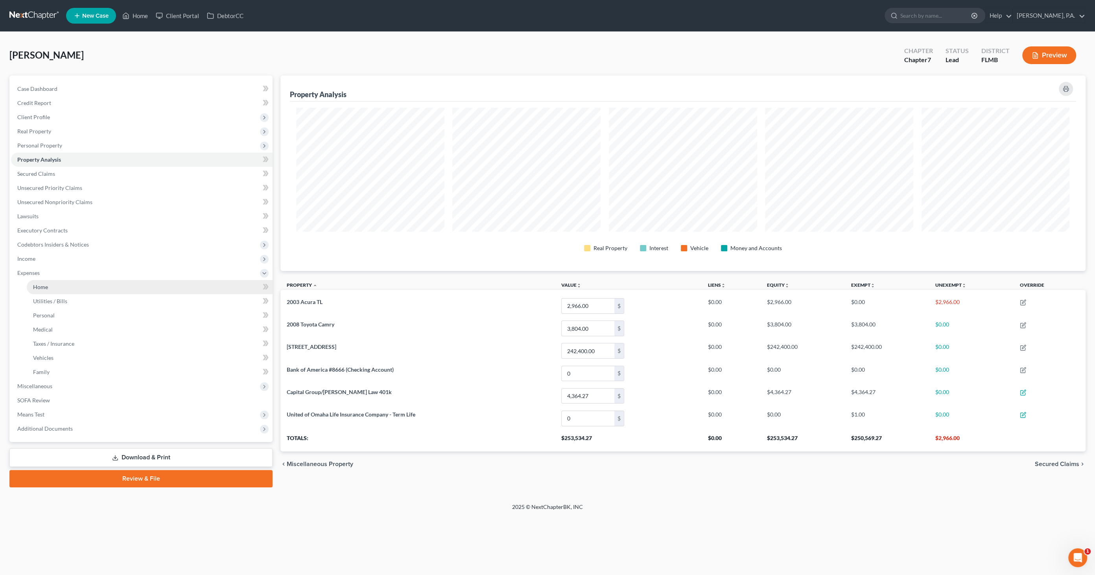
click at [35, 287] on span "Home" at bounding box center [40, 287] width 15 height 7
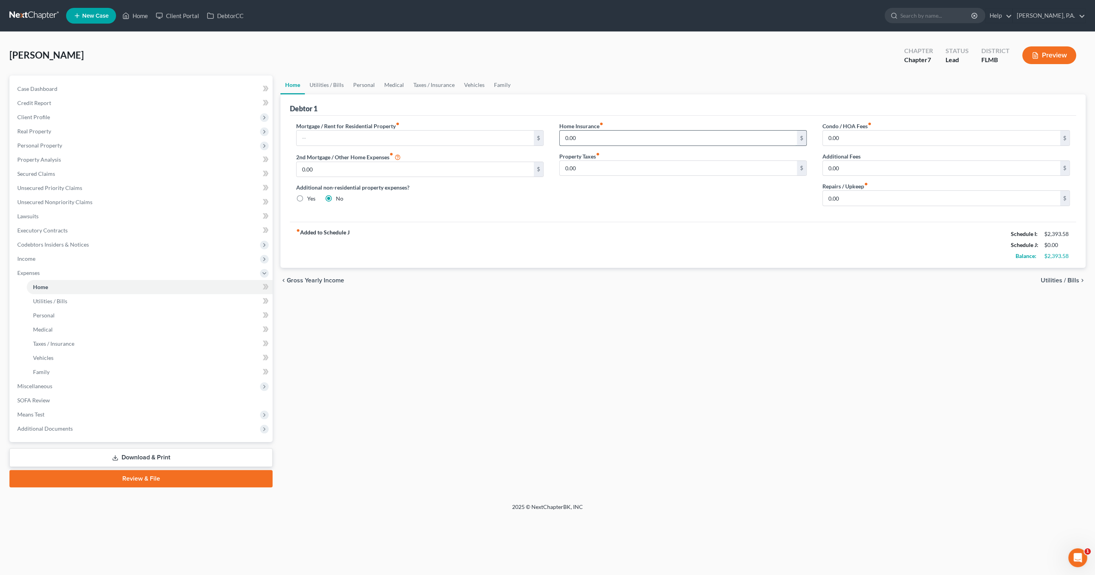
click at [582, 138] on input "0.00" at bounding box center [678, 138] width 237 height 15
click at [595, 168] on input "0.00" at bounding box center [678, 168] width 237 height 15
click at [855, 193] on input "0.00" at bounding box center [941, 198] width 237 height 15
click at [310, 85] on link "Utilities / Bills" at bounding box center [327, 85] width 44 height 19
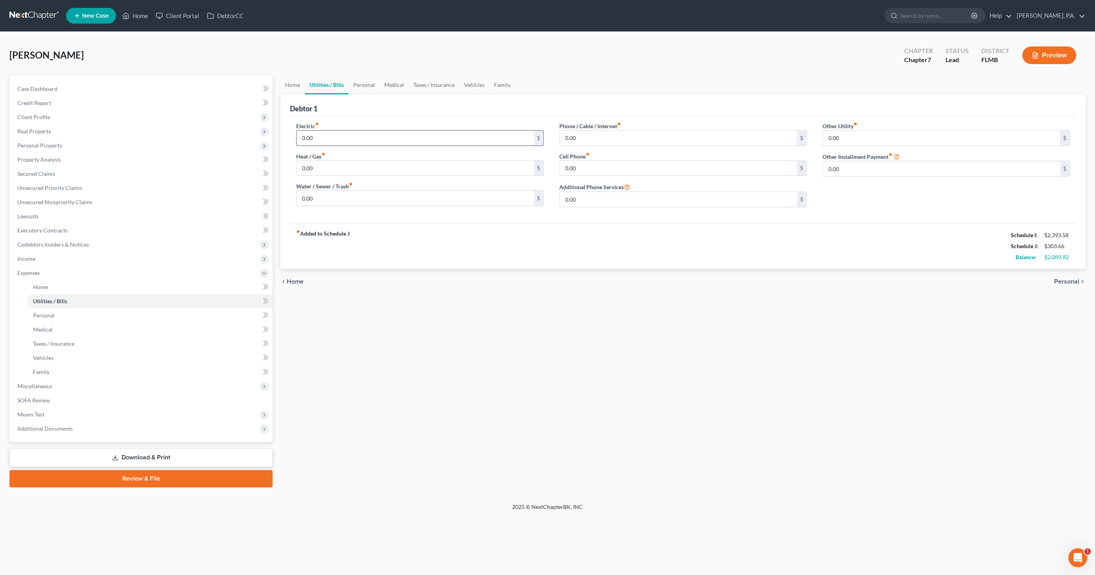
click at [327, 132] on input "0.00" at bounding box center [415, 138] width 237 height 15
click at [327, 201] on input "0.00" at bounding box center [415, 198] width 237 height 15
click at [589, 137] on input "0.00" at bounding box center [678, 138] width 237 height 15
click at [597, 164] on input "0.00" at bounding box center [678, 168] width 237 height 15
click at [852, 135] on input "0.00" at bounding box center [941, 138] width 237 height 15
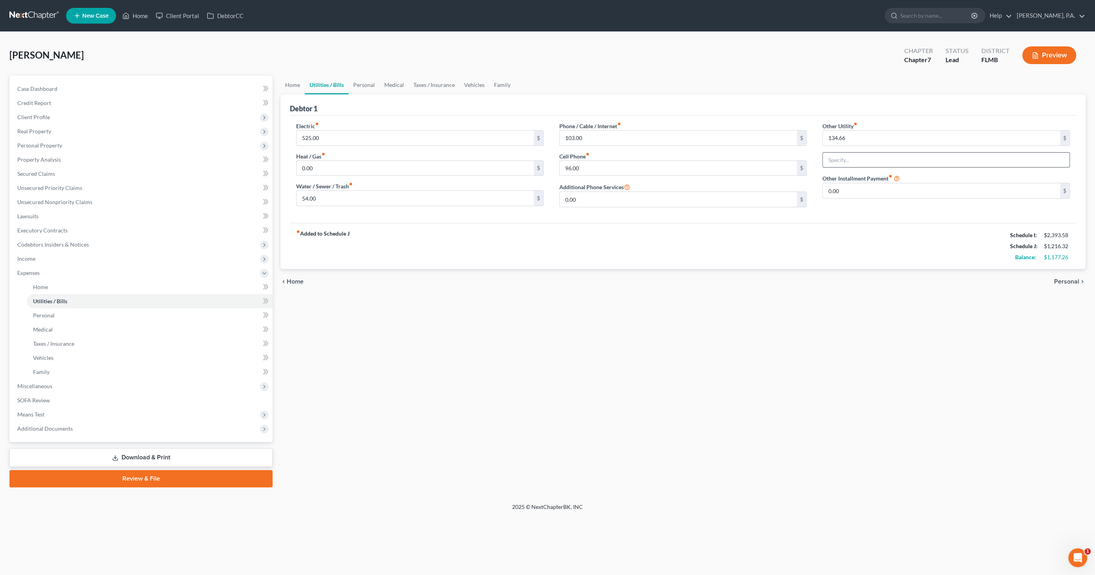
click at [865, 158] on input "text" at bounding box center [946, 160] width 247 height 15
click at [370, 81] on link "Personal" at bounding box center [364, 85] width 31 height 19
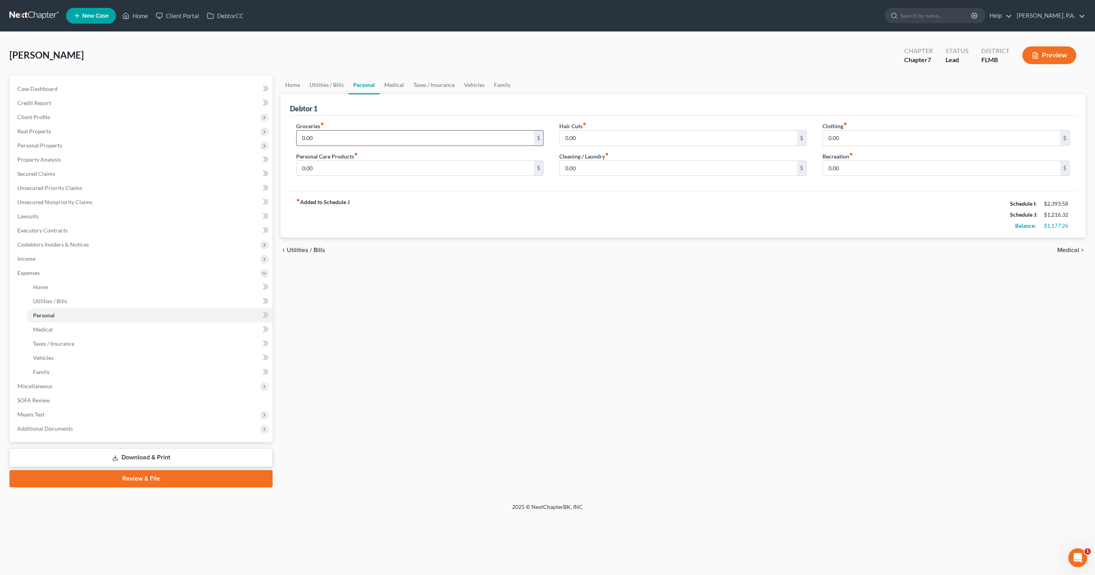
click at [338, 135] on input "0.00" at bounding box center [415, 138] width 237 height 15
click at [875, 135] on input "0.00" at bounding box center [941, 138] width 237 height 15
click at [345, 166] on input "0.00" at bounding box center [415, 168] width 237 height 15
click at [577, 175] on div "Hair Cuts fiber_manual_record 0.00 $ Cleaning / Laundry fiber_manual_record 0.0…" at bounding box center [683, 152] width 263 height 61
click at [585, 170] on input "0.00" at bounding box center [678, 168] width 237 height 15
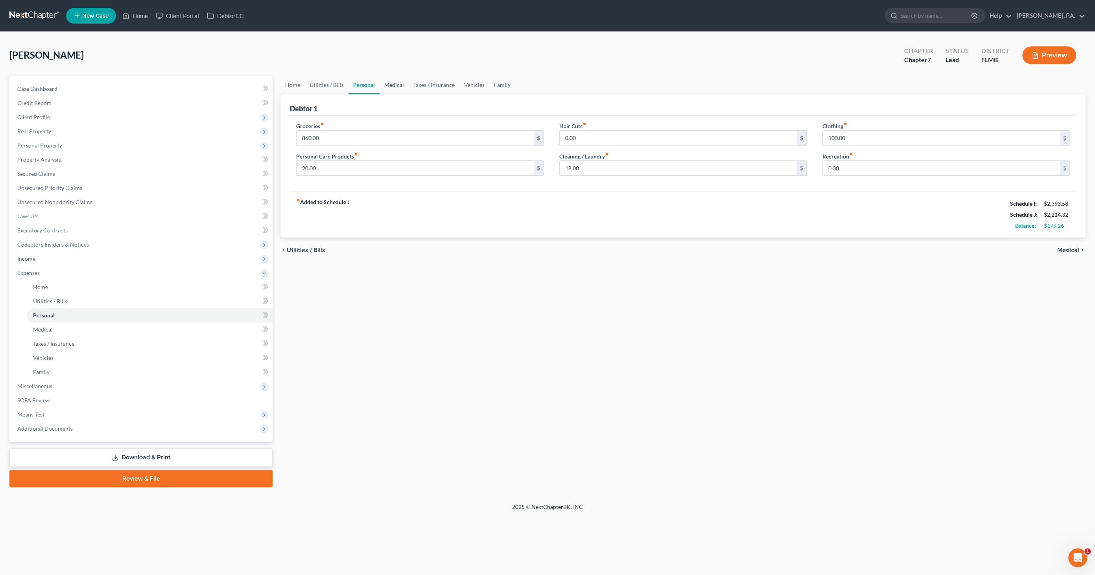
click at [397, 87] on link "Medical" at bounding box center [394, 85] width 29 height 19
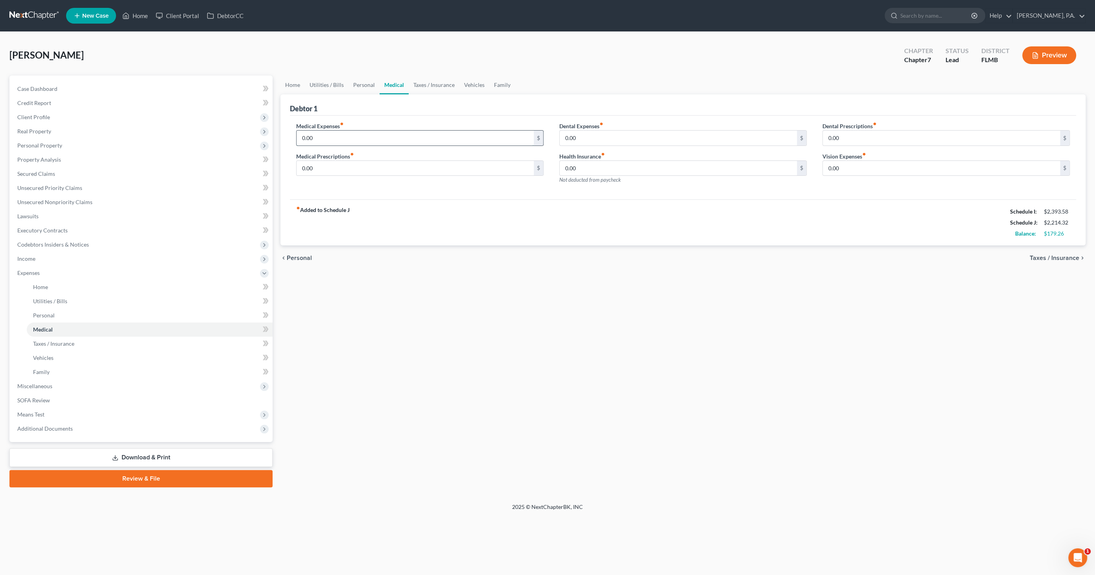
click at [352, 139] on input "0.00" at bounding box center [415, 138] width 237 height 15
click at [427, 81] on link "Taxes / Insurance" at bounding box center [434, 85] width 51 height 19
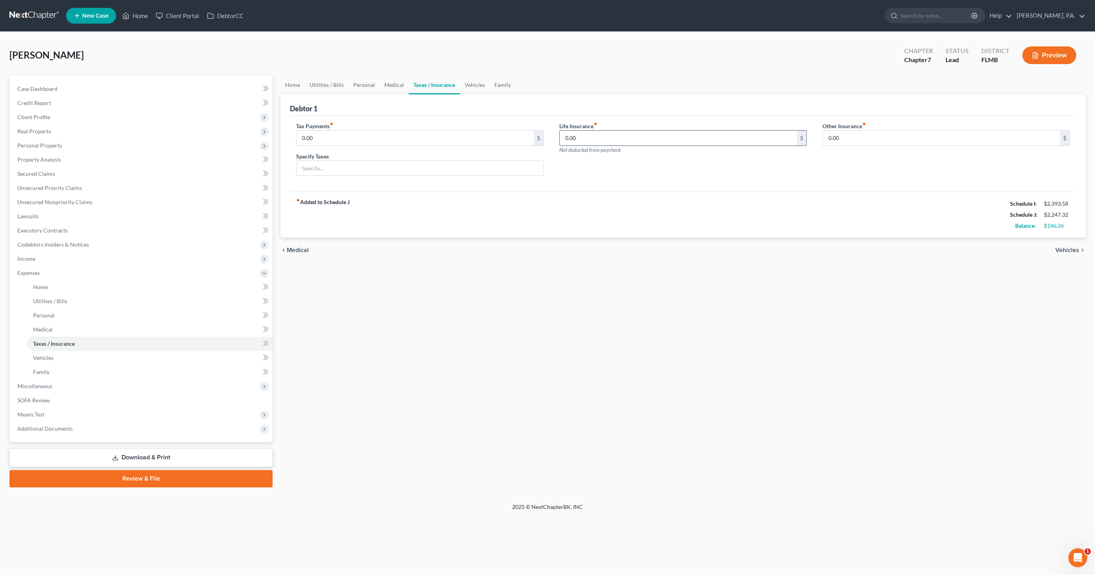
click at [580, 136] on input "0.00" at bounding box center [678, 138] width 237 height 15
click at [467, 84] on link "Vehicles" at bounding box center [475, 85] width 30 height 19
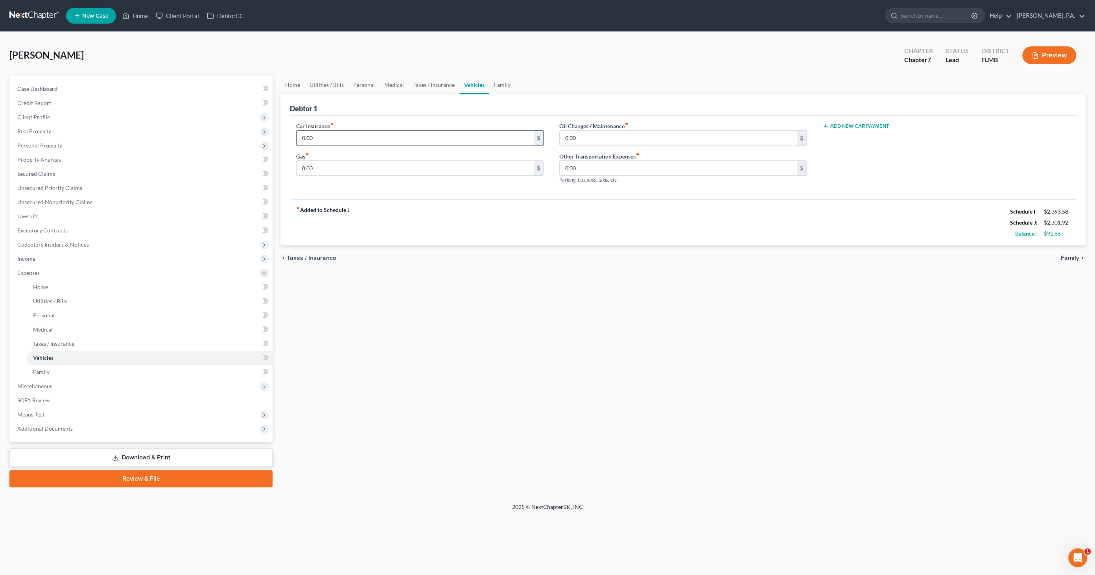
click at [323, 139] on input "0.00" at bounding box center [415, 138] width 237 height 15
click at [606, 140] on input "0.00" at bounding box center [678, 138] width 237 height 15
click at [355, 166] on input "0.00" at bounding box center [415, 168] width 237 height 15
drag, startPoint x: 595, startPoint y: 170, endPoint x: 597, endPoint y: 174, distance: 4.5
click at [595, 169] on input "0.00" at bounding box center [678, 168] width 237 height 15
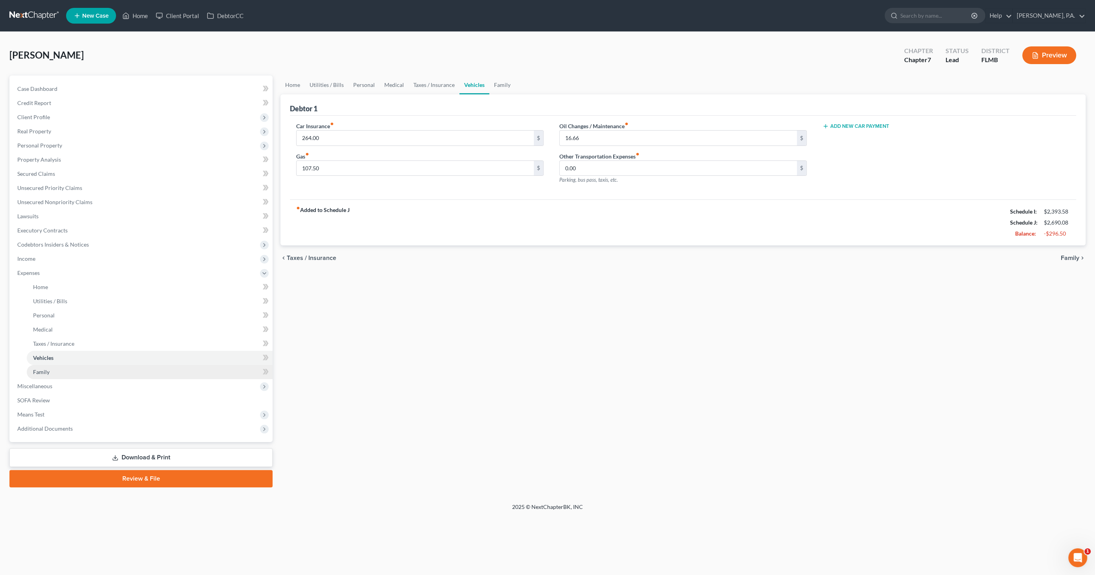
click at [44, 368] on link "Family" at bounding box center [150, 372] width 246 height 14
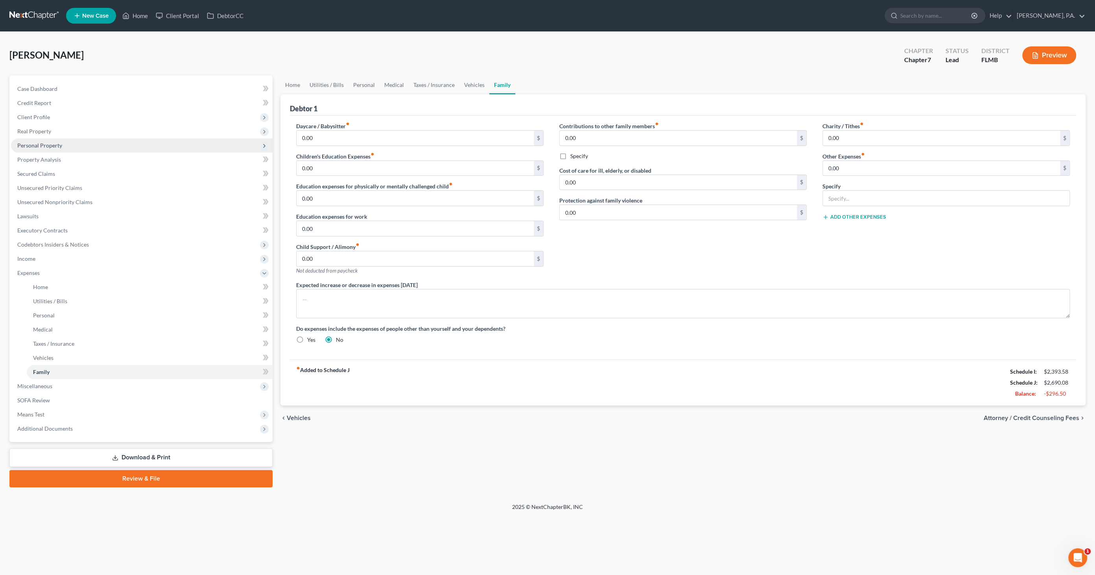
click at [45, 144] on span "Personal Property" at bounding box center [39, 145] width 45 height 7
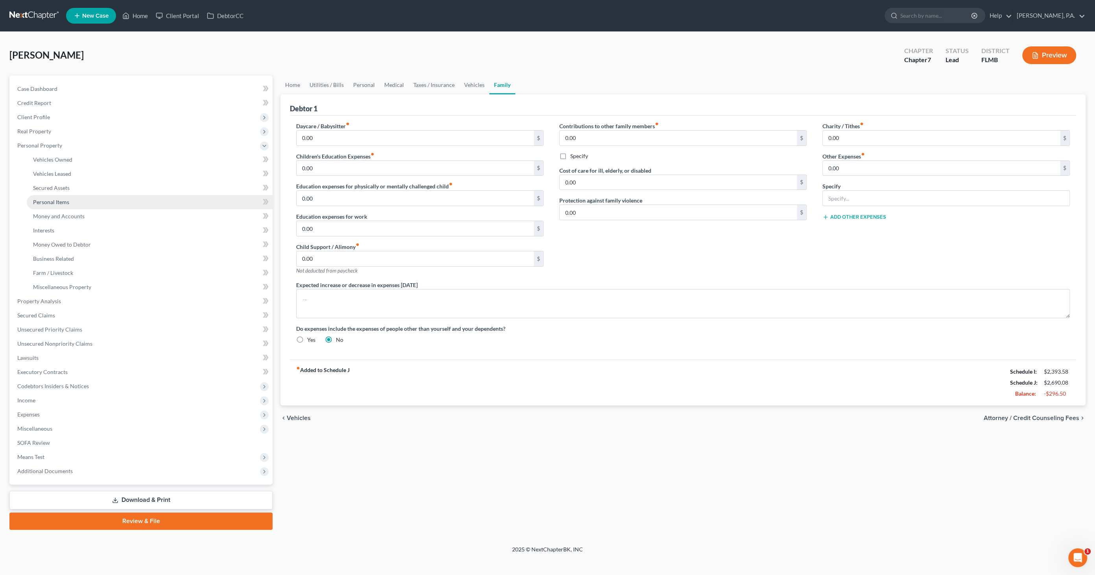
click at [52, 206] on link "Personal Items" at bounding box center [150, 202] width 246 height 14
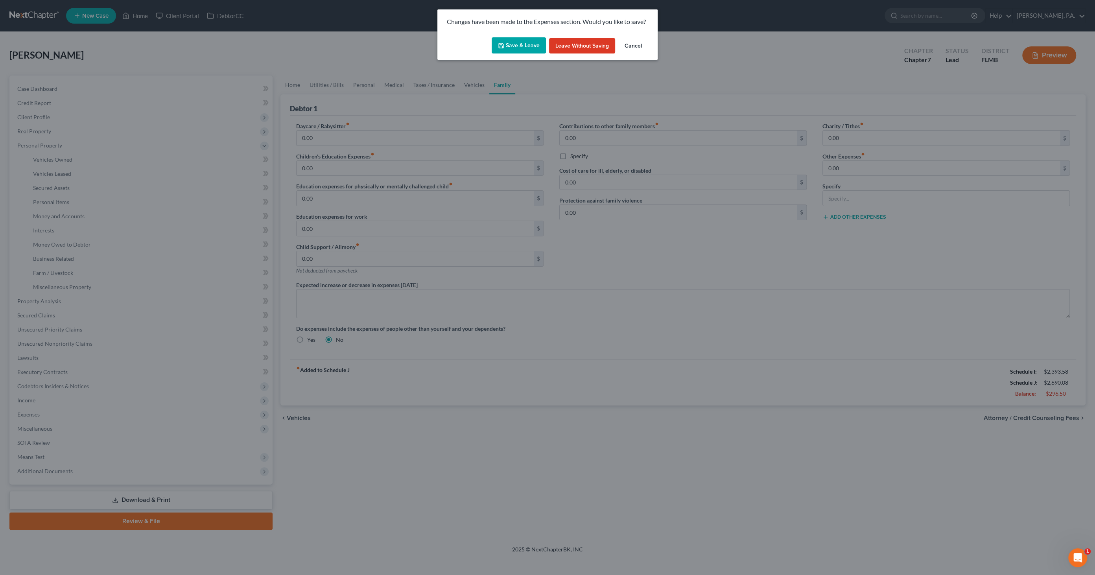
click at [521, 44] on button "Save & Leave" at bounding box center [519, 45] width 54 height 17
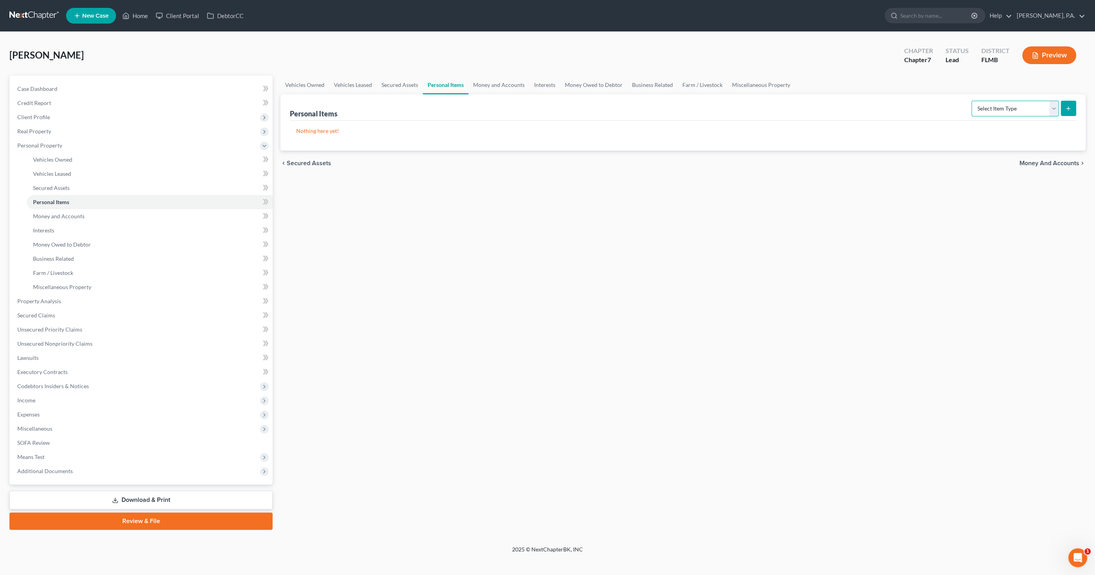
click at [1018, 106] on select "Select Item Type Clothing Collectibles Of Value Electronics Firearms Household …" at bounding box center [1015, 109] width 87 height 16
click at [973, 101] on select "Select Item Type Clothing Collectibles Of Value Electronics Firearms Household …" at bounding box center [1015, 109] width 87 height 16
click at [1071, 107] on icon "submit" at bounding box center [1069, 108] width 6 height 6
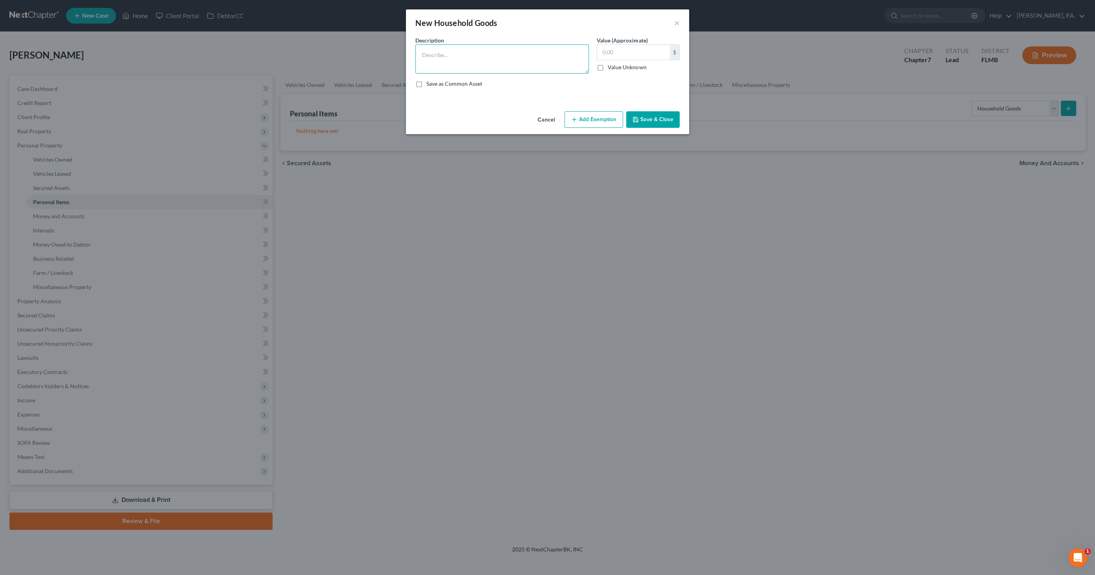
click at [460, 61] on textarea at bounding box center [503, 58] width 174 height 29
click at [565, 55] on textarea "Stove ([DEMOGRAPHIC_DATA]); refrigerator ([DEMOGRAPHIC_DATA]); microwave; misc.…" at bounding box center [503, 58] width 174 height 29
click at [517, 62] on textarea "Stove ([DEMOGRAPHIC_DATA]); refrigerator ([DEMOGRAPHIC_DATA]); microwave; (50 p…" at bounding box center [503, 58] width 174 height 29
drag, startPoint x: 477, startPoint y: 63, endPoint x: 433, endPoint y: 63, distance: 43.7
click at [433, 63] on textarea "Stove ([DEMOGRAPHIC_DATA]); refrigerator ([DEMOGRAPHIC_DATA]); microwave; (50 p…" at bounding box center [503, 58] width 174 height 29
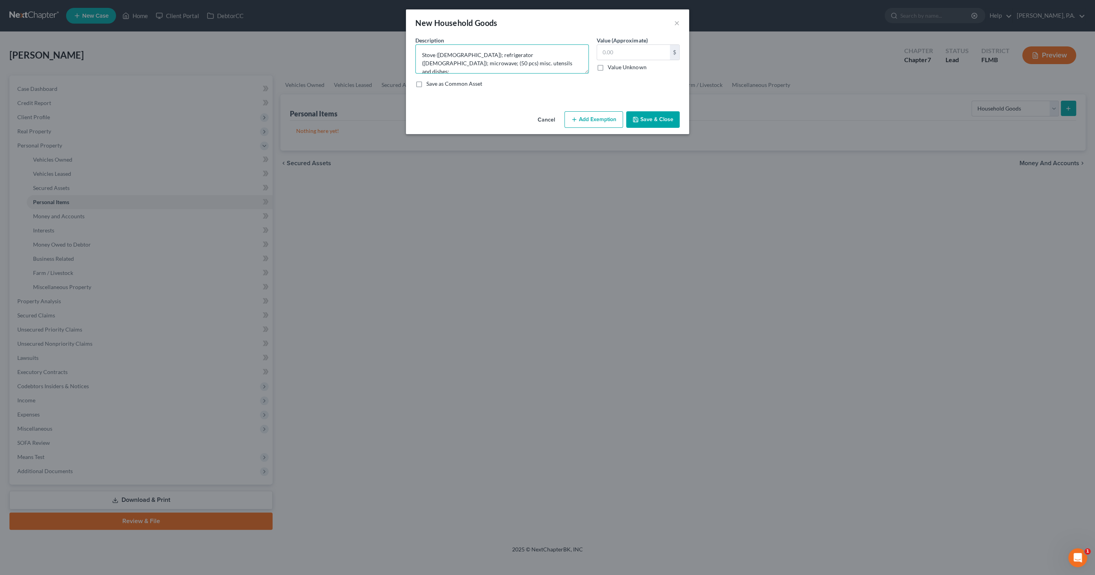
click at [510, 63] on textarea "Stove ([DEMOGRAPHIC_DATA]); refrigerator ([DEMOGRAPHIC_DATA]); microwave; (50 p…" at bounding box center [503, 58] width 174 height 29
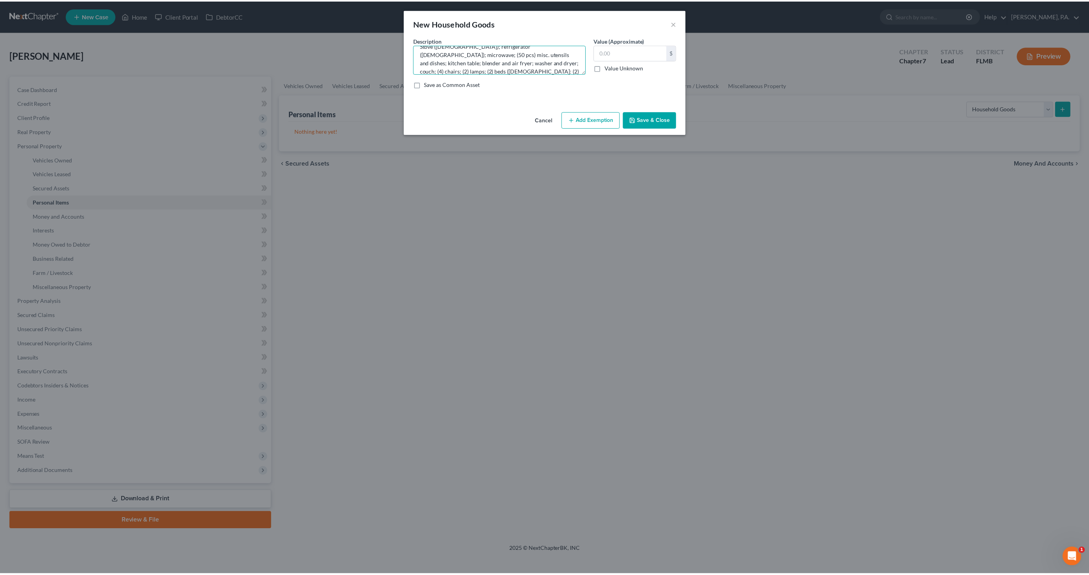
scroll to position [18, 0]
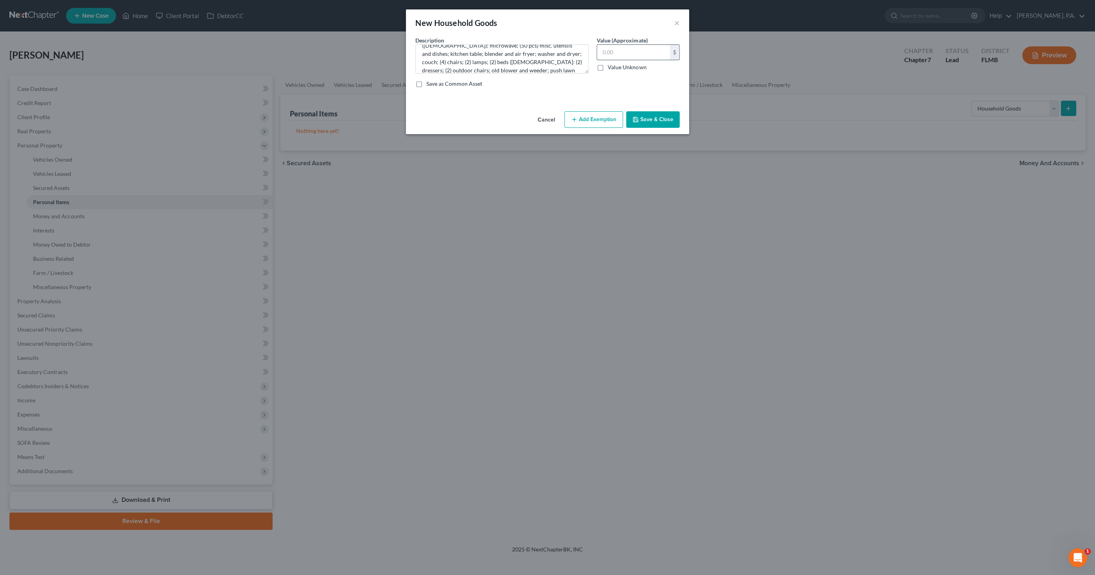
click at [615, 55] on input "text" at bounding box center [633, 52] width 73 height 15
click at [659, 120] on button "Save & Close" at bounding box center [653, 119] width 54 height 17
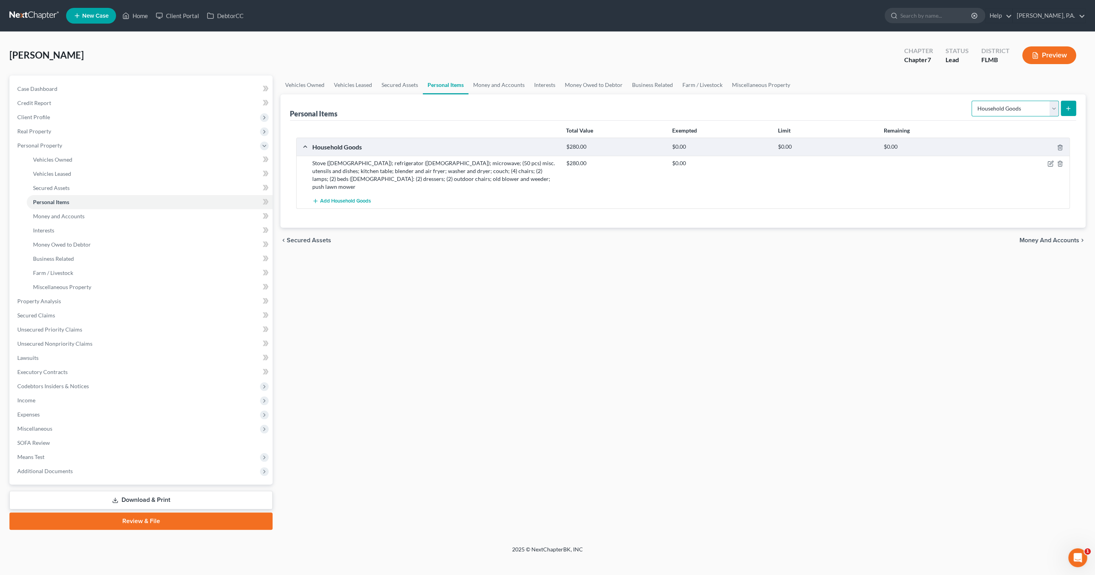
click at [1001, 111] on select "Select Item Type Clothing Collectibles Of Value Electronics Firearms Household …" at bounding box center [1015, 109] width 87 height 16
click at [973, 101] on select "Select Item Type Clothing Collectibles Of Value Electronics Firearms Household …" at bounding box center [1015, 109] width 87 height 16
click at [1070, 110] on icon "submit" at bounding box center [1069, 108] width 6 height 6
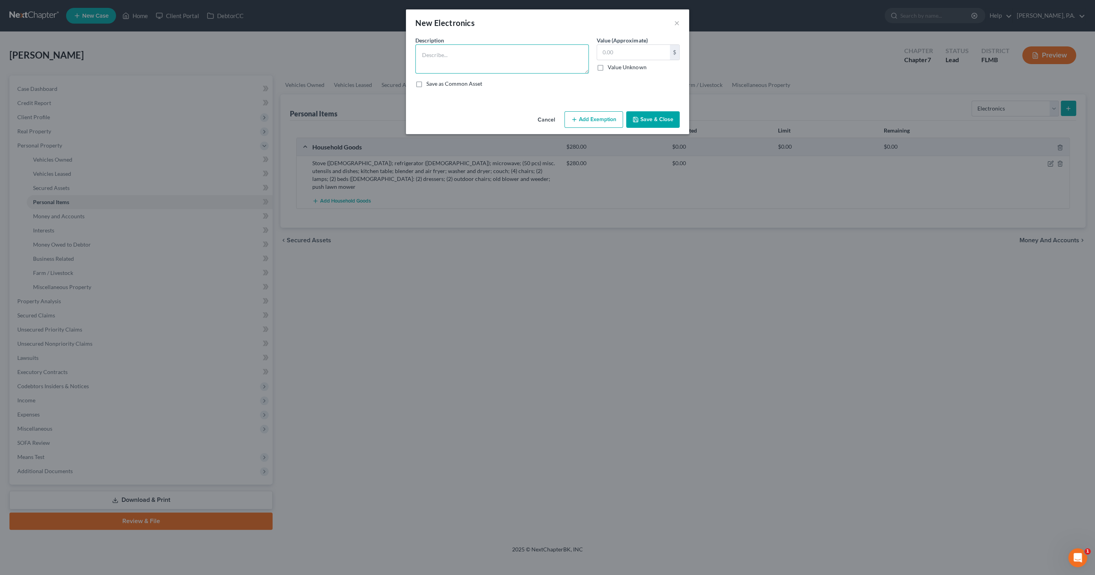
click at [481, 63] on textarea at bounding box center [503, 58] width 174 height 29
click at [675, 123] on button "Save & Close" at bounding box center [653, 119] width 54 height 17
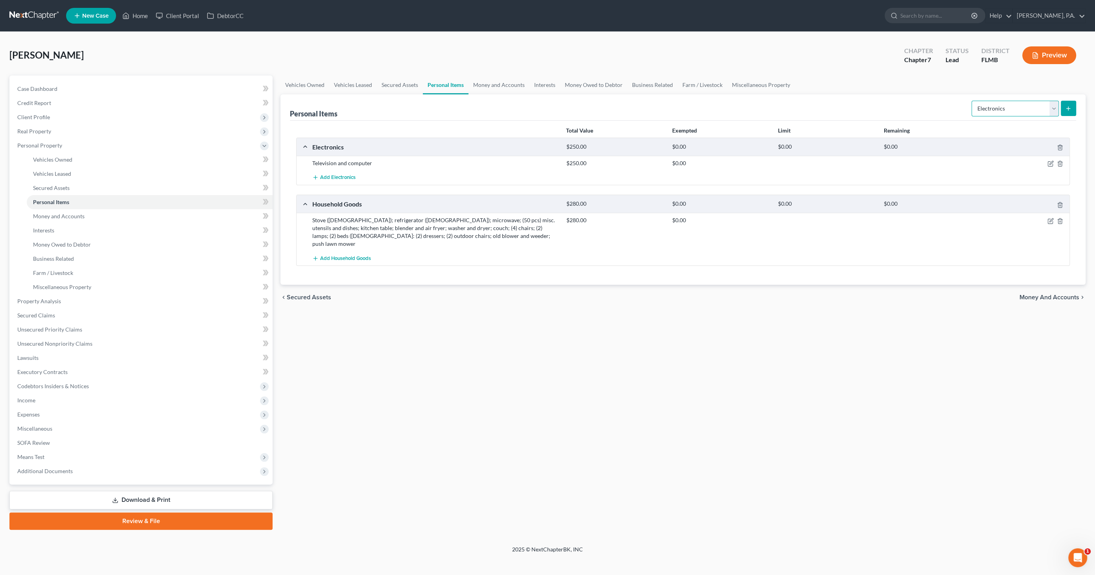
click at [1011, 106] on select "Select Item Type Clothing Collectibles Of Value Electronics Firearms Household …" at bounding box center [1015, 109] width 87 height 16
click at [973, 101] on select "Select Item Type Clothing Collectibles Of Value Electronics Firearms Household …" at bounding box center [1015, 109] width 87 height 16
click at [1070, 105] on icon "submit" at bounding box center [1069, 108] width 6 height 6
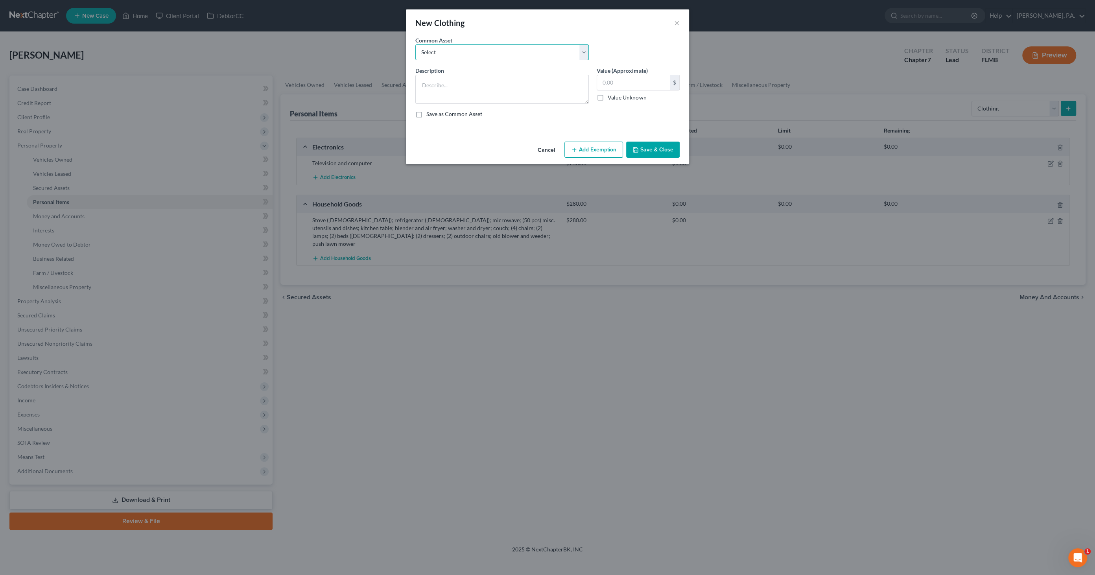
click at [465, 53] on select "Select Normal Misc. Wearing Apparel" at bounding box center [503, 52] width 174 height 16
click at [416, 44] on select "Select Normal Misc. Wearing Apparel" at bounding box center [503, 52] width 174 height 16
click at [669, 145] on button "Save & Close" at bounding box center [653, 150] width 54 height 17
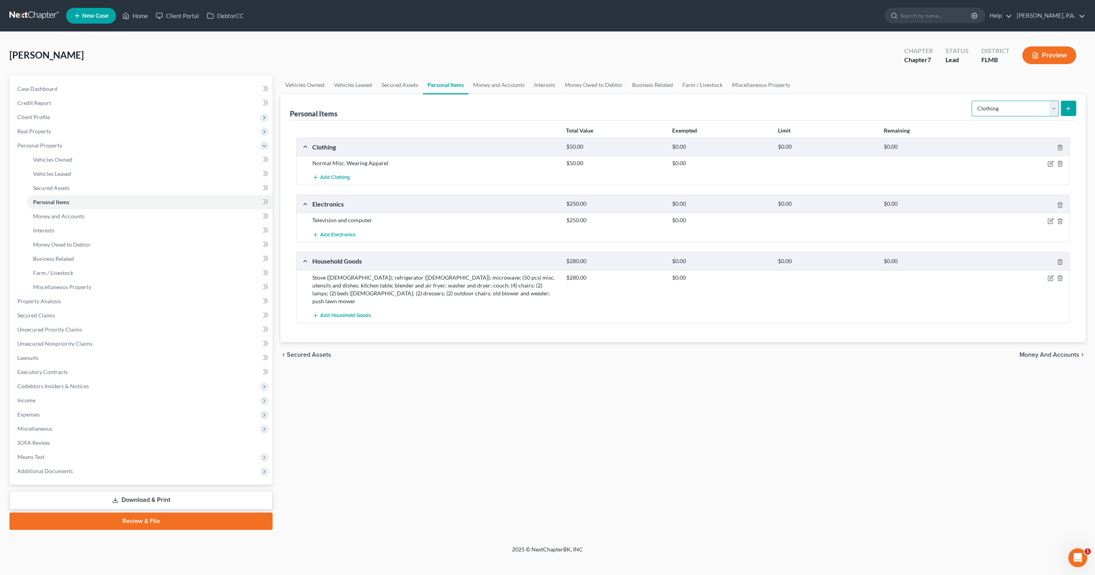
click at [1021, 111] on select "Select Item Type Clothing Collectibles Of Value Electronics Firearms Household …" at bounding box center [1015, 109] width 87 height 16
click at [973, 101] on select "Select Item Type Clothing Collectibles Of Value Electronics Firearms Household …" at bounding box center [1015, 109] width 87 height 16
click at [1068, 112] on button "submit" at bounding box center [1068, 108] width 15 height 15
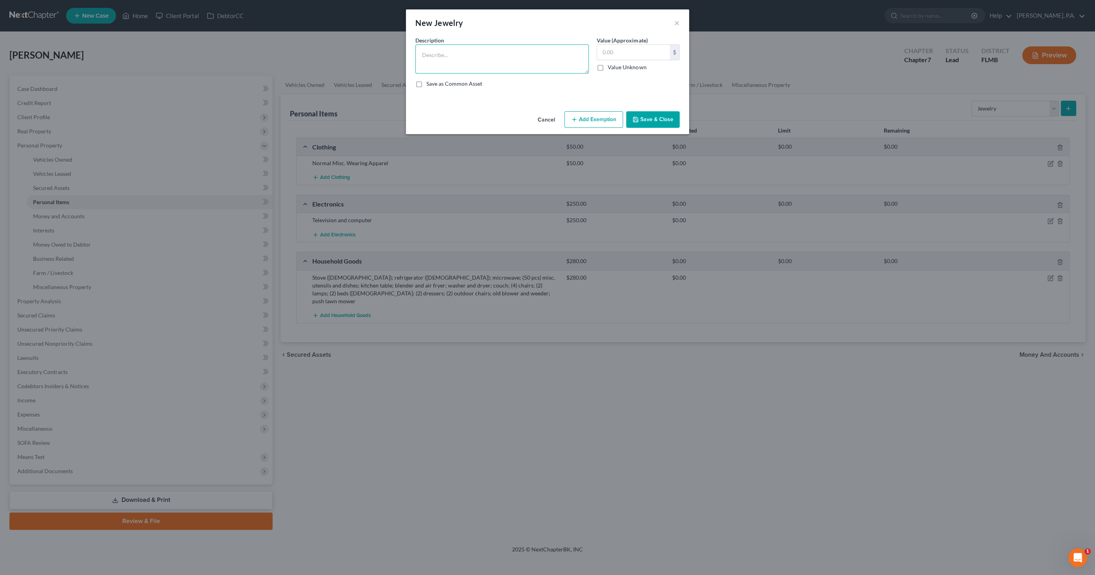
click at [477, 64] on textarea at bounding box center [503, 58] width 174 height 29
click at [650, 115] on button "Save & Close" at bounding box center [653, 119] width 54 height 17
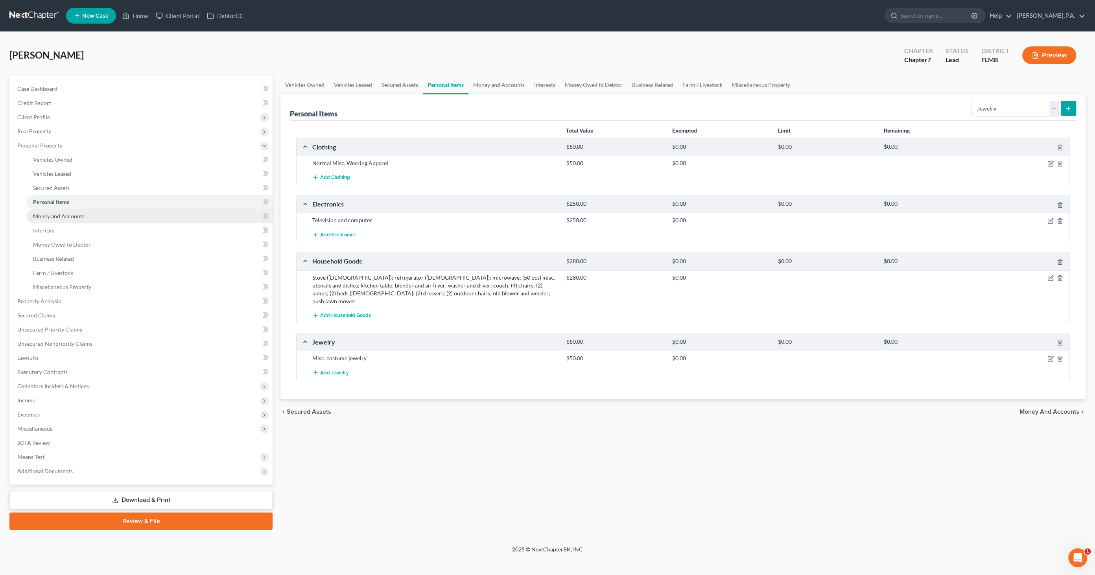
click at [85, 215] on link "Money and Accounts" at bounding box center [150, 216] width 246 height 14
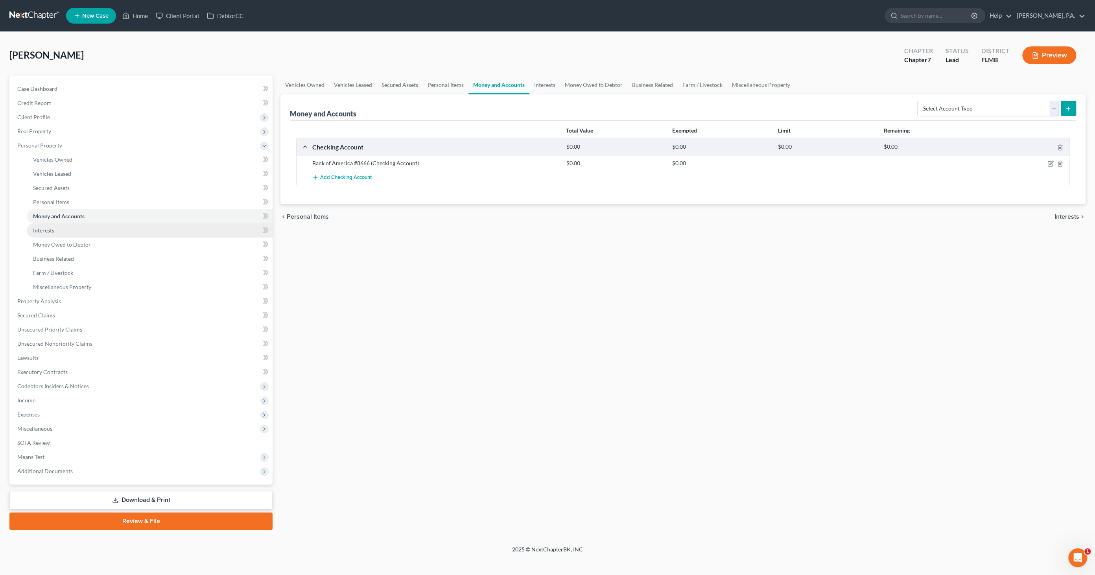
click at [80, 231] on link "Interests" at bounding box center [150, 231] width 246 height 14
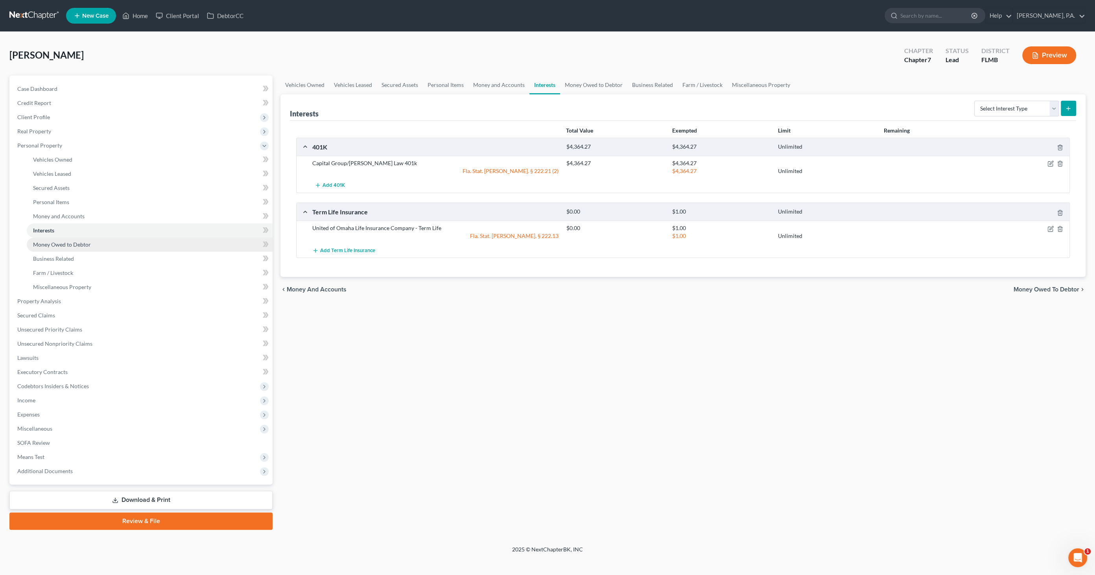
click at [77, 244] on span "Money Owed to Debtor" at bounding box center [62, 244] width 58 height 7
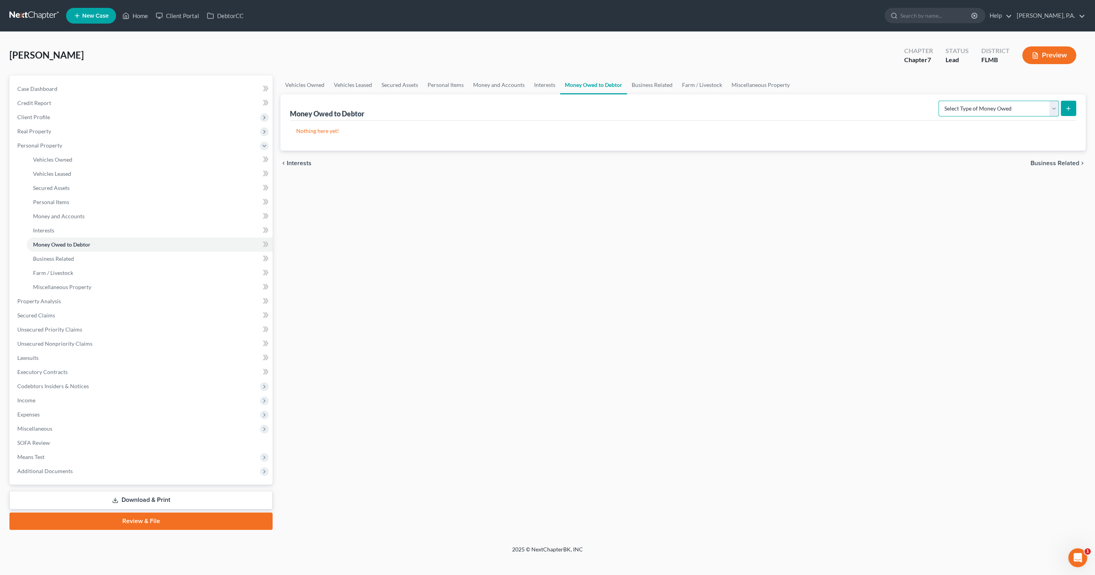
click at [1014, 110] on select "Select Type of Money Owed Accounts Receivable Alimony Child Support Claims Agai…" at bounding box center [999, 109] width 120 height 16
click at [940, 101] on select "Select Type of Money Owed Accounts Receivable Alimony Child Support Claims Agai…" at bounding box center [999, 109] width 120 height 16
click at [1068, 110] on icon "submit" at bounding box center [1069, 108] width 6 height 6
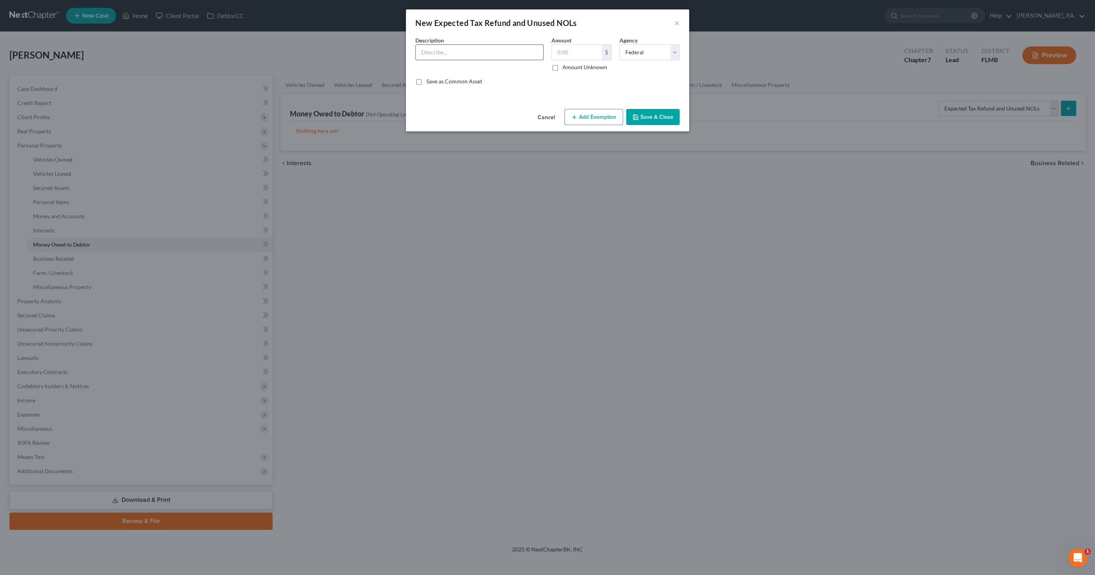
click at [421, 50] on input "text" at bounding box center [479, 52] width 127 height 15
click at [571, 67] on label "Amount Unknown" at bounding box center [585, 67] width 45 height 8
click at [571, 67] on input "Amount Unknown" at bounding box center [568, 65] width 5 height 5
click at [652, 124] on button "Save & Close" at bounding box center [653, 117] width 54 height 17
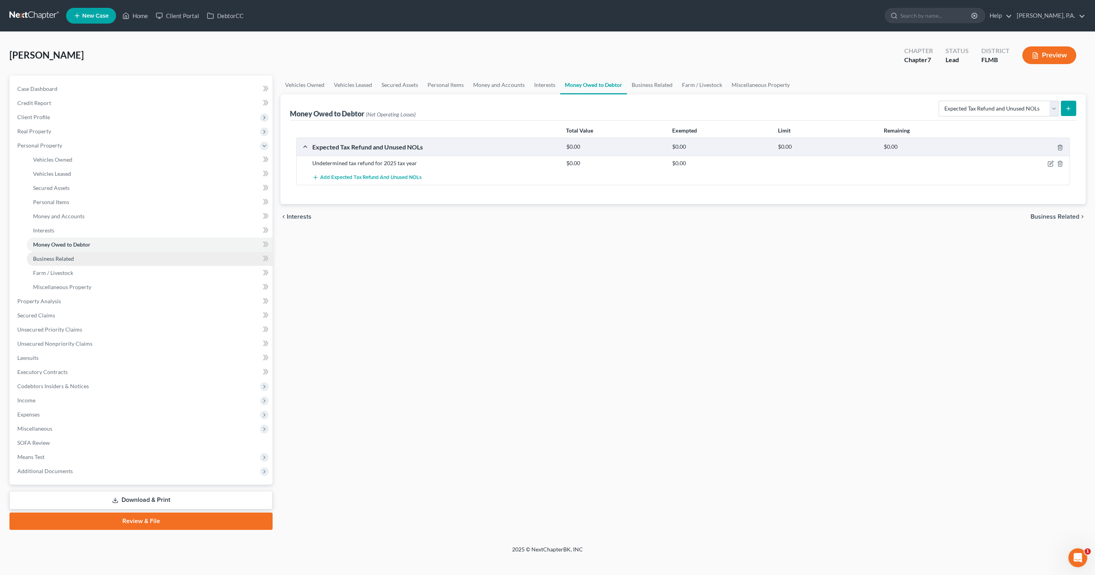
click at [83, 257] on link "Business Related" at bounding box center [150, 259] width 246 height 14
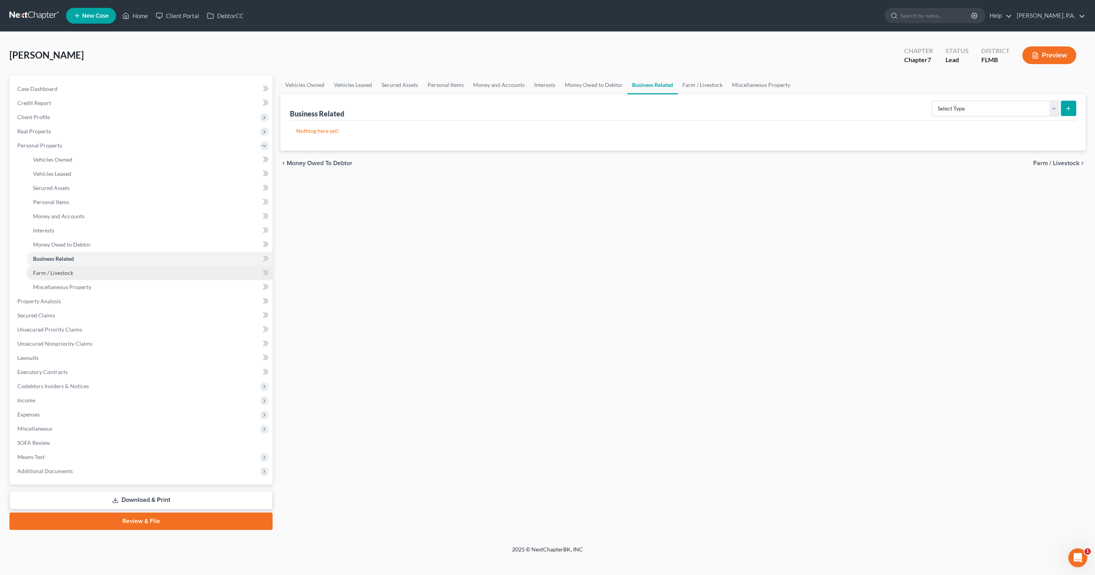
click at [72, 272] on span "Farm / Livestock" at bounding box center [53, 273] width 40 height 7
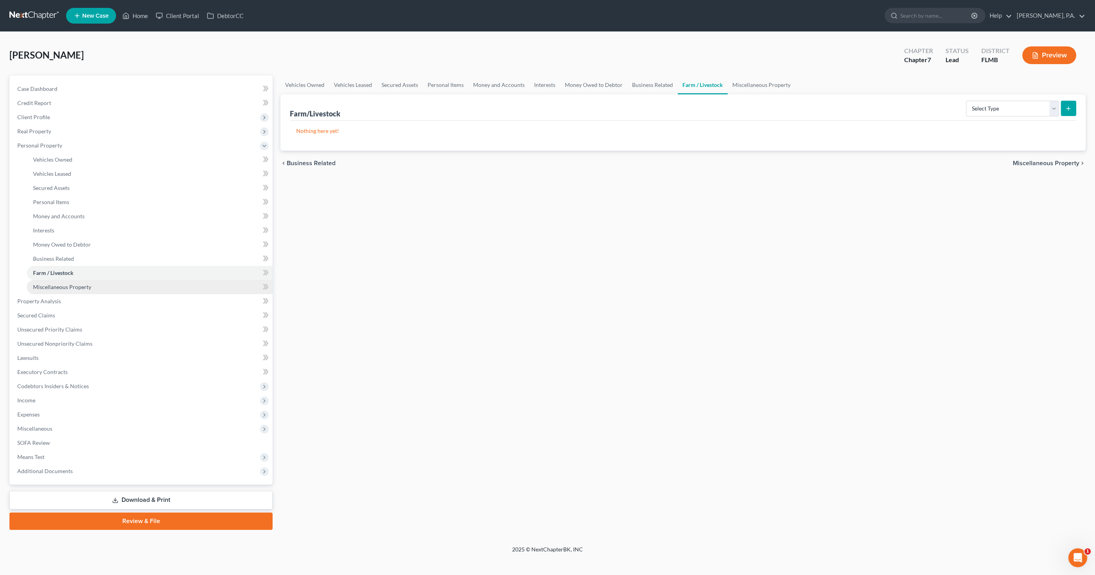
click at [67, 286] on span "Miscellaneous Property" at bounding box center [62, 287] width 58 height 7
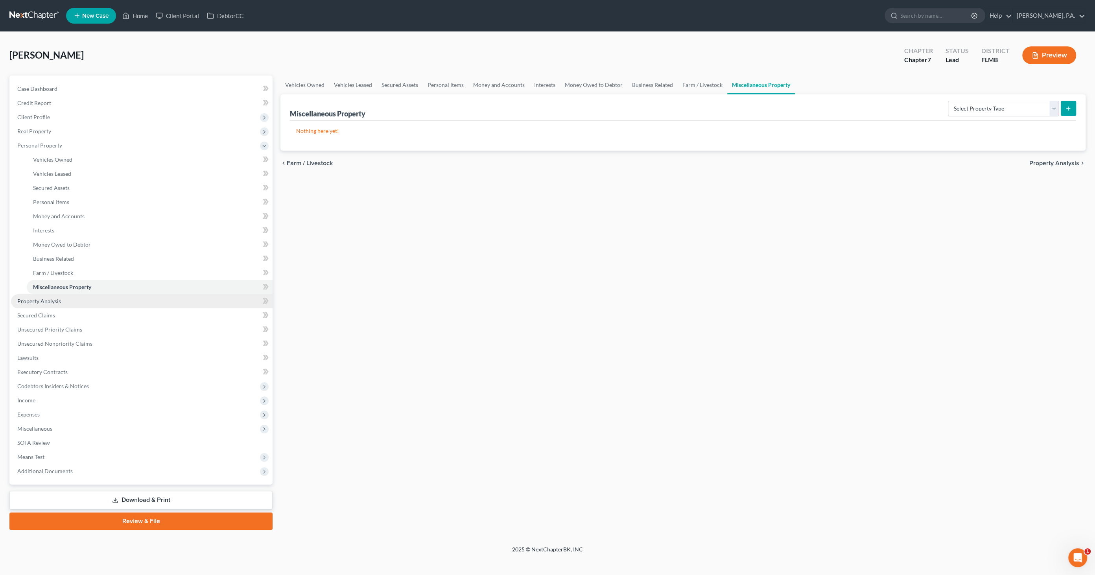
click at [58, 305] on link "Property Analysis" at bounding box center [142, 301] width 262 height 14
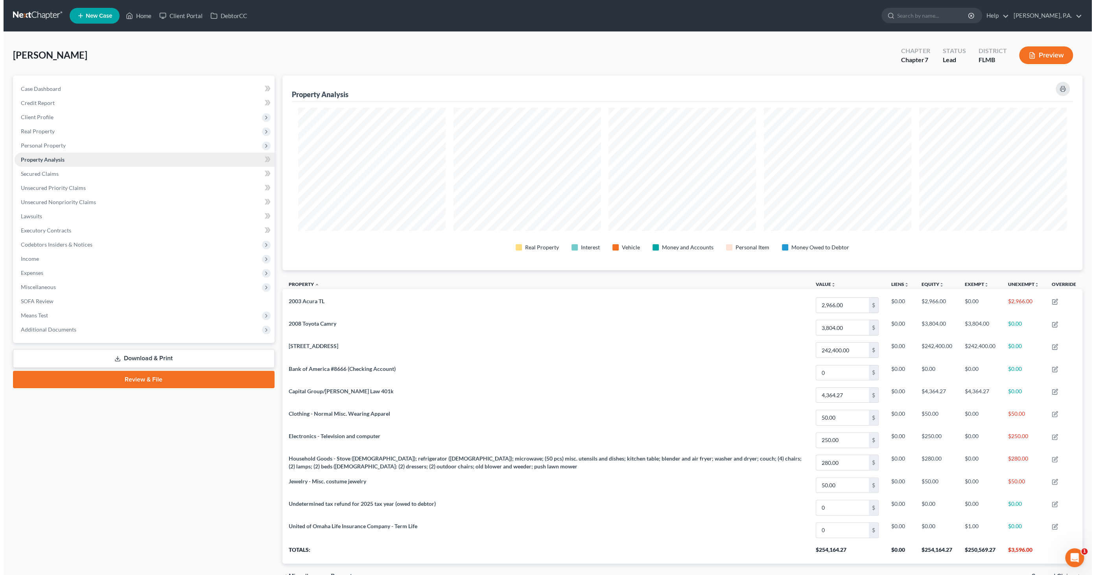
scroll to position [194, 800]
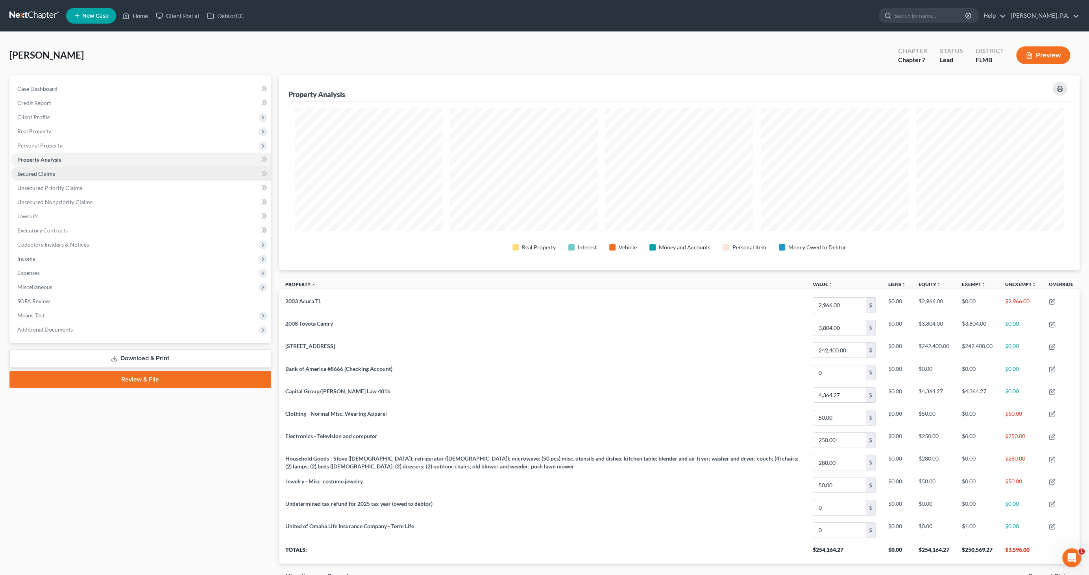
click at [48, 175] on span "Secured Claims" at bounding box center [36, 173] width 38 height 7
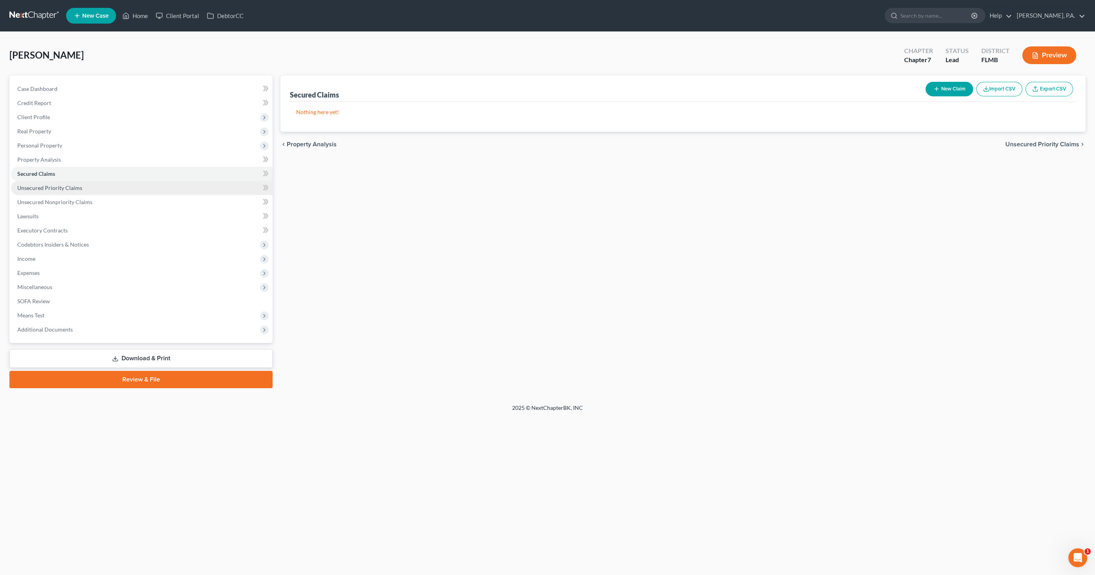
click at [43, 188] on span "Unsecured Priority Claims" at bounding box center [49, 188] width 65 height 7
click at [41, 200] on span "Unsecured Nonpriority Claims" at bounding box center [54, 202] width 75 height 7
